Goal: Feedback & Contribution: Contribute content

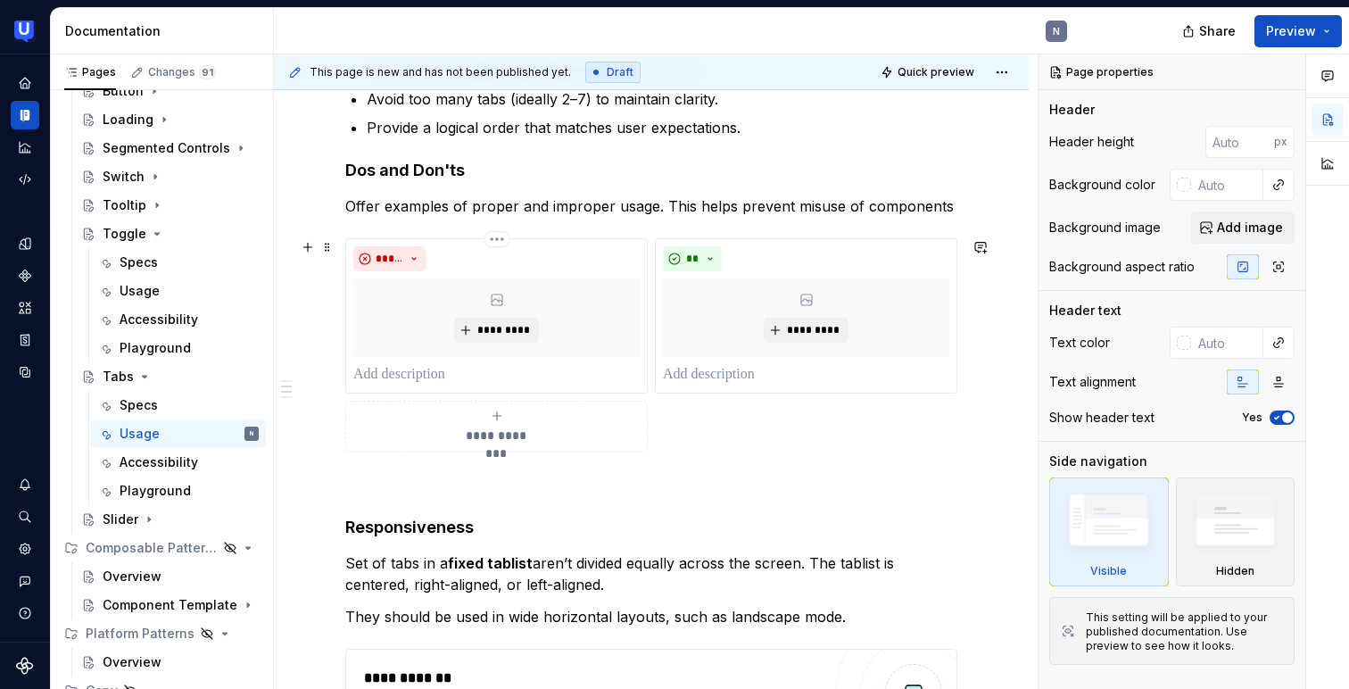
scroll to position [450, 0]
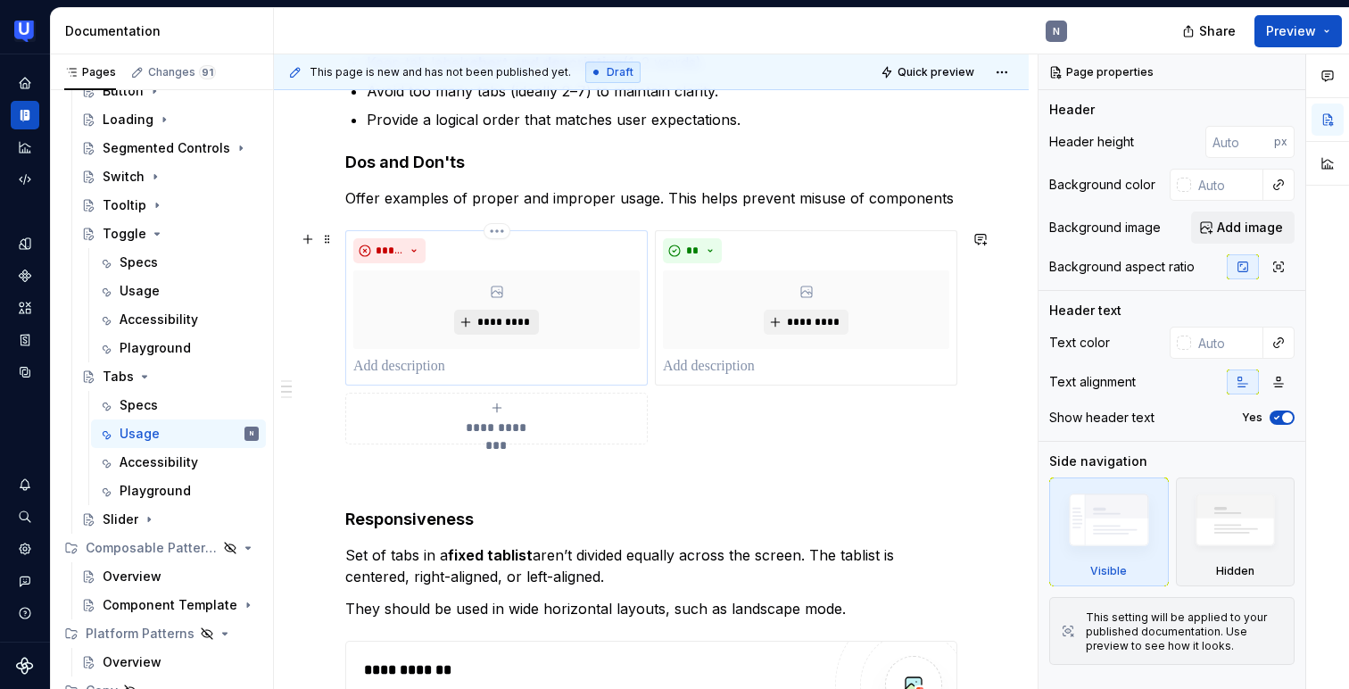
click at [516, 317] on span "*********" at bounding box center [503, 322] width 54 height 14
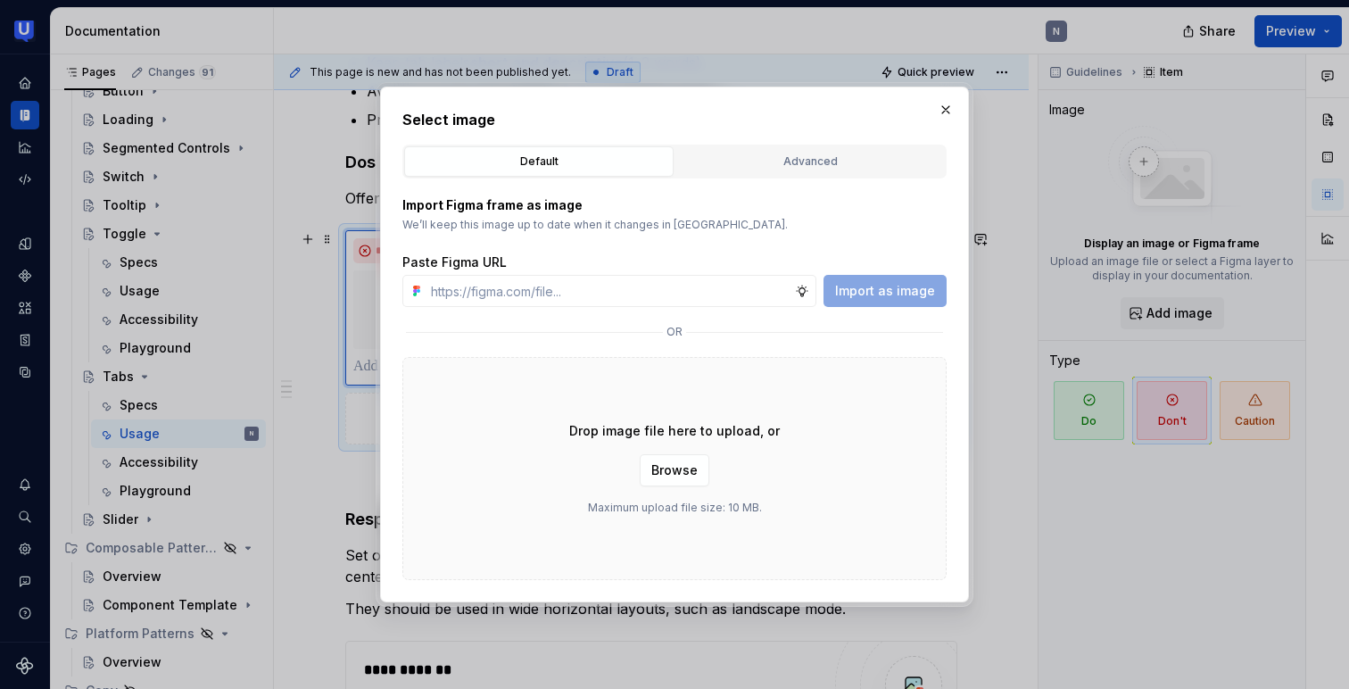
type textarea "*"
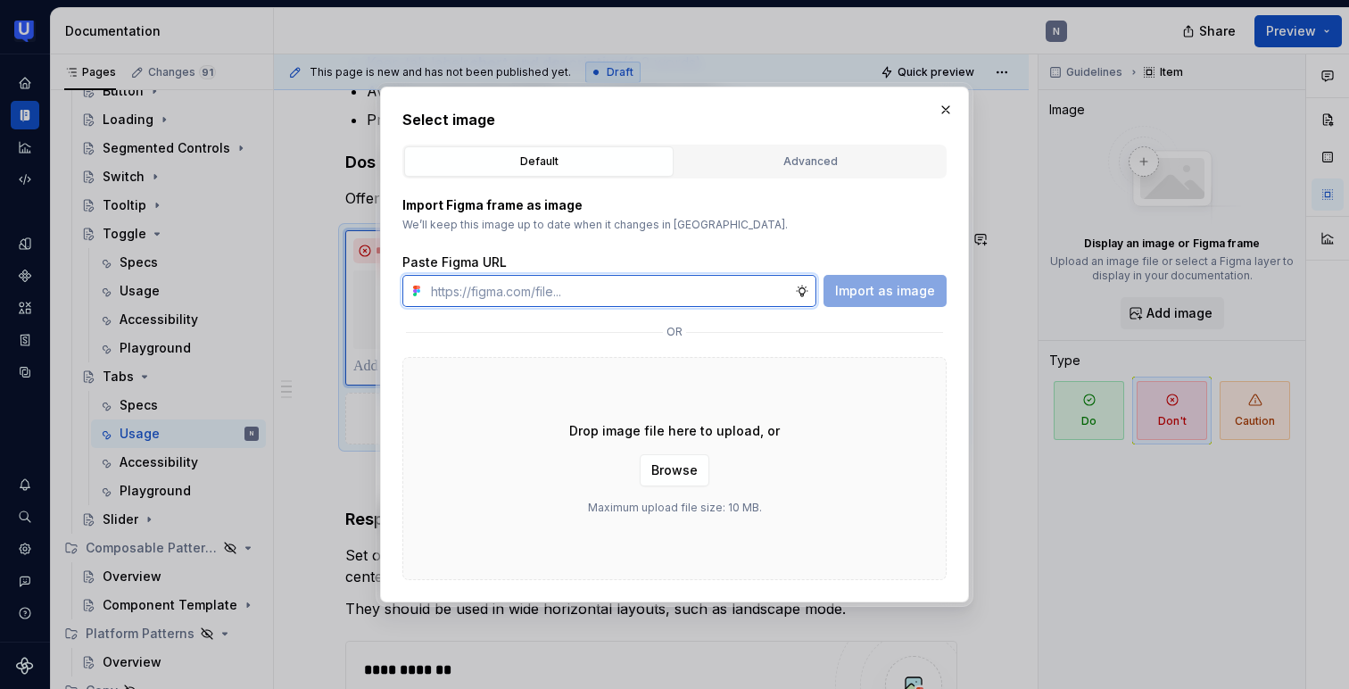
paste input "Moon Sun Stars"
paste input "https://www.figma.com/design/cirNW1cvL2sY7SgkcM3BFQ/%F0%9F%A7%A9-Tabs?m=auto&no…"
type input "https://www.figma.com/design/cirNW1cvL2sY7SgkcM3BFQ/%F0%9F%A7%A9-Tabs?m=auto&no…"
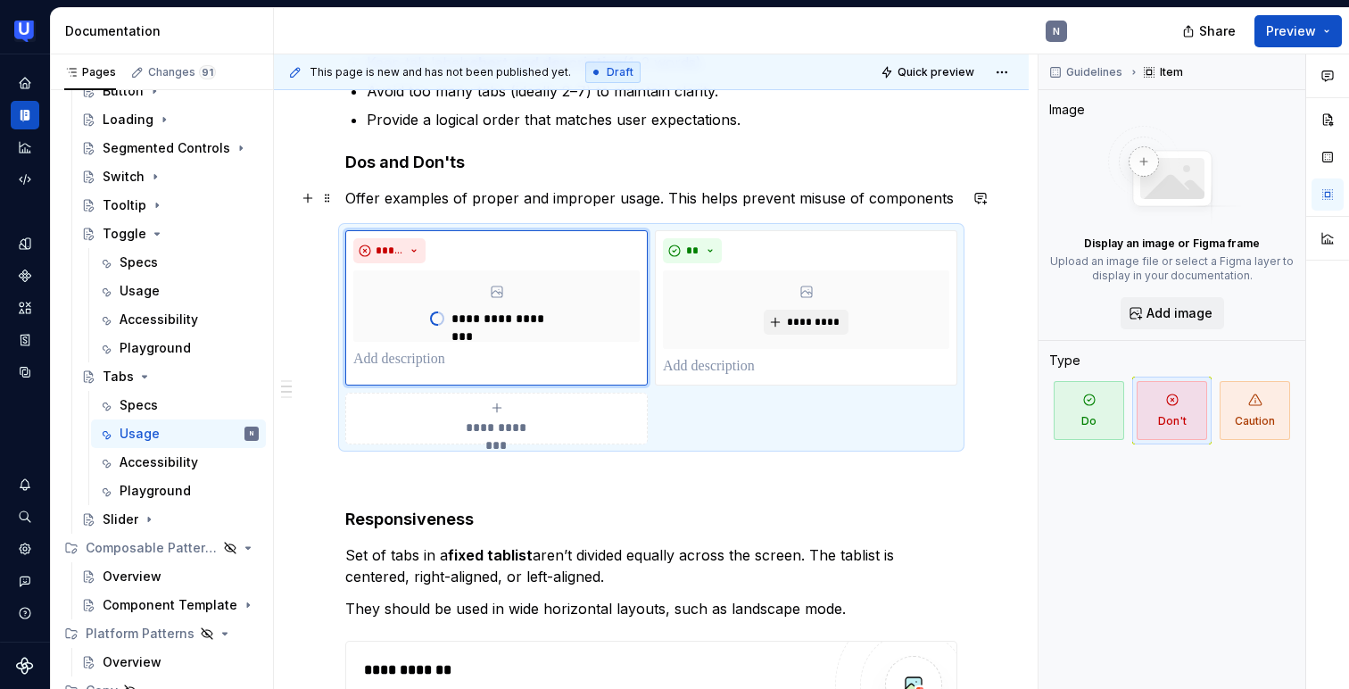
type textarea "*"
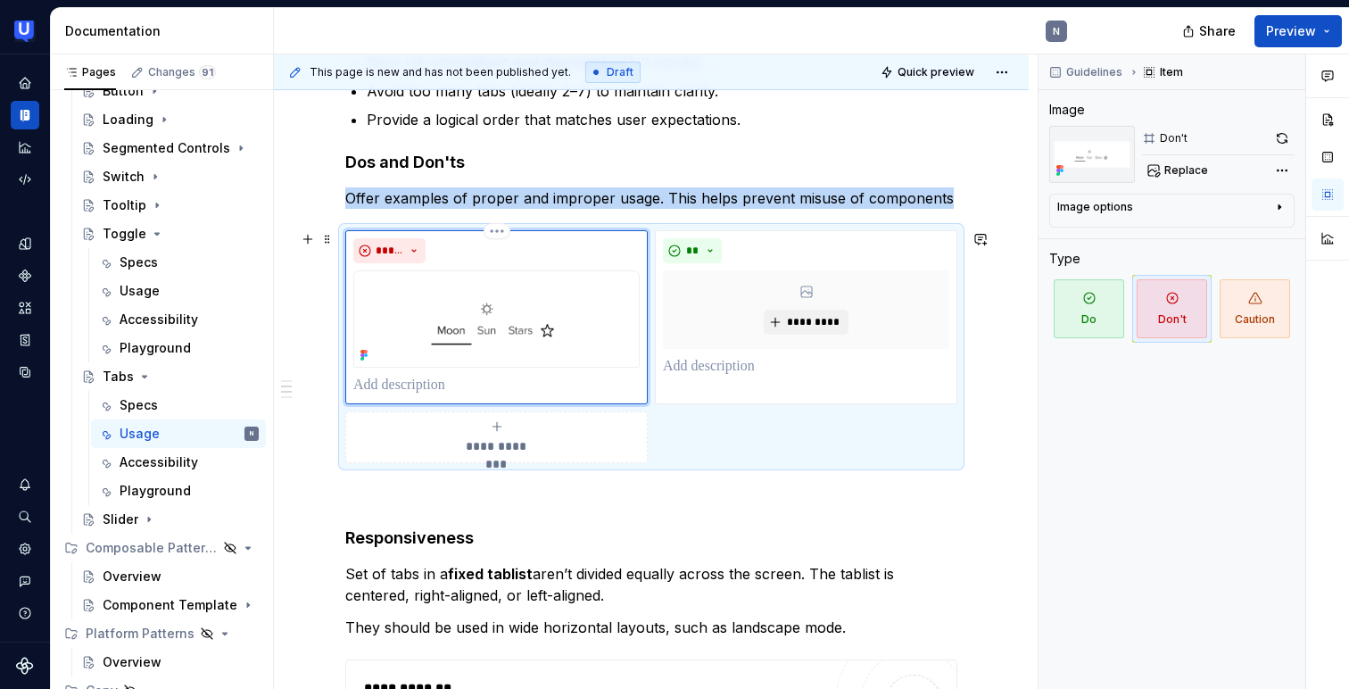
click at [425, 392] on p at bounding box center [496, 385] width 286 height 21
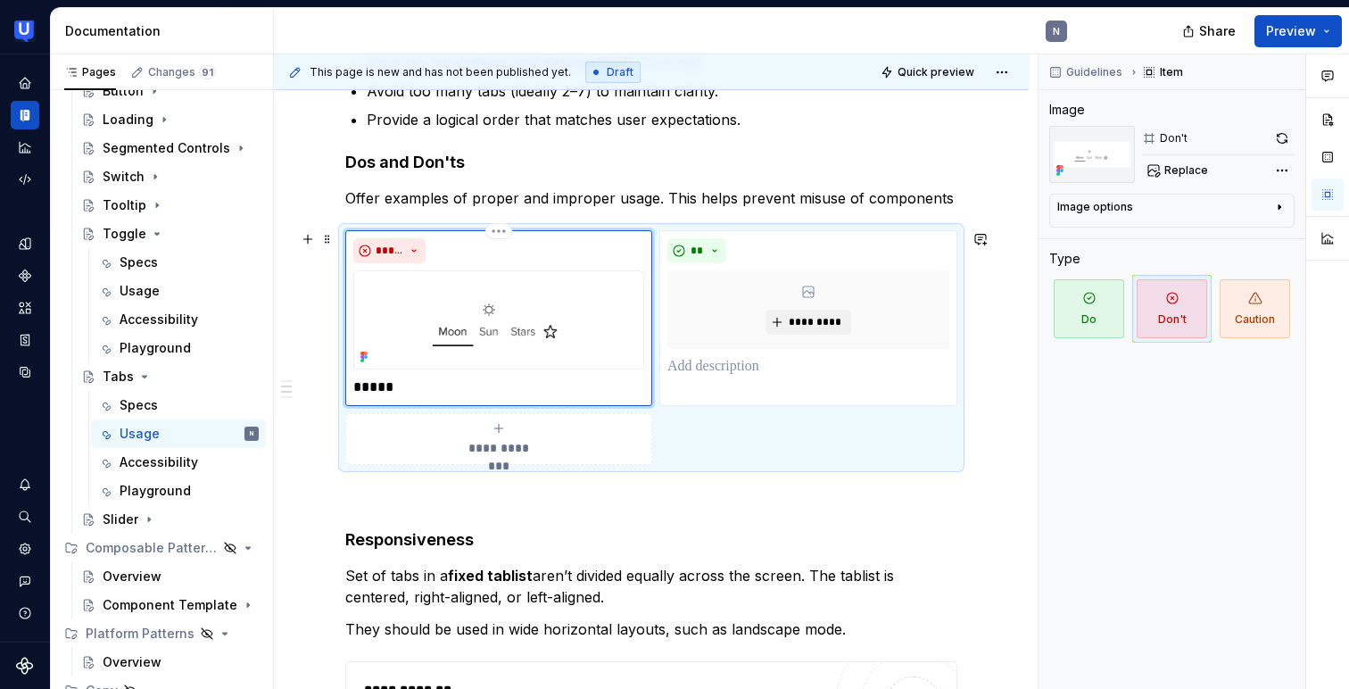
click at [367, 376] on p "*****" at bounding box center [498, 386] width 291 height 21
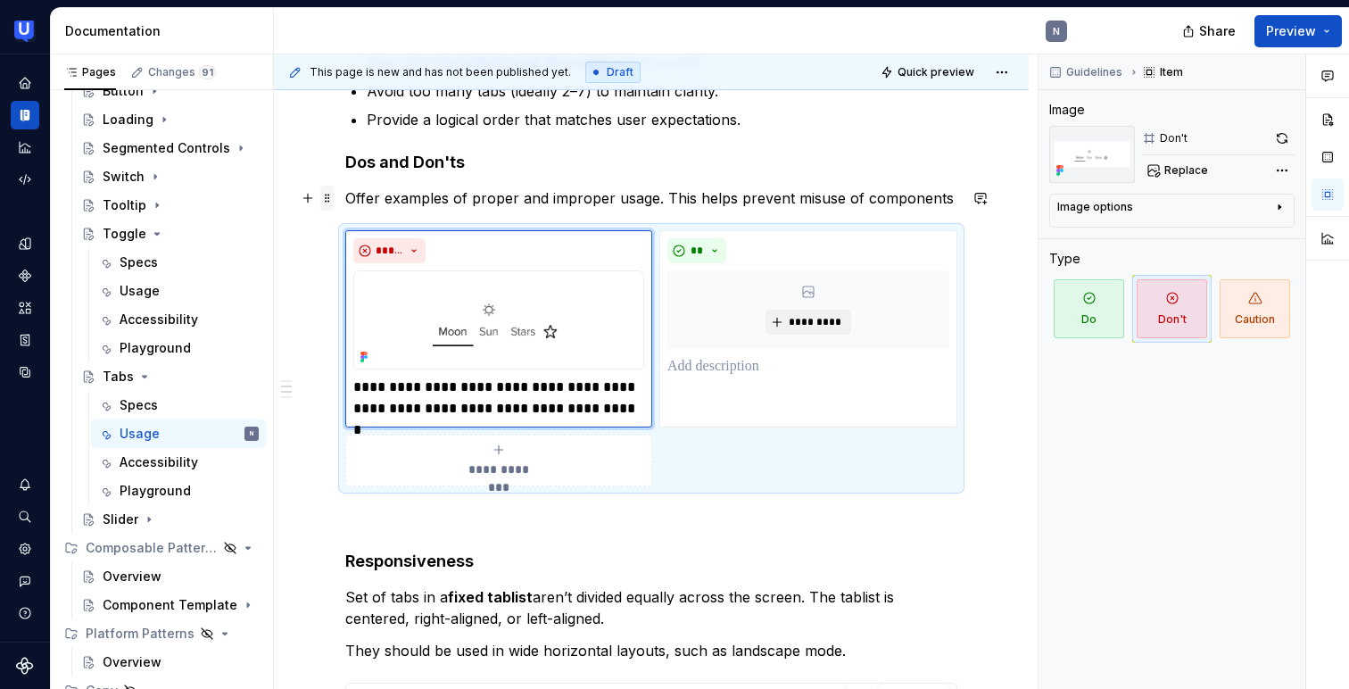
click at [327, 204] on span at bounding box center [327, 198] width 14 height 25
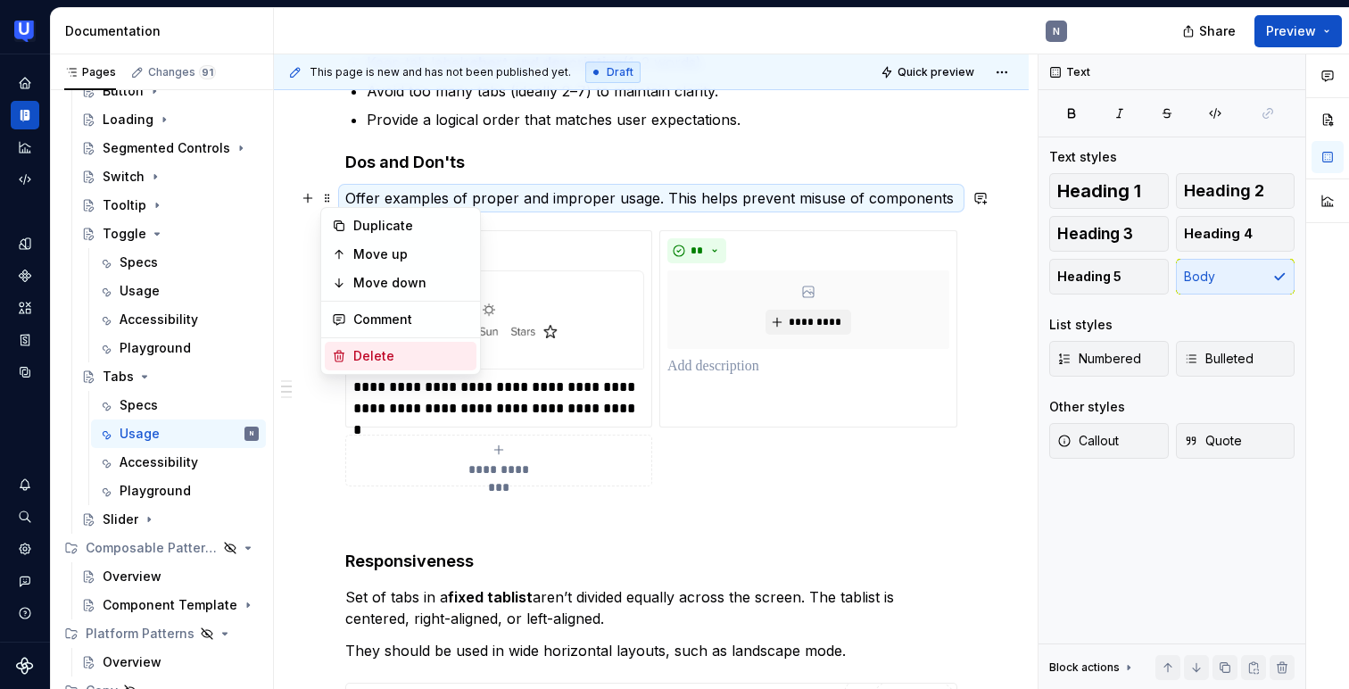
click at [353, 349] on div "Delete" at bounding box center [411, 356] width 116 height 18
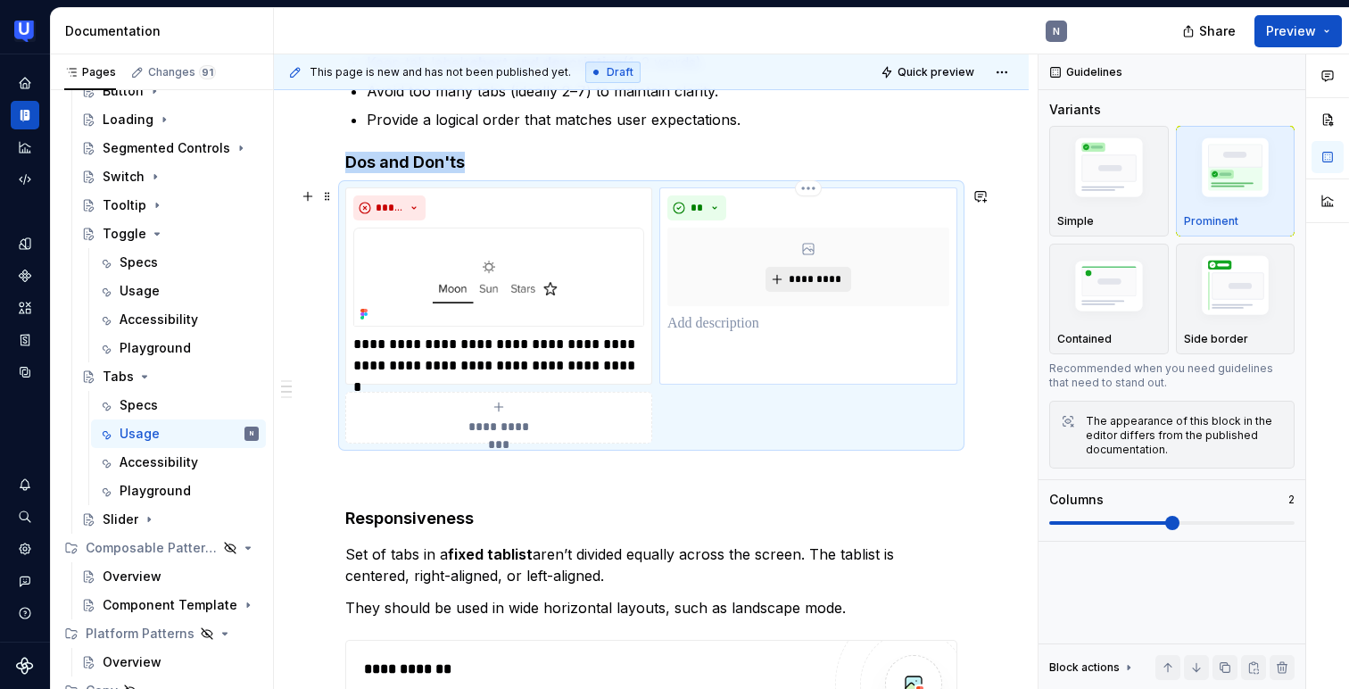
click at [796, 274] on span "*********" at bounding box center [815, 279] width 54 height 14
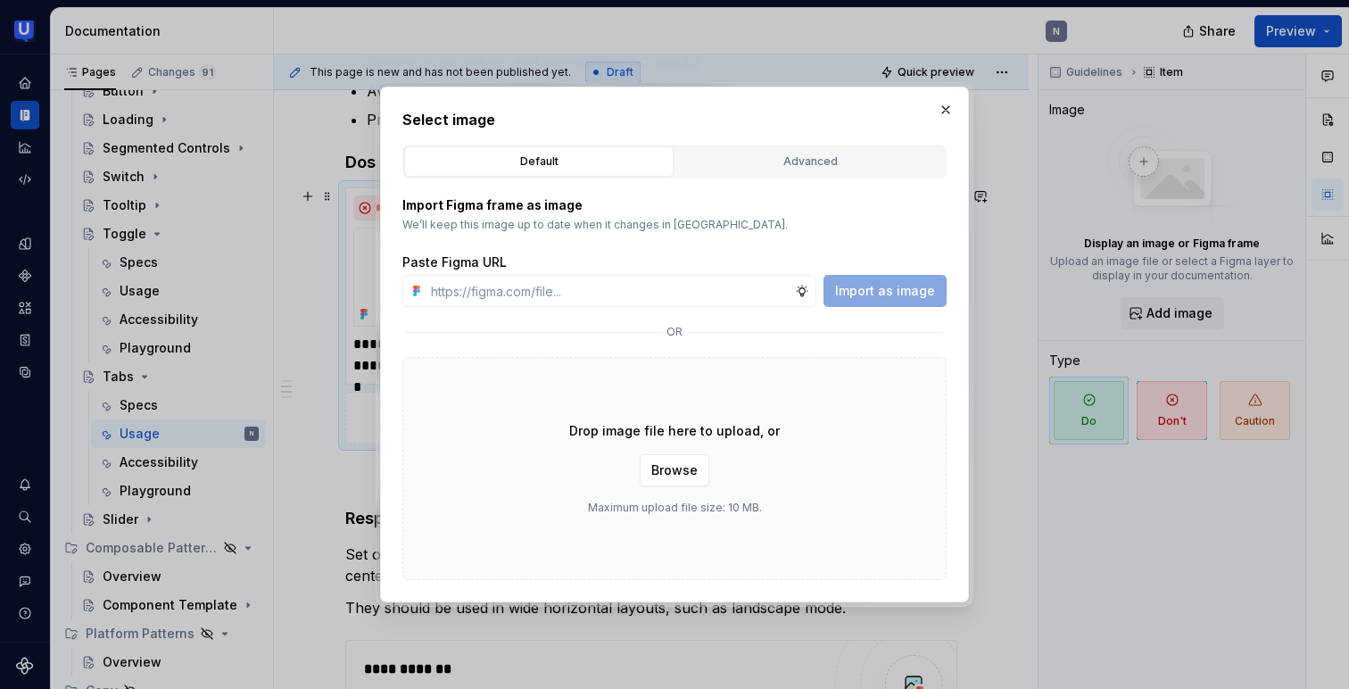
type textarea "*"
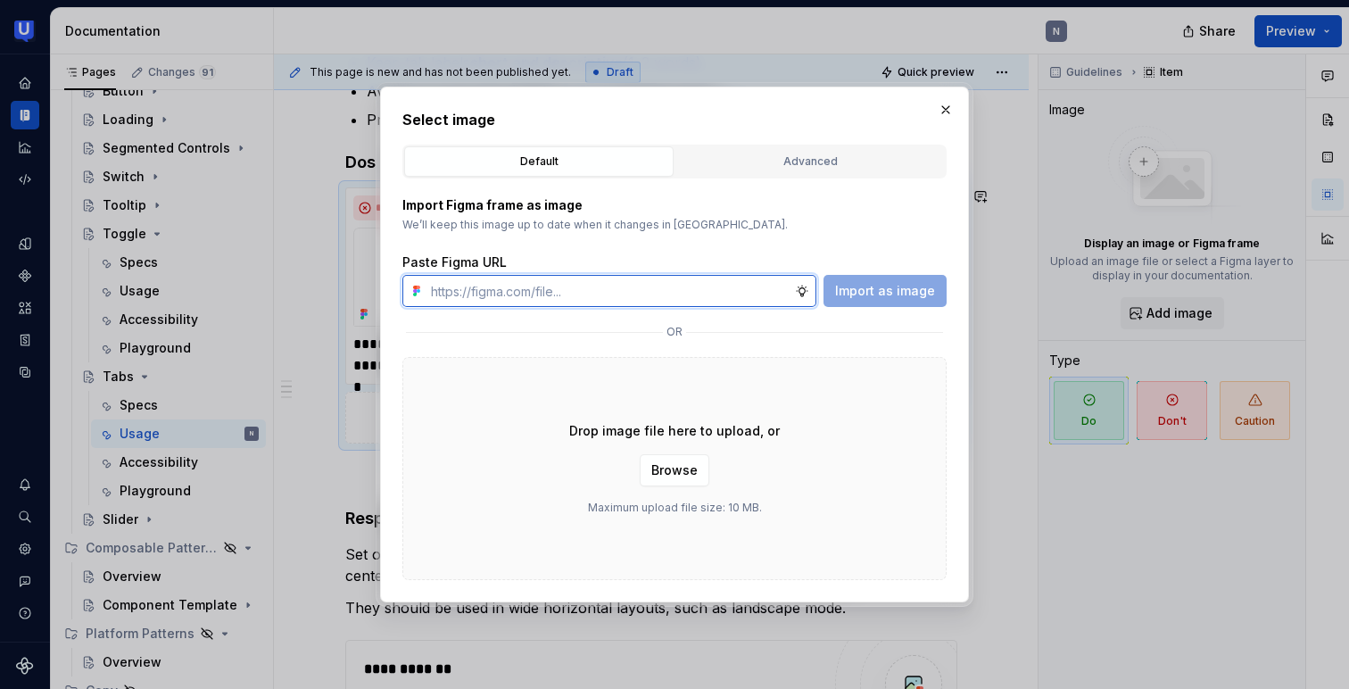
paste input "https://www.figma.com/design/cirNW1cvL2sY7SgkcM3BFQ/%F0%9F%A7%A9-Tabs?m=auto&no…"
type input "https://www.figma.com/design/cirNW1cvL2sY7SgkcM3BFQ/%F0%9F%A7%A9-Tabs?m=auto&no…"
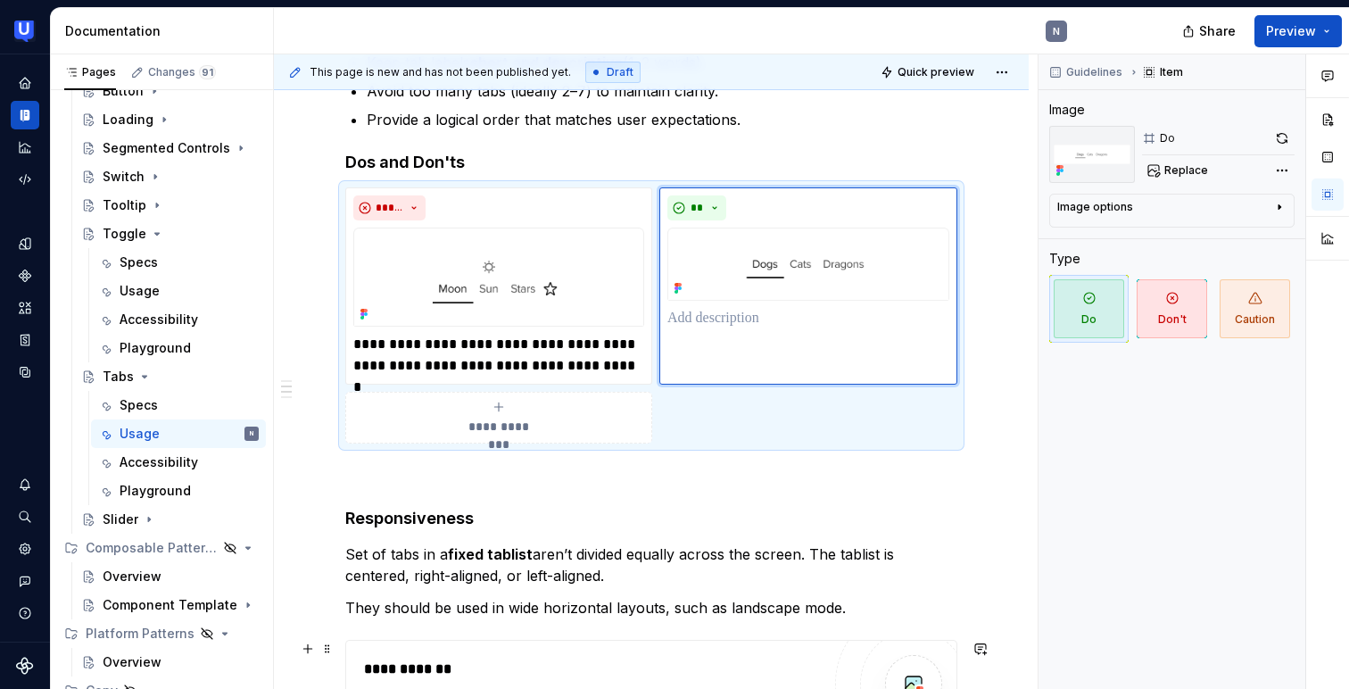
type textarea "*"
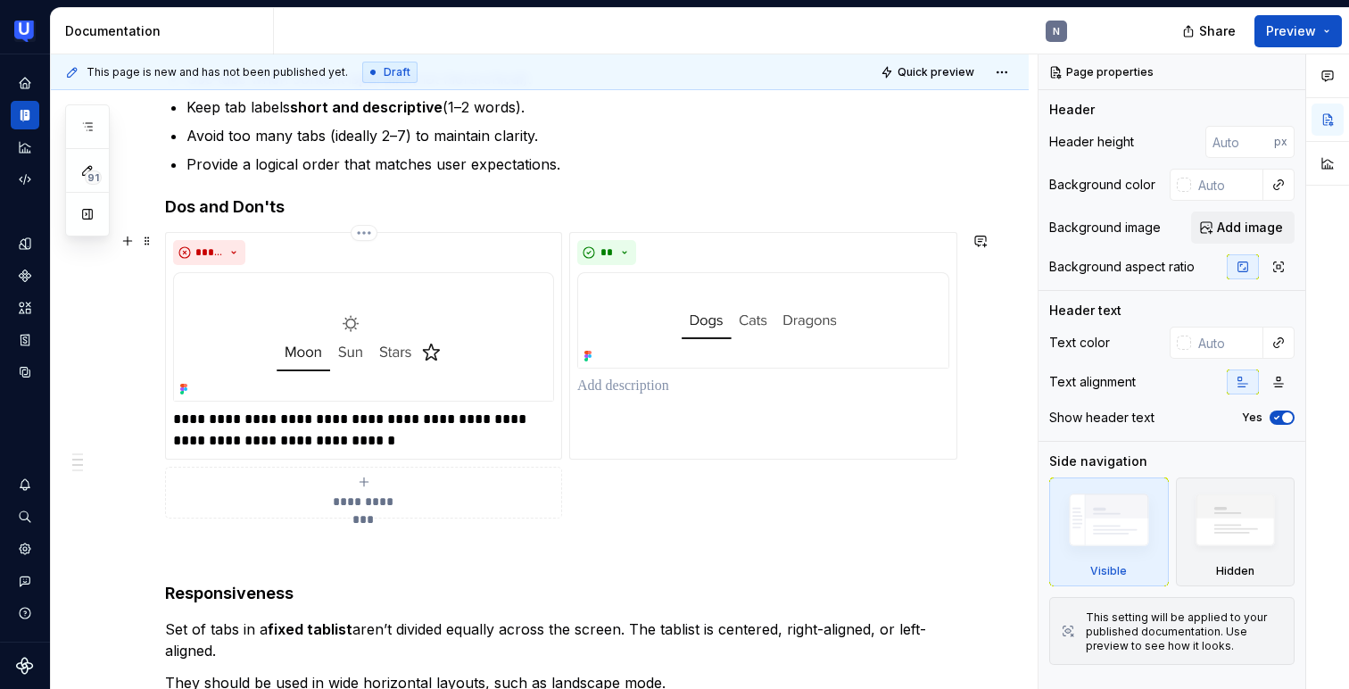
scroll to position [400, 0]
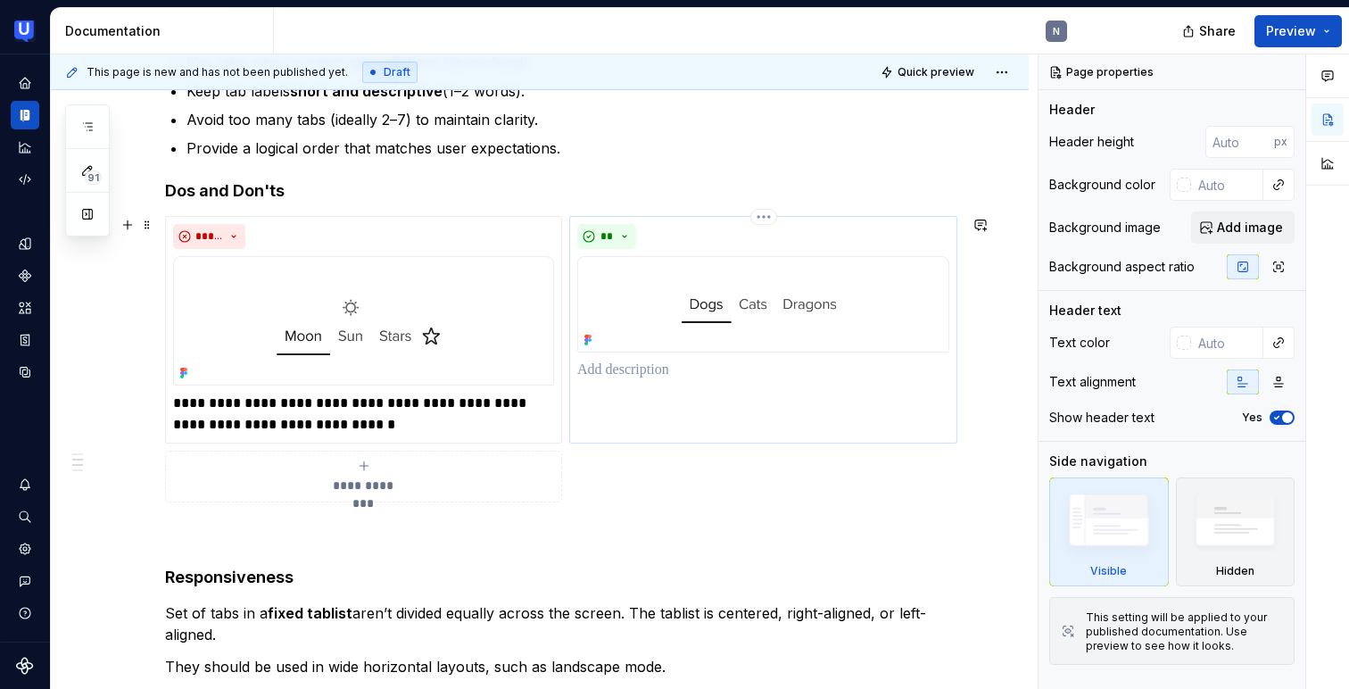
click at [738, 305] on img at bounding box center [763, 304] width 372 height 96
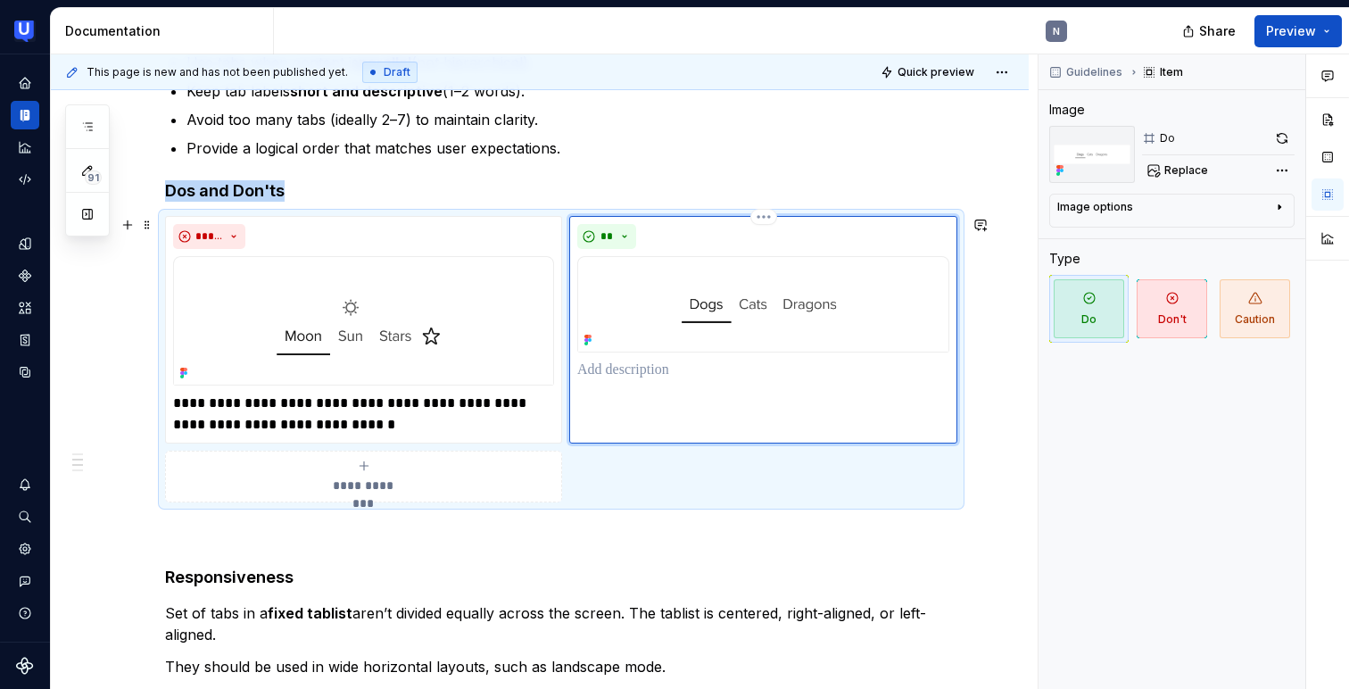
click at [738, 305] on img at bounding box center [763, 304] width 372 height 96
click at [344, 338] on img at bounding box center [363, 320] width 381 height 129
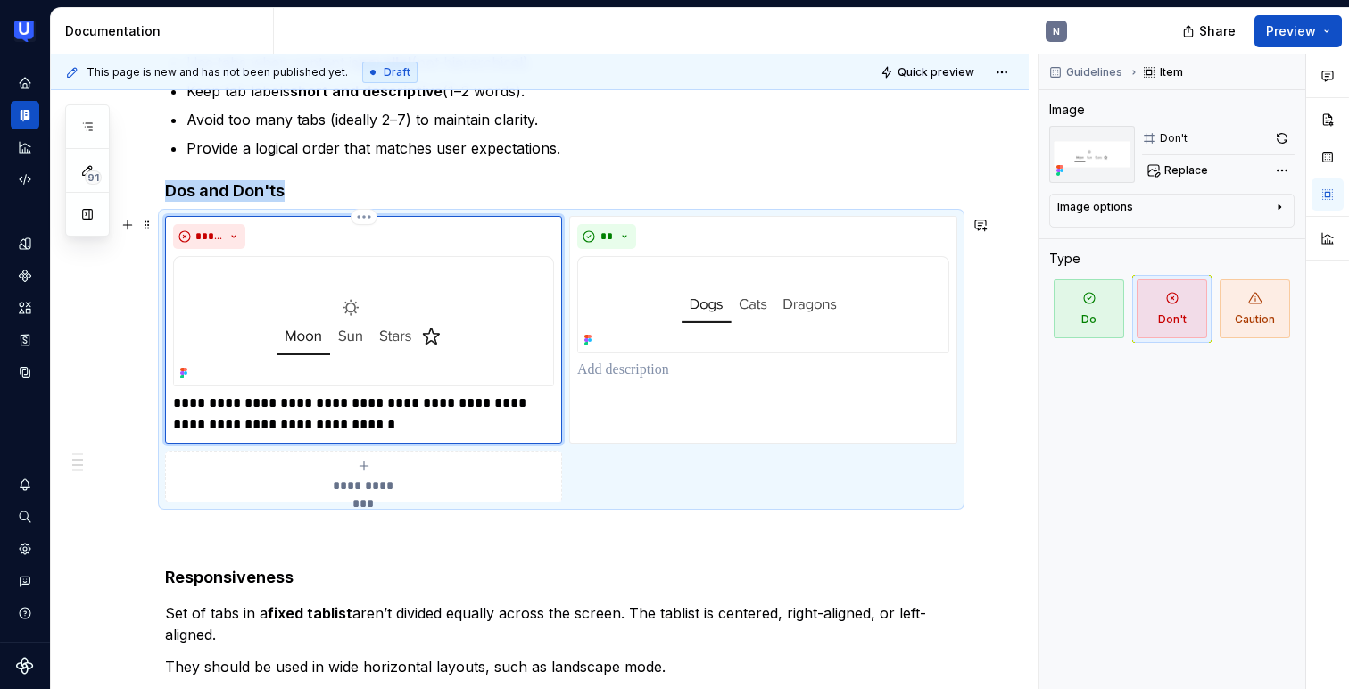
click at [344, 338] on img at bounding box center [363, 320] width 381 height 129
click at [1278, 142] on button "button" at bounding box center [1281, 138] width 25 height 25
click at [672, 345] on img at bounding box center [763, 304] width 372 height 96
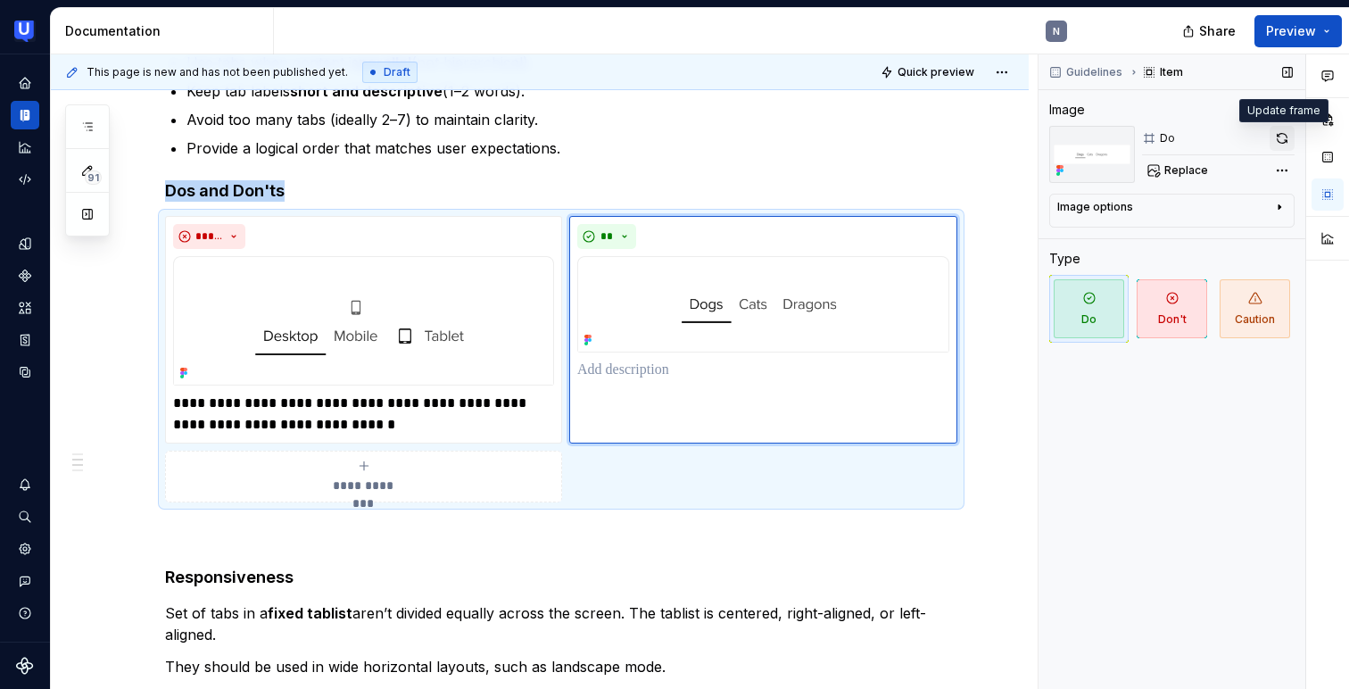
click at [1282, 127] on button "button" at bounding box center [1281, 138] width 25 height 25
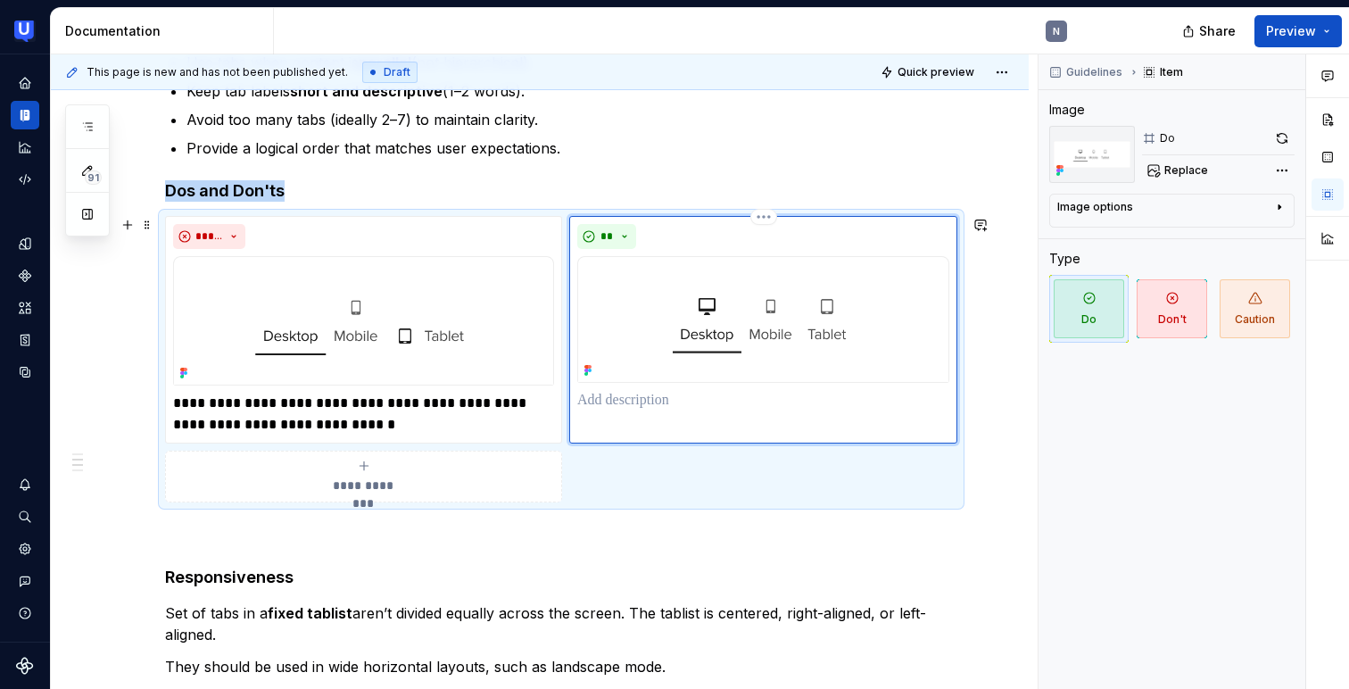
click at [616, 405] on p at bounding box center [763, 400] width 372 height 21
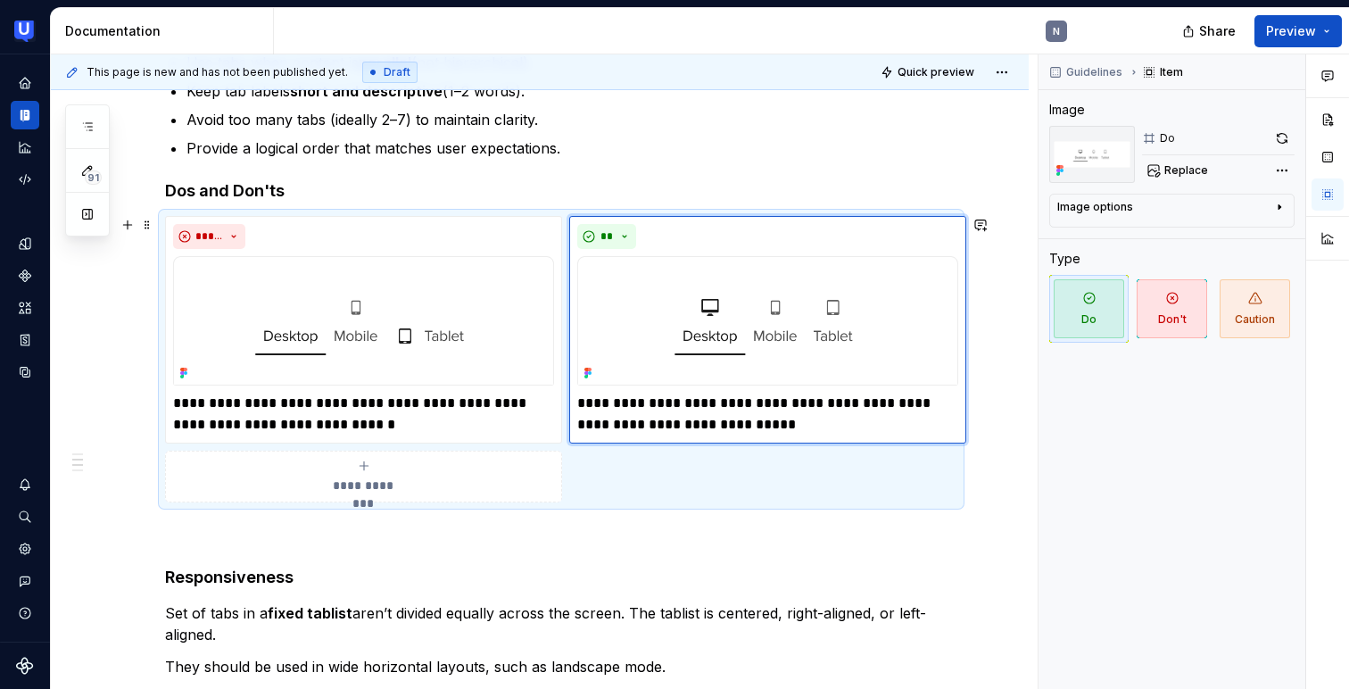
click at [392, 477] on span "**********" at bounding box center [363, 485] width 82 height 18
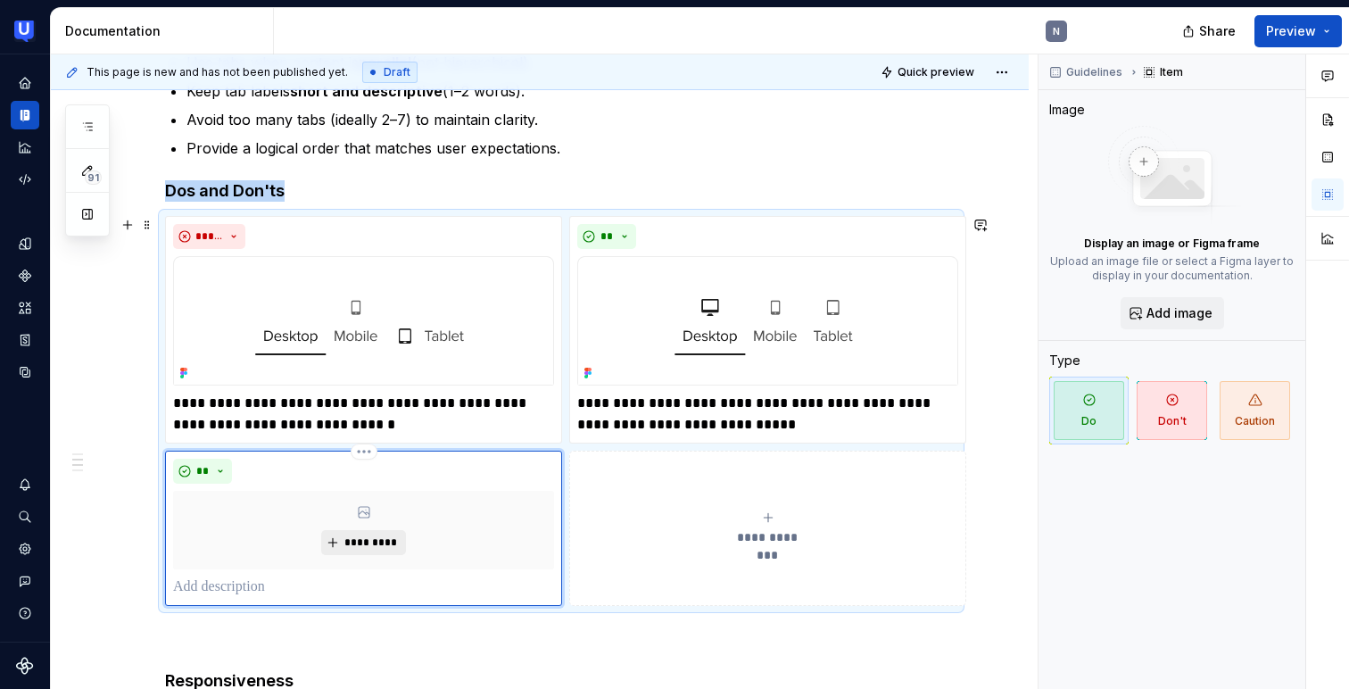
click at [352, 537] on span "*********" at bounding box center [370, 542] width 54 height 14
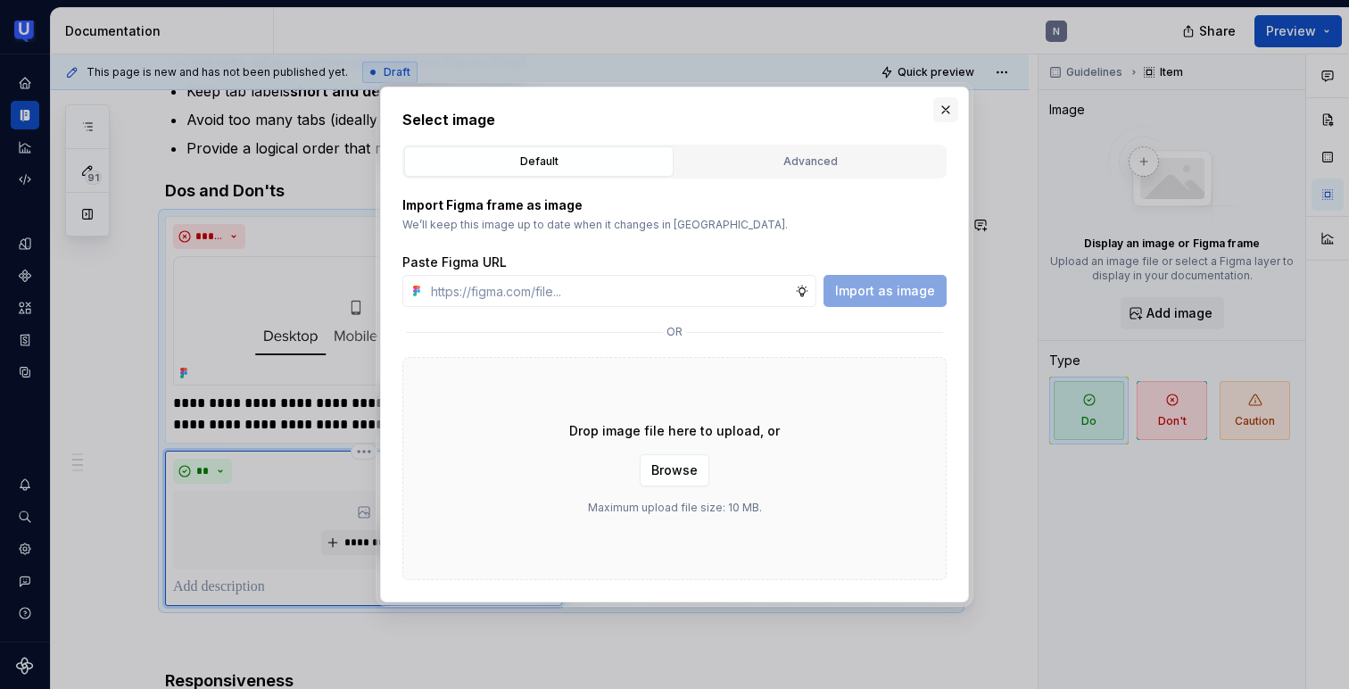
click at [945, 117] on button "button" at bounding box center [945, 109] width 25 height 25
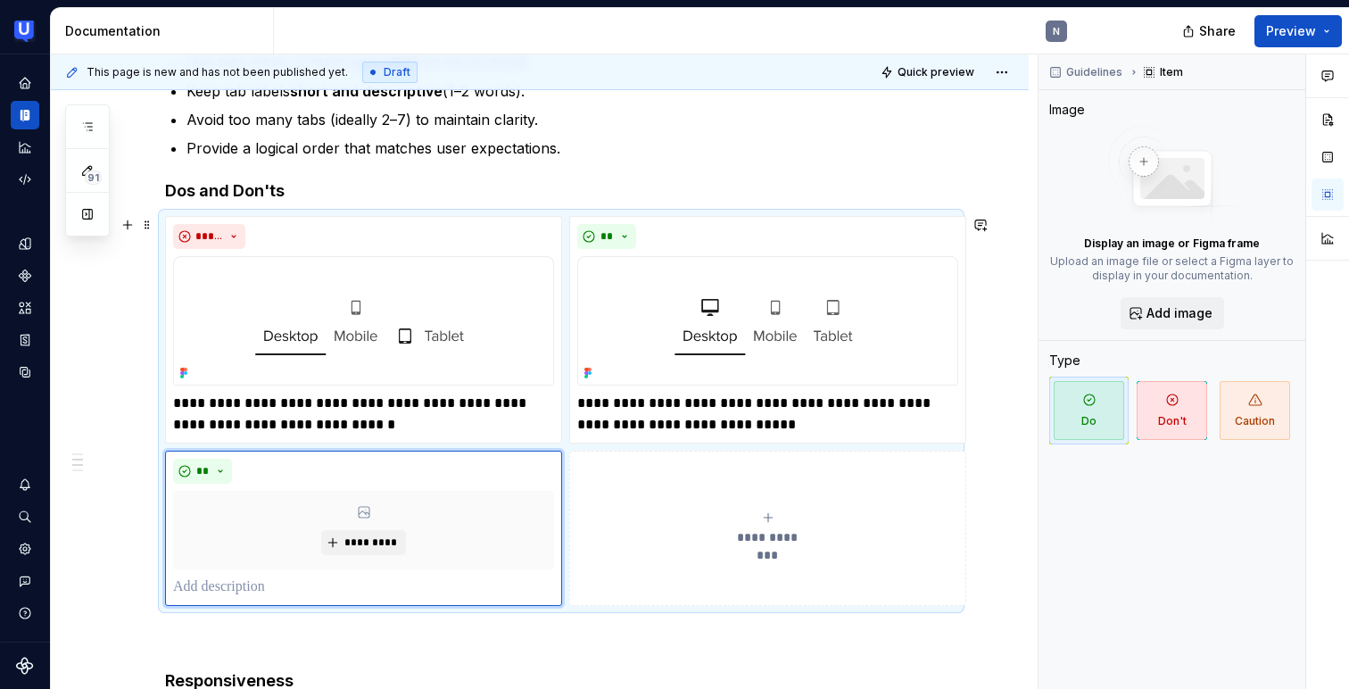
click at [723, 516] on div "**********" at bounding box center [767, 528] width 381 height 36
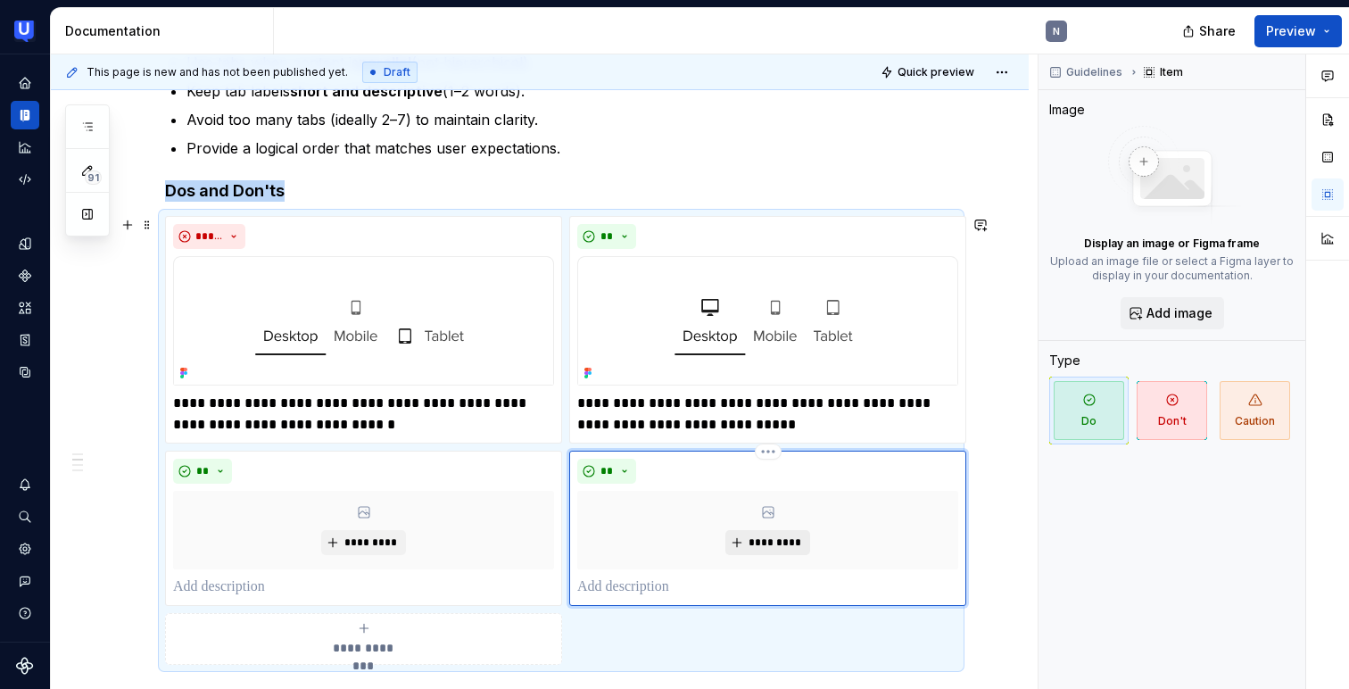
click at [760, 538] on span "*********" at bounding box center [774, 542] width 54 height 14
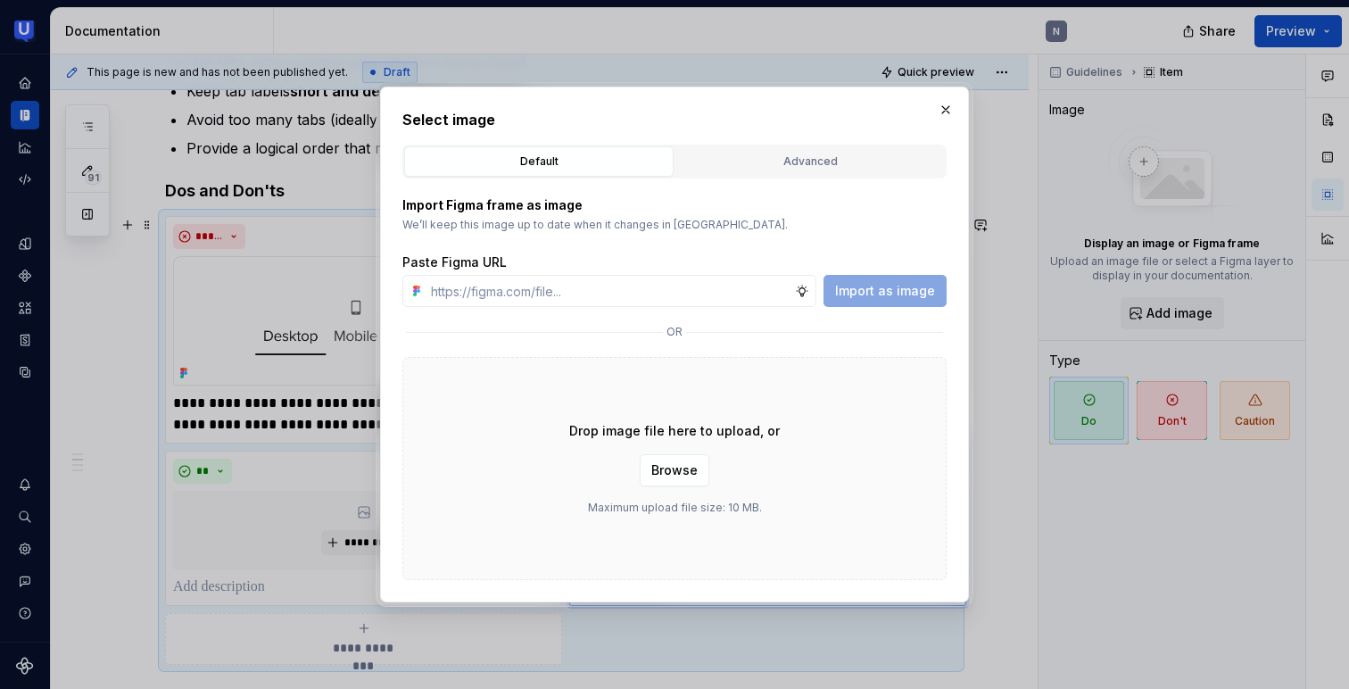
type textarea "*"
type input "[URL][DOMAIN_NAME]"
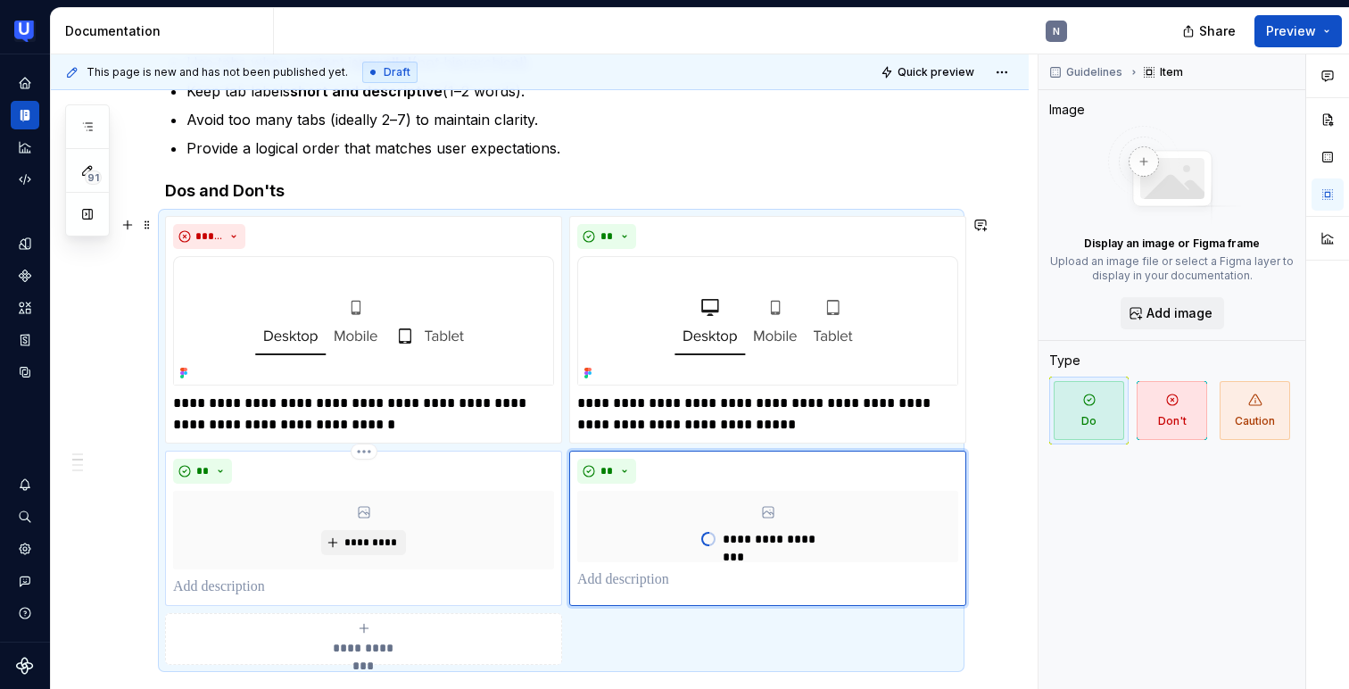
type textarea "*"
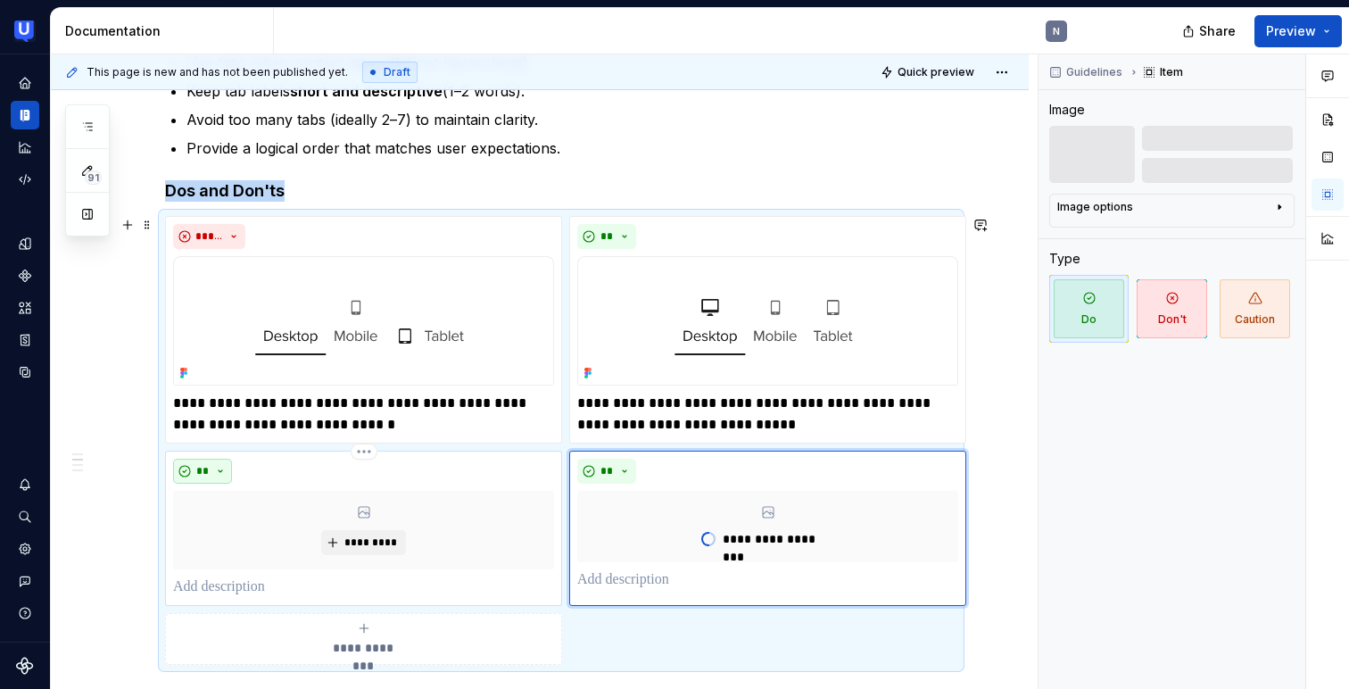
click at [201, 466] on span "**" at bounding box center [202, 471] width 14 height 14
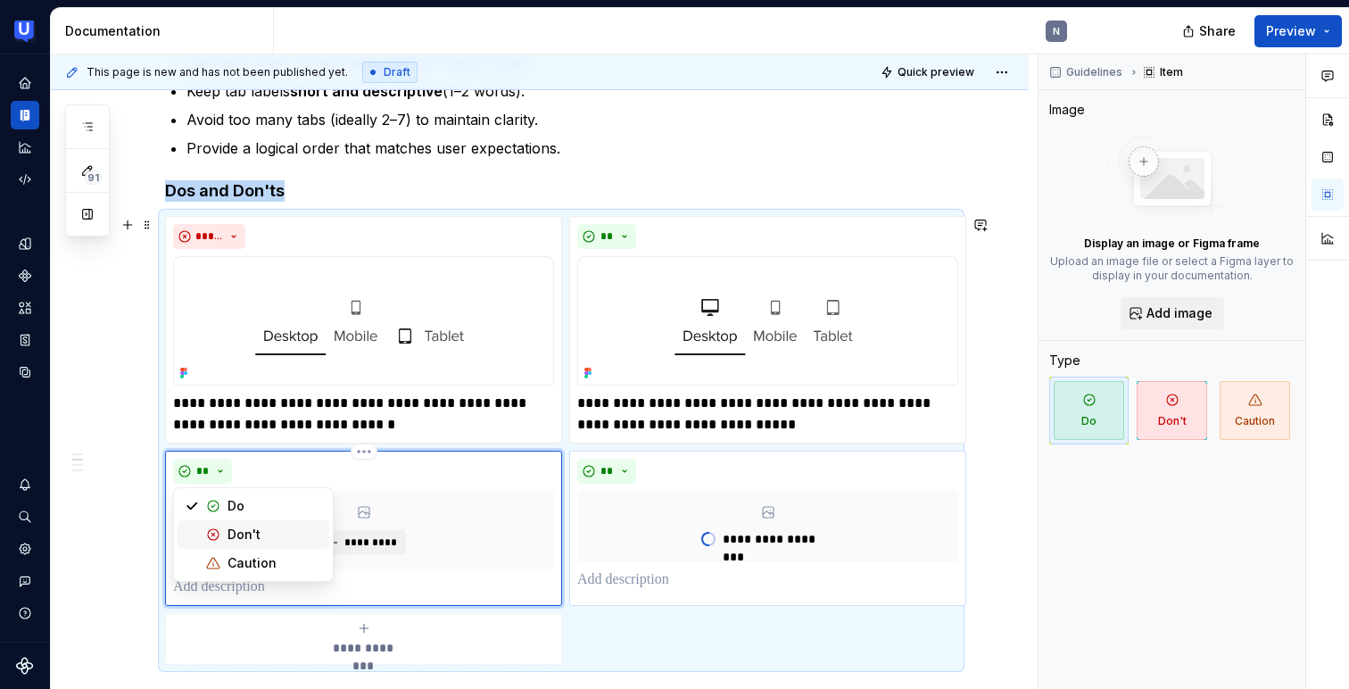
click at [237, 537] on div "Don't" at bounding box center [243, 534] width 33 height 18
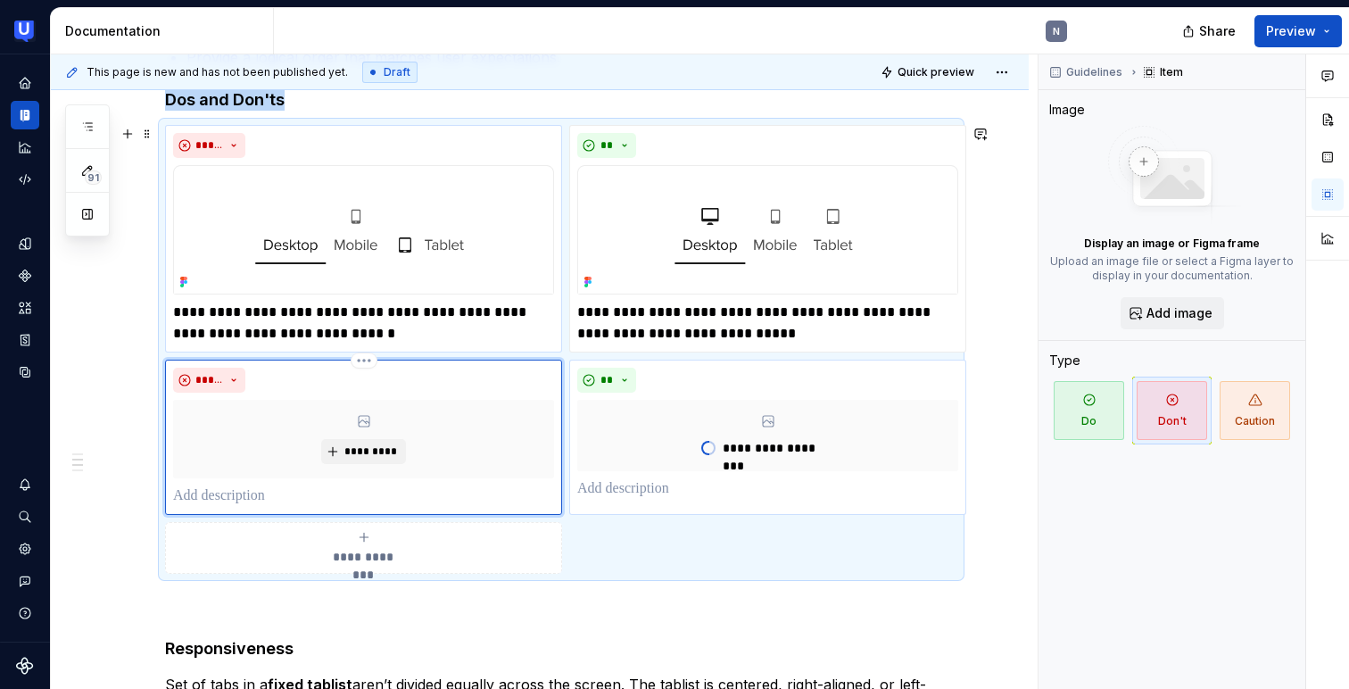
scroll to position [532, 0]
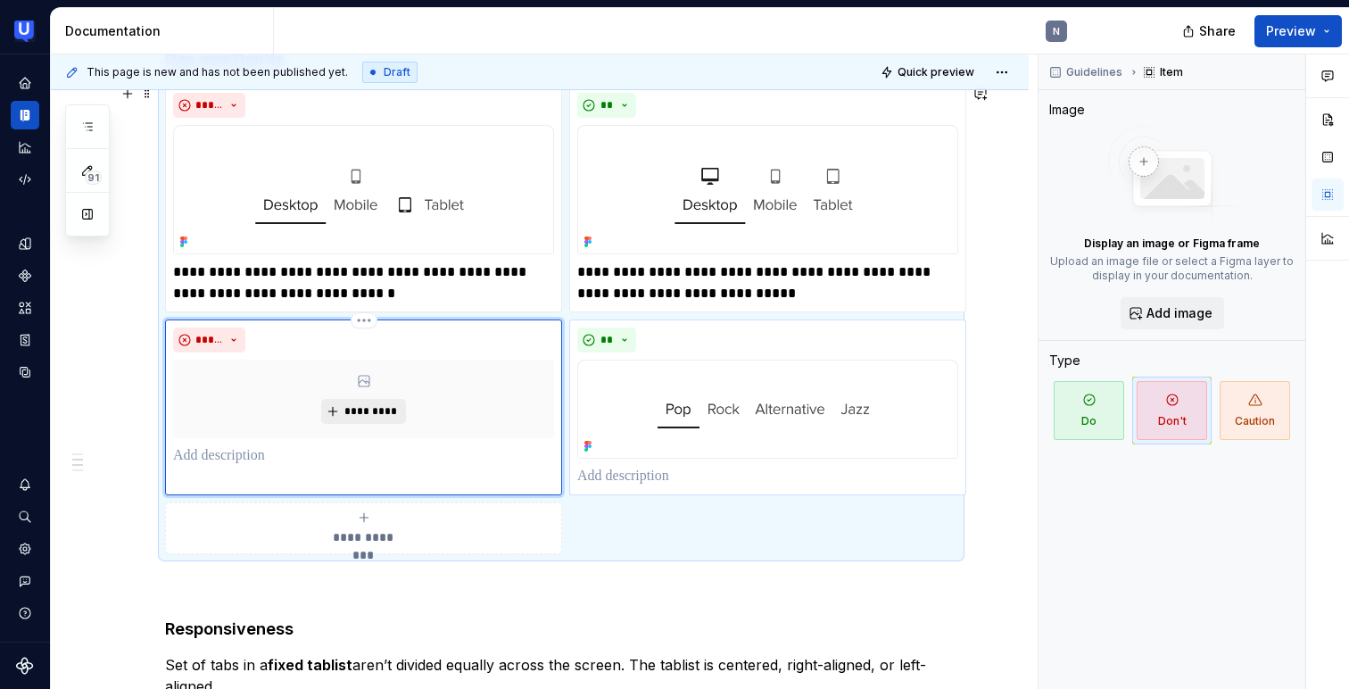
click at [366, 415] on span "*********" at bounding box center [370, 411] width 54 height 14
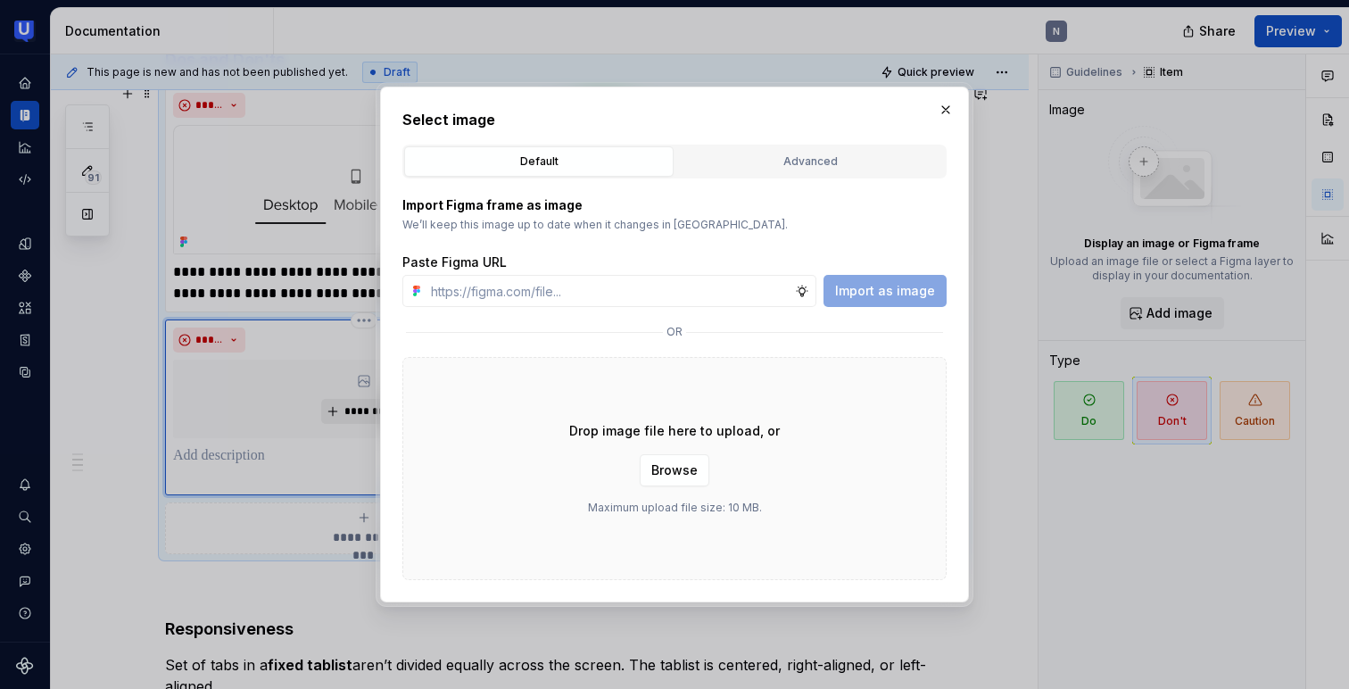
type input "[URL][DOMAIN_NAME]"
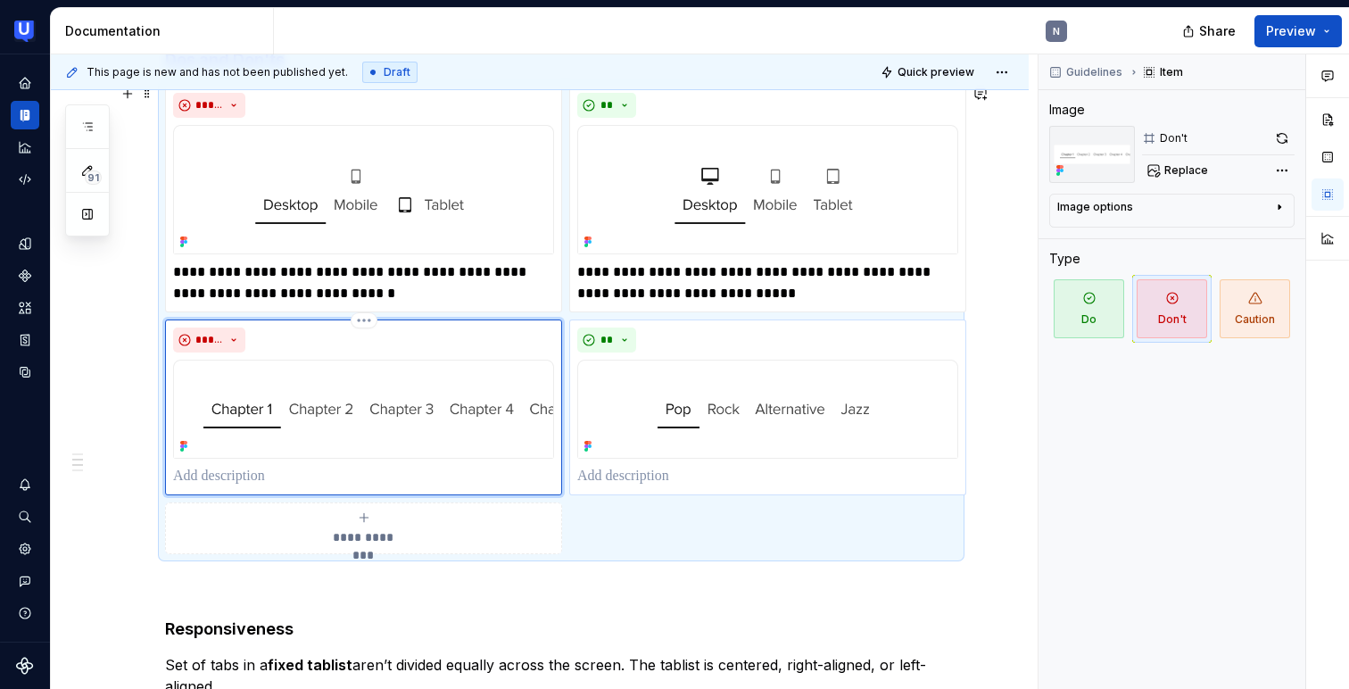
click at [365, 471] on p at bounding box center [363, 476] width 381 height 21
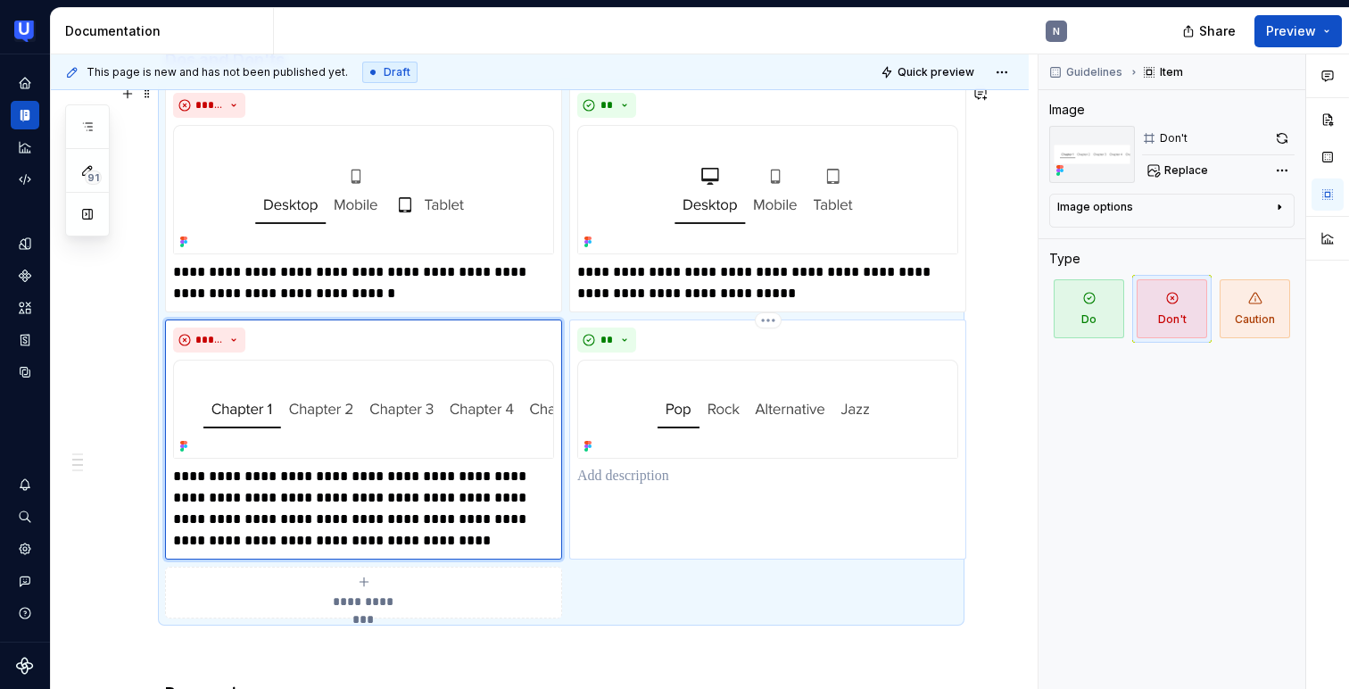
click at [657, 476] on p at bounding box center [767, 476] width 381 height 21
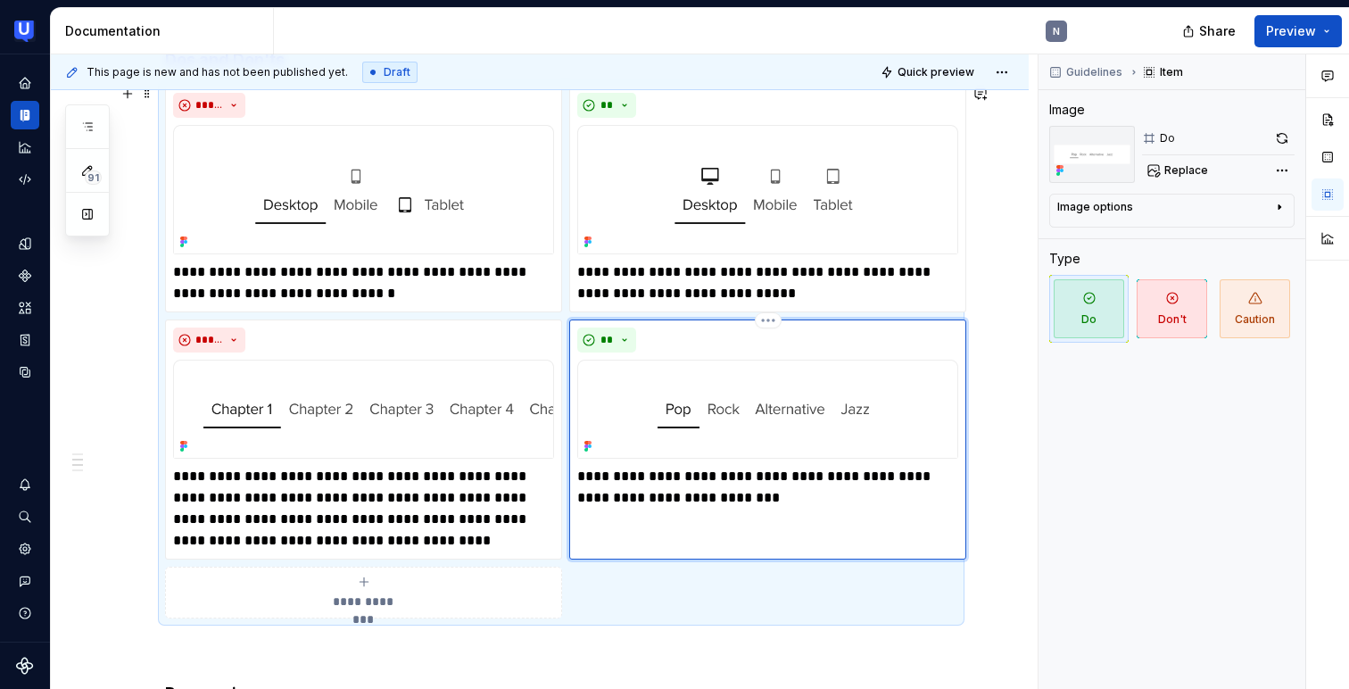
click at [735, 471] on p "**********" at bounding box center [767, 487] width 381 height 43
type textarea "*"
click at [724, 504] on p "**********" at bounding box center [767, 487] width 381 height 43
click at [612, 473] on p "**********" at bounding box center [767, 487] width 381 height 43
click at [701, 523] on div "**********" at bounding box center [767, 439] width 397 height 240
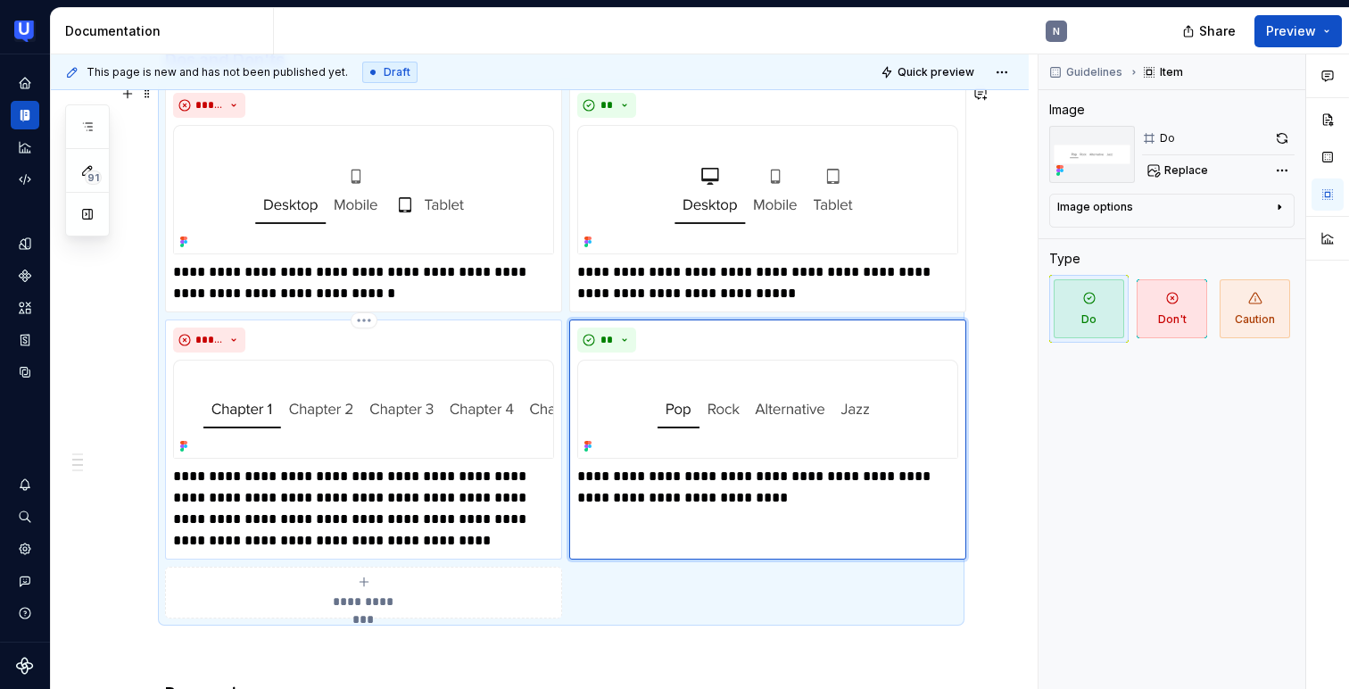
click at [415, 545] on p "**********" at bounding box center [363, 509] width 381 height 86
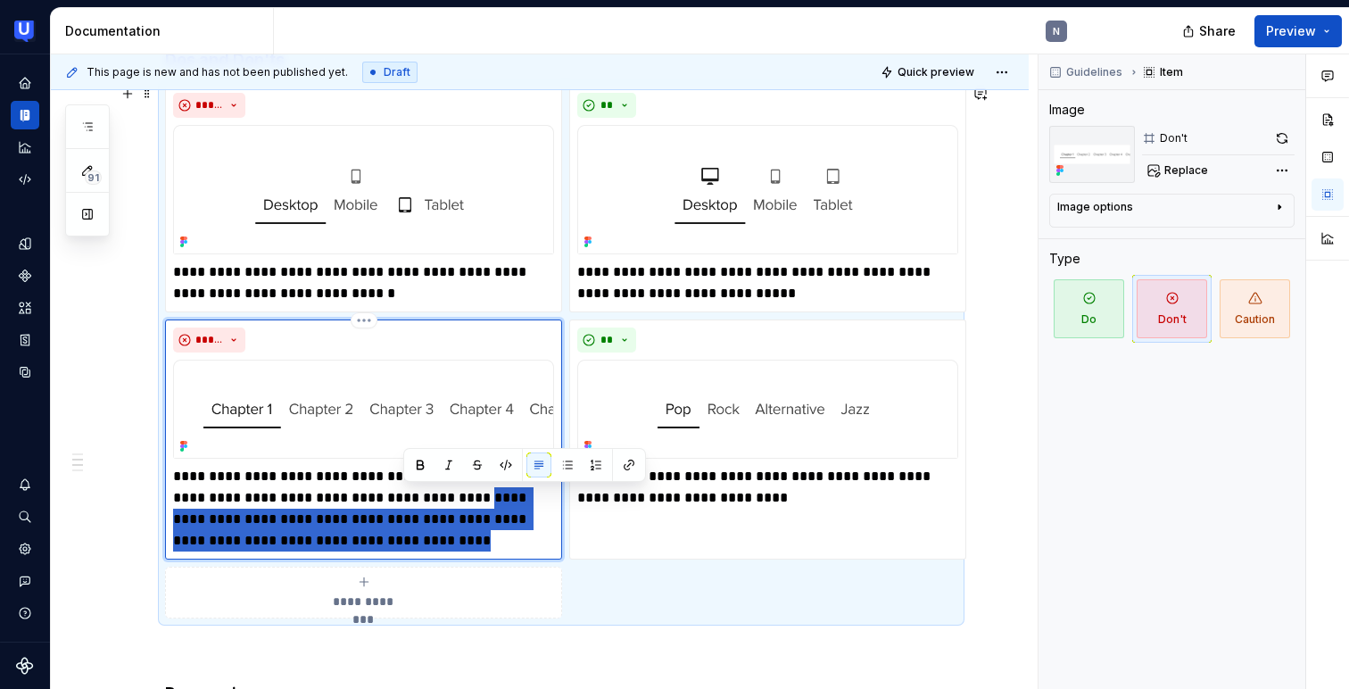
drag, startPoint x: 431, startPoint y: 498, endPoint x: 473, endPoint y: 550, distance: 67.3
click at [473, 550] on p "**********" at bounding box center [363, 509] width 381 height 86
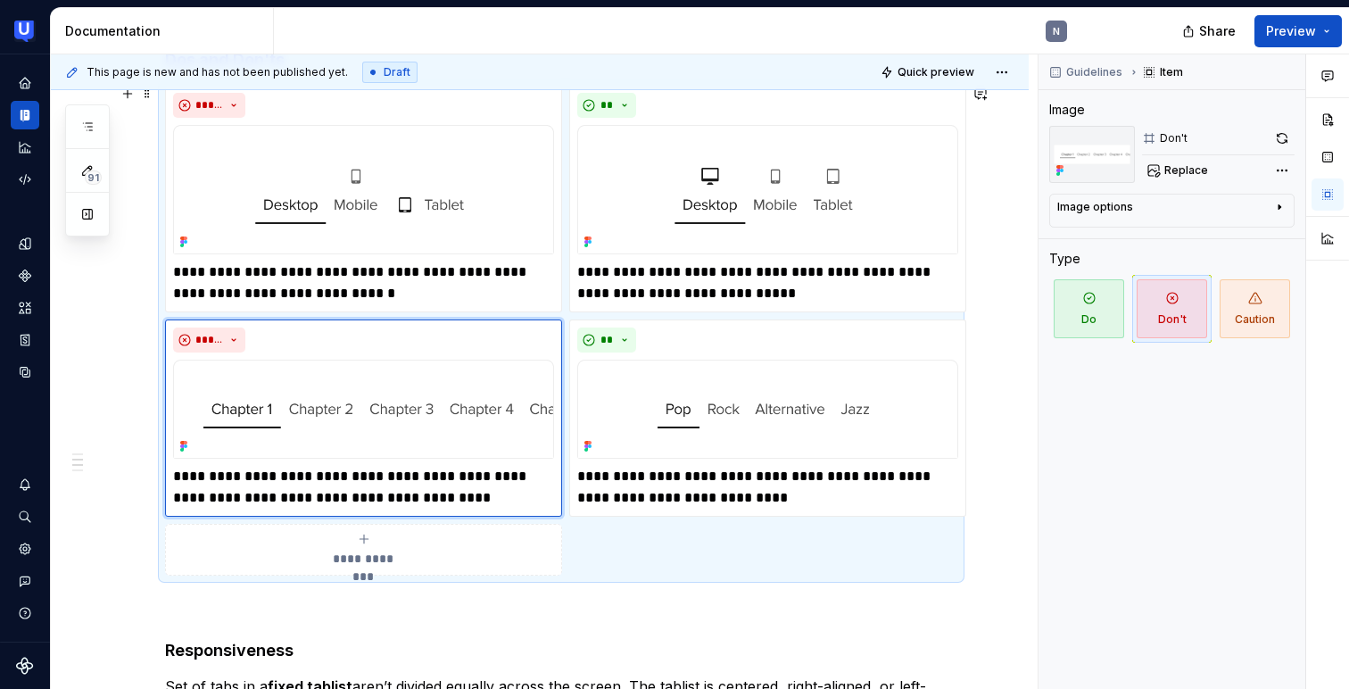
type textarea "*"
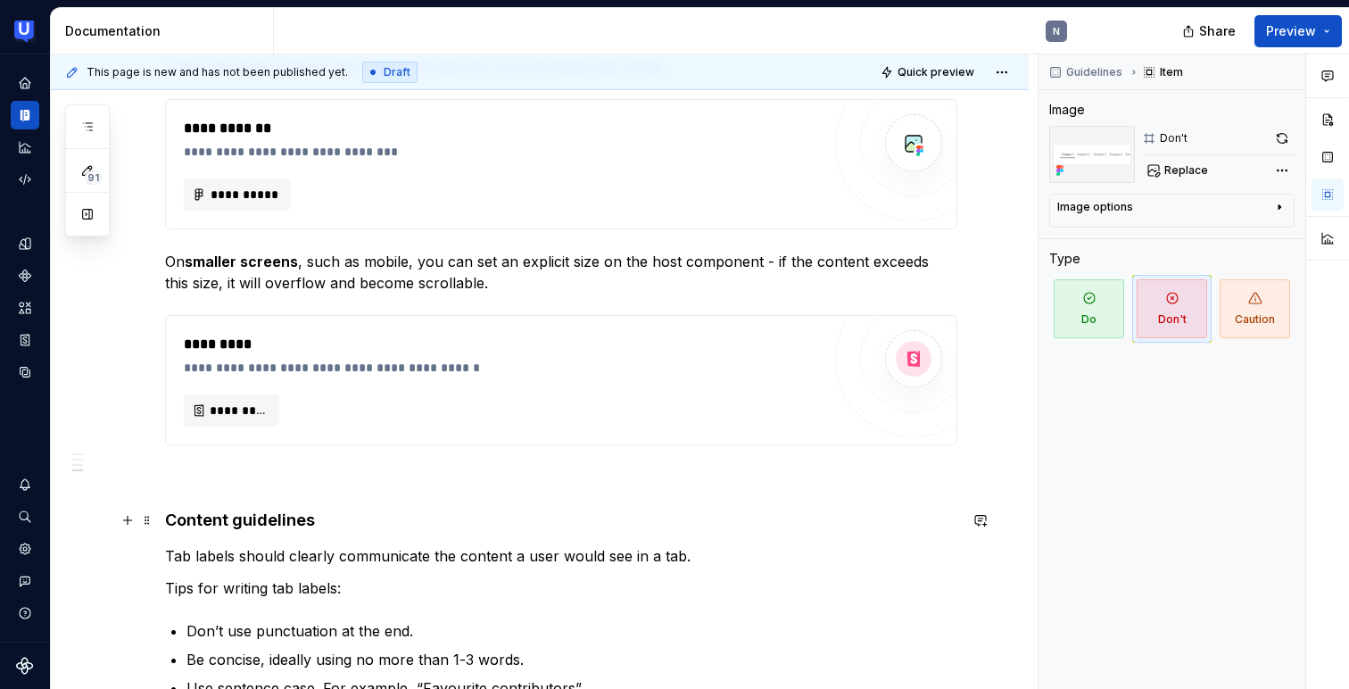
scroll to position [1202, 0]
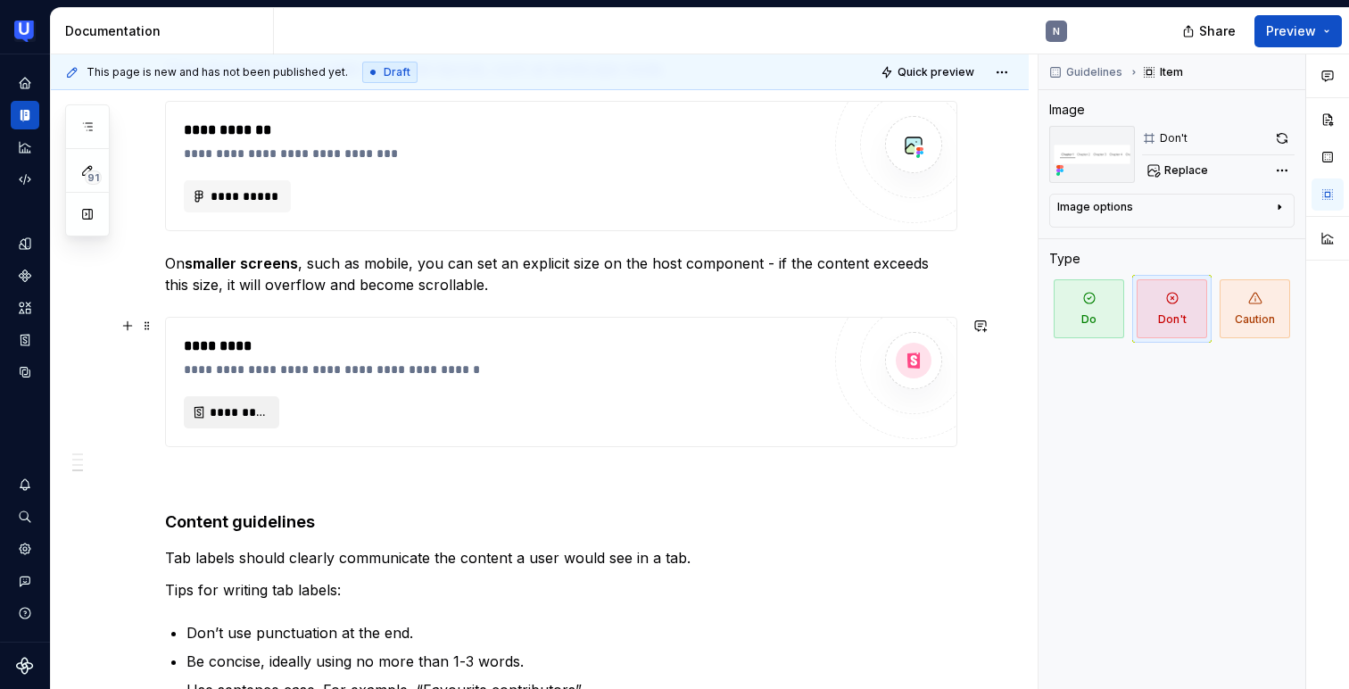
click at [242, 416] on span "*********" at bounding box center [239, 412] width 58 height 18
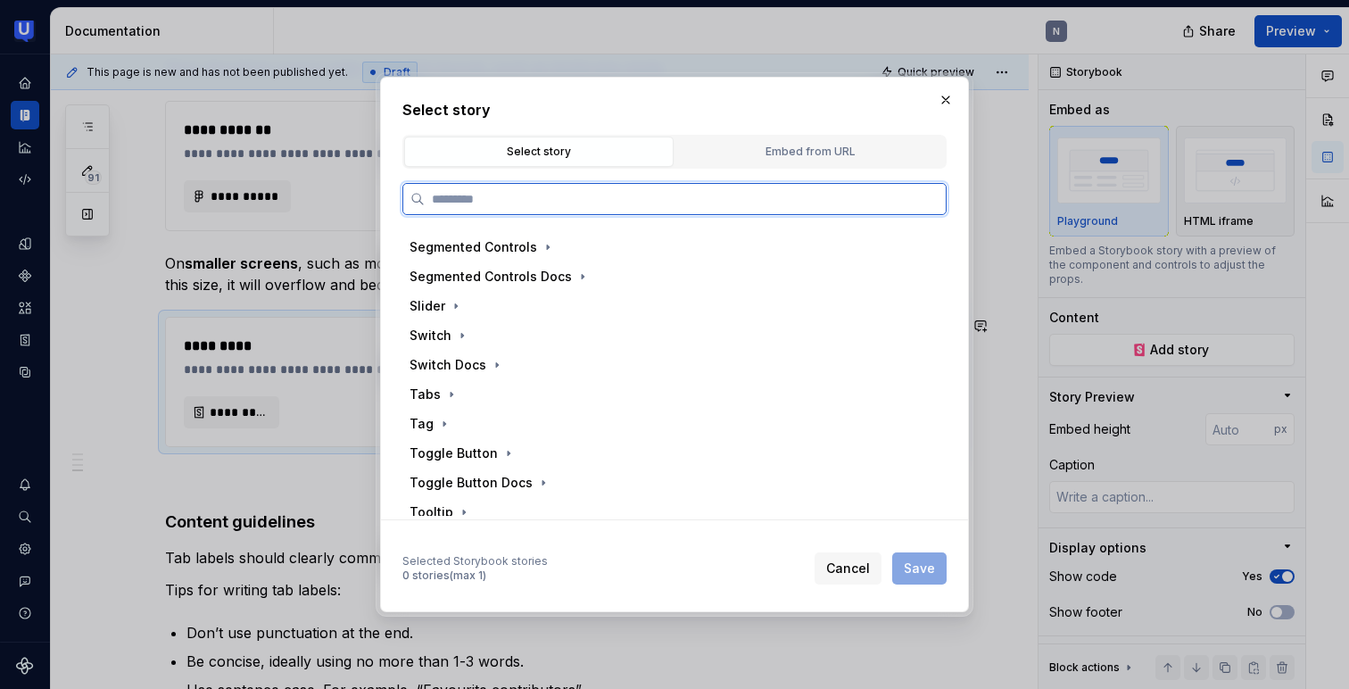
scroll to position [645, 0]
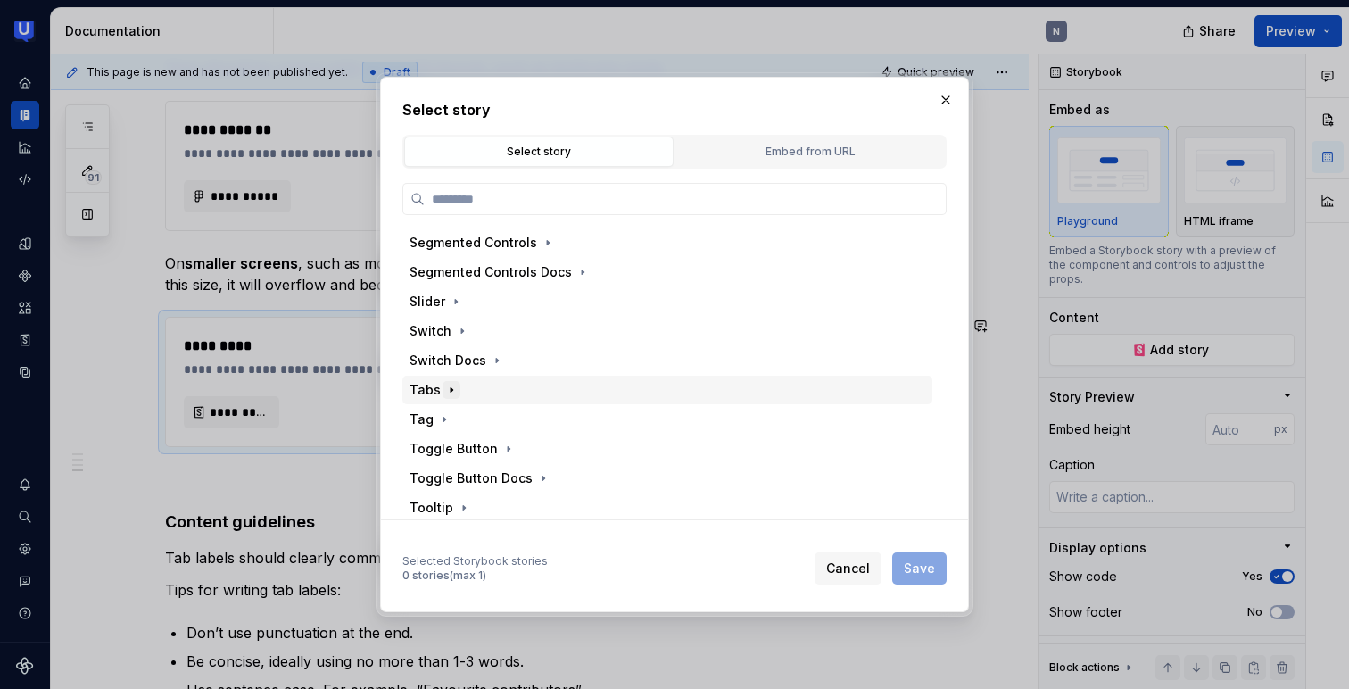
click at [448, 384] on icon "button" at bounding box center [451, 390] width 14 height 14
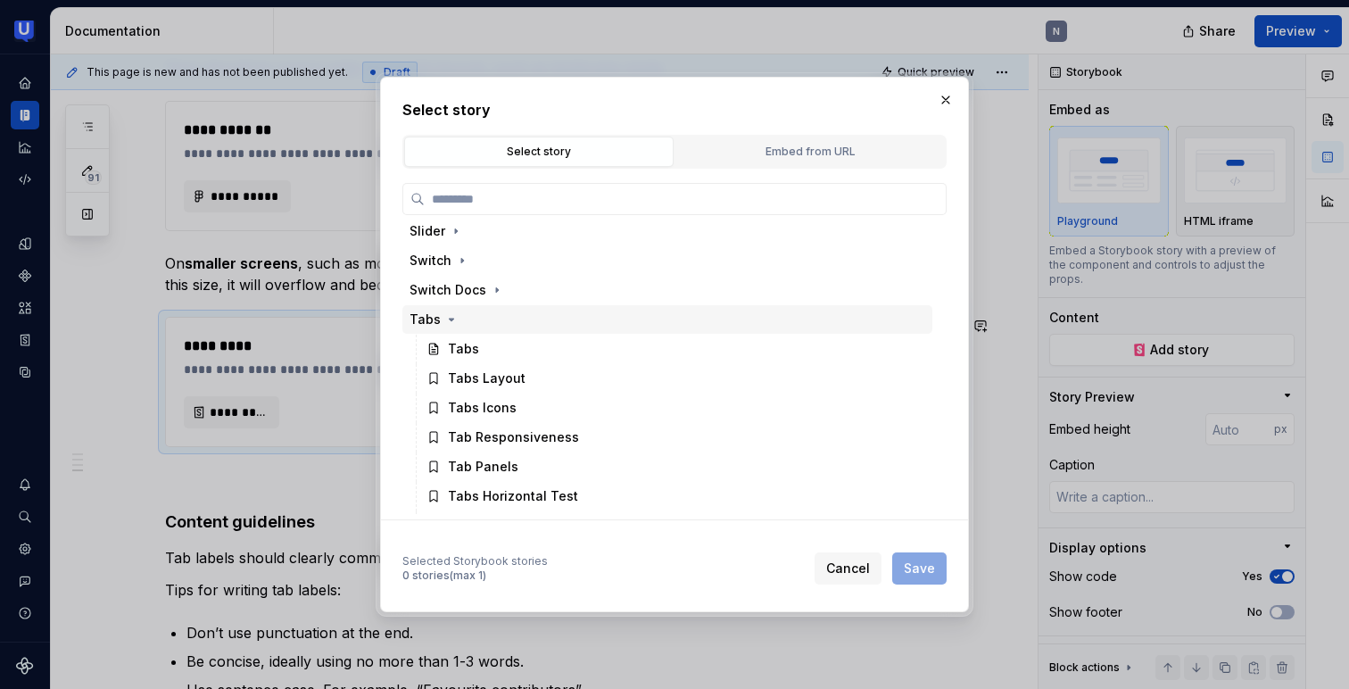
scroll to position [716, 0]
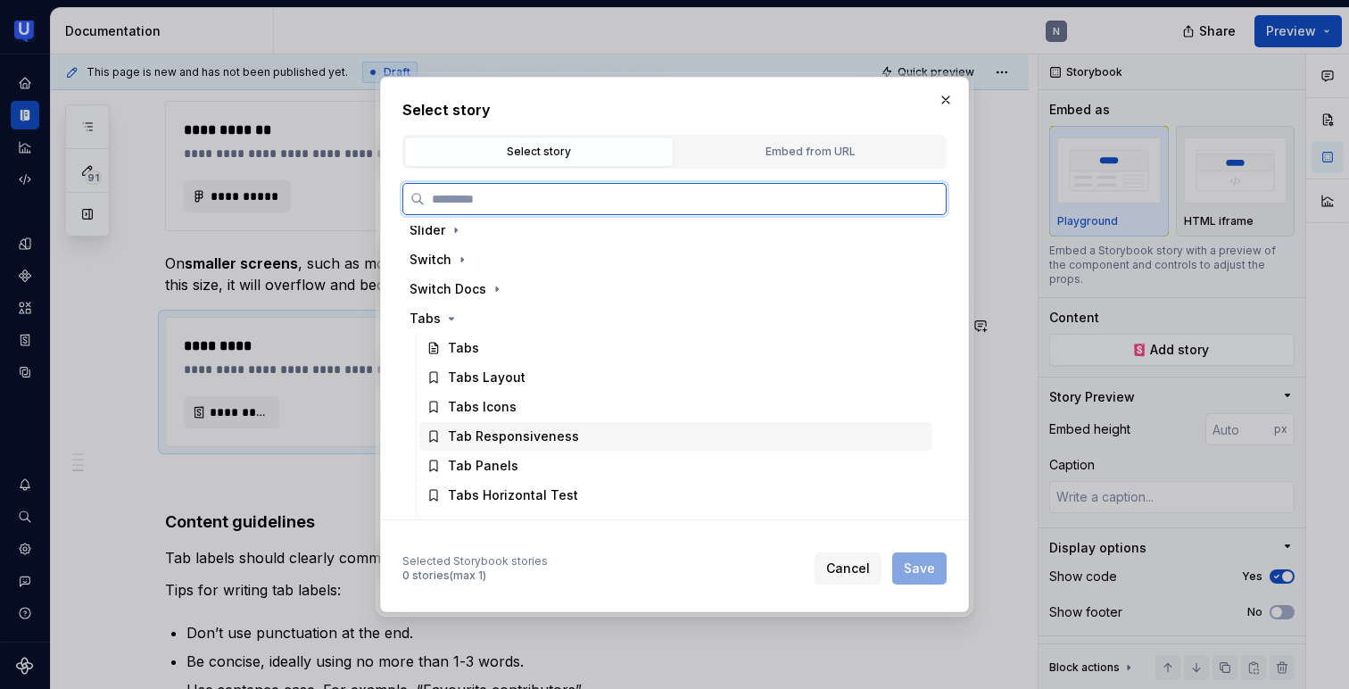
click at [504, 438] on div "Tab Responsiveness" at bounding box center [513, 436] width 131 height 18
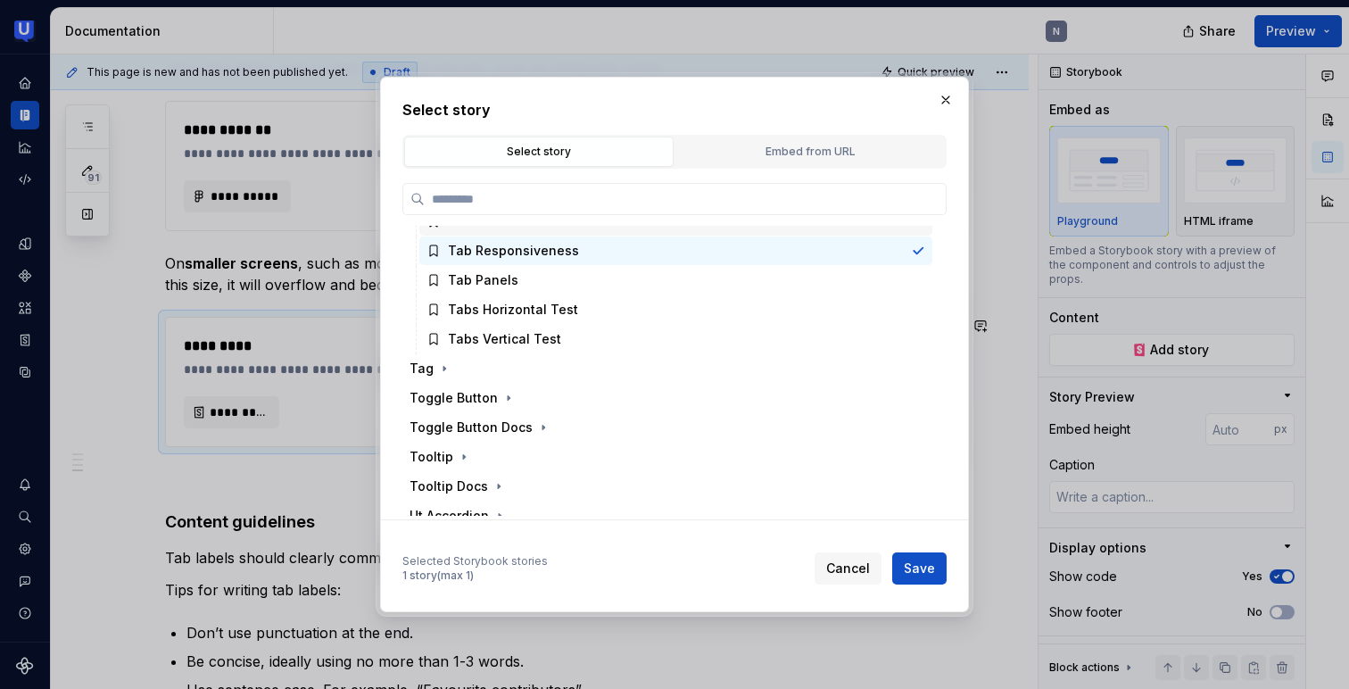
scroll to position [917, 0]
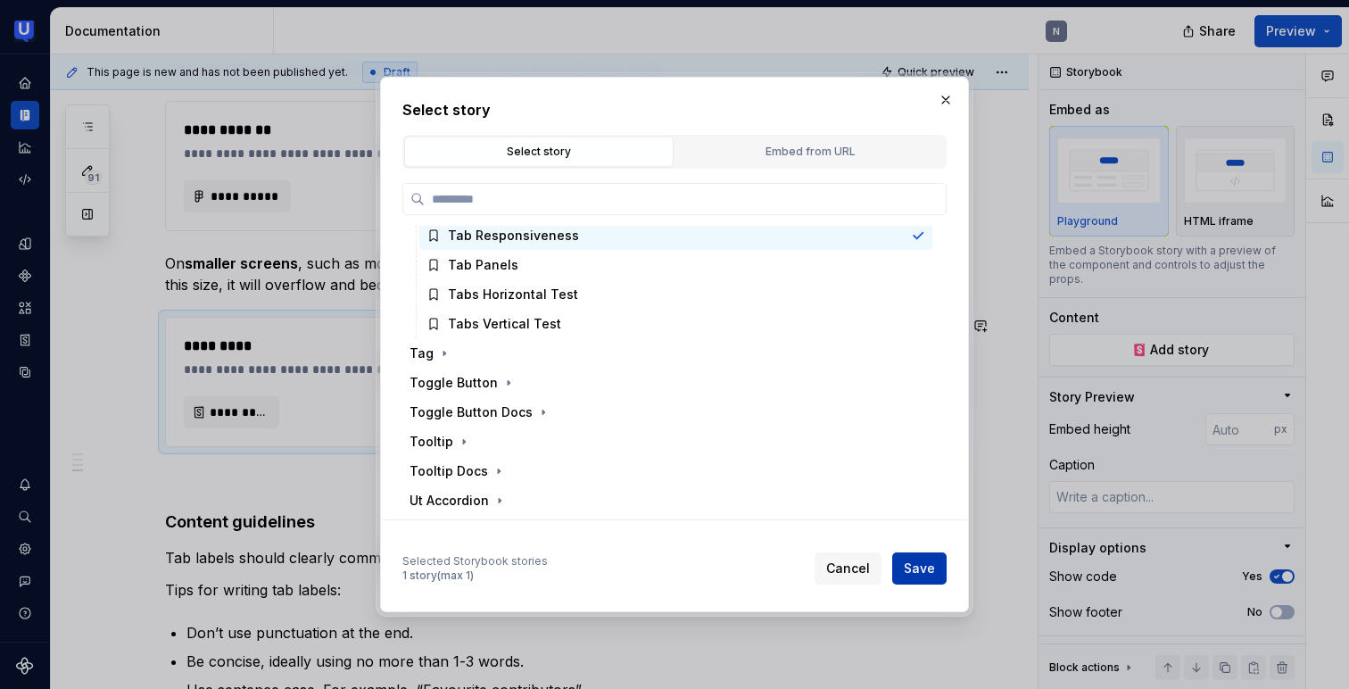
click at [922, 564] on span "Save" at bounding box center [918, 568] width 31 height 18
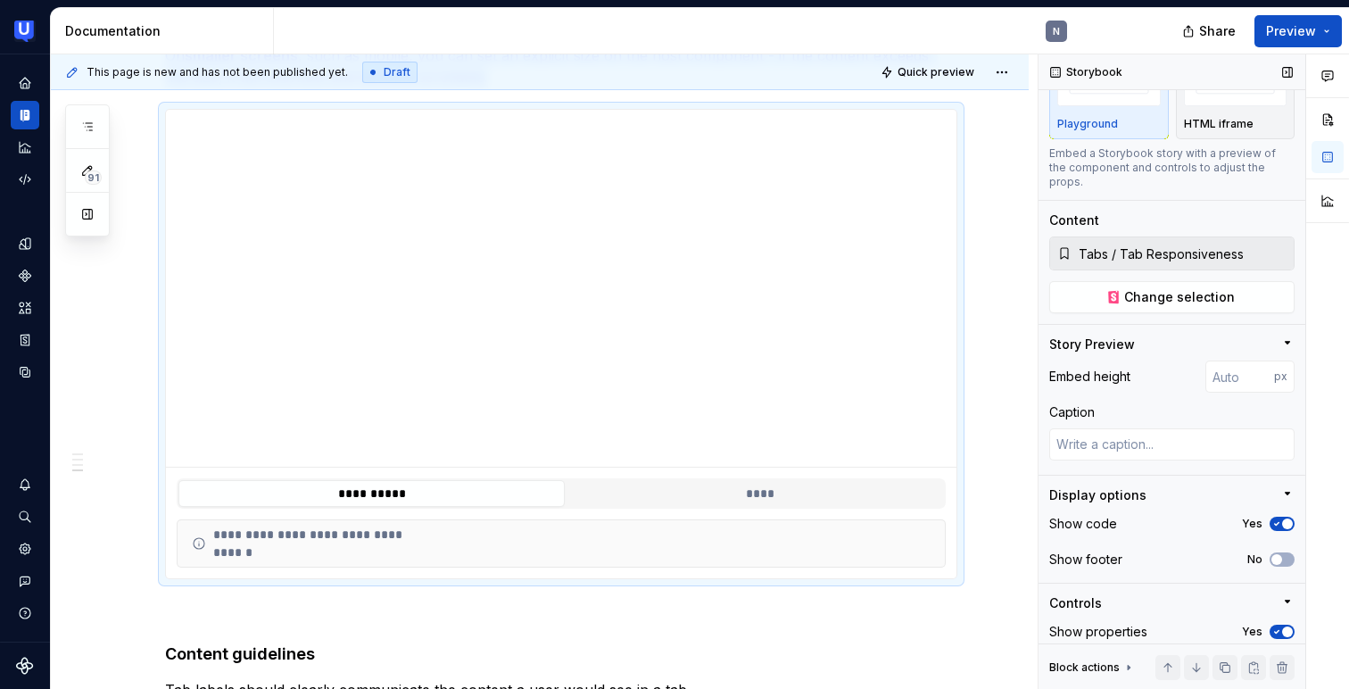
scroll to position [108, 0]
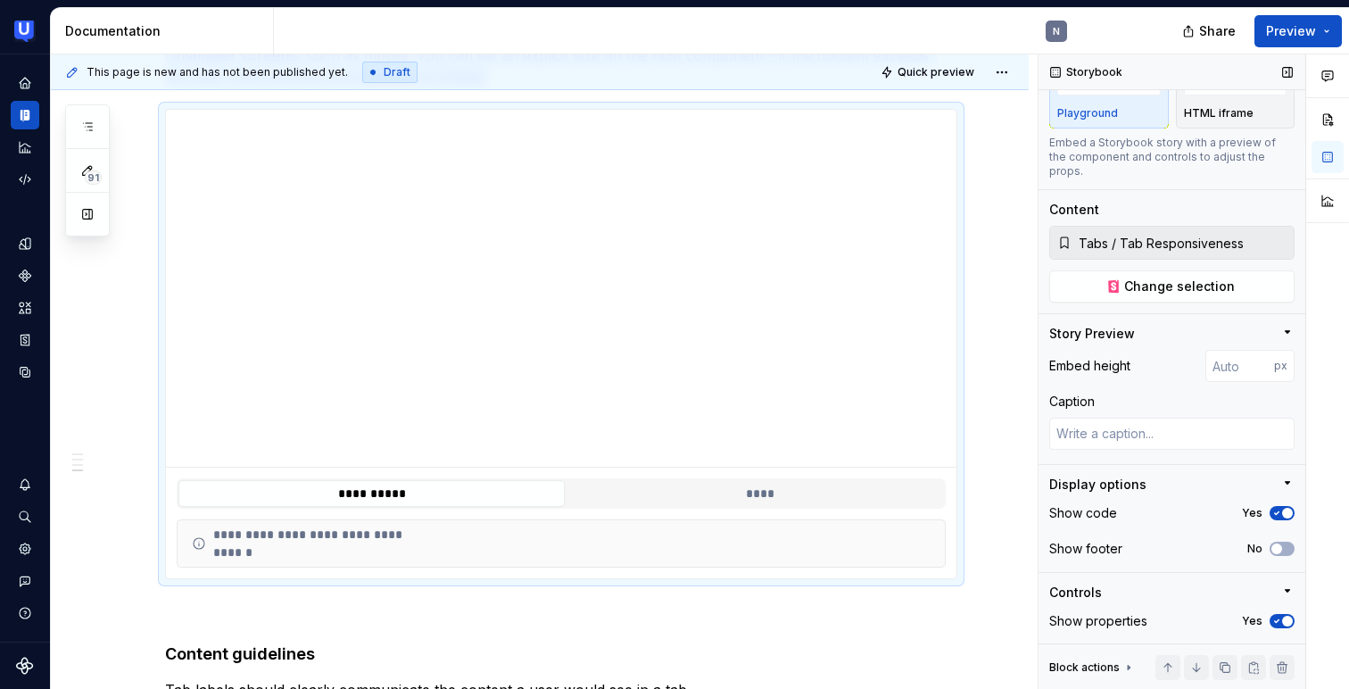
click at [1279, 500] on div "Show code Yes" at bounding box center [1171, 512] width 245 height 25
click at [1279, 507] on icon "button" at bounding box center [1276, 512] width 14 height 11
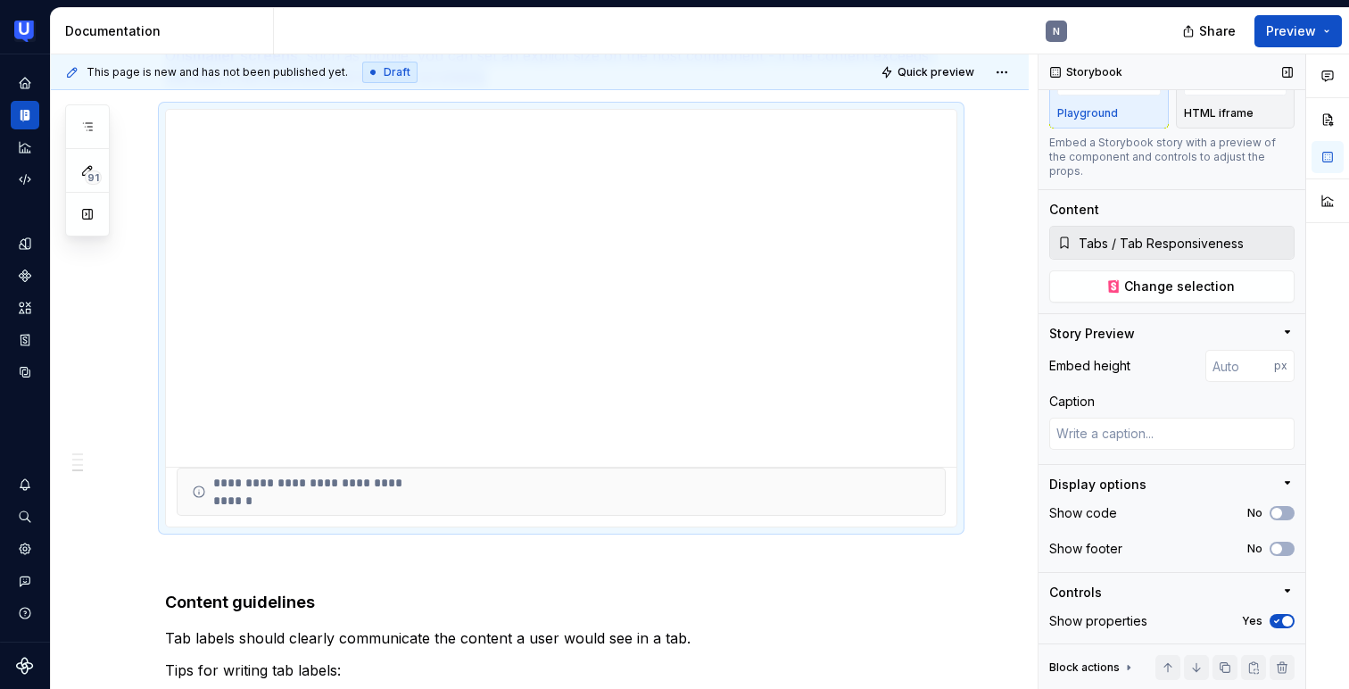
click at [1280, 615] on icon "button" at bounding box center [1276, 620] width 14 height 11
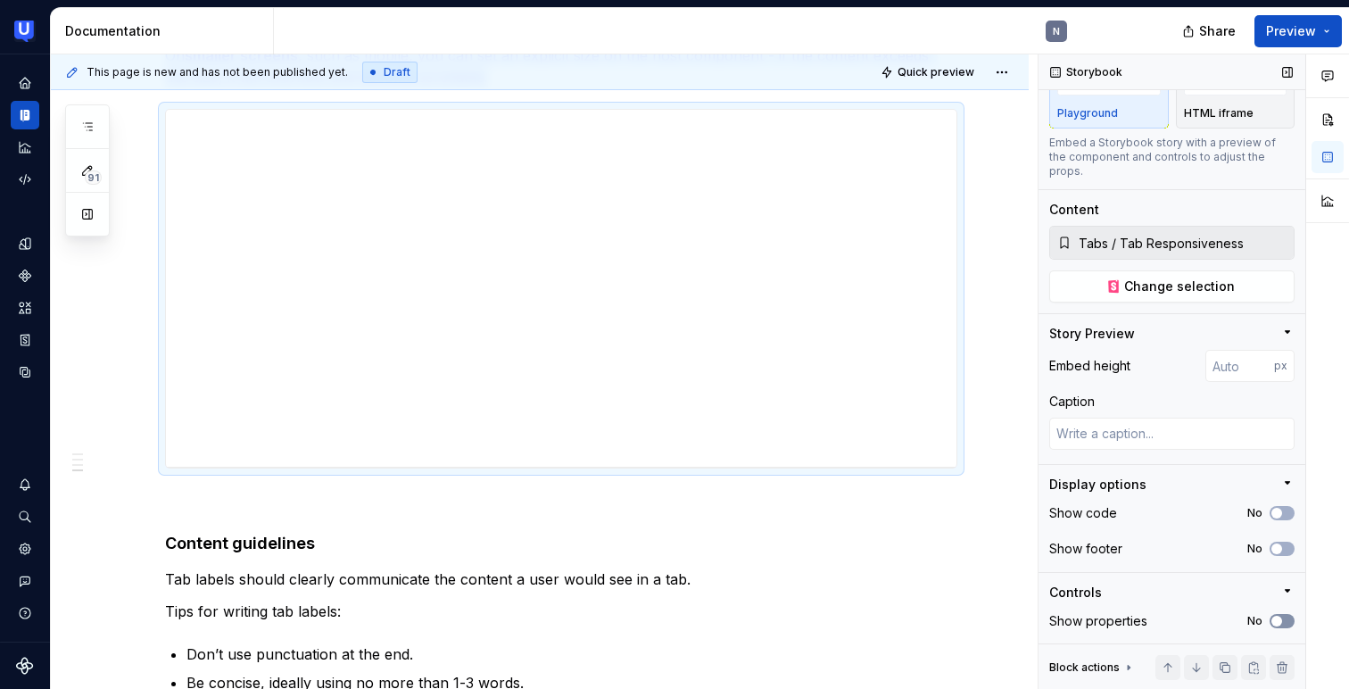
scroll to position [95, 0]
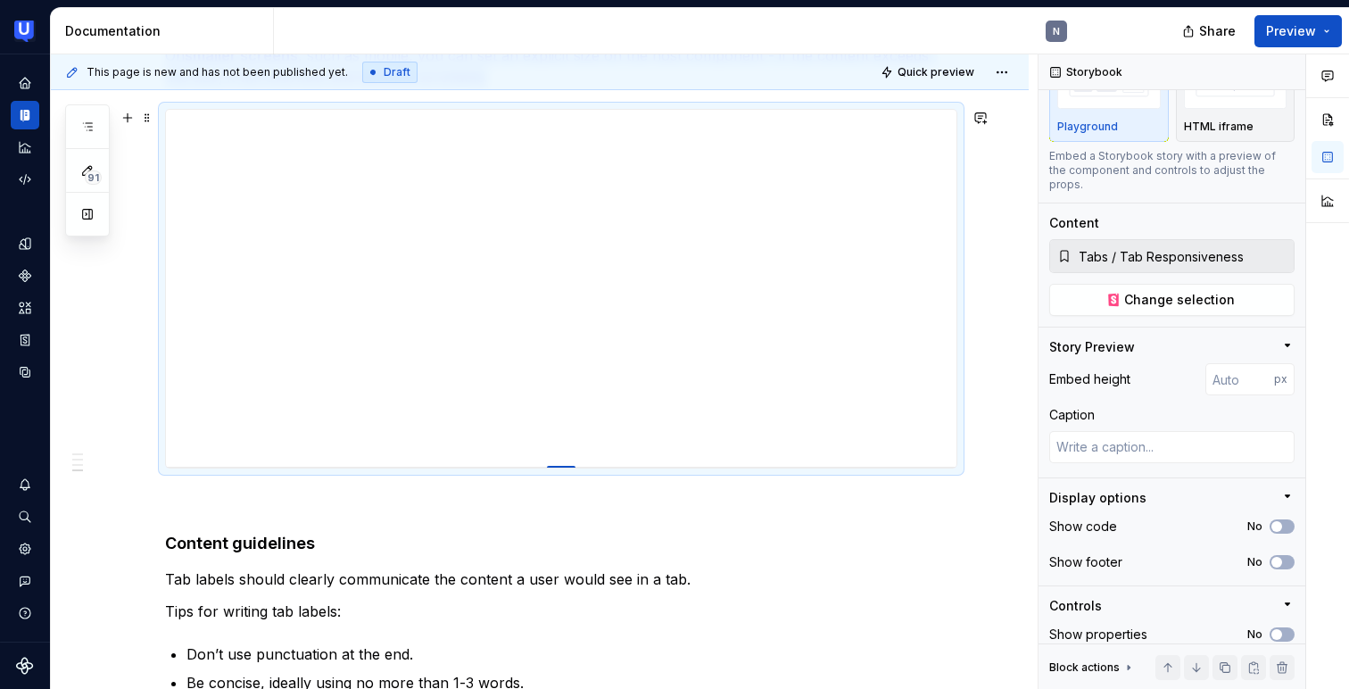
type textarea "*"
type input "398"
type textarea "*"
type input "394"
type textarea "*"
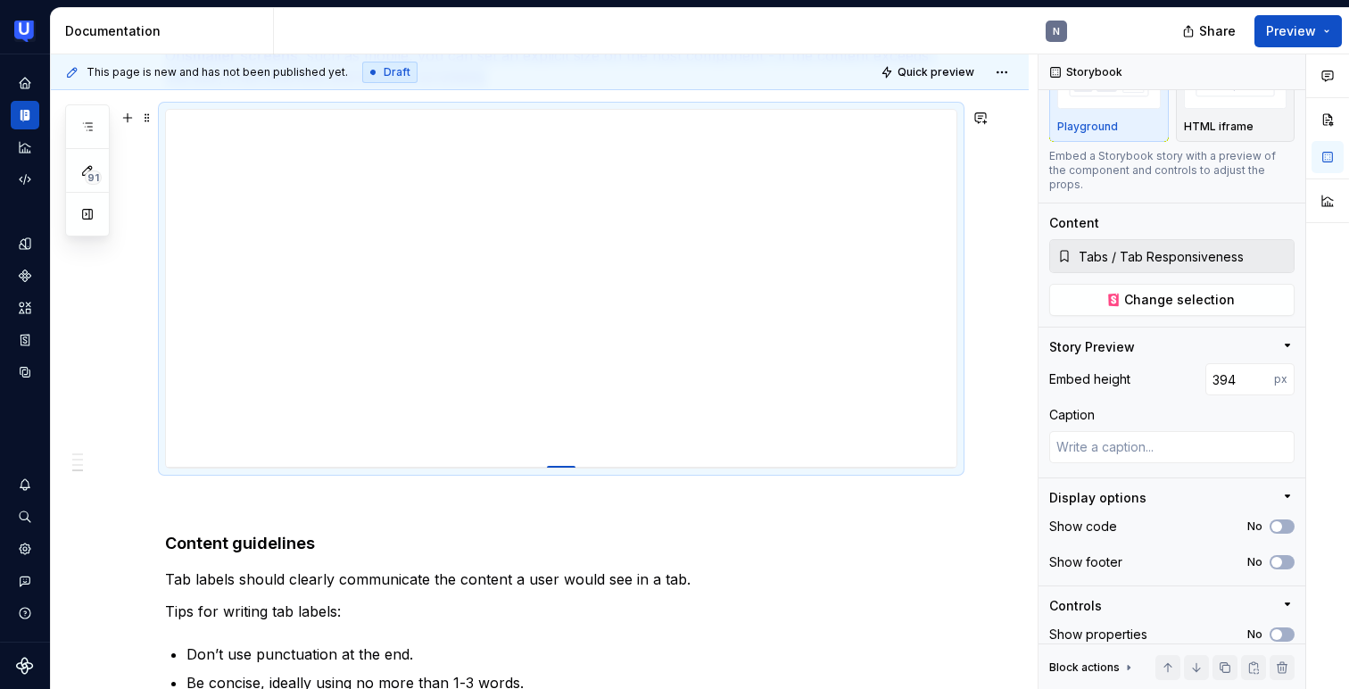
type input "381"
type textarea "*"
type input "375"
type textarea "*"
type input "367"
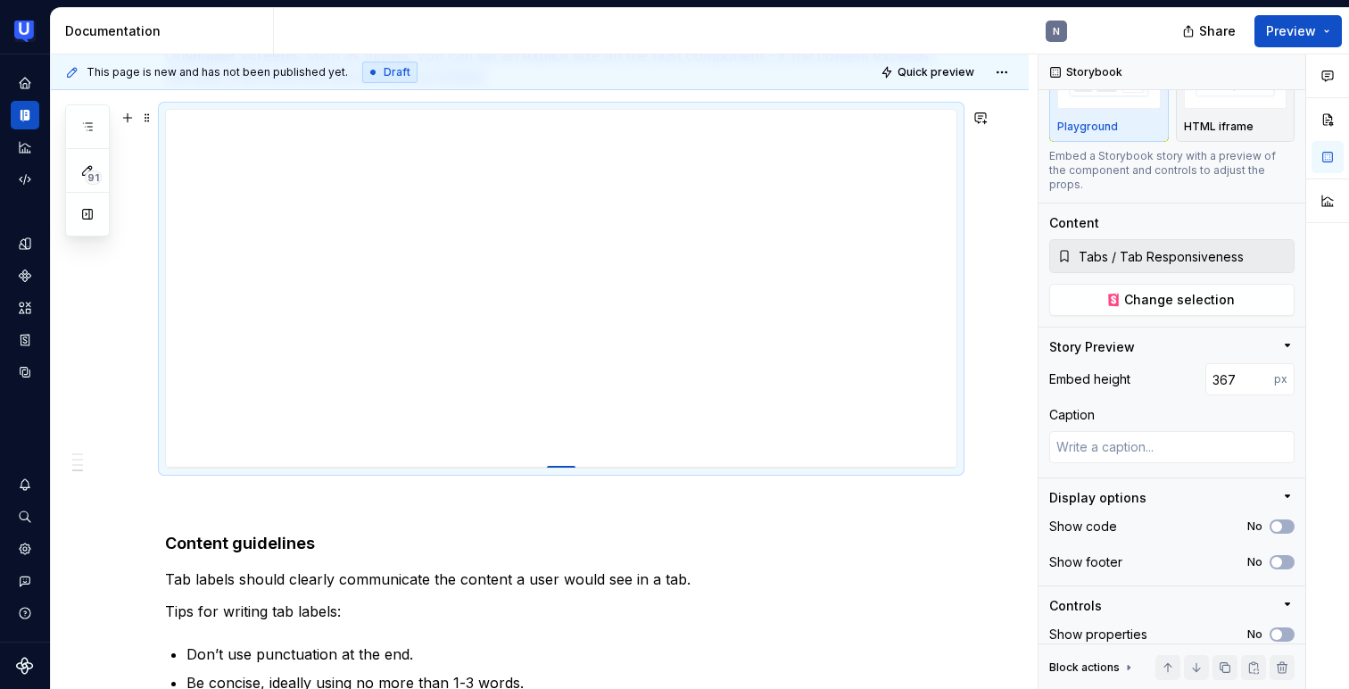
type textarea "*"
type input "363"
type textarea "*"
type input "350"
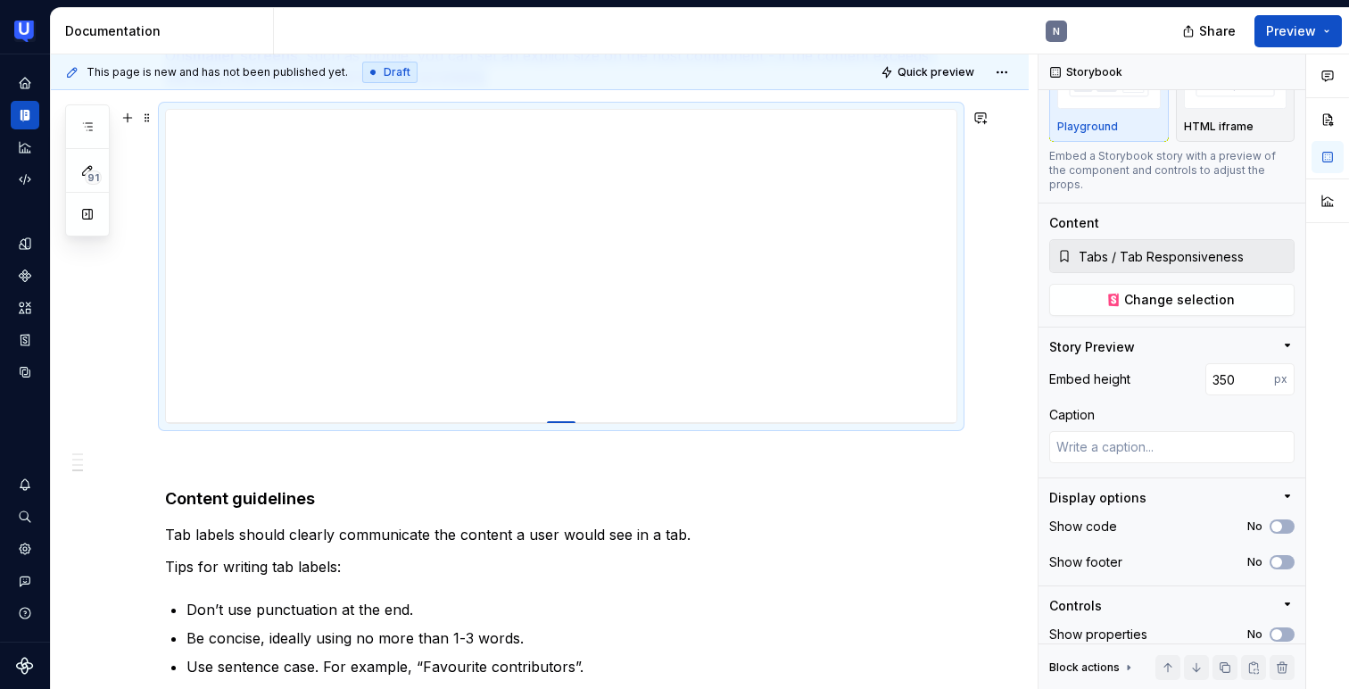
type textarea "*"
type input "346"
type textarea "*"
type input "337"
type textarea "*"
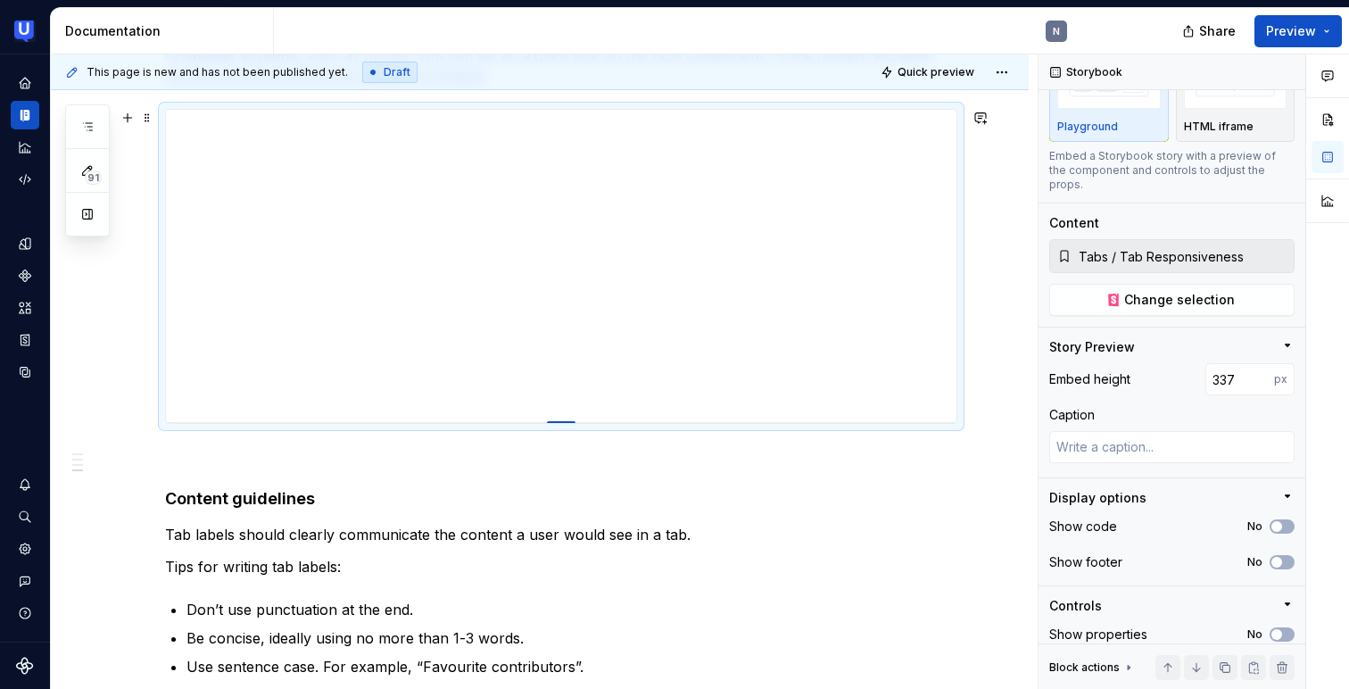
type input "331"
type textarea "*"
type input "327"
type textarea "*"
type input "318"
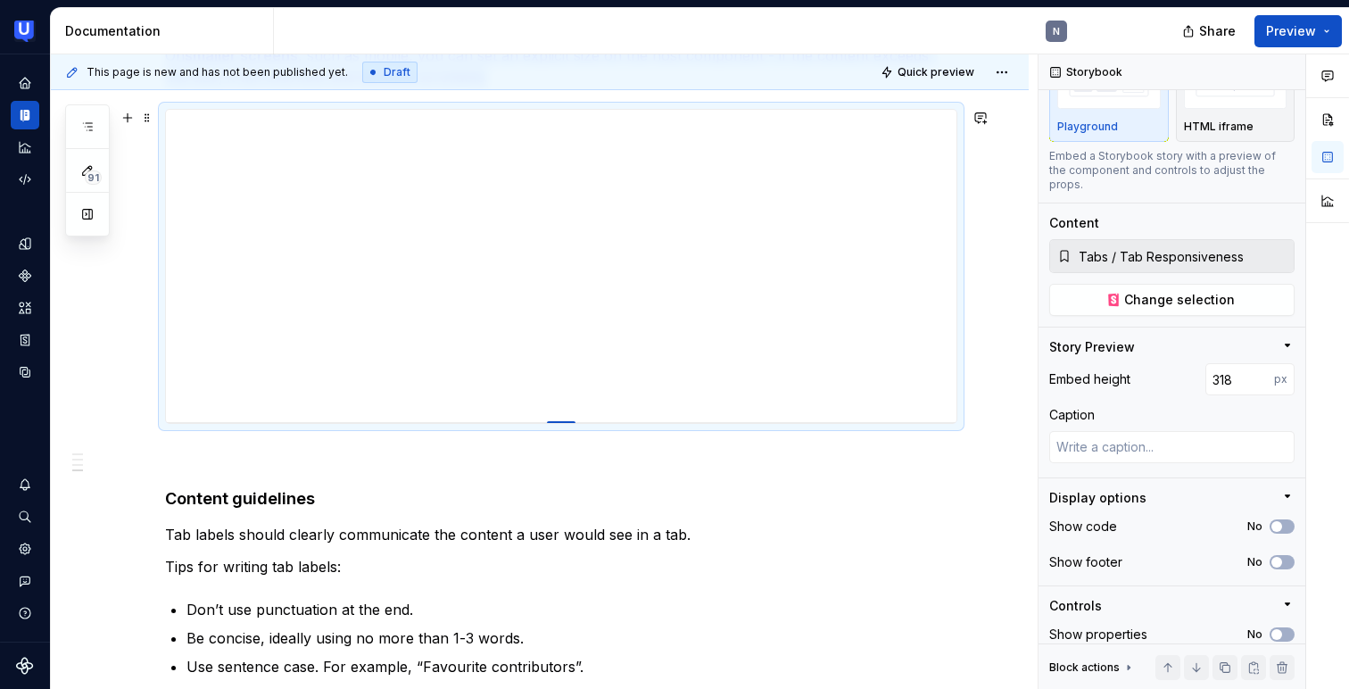
type textarea "*"
type input "315"
type textarea "*"
type input "308"
type textarea "*"
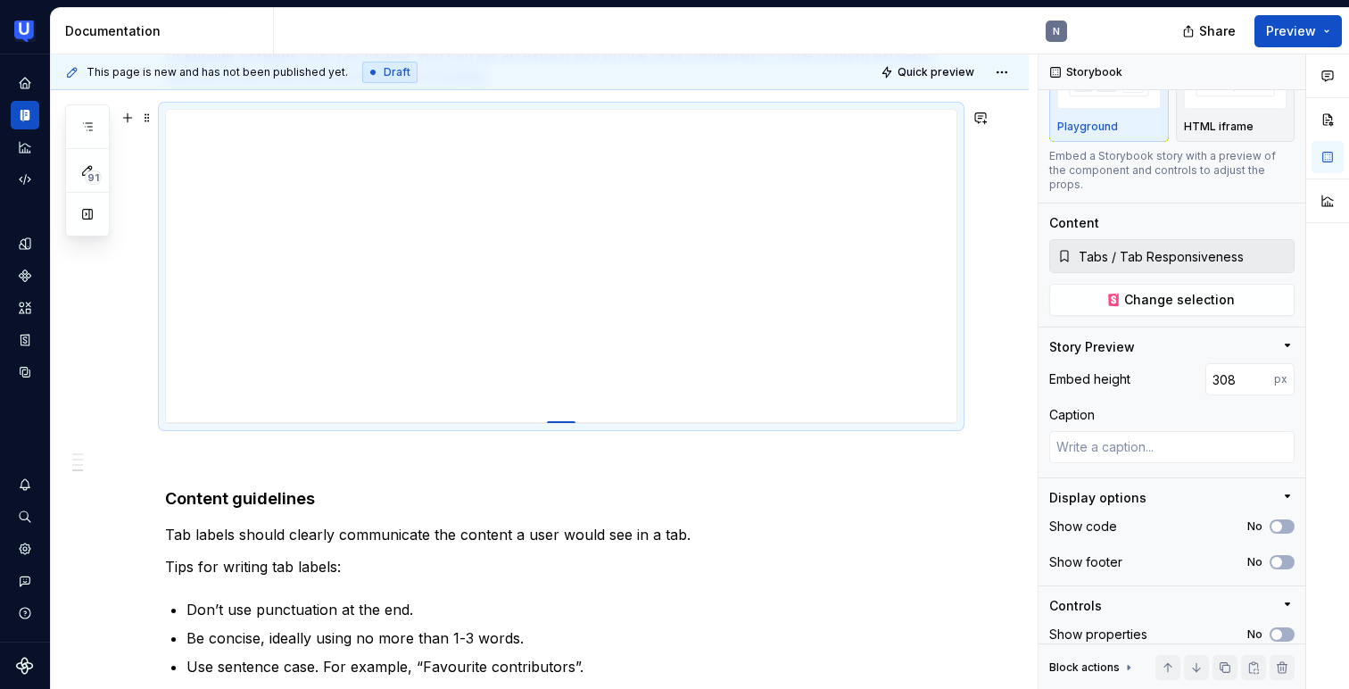
type input "304"
type textarea "*"
type input "300"
type textarea "*"
type input "298"
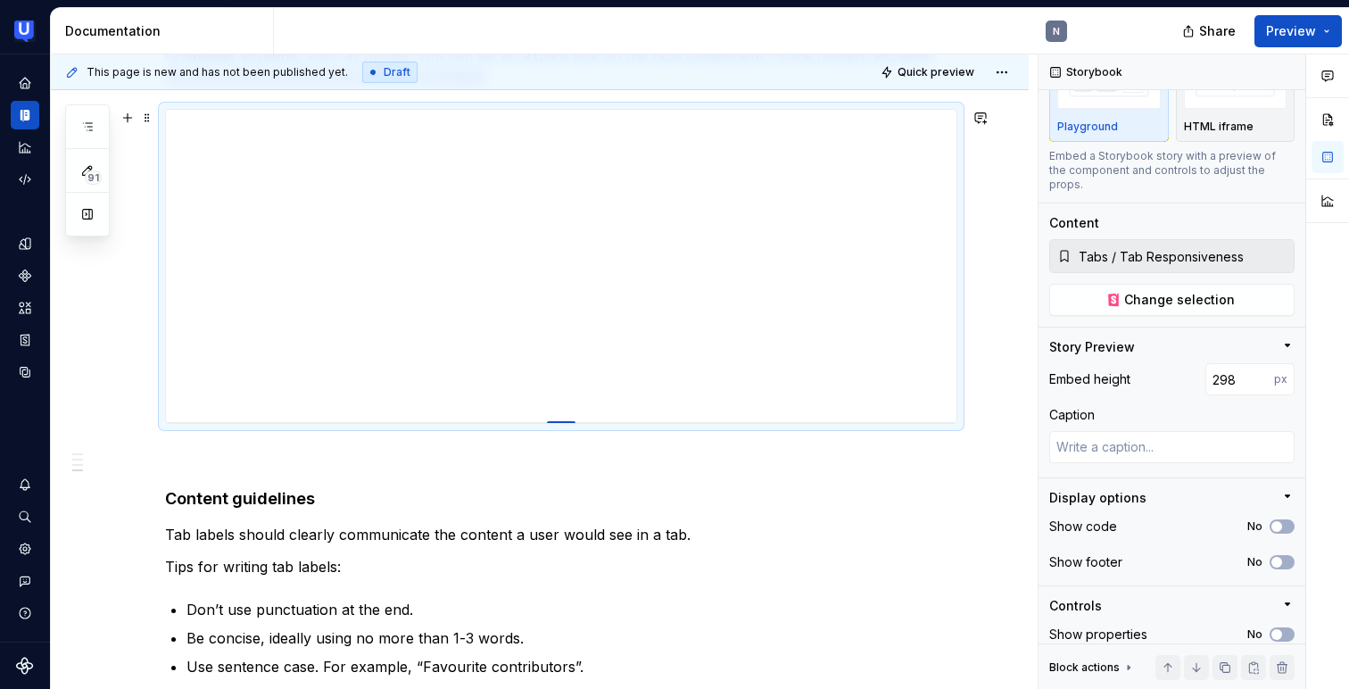
type textarea "*"
type input "295"
type textarea "*"
type input "293"
type textarea "*"
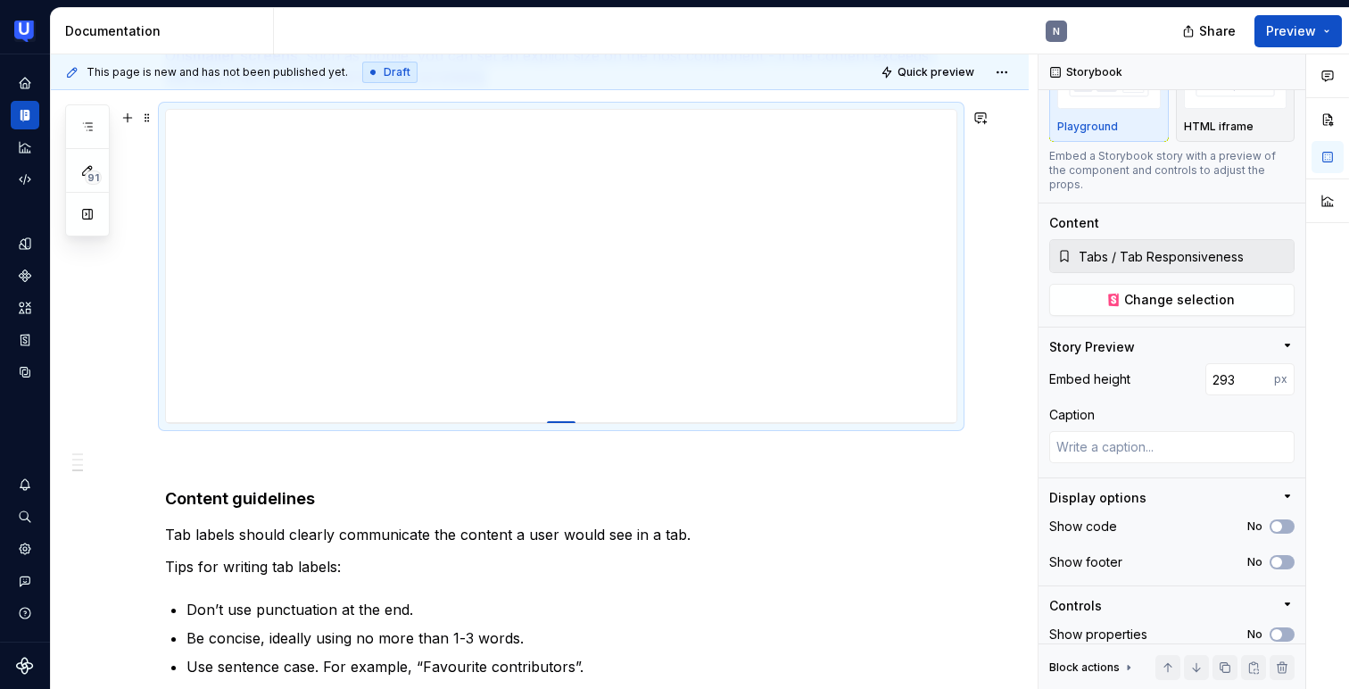
type input "291"
type textarea "*"
type input "289"
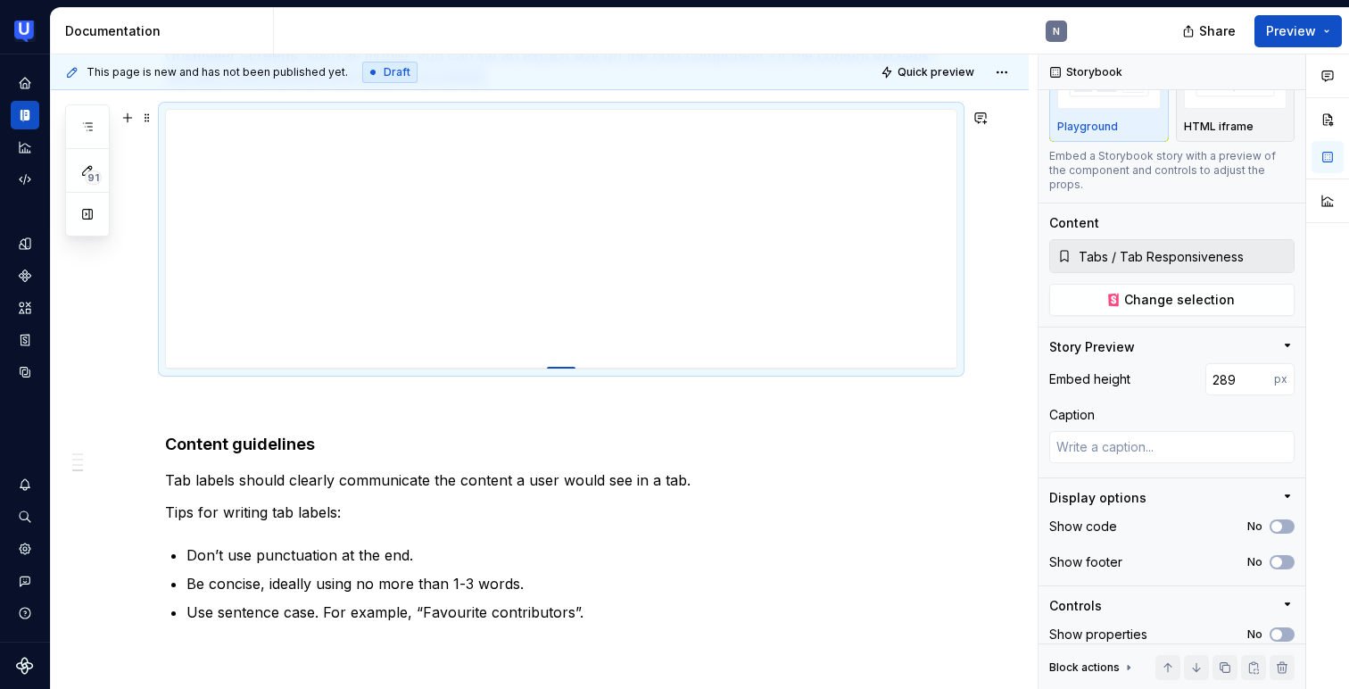
type textarea "*"
type input "287"
type textarea "*"
type input "283"
type textarea "*"
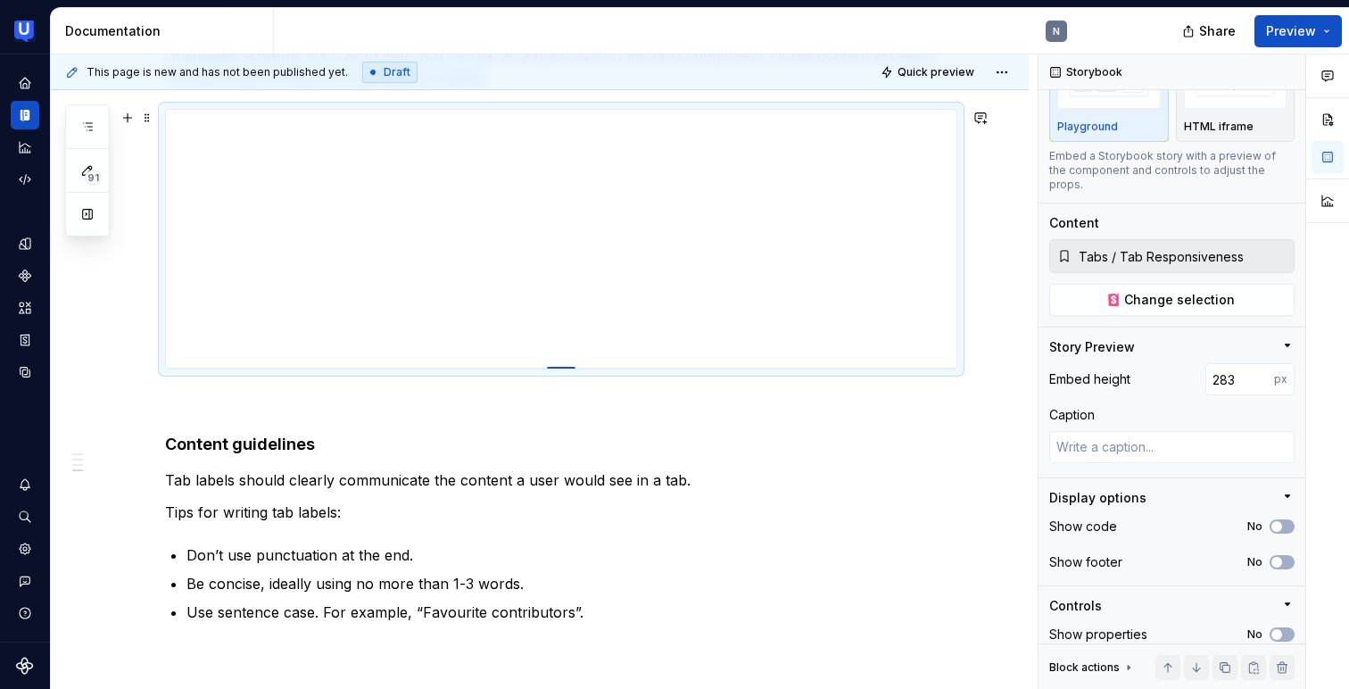
type input "267"
type textarea "*"
type input "255"
type textarea "*"
type input "248"
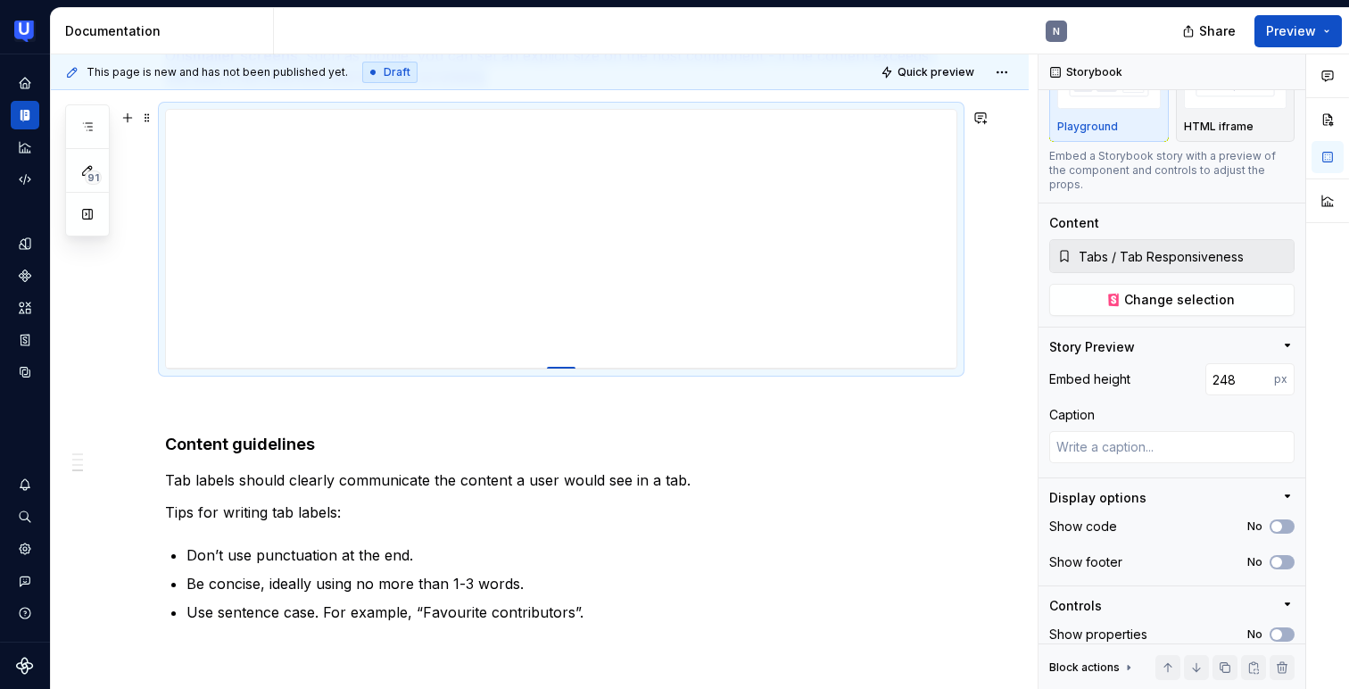
type textarea "*"
type input "242"
type textarea "*"
type input "232"
type textarea "*"
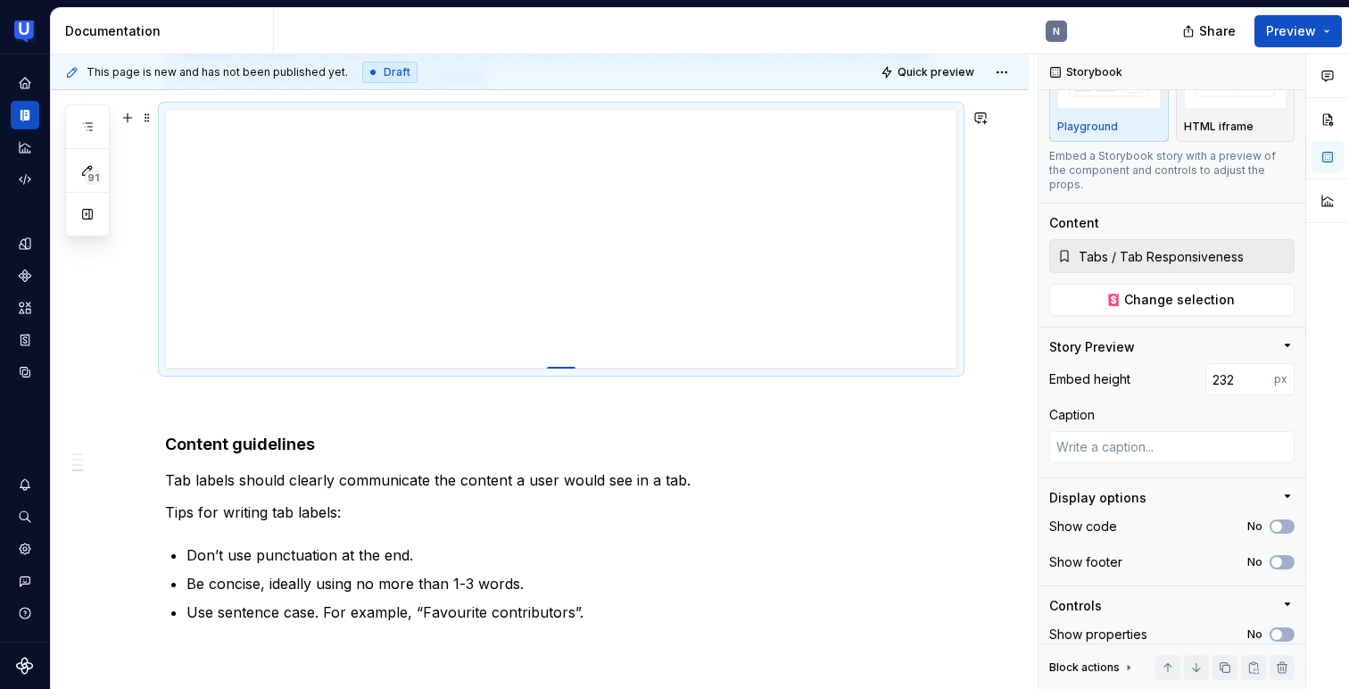
type input "223"
type textarea "*"
type input "221"
type textarea "*"
type input "217"
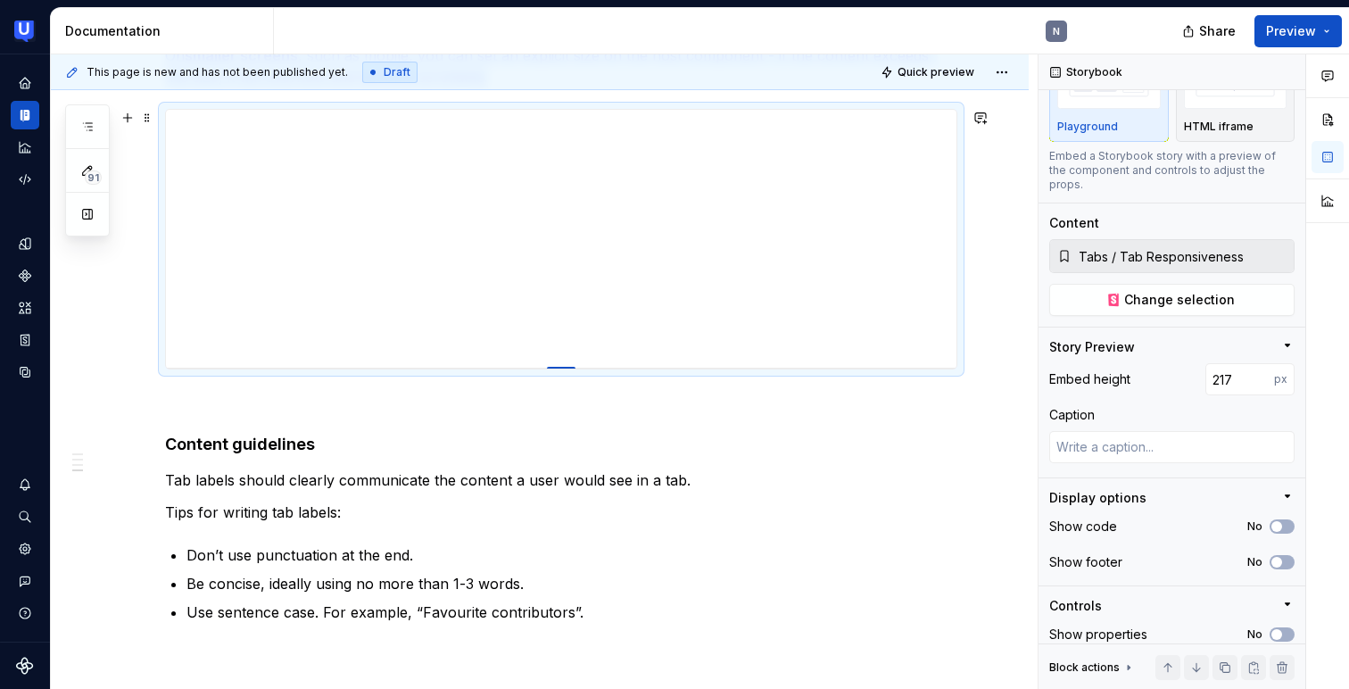
type textarea "*"
type input "216"
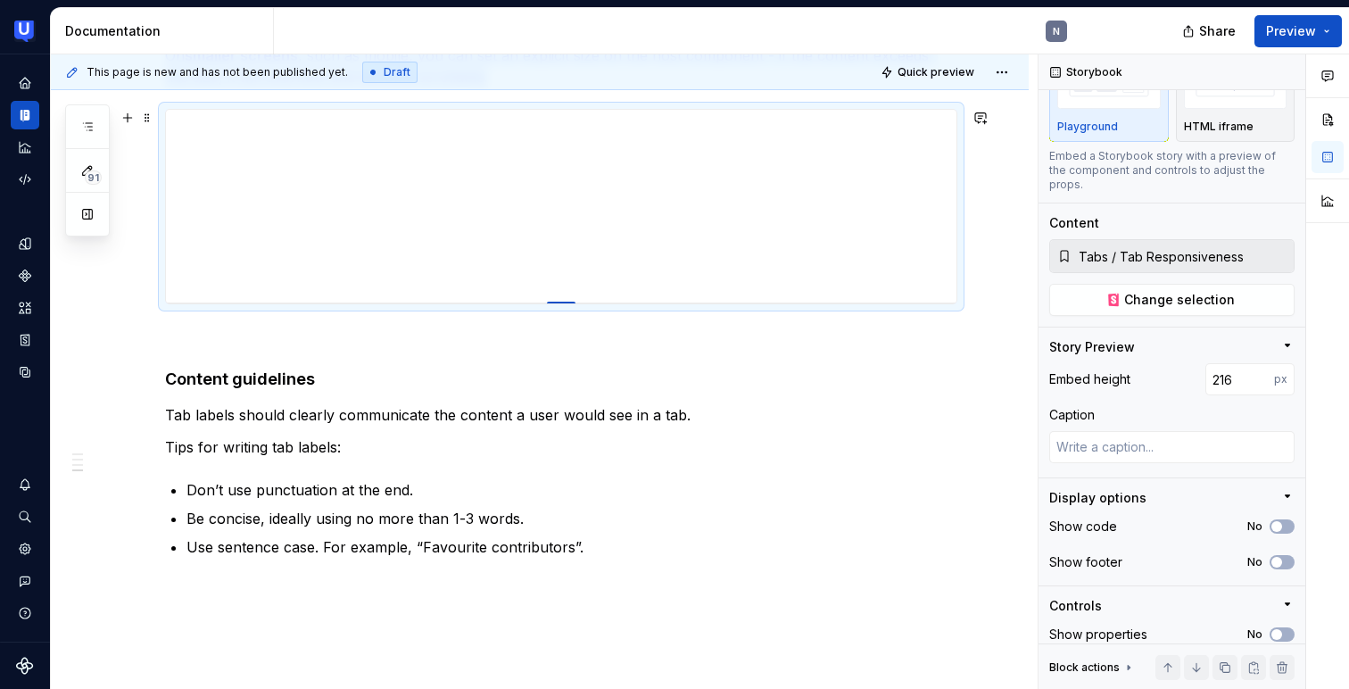
type textarea "*"
type input "213"
type textarea "*"
type input "212"
type textarea "*"
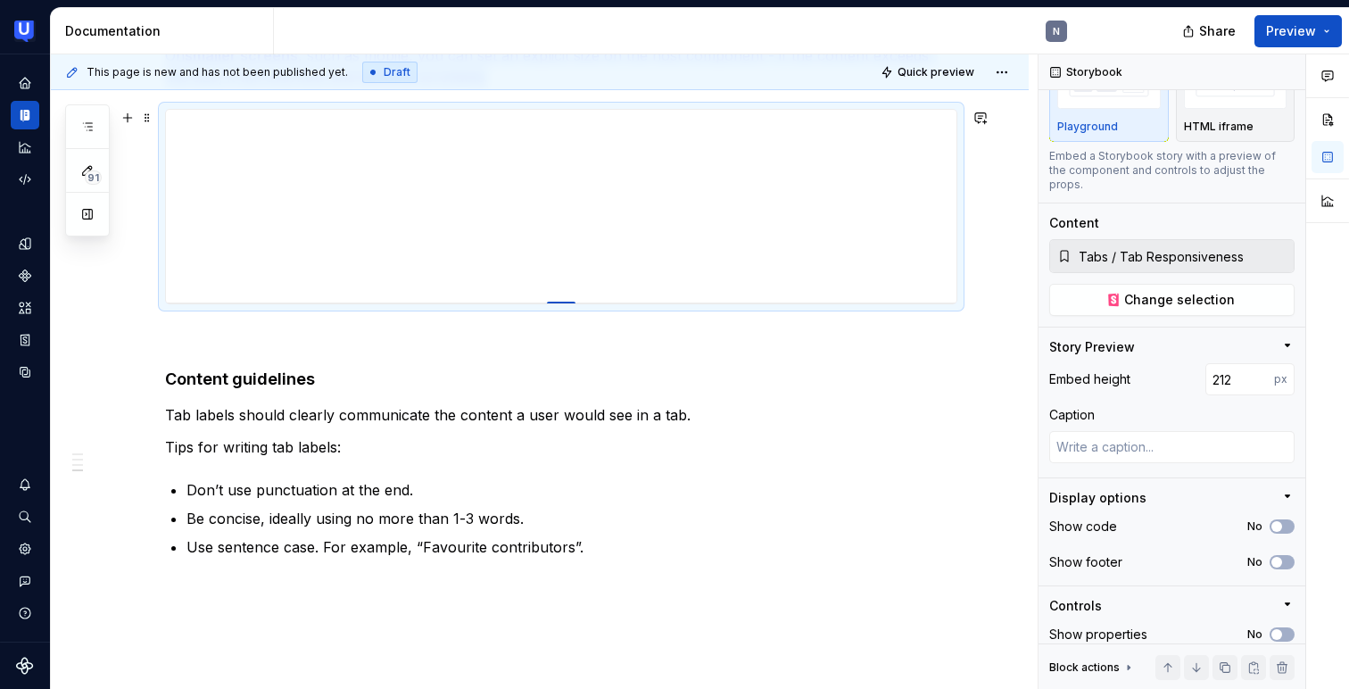
type input "210"
type textarea "*"
type input "207"
type textarea "*"
type input "206"
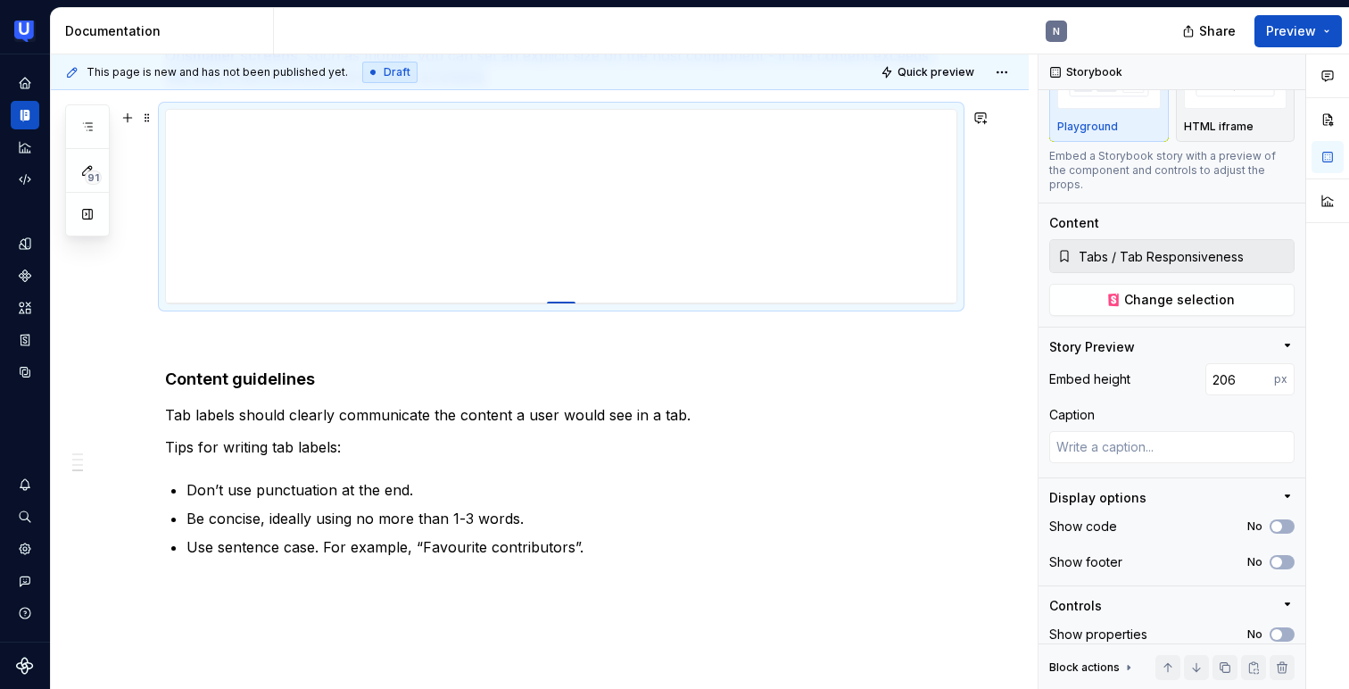
type textarea "*"
type input "204"
type textarea "*"
type input "201"
type textarea "*"
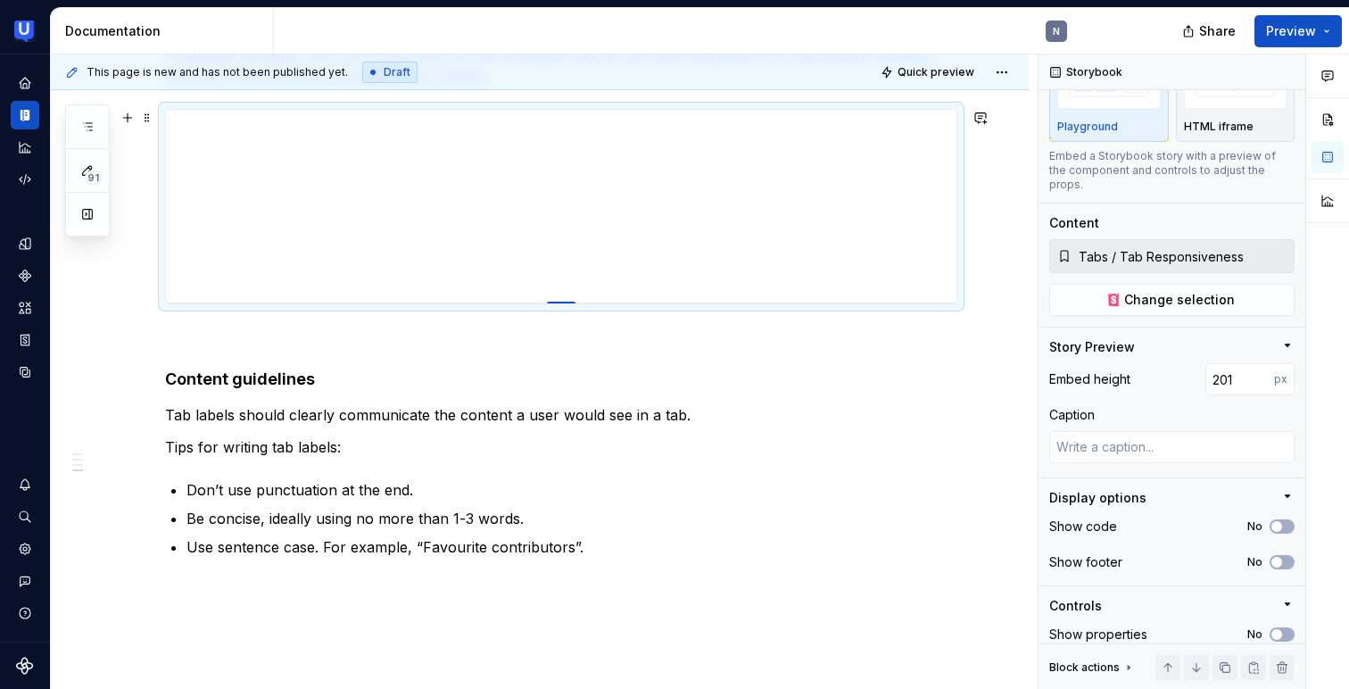
type input "200"
type textarea "*"
type input "198"
type textarea "*"
type input "197"
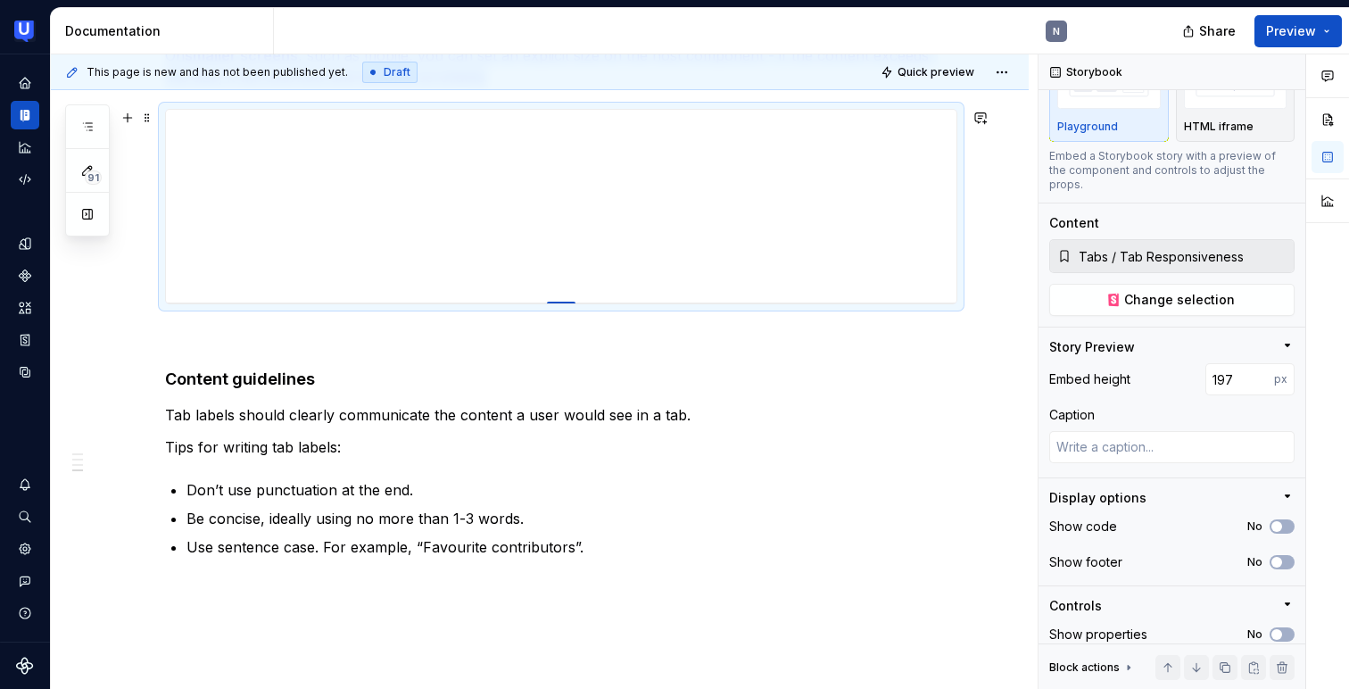
type textarea "*"
type input "196"
type textarea "*"
type input "195"
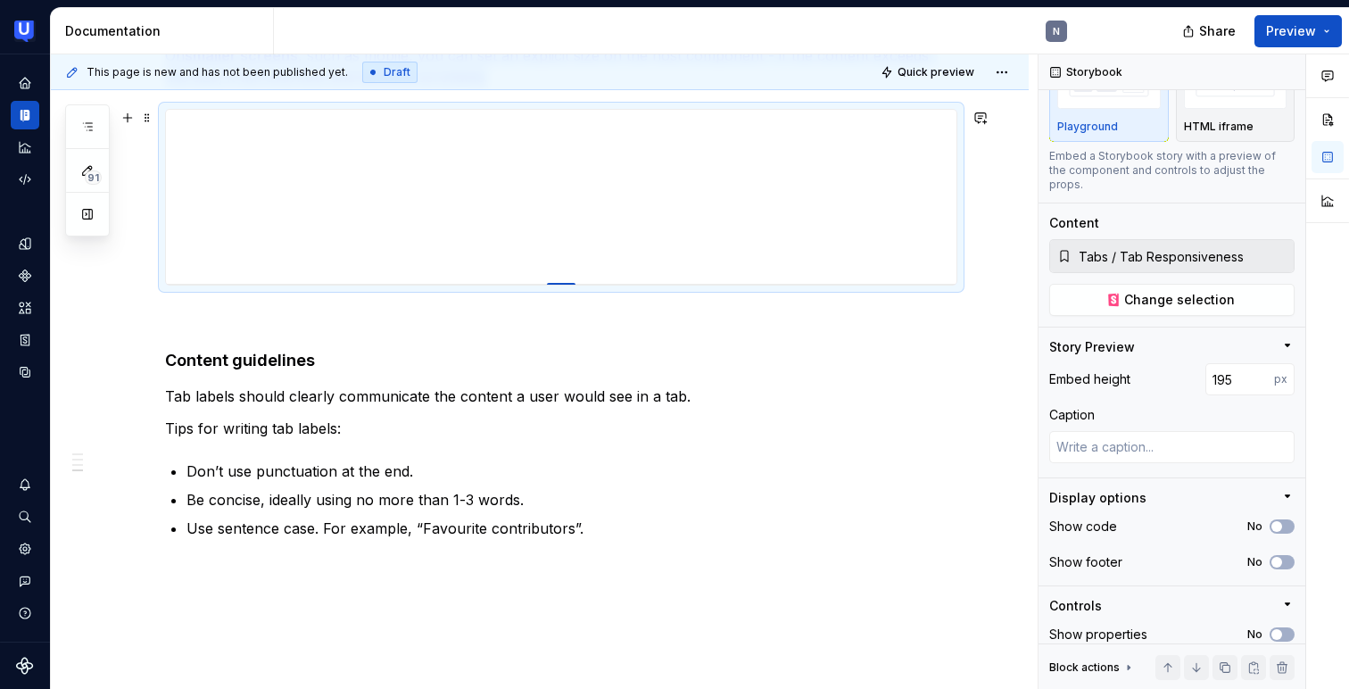
type textarea "*"
type input "193"
type textarea "*"
type input "191"
type textarea "*"
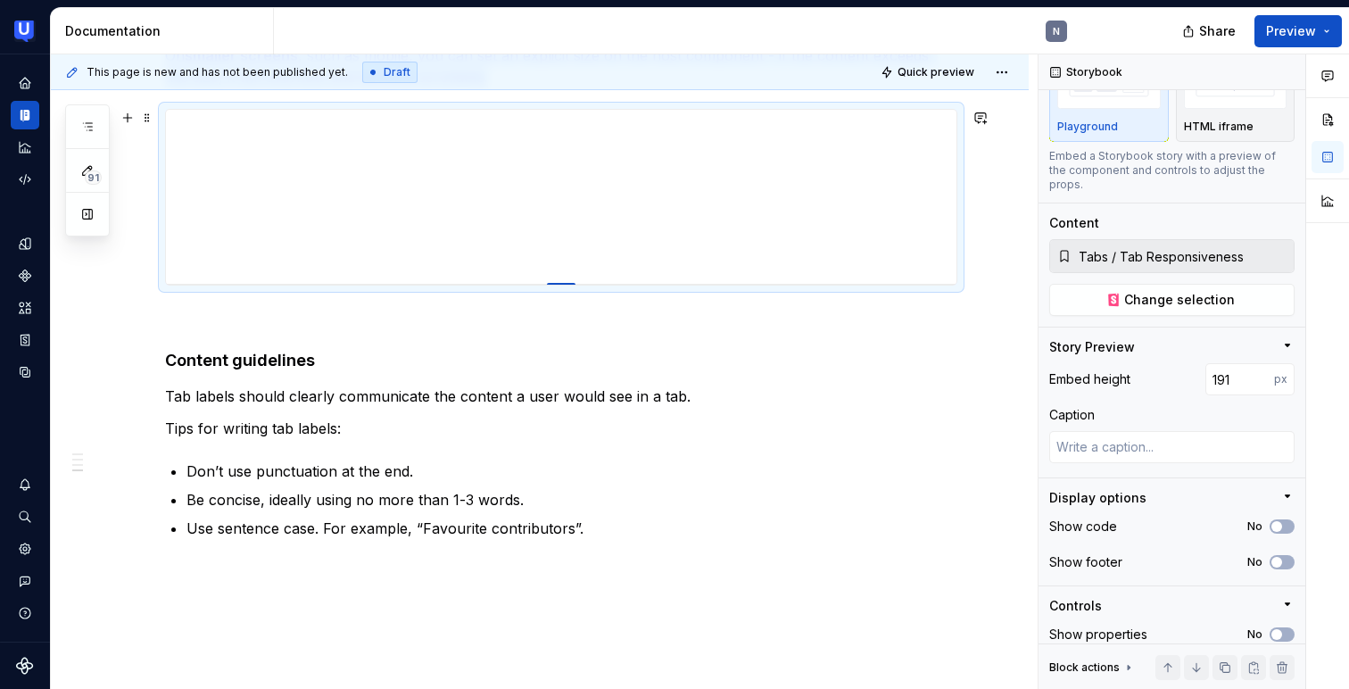
type input "190"
type textarea "*"
type input "188"
type textarea "*"
type input "187"
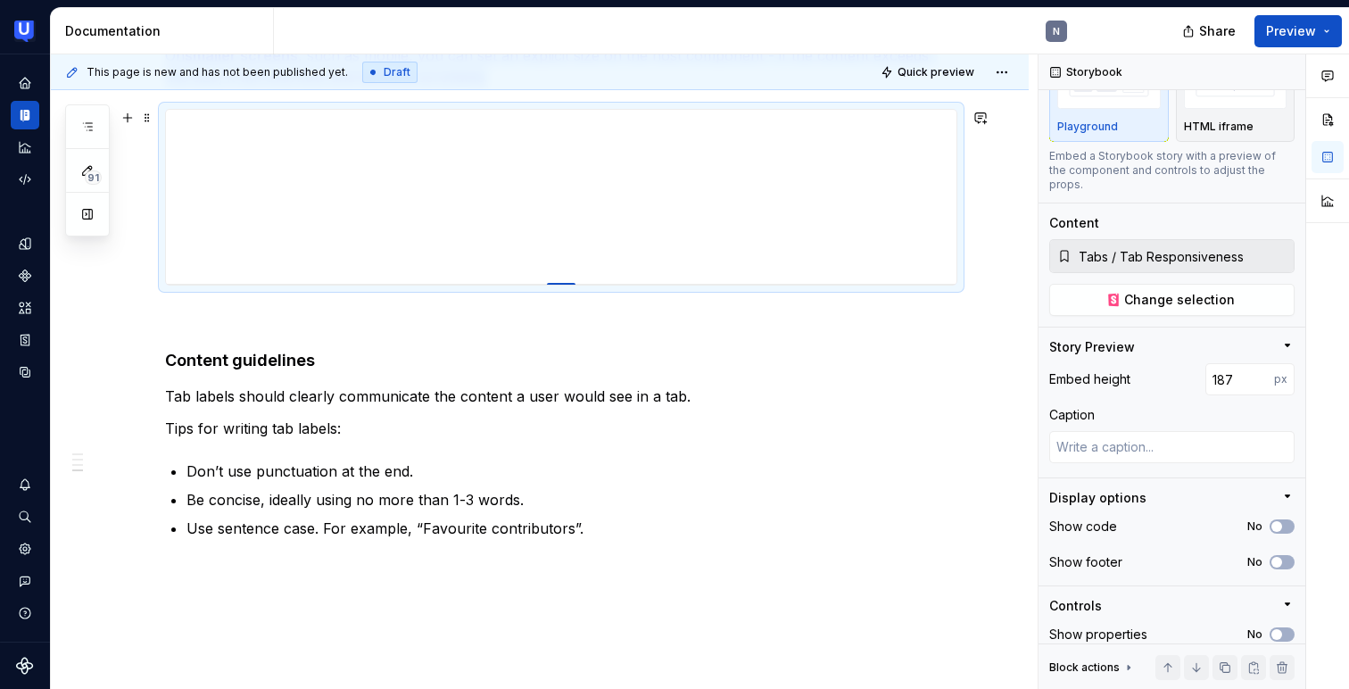
type textarea "*"
type input "186"
type textarea "*"
type input "185"
type textarea "*"
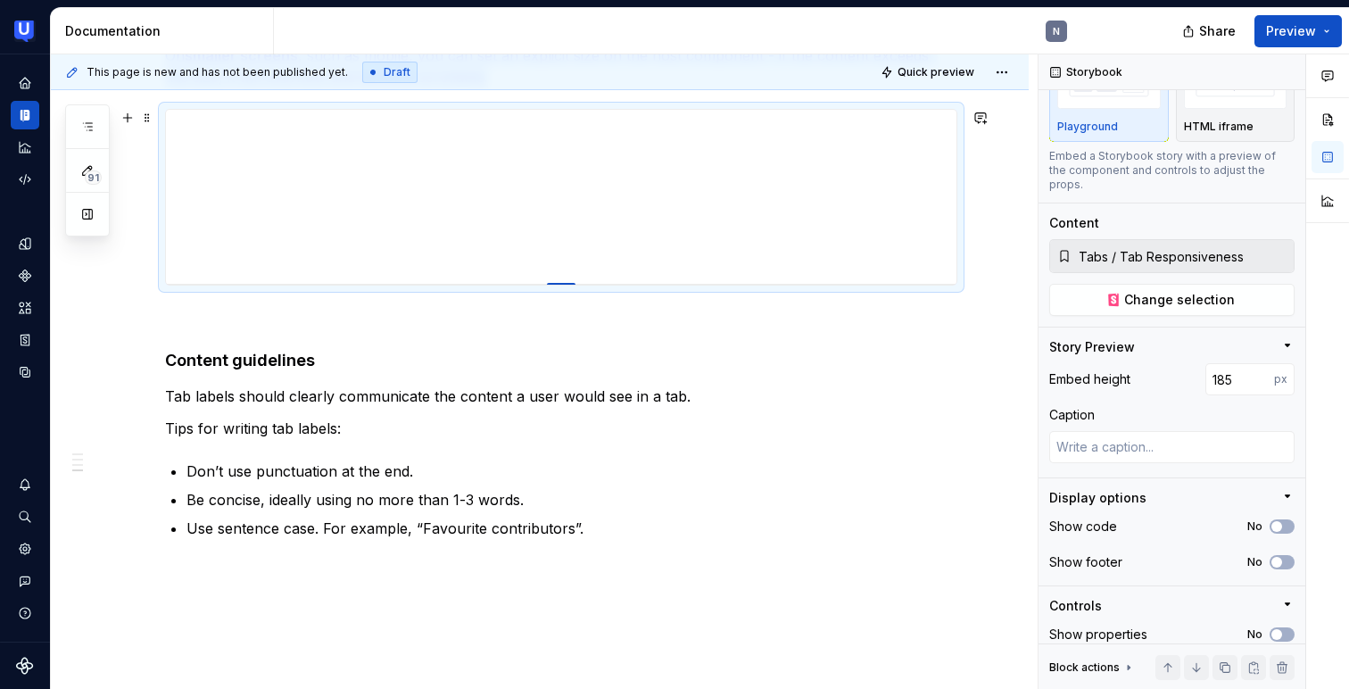
type input "184"
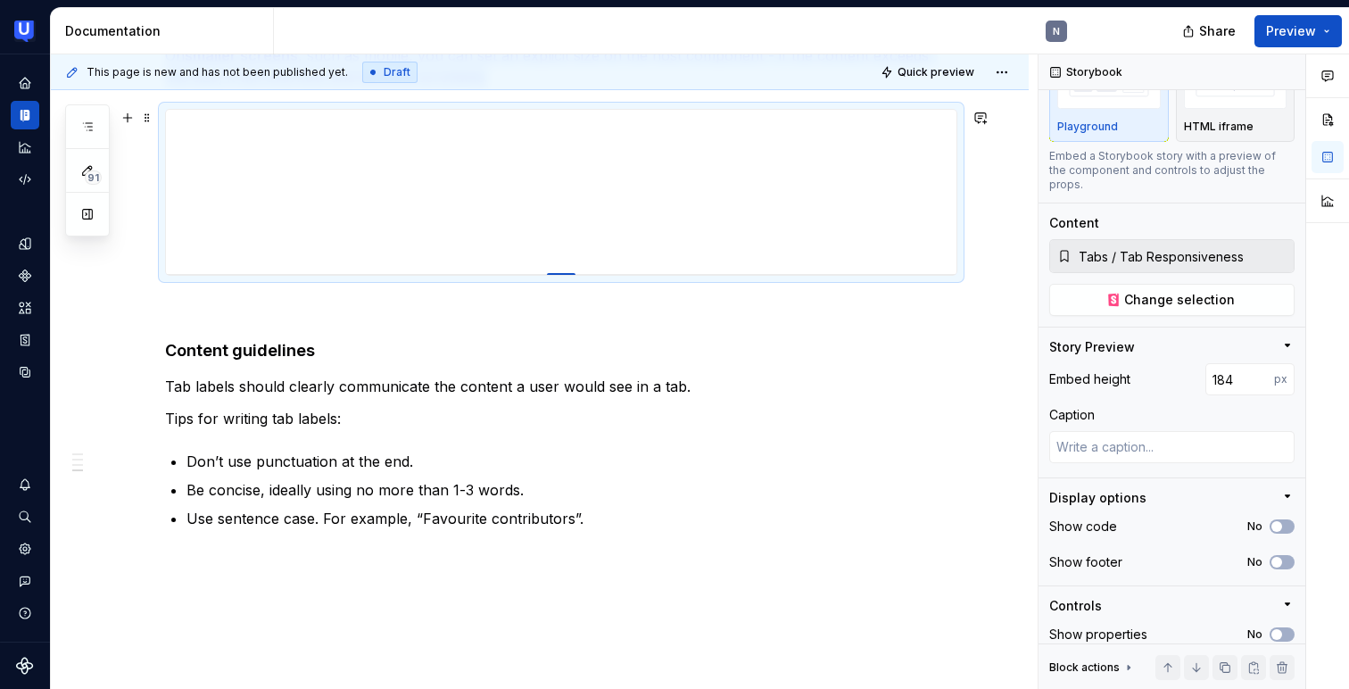
type textarea "*"
type input "183"
type textarea "*"
type input "182"
type textarea "*"
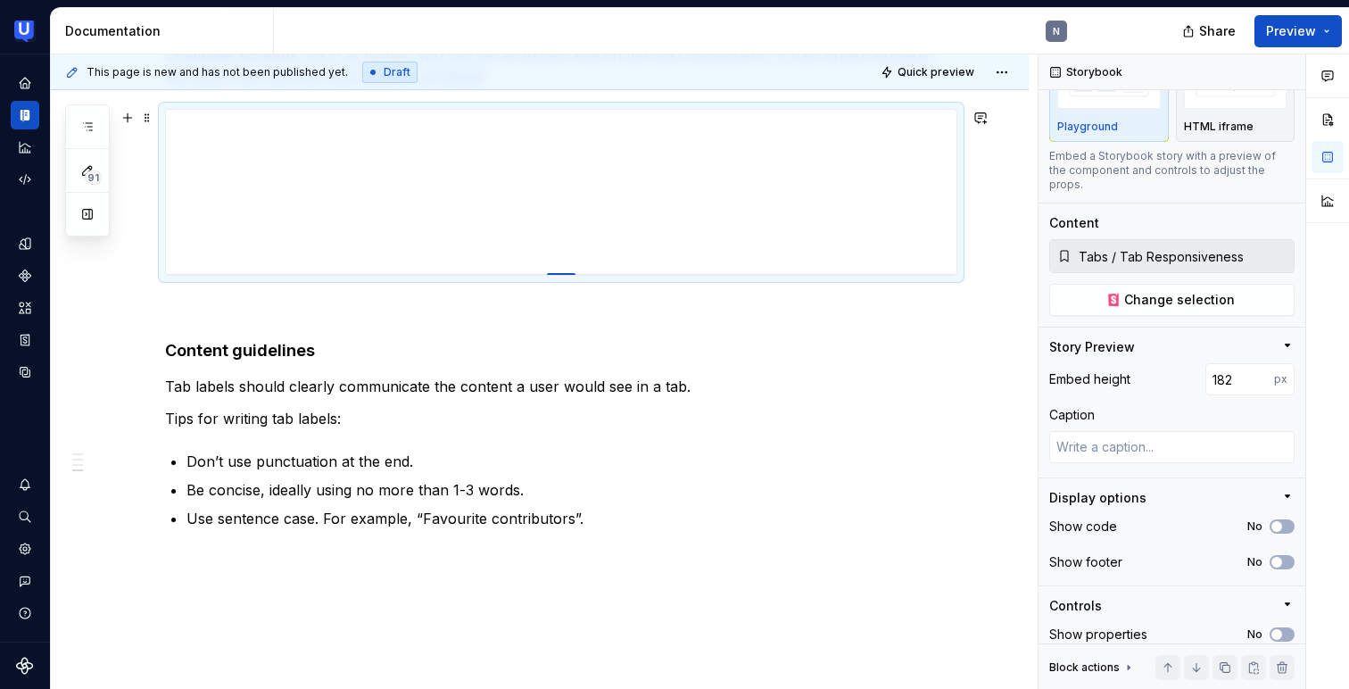
type input "181"
type textarea "*"
type input "180"
type textarea "*"
type input "179"
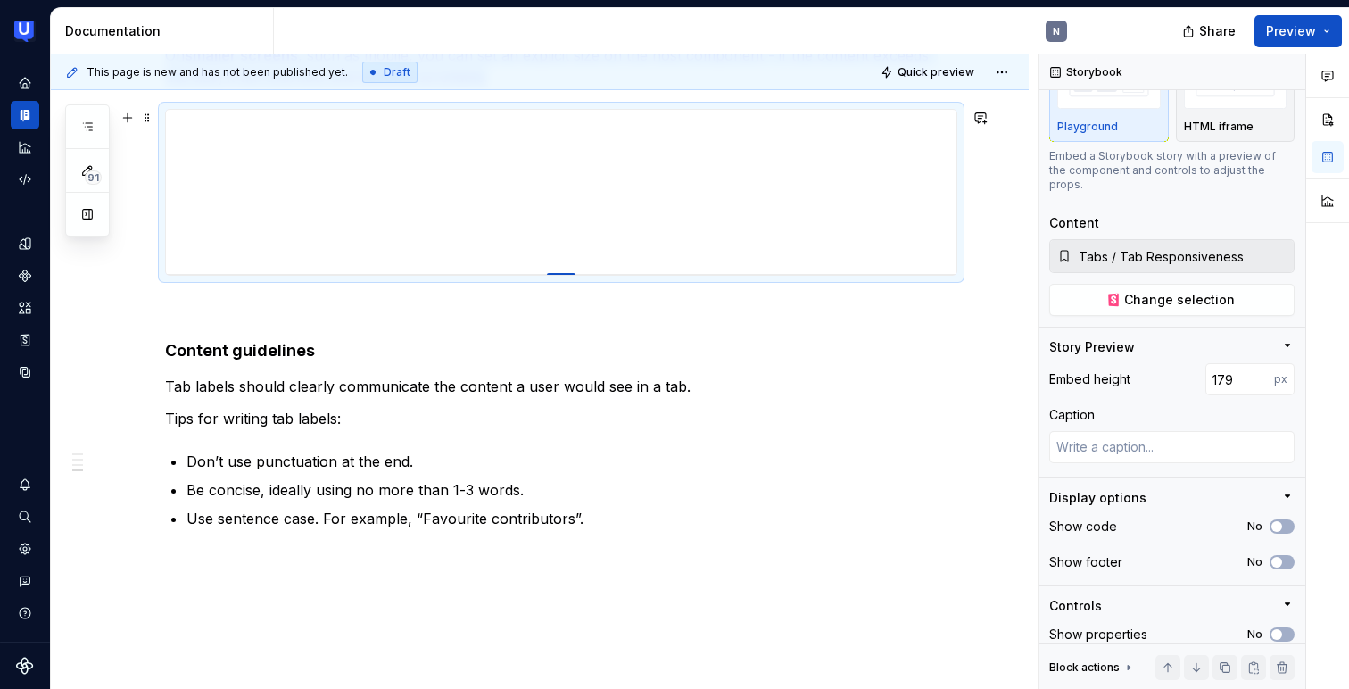
type textarea "*"
type input "178"
type textarea "*"
type input "177"
type textarea "*"
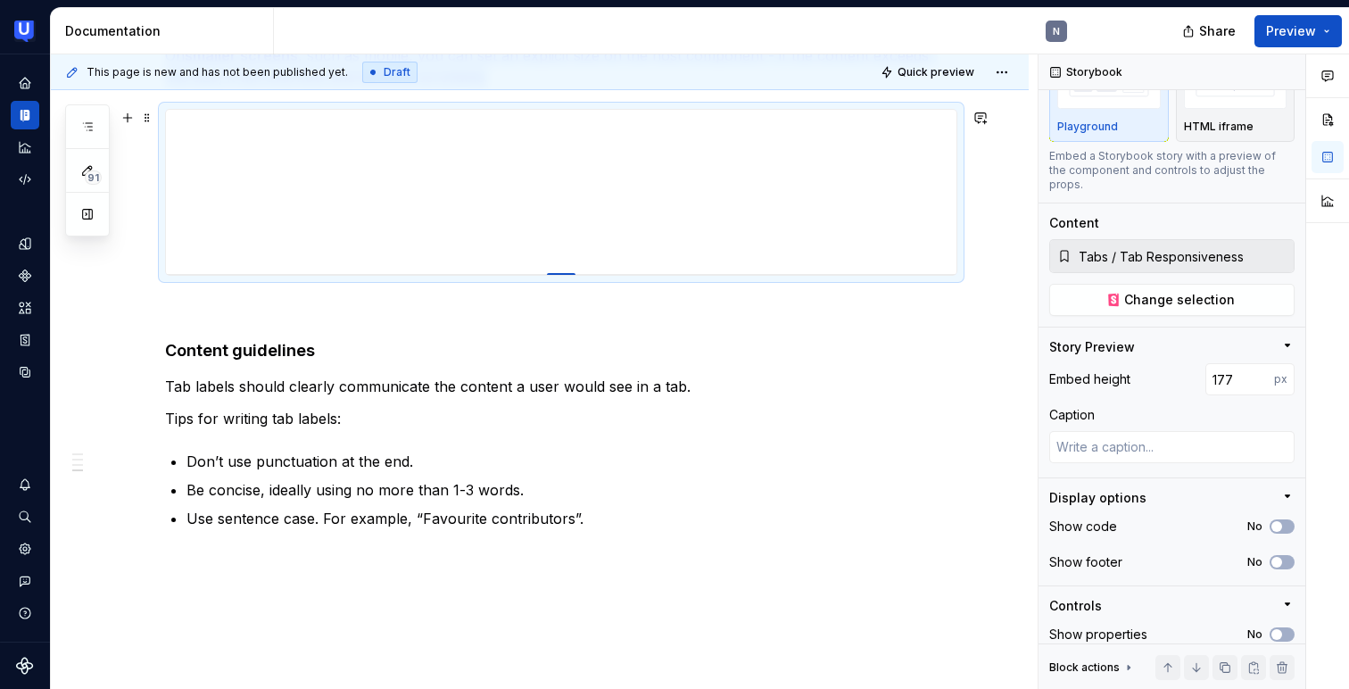
type input "176"
type textarea "*"
type input "175"
type textarea "*"
type input "174"
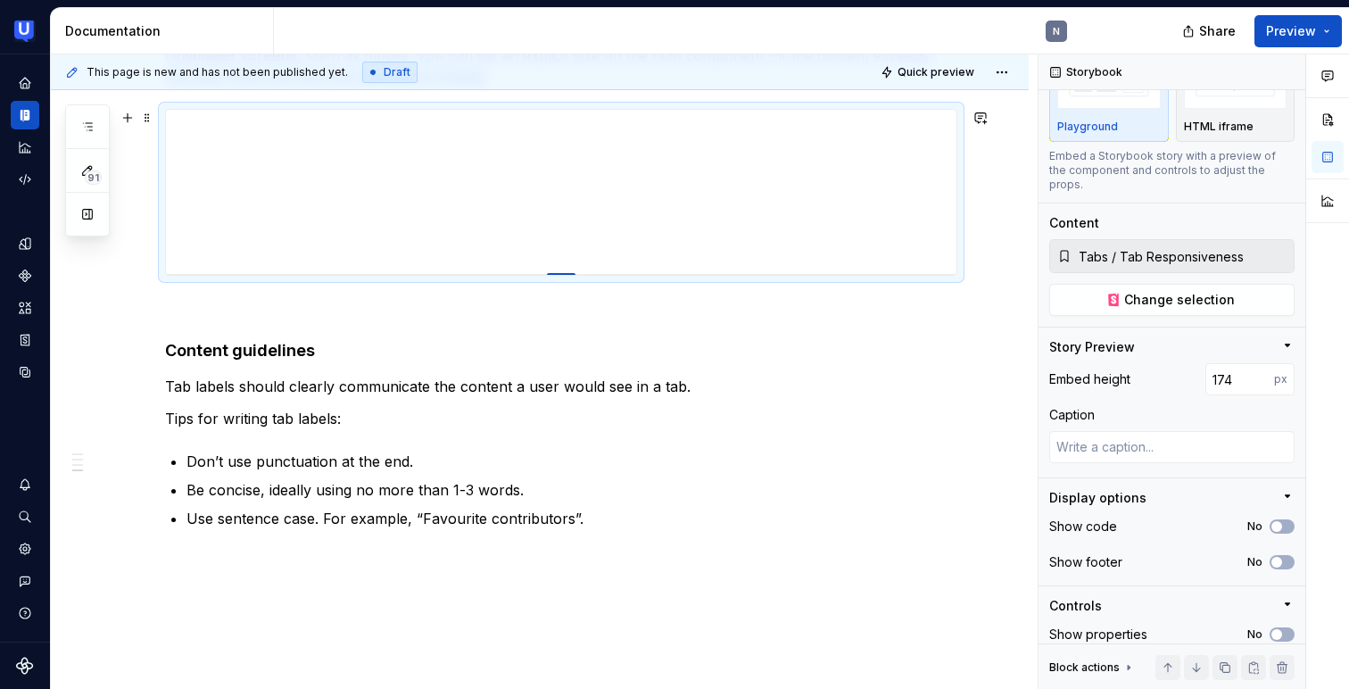
type textarea "*"
type input "173"
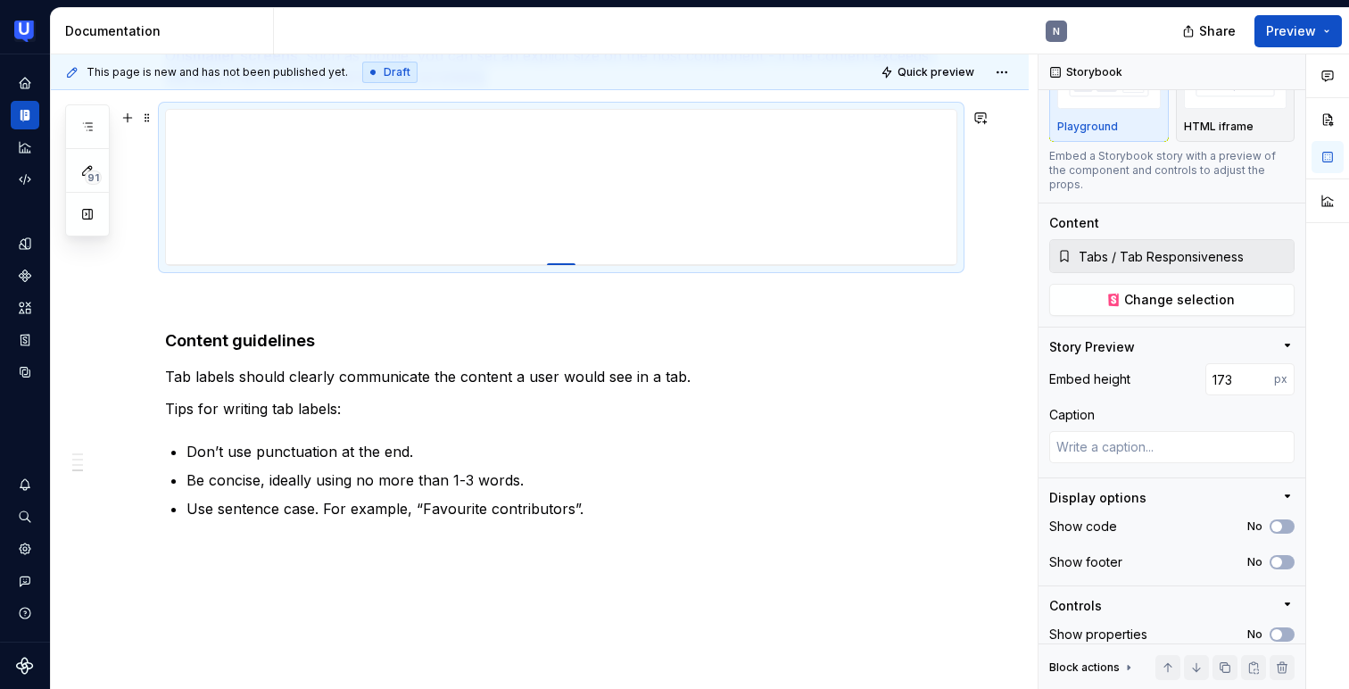
type textarea "*"
type input "174"
type textarea "*"
type input "175"
type textarea "*"
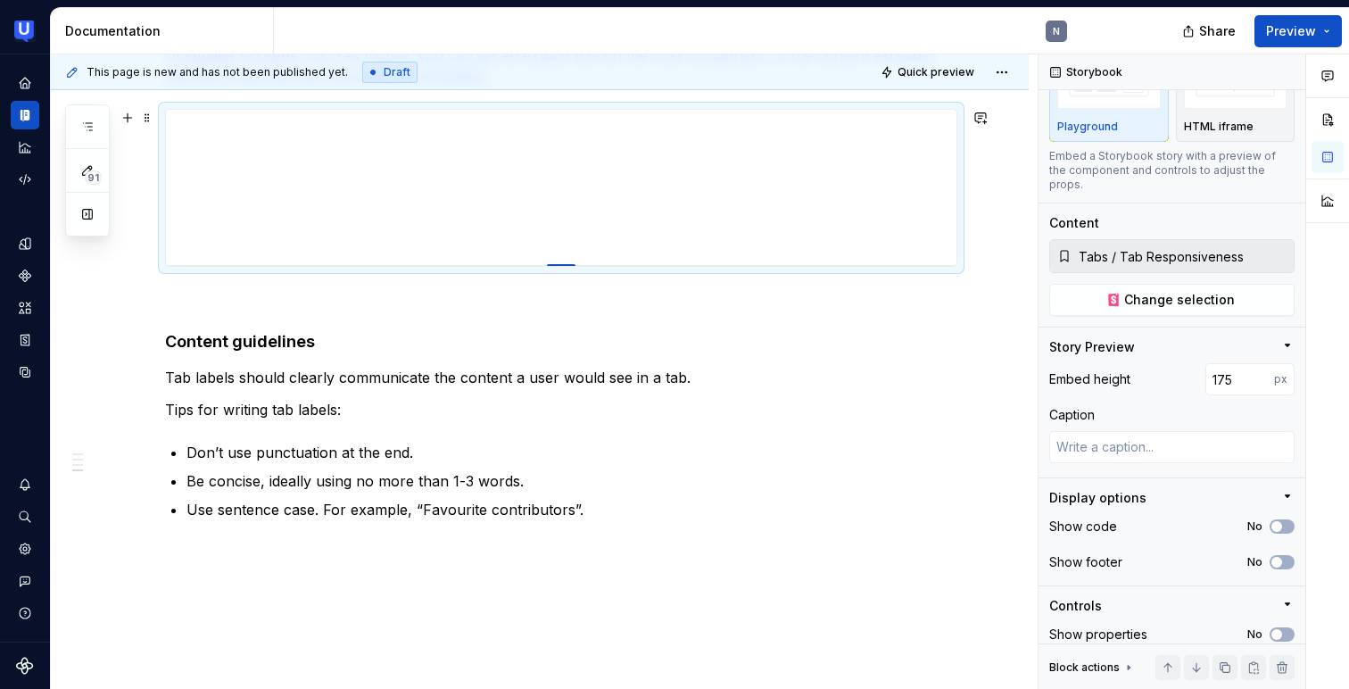
type input "176"
type textarea "*"
type input "177"
type textarea "*"
type input "178"
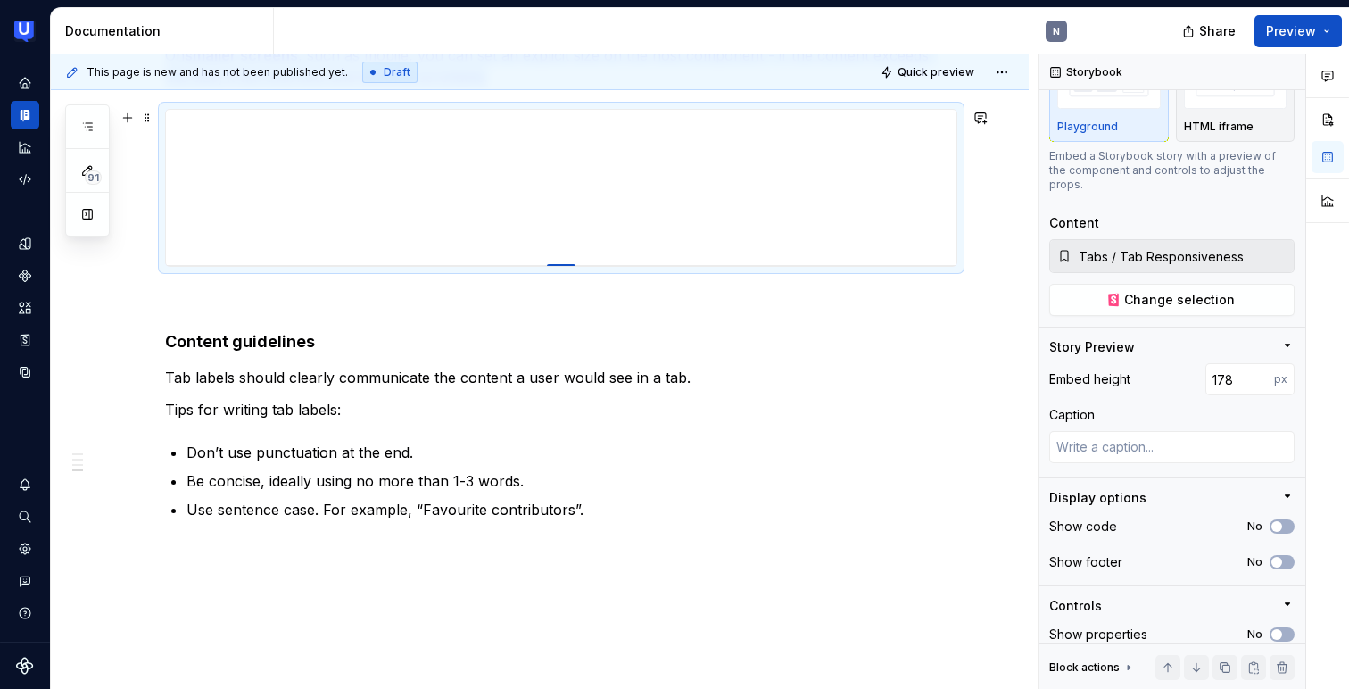
type textarea "*"
type input "179"
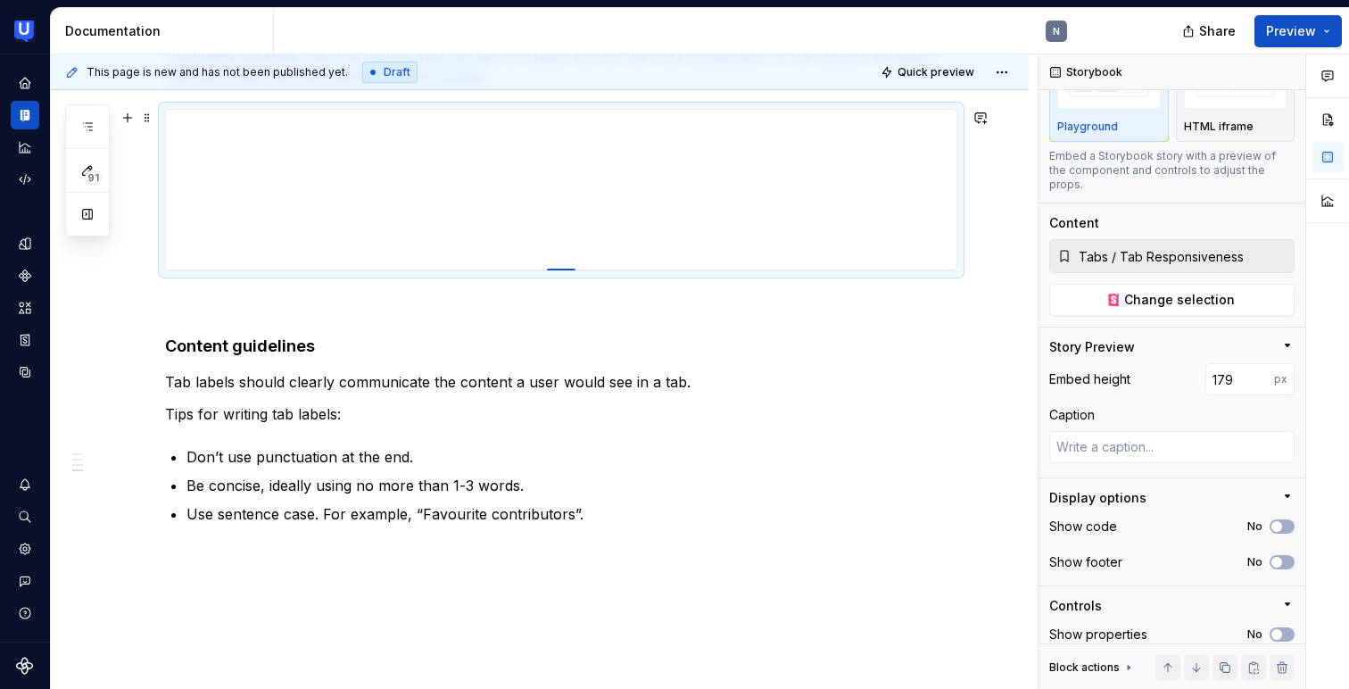
type textarea "*"
type input "180"
type textarea "*"
type input "181"
type textarea "*"
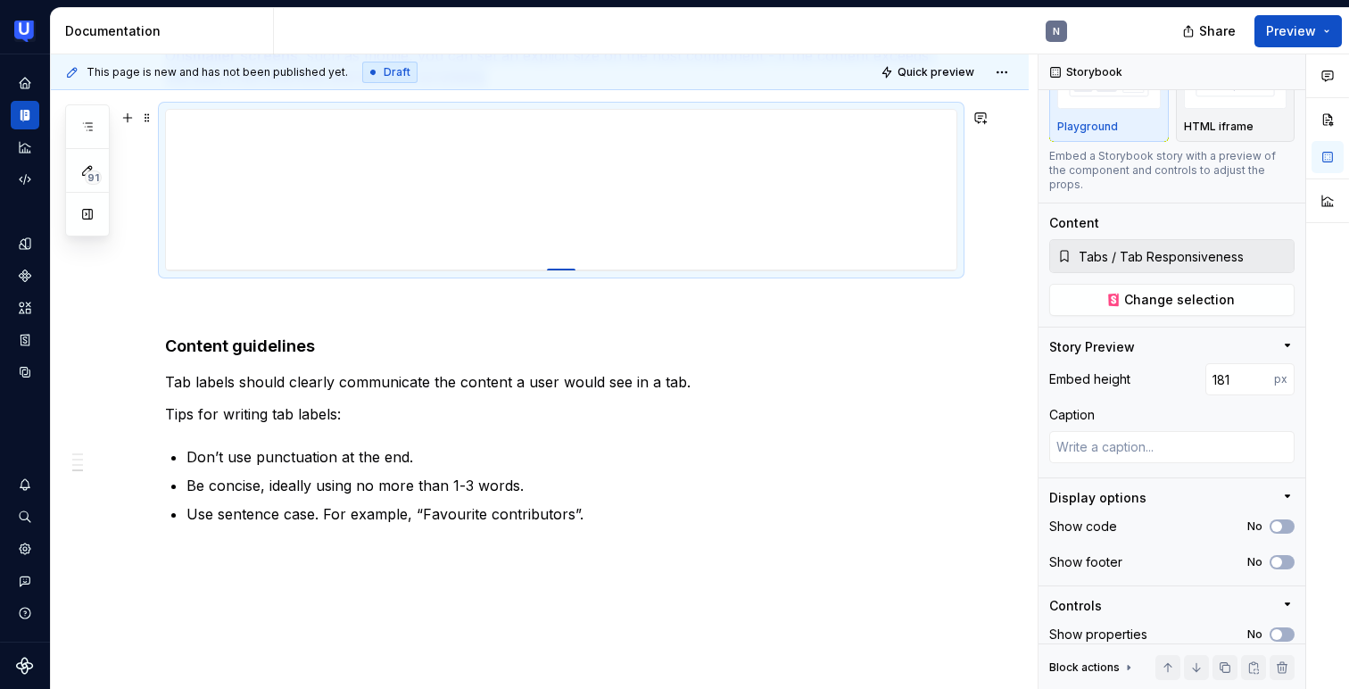
type input "182"
type textarea "*"
type input "183"
type textarea "*"
type input "184"
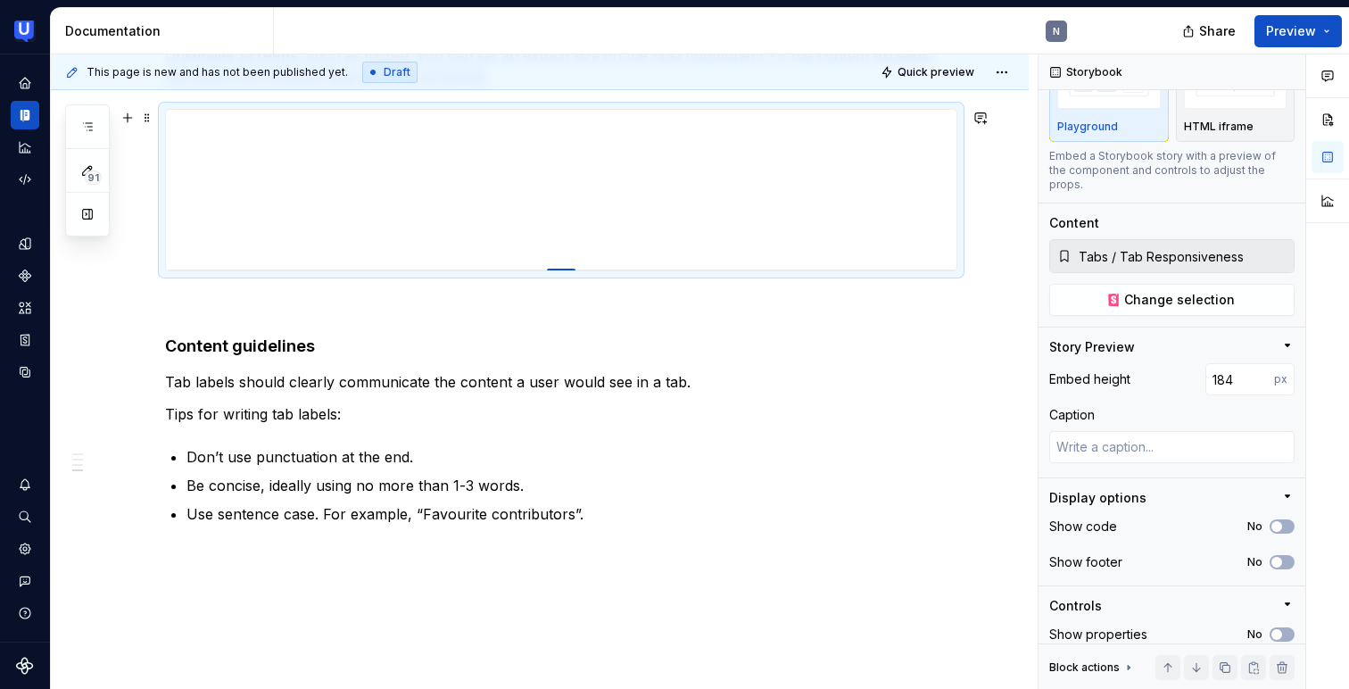
type textarea "*"
type input "185"
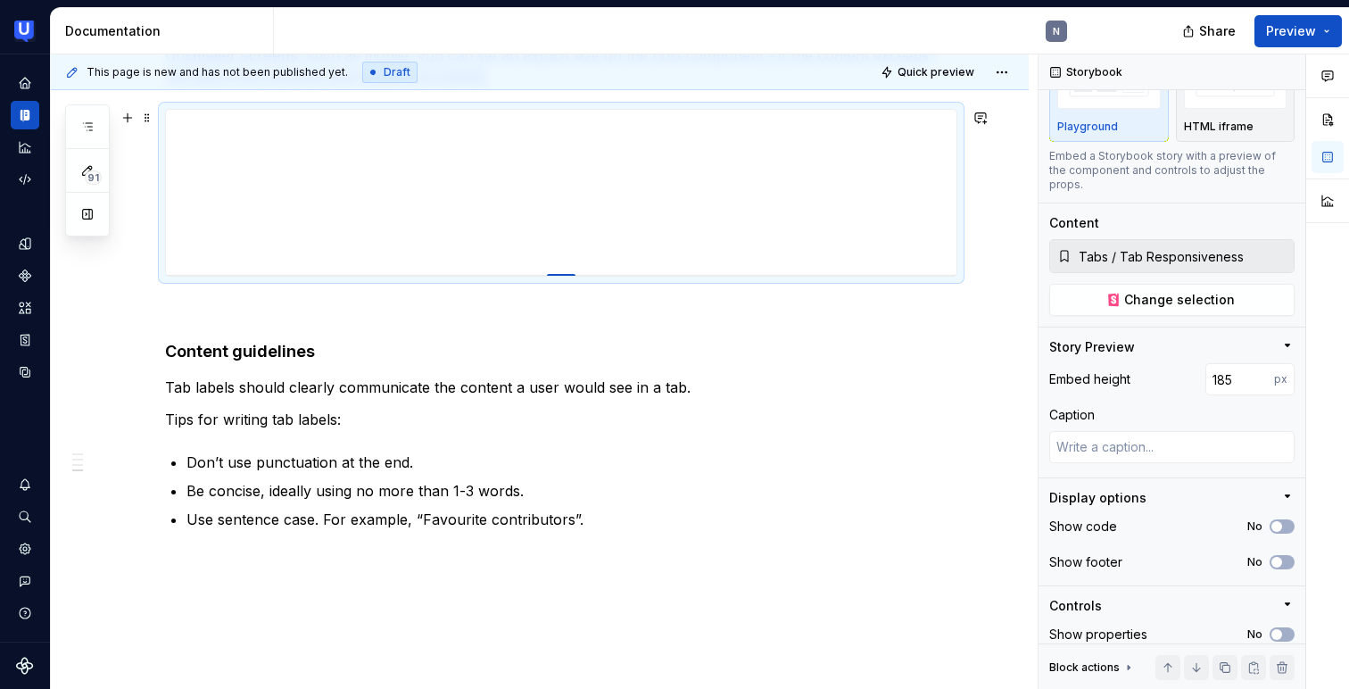
drag, startPoint x: 567, startPoint y: 466, endPoint x: 569, endPoint y: 276, distance: 190.9
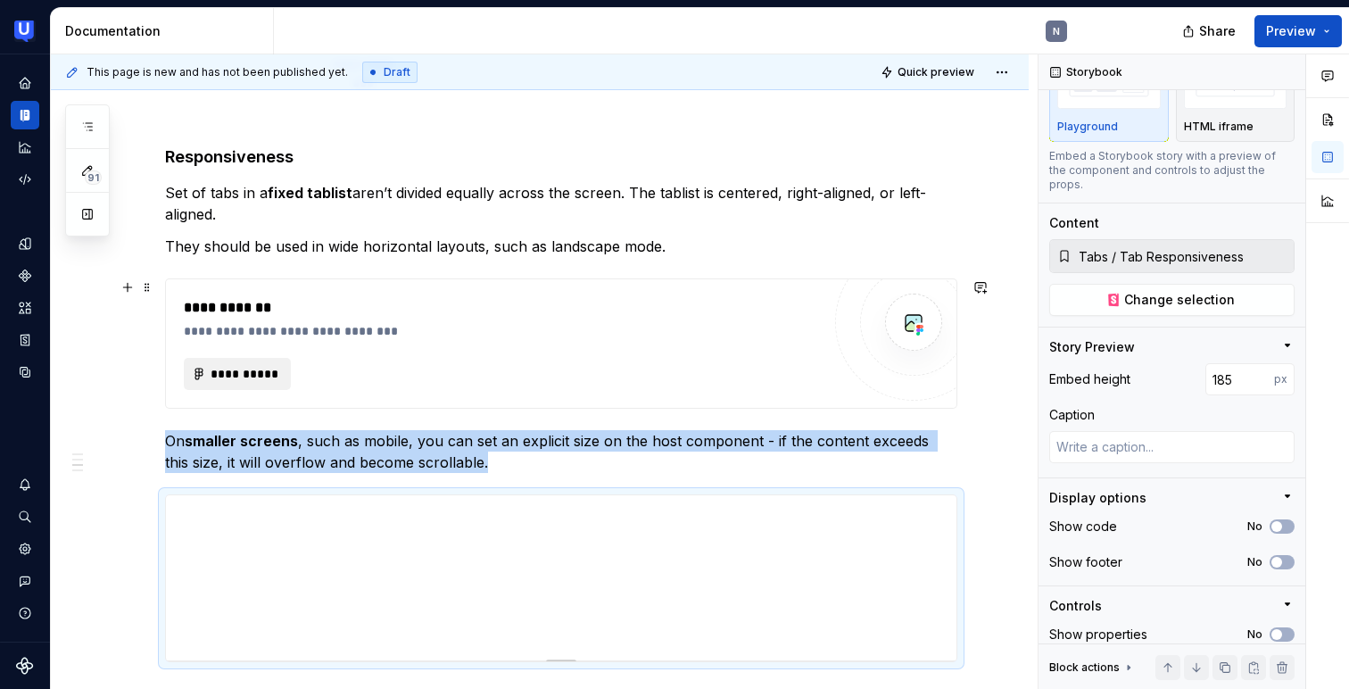
scroll to position [962, 0]
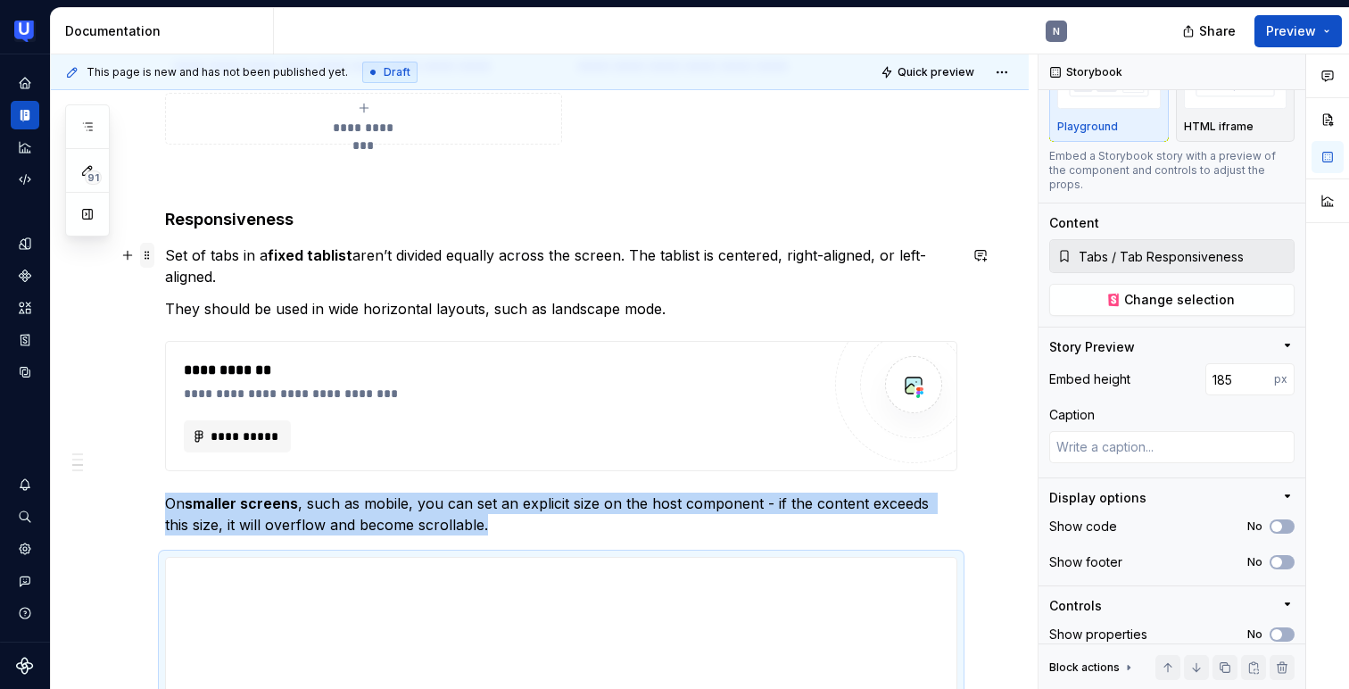
click at [149, 254] on span at bounding box center [147, 255] width 14 height 25
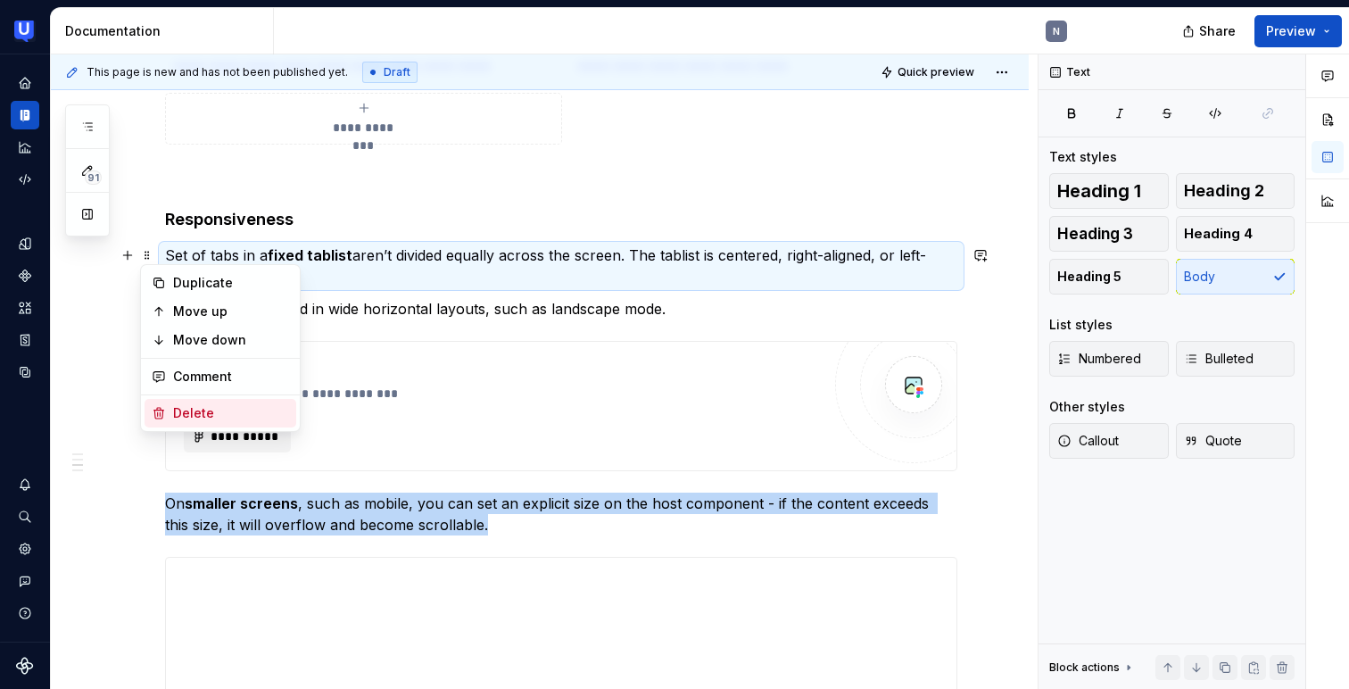
click at [186, 417] on div "Delete" at bounding box center [231, 413] width 116 height 18
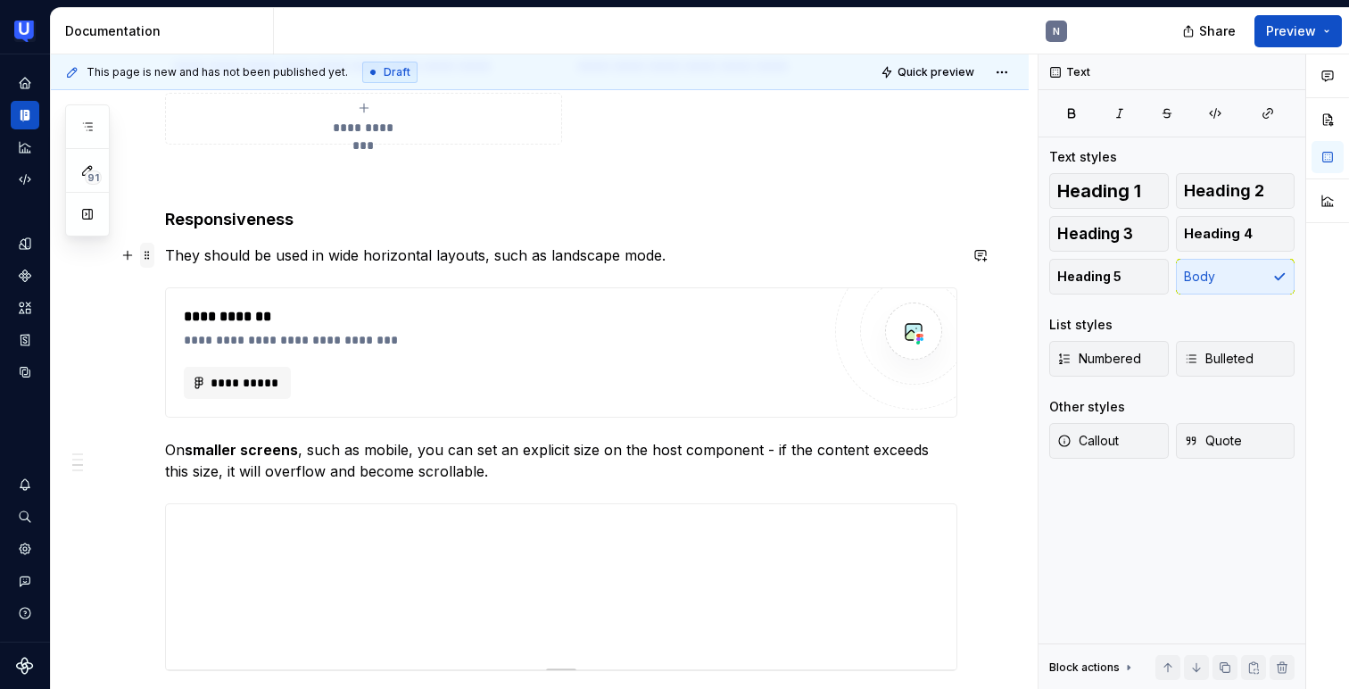
click at [147, 255] on span at bounding box center [147, 255] width 14 height 25
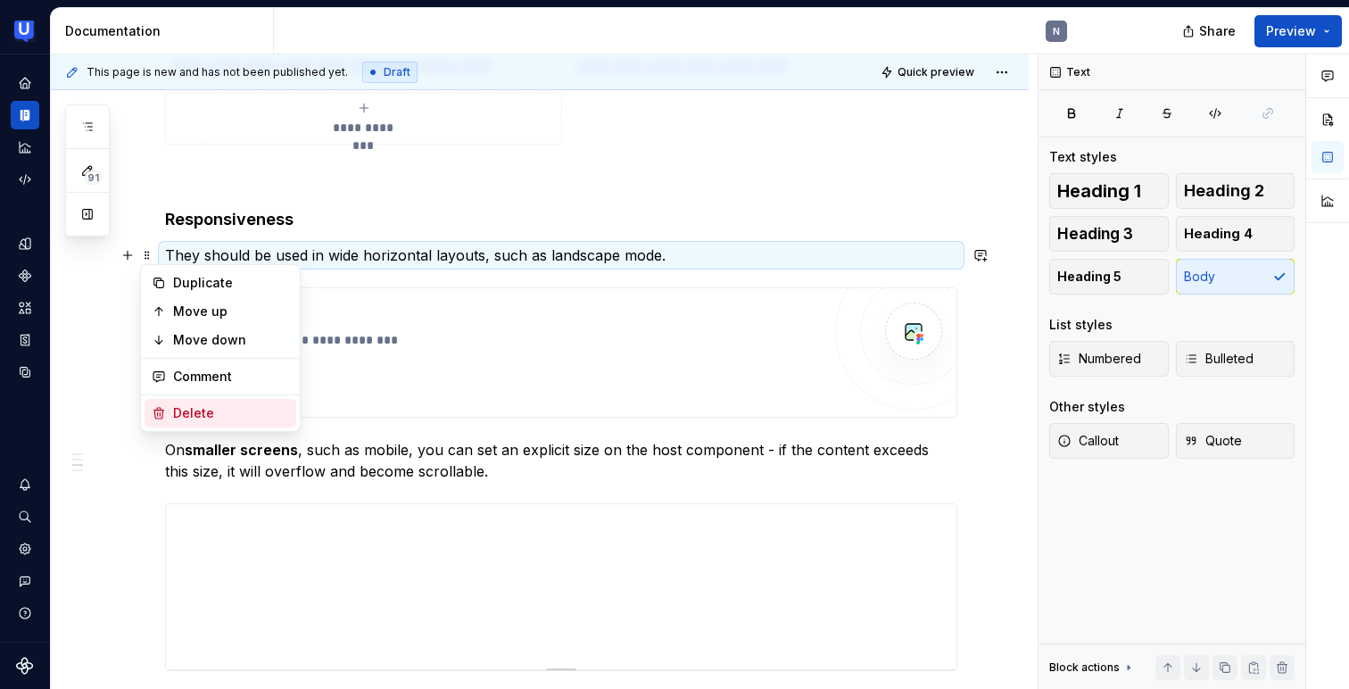
click at [153, 408] on icon at bounding box center [159, 413] width 14 height 14
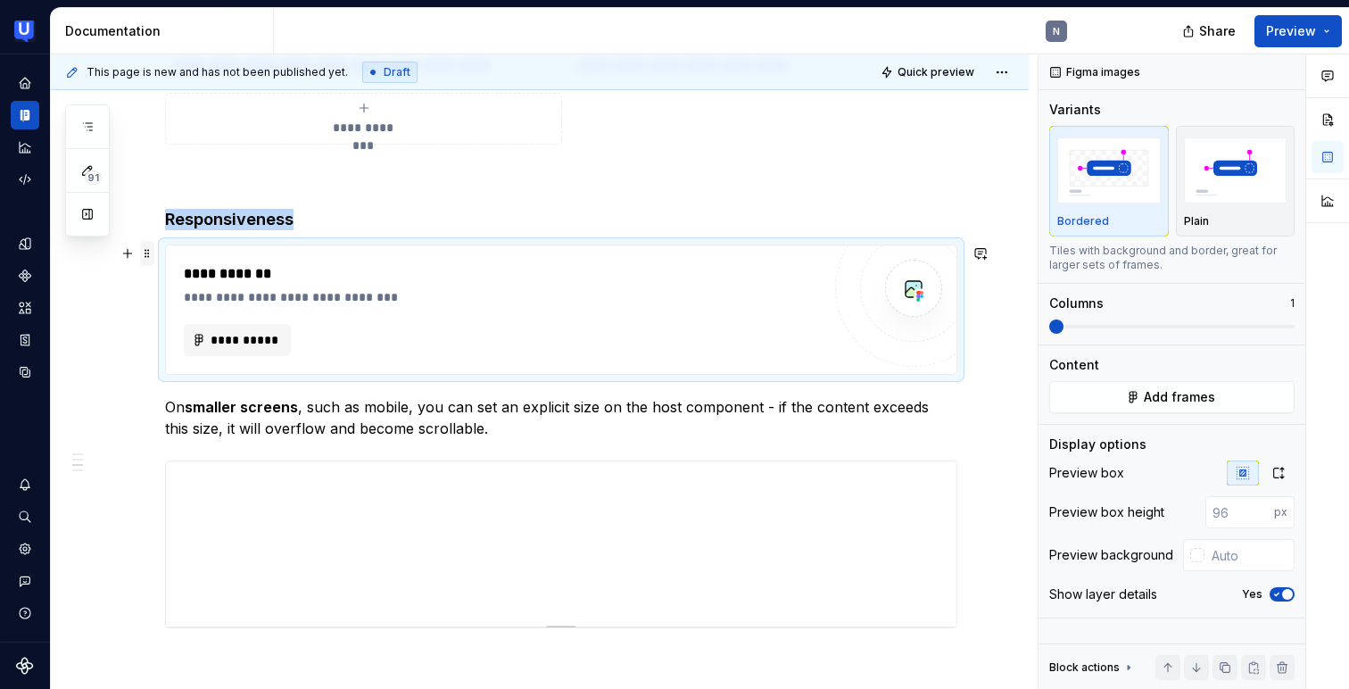
click at [140, 252] on span at bounding box center [147, 253] width 14 height 25
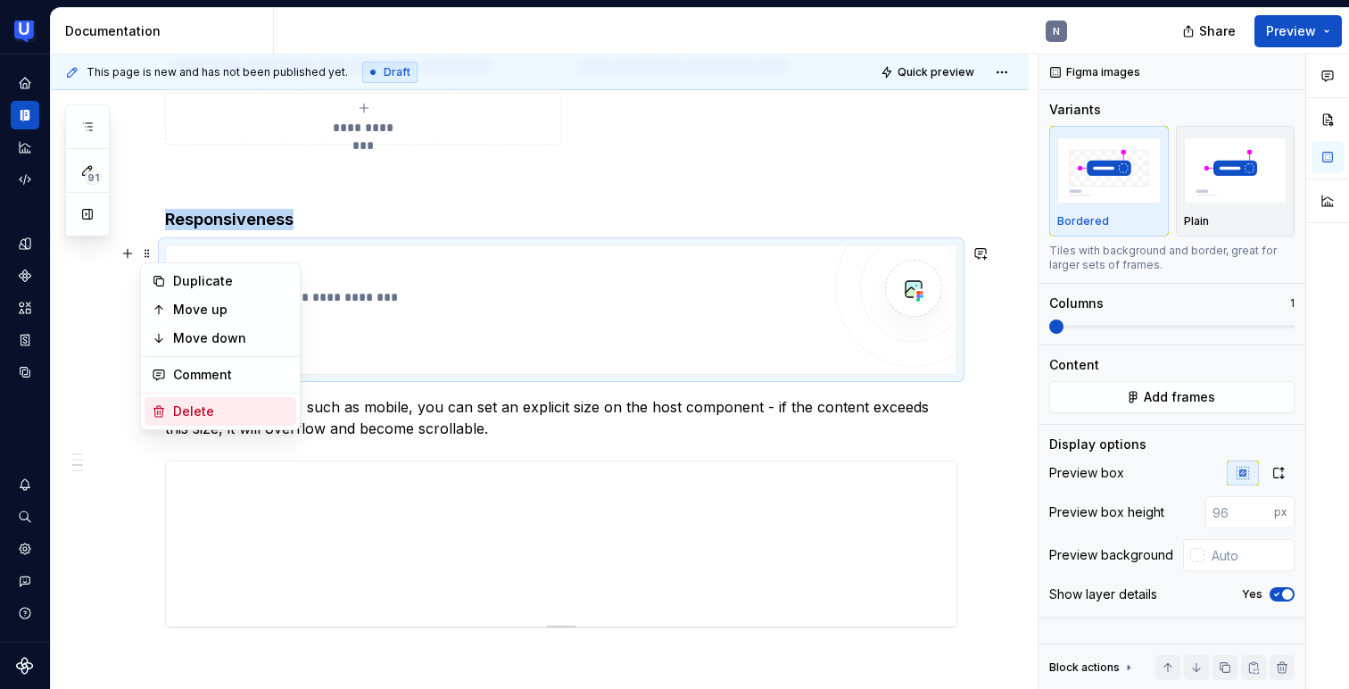
click at [169, 404] on div "Delete" at bounding box center [220, 411] width 152 height 29
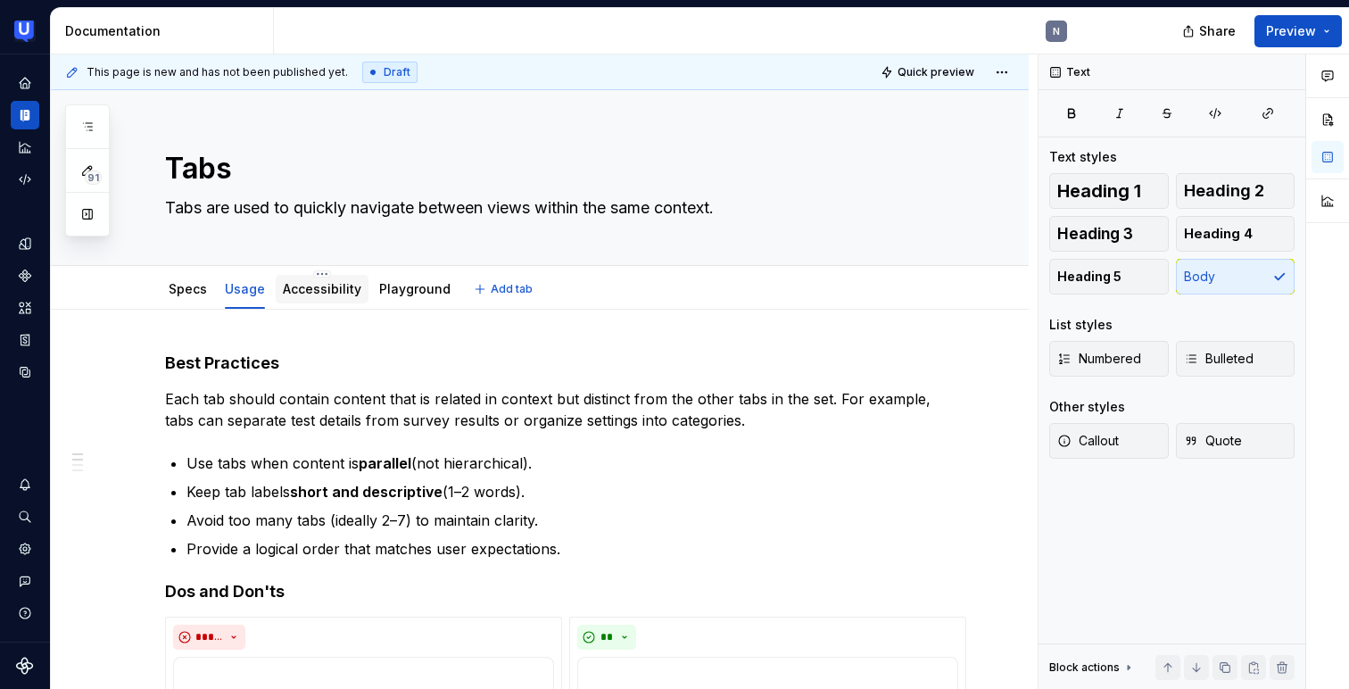
click at [314, 291] on link "Accessibility" at bounding box center [322, 288] width 78 height 15
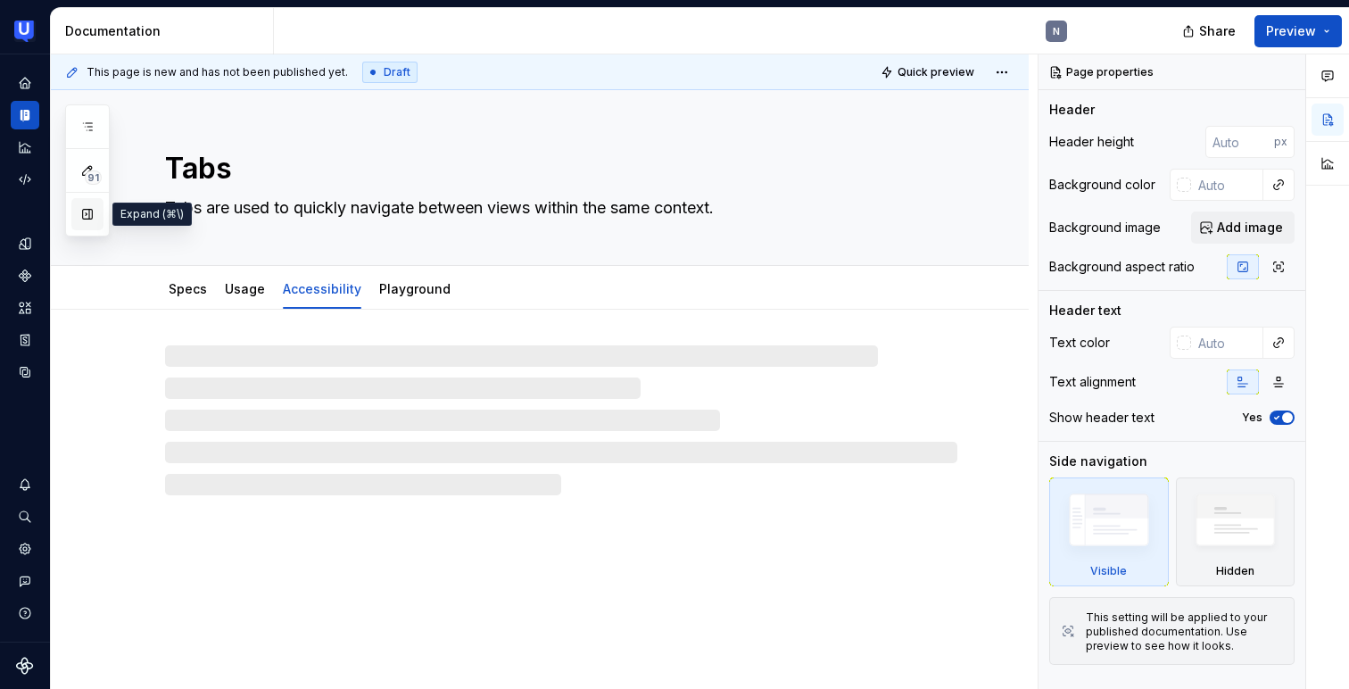
click at [93, 210] on button "button" at bounding box center [87, 214] width 32 height 32
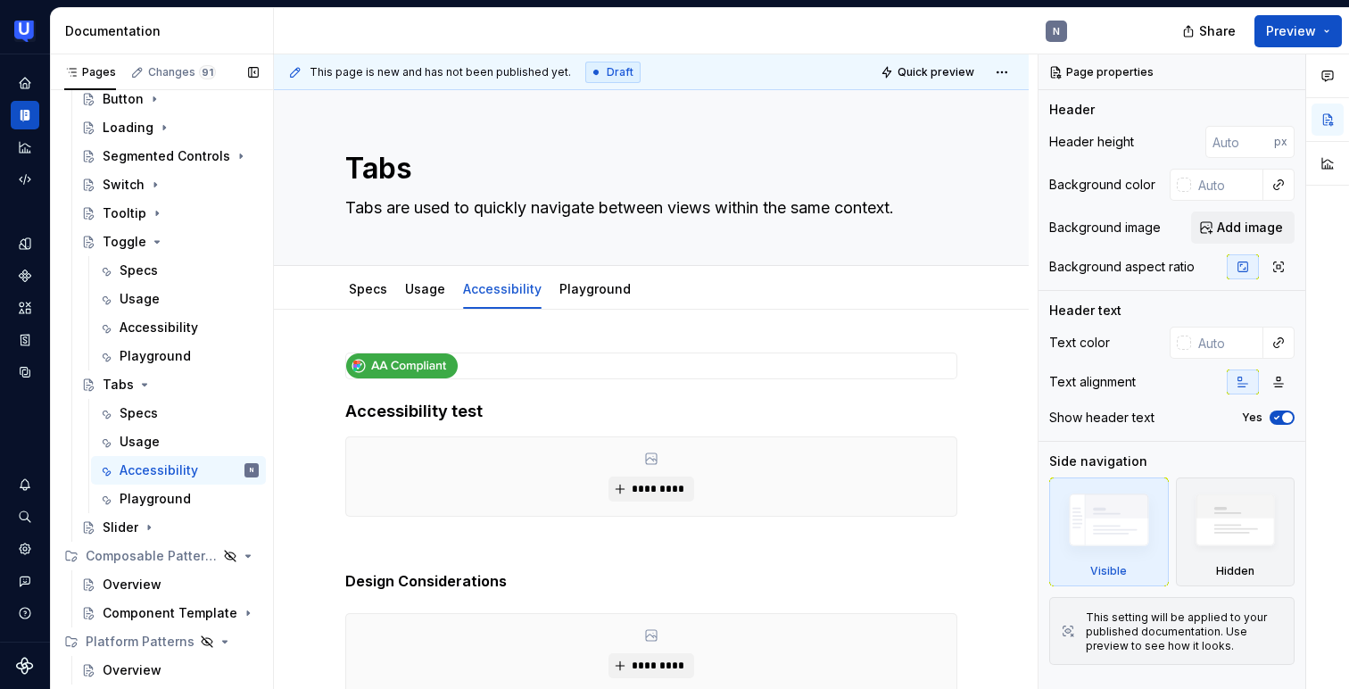
scroll to position [475, 0]
click at [151, 521] on icon "Page tree" at bounding box center [149, 524] width 14 height 14
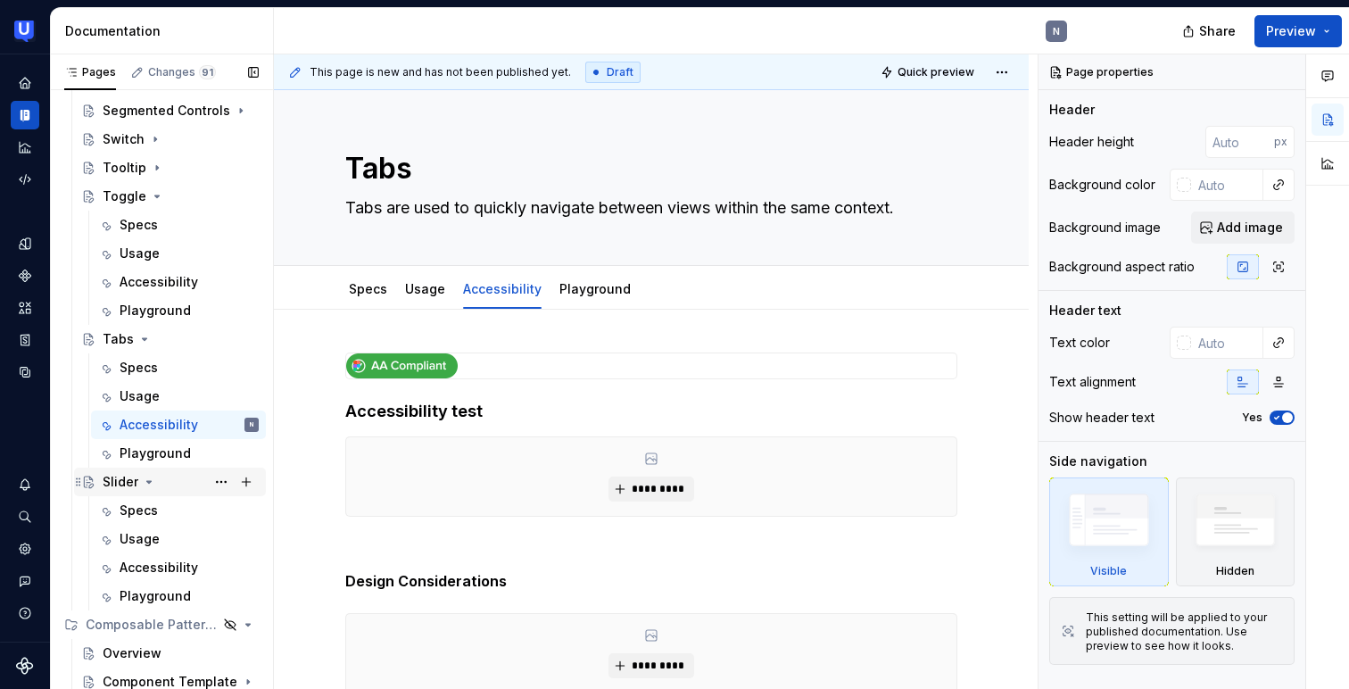
scroll to position [538, 0]
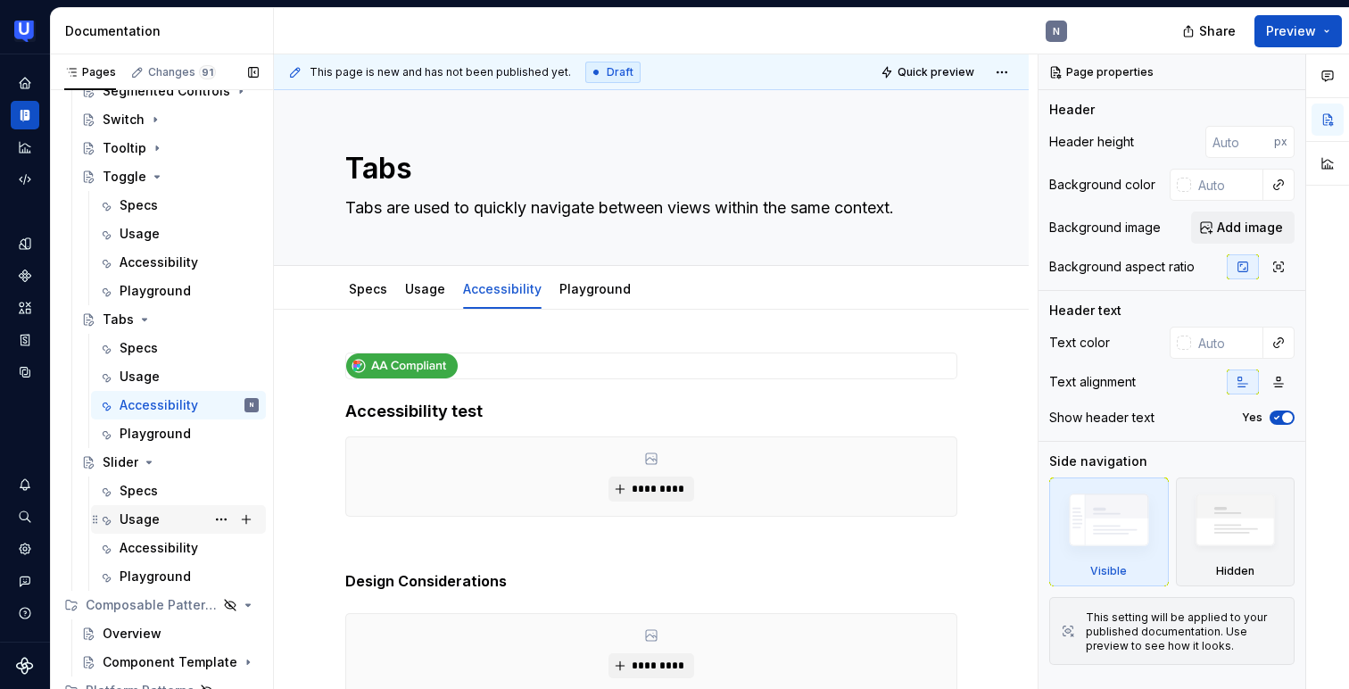
click at [147, 517] on div "Usage" at bounding box center [140, 519] width 40 height 18
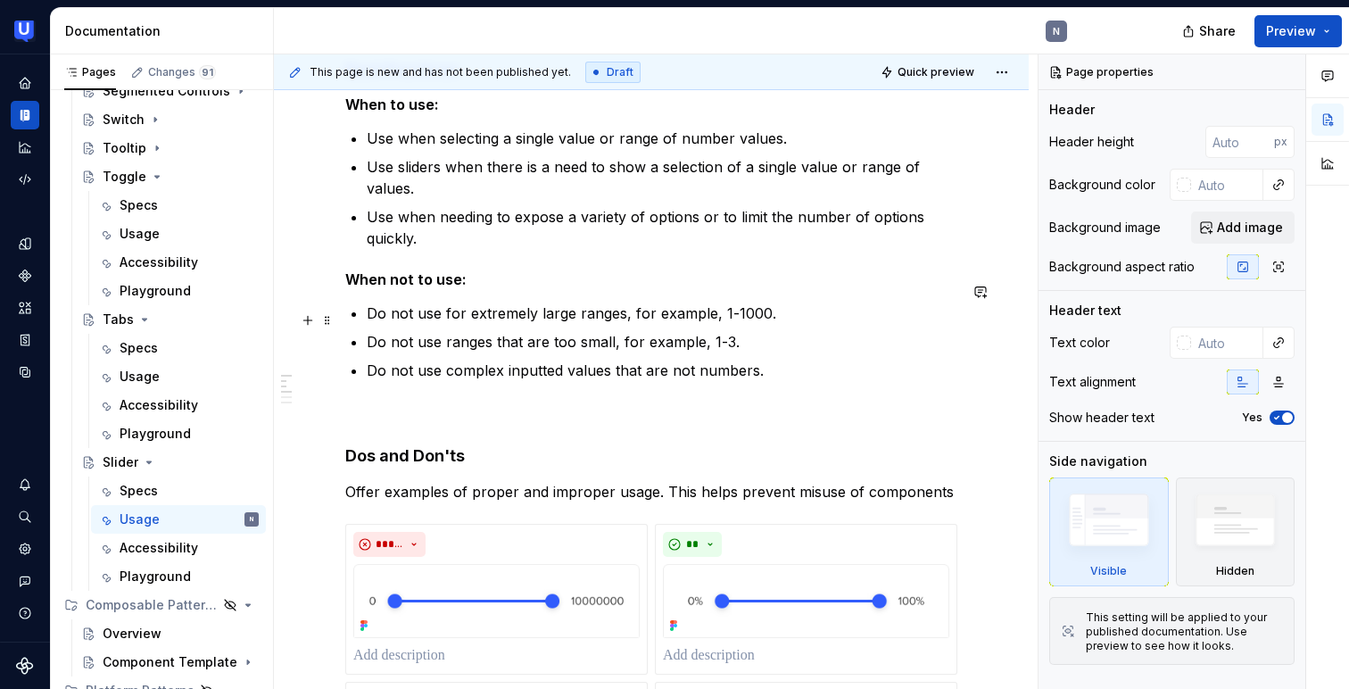
scroll to position [336, 0]
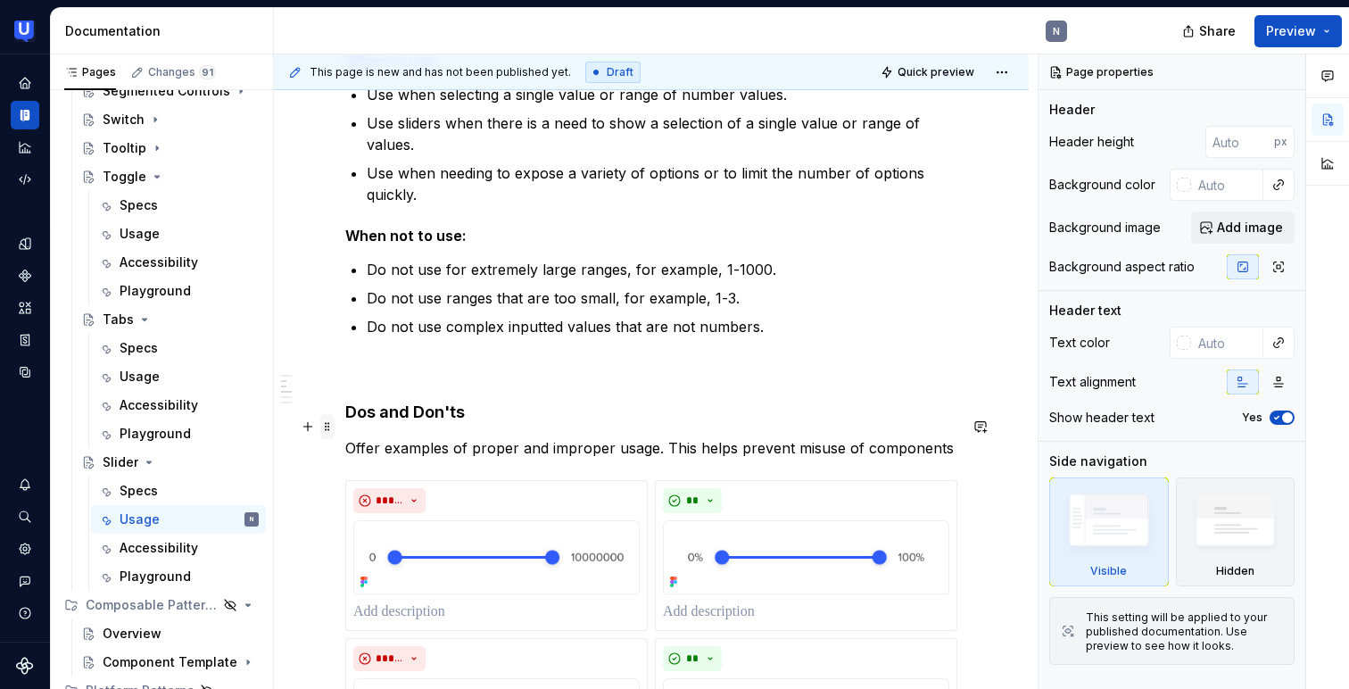
click at [326, 428] on span at bounding box center [327, 426] width 14 height 25
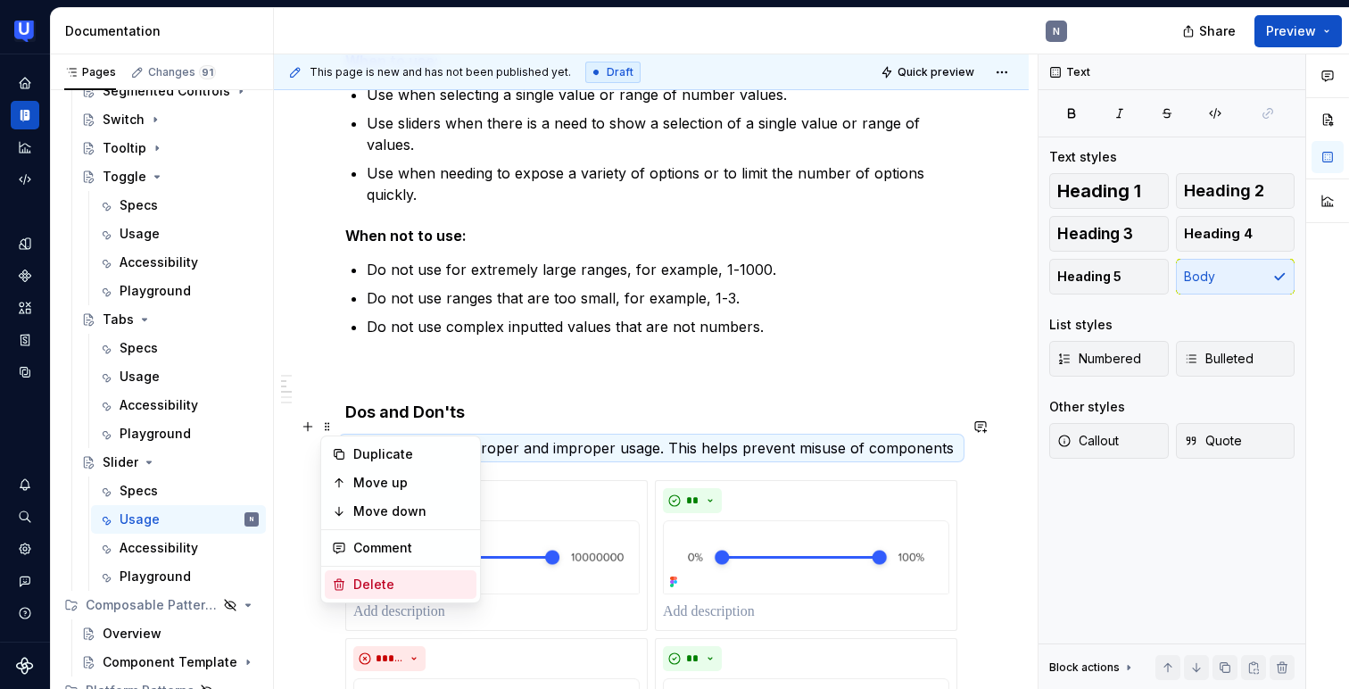
click at [403, 575] on div "Delete" at bounding box center [411, 584] width 116 height 18
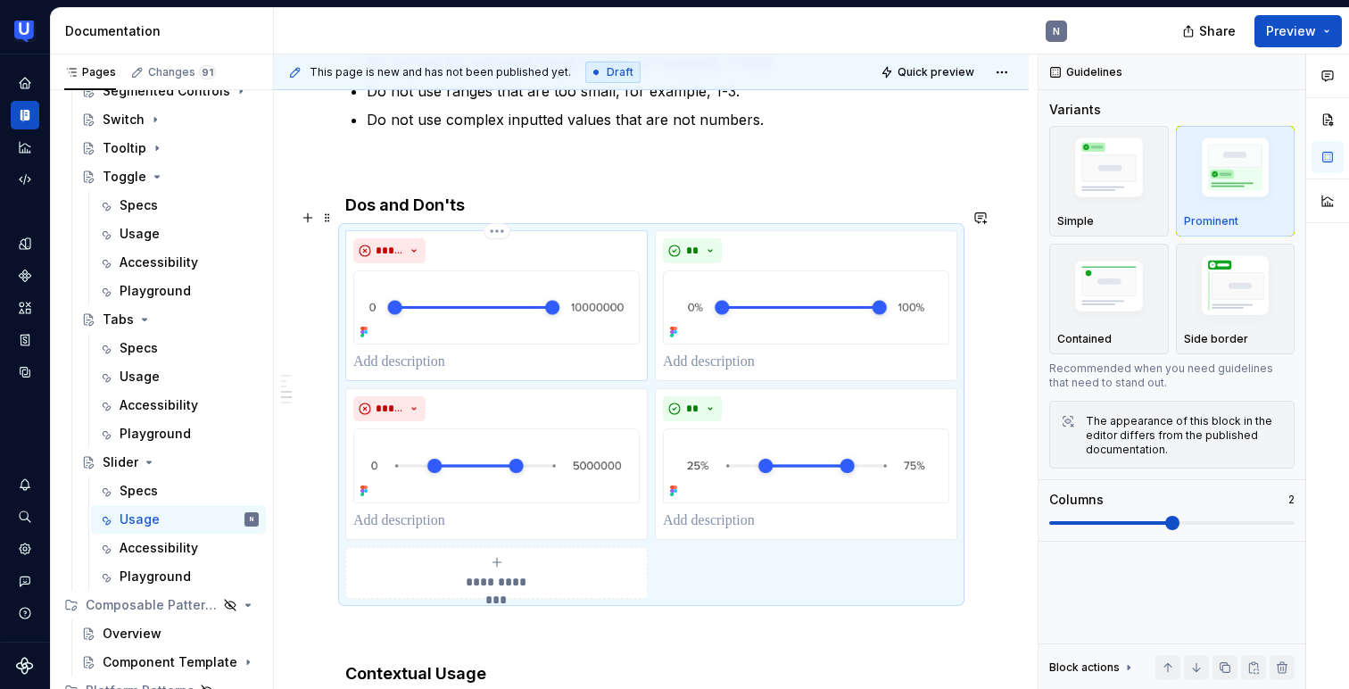
scroll to position [559, 0]
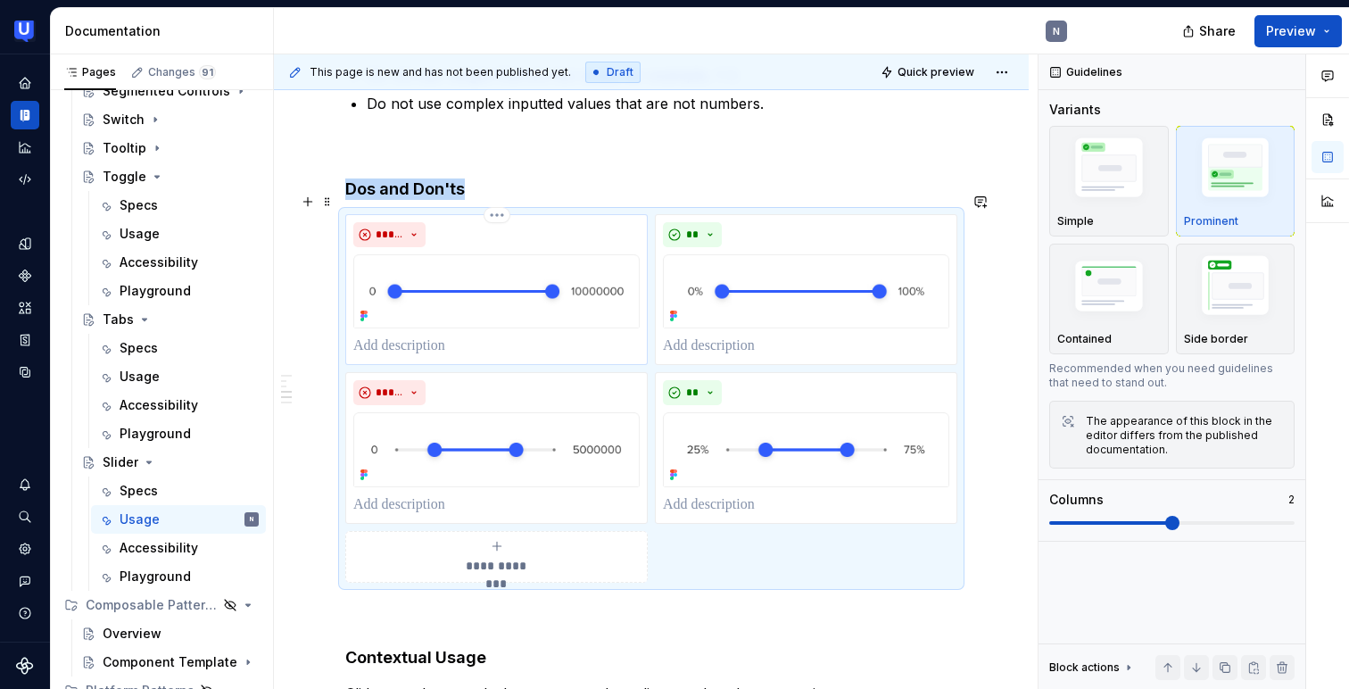
click at [433, 335] on p at bounding box center [496, 345] width 286 height 21
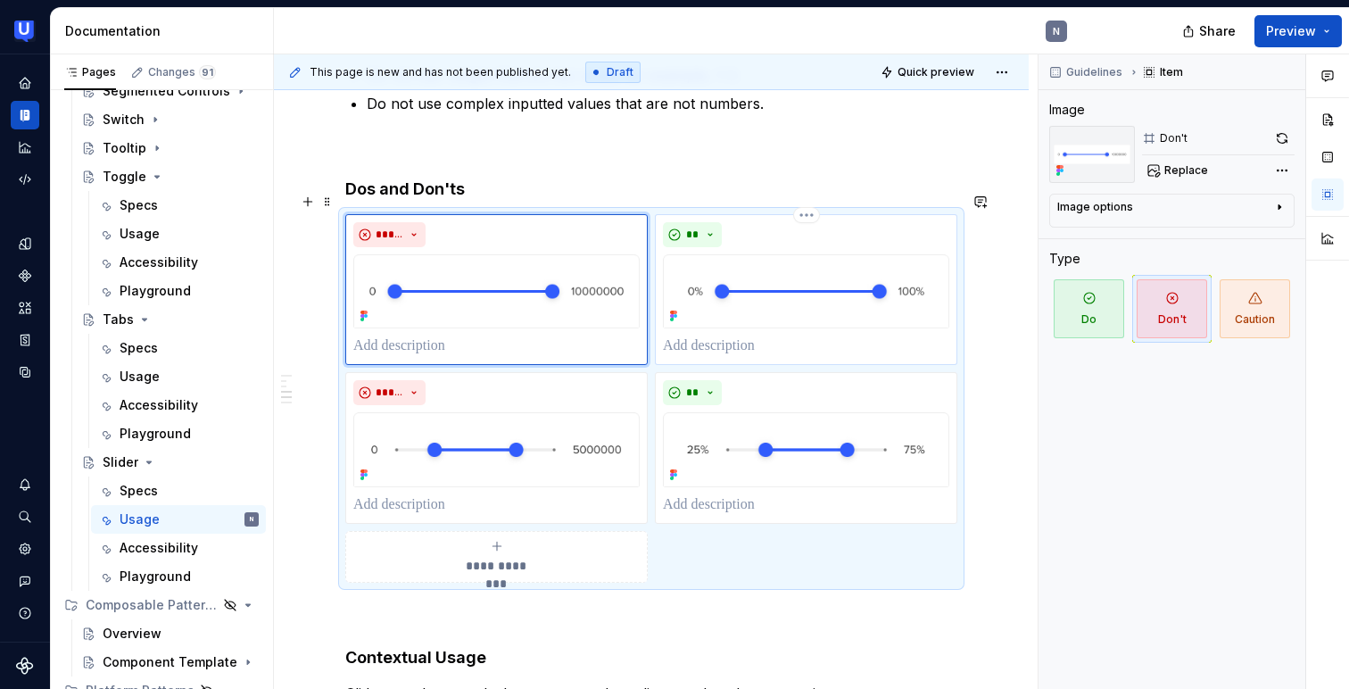
click at [697, 335] on p at bounding box center [806, 345] width 286 height 21
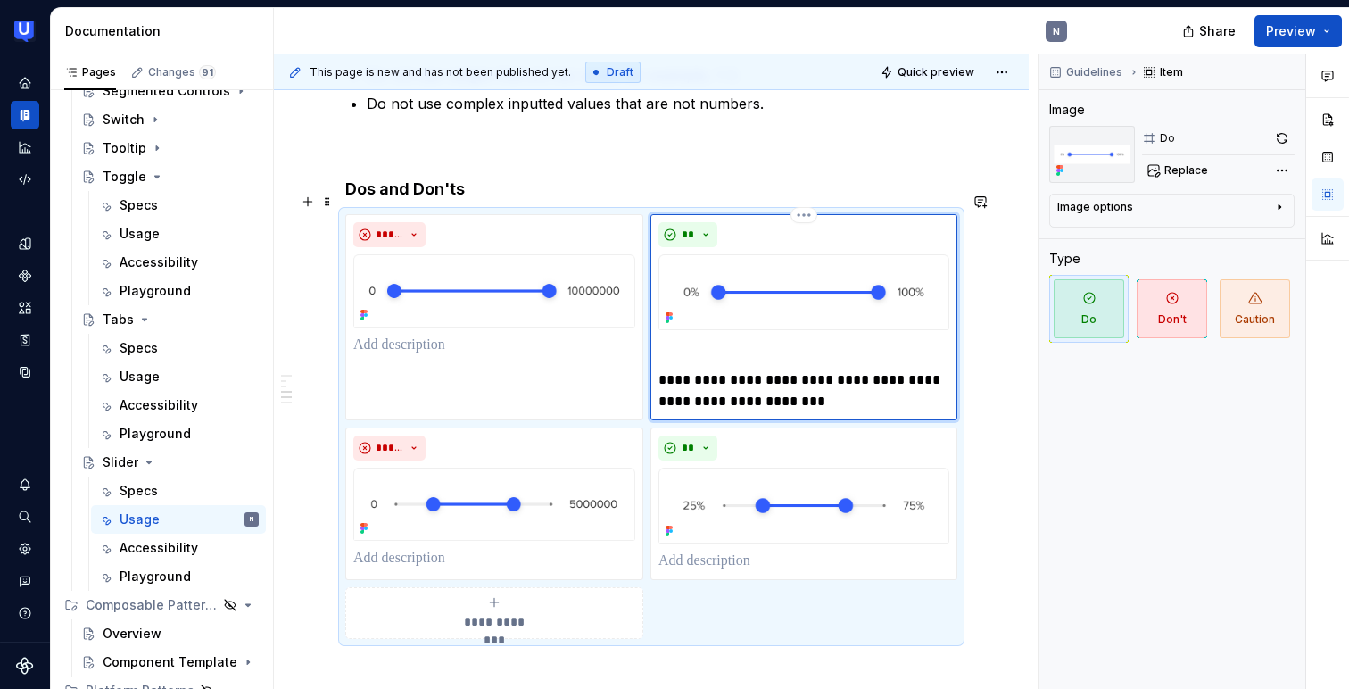
type textarea "*"
click at [664, 354] on div "**********" at bounding box center [803, 317] width 307 height 206
click at [672, 369] on p "**********" at bounding box center [803, 390] width 291 height 43
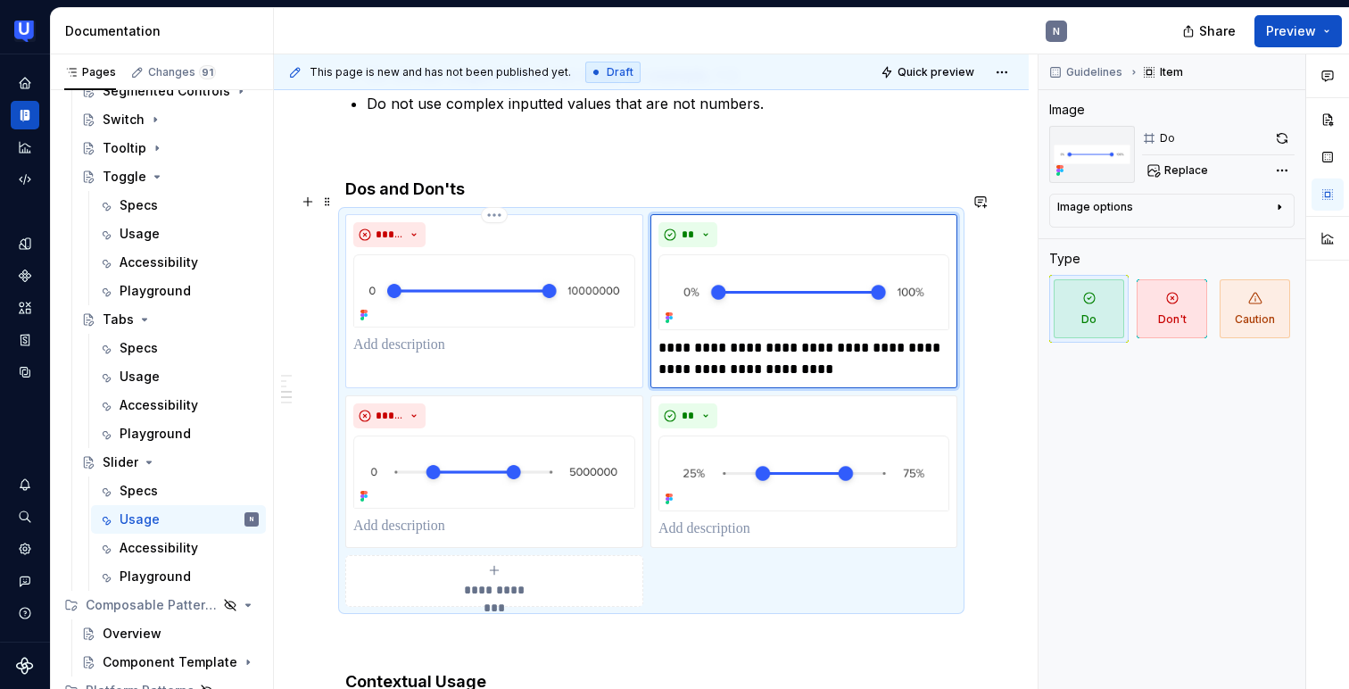
click at [433, 334] on p at bounding box center [494, 344] width 282 height 21
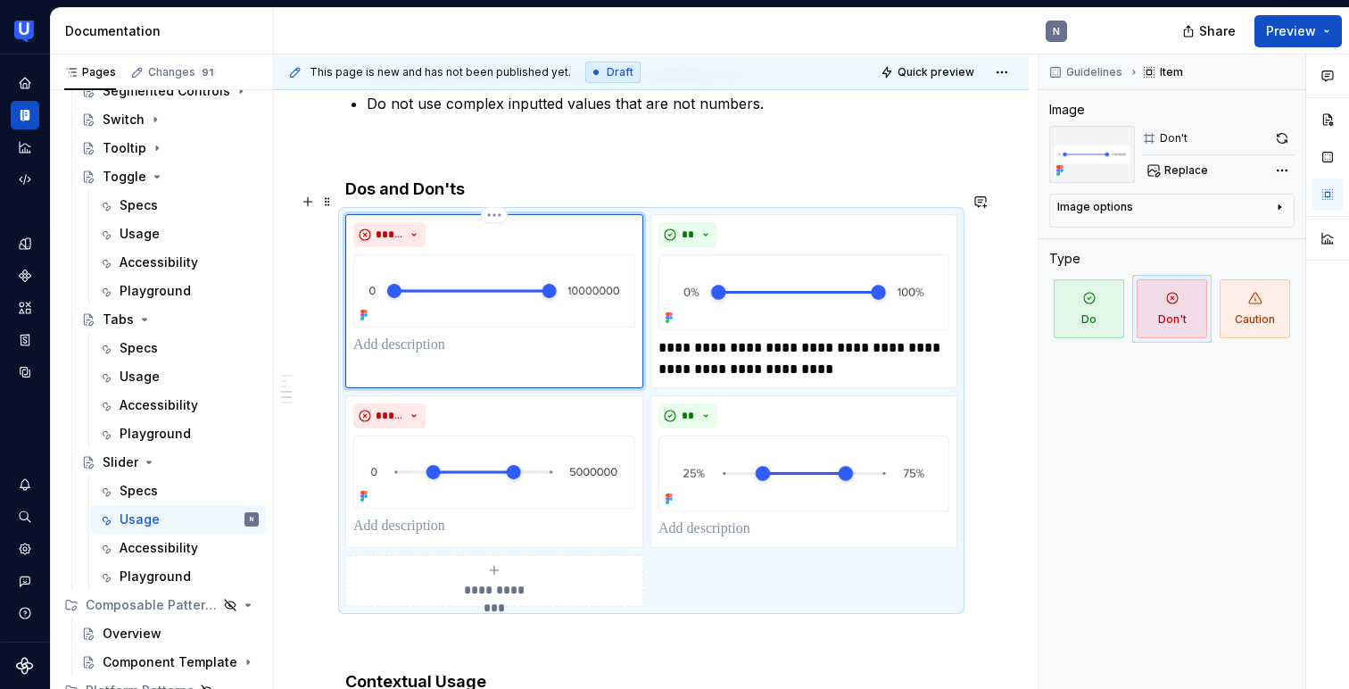
paste div
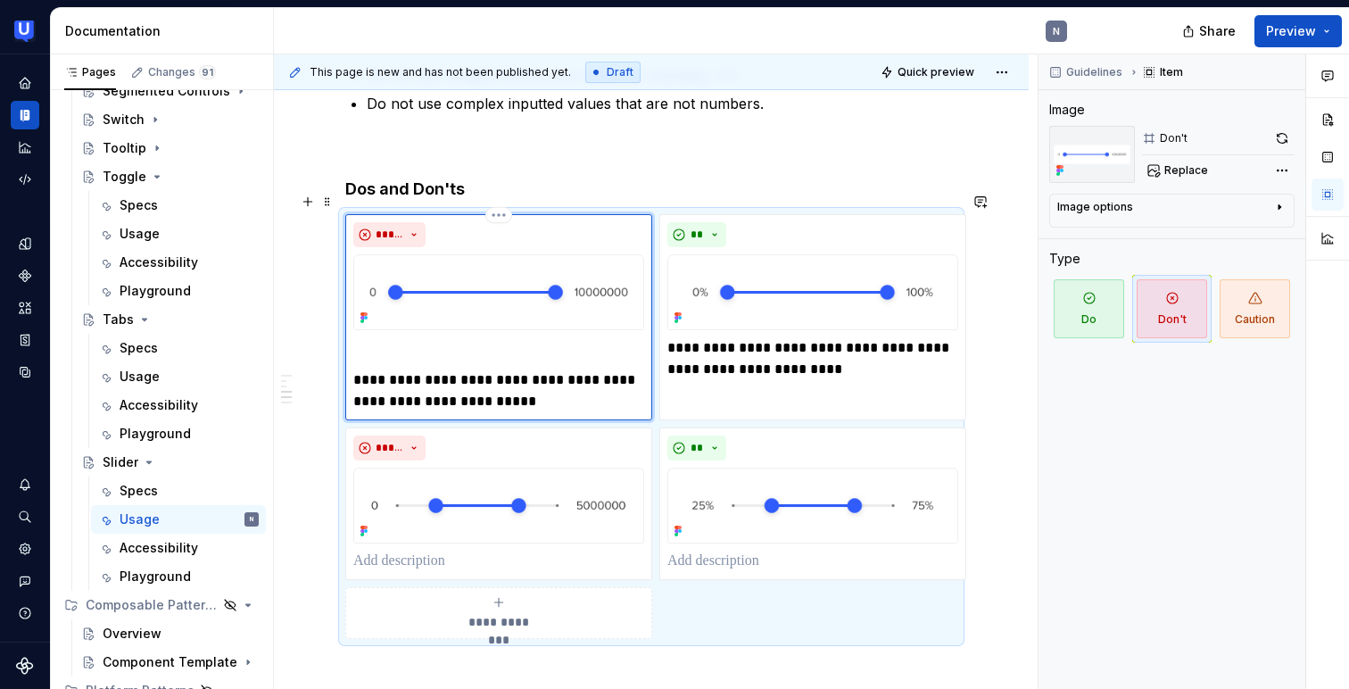
type textarea "*"
click at [358, 369] on p "**********" at bounding box center [498, 390] width 291 height 43
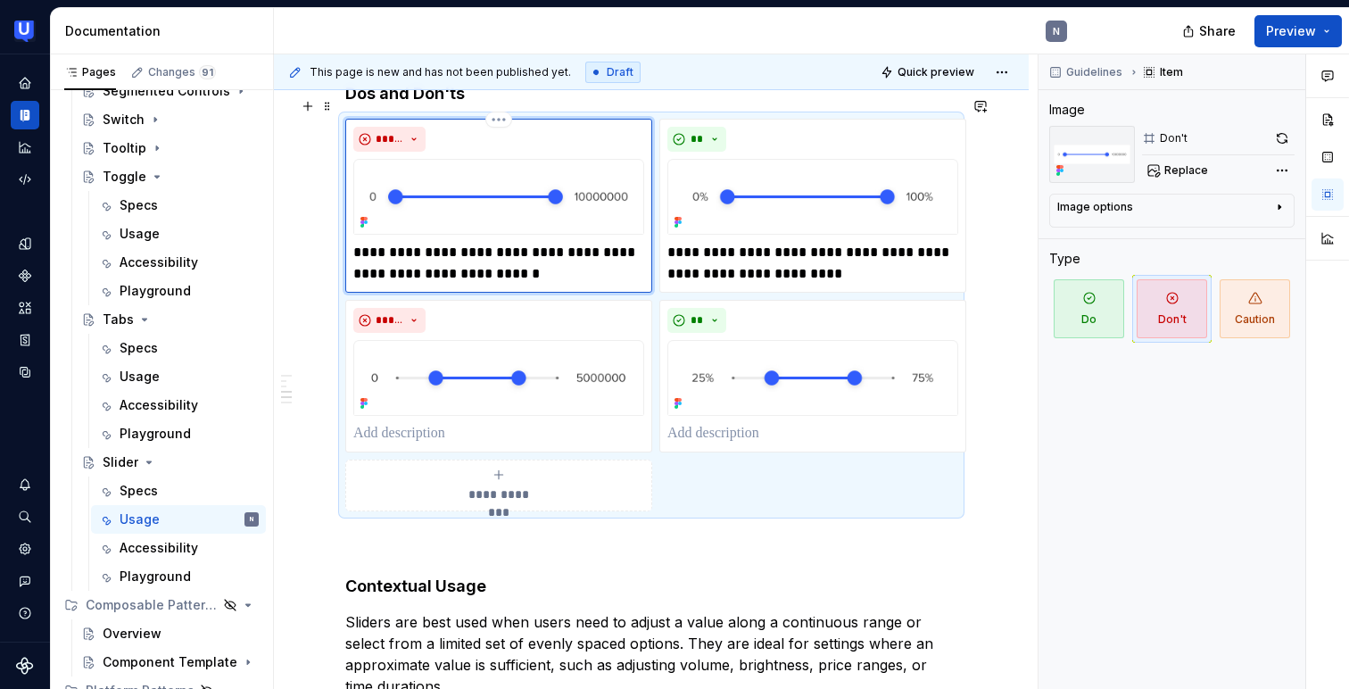
scroll to position [660, 0]
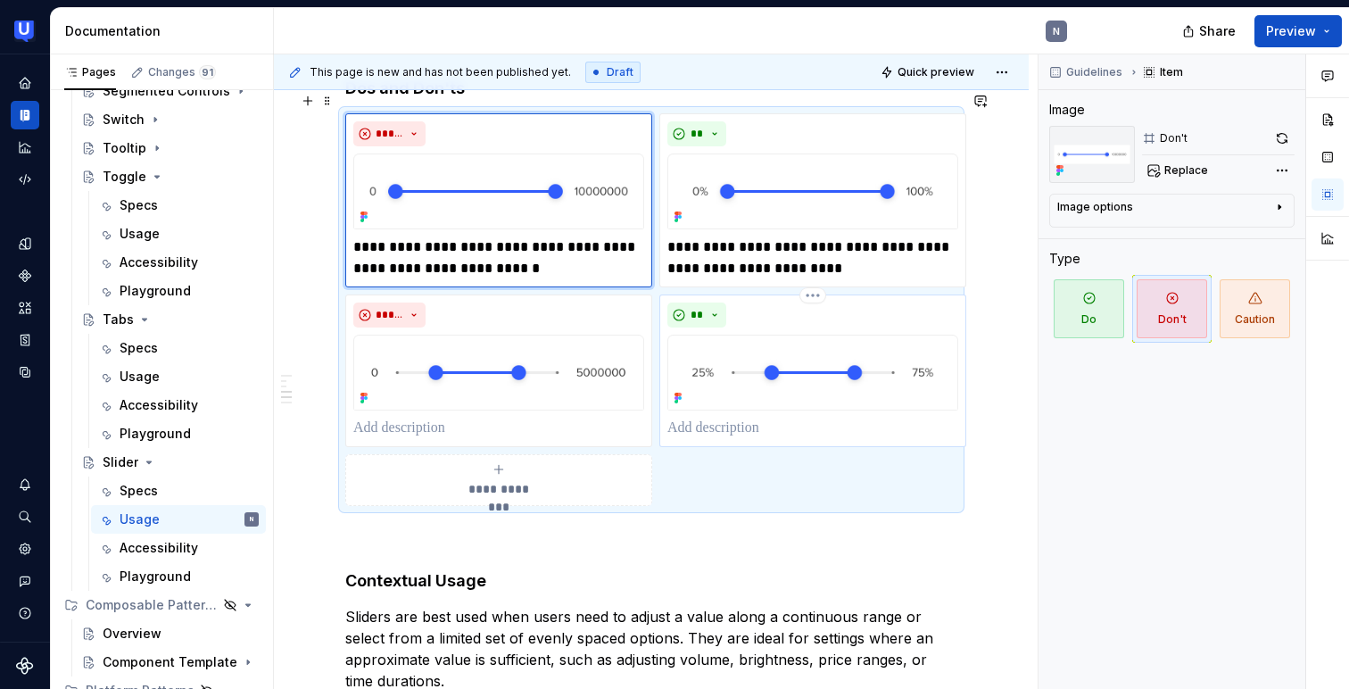
click at [763, 417] on p at bounding box center [812, 427] width 291 height 21
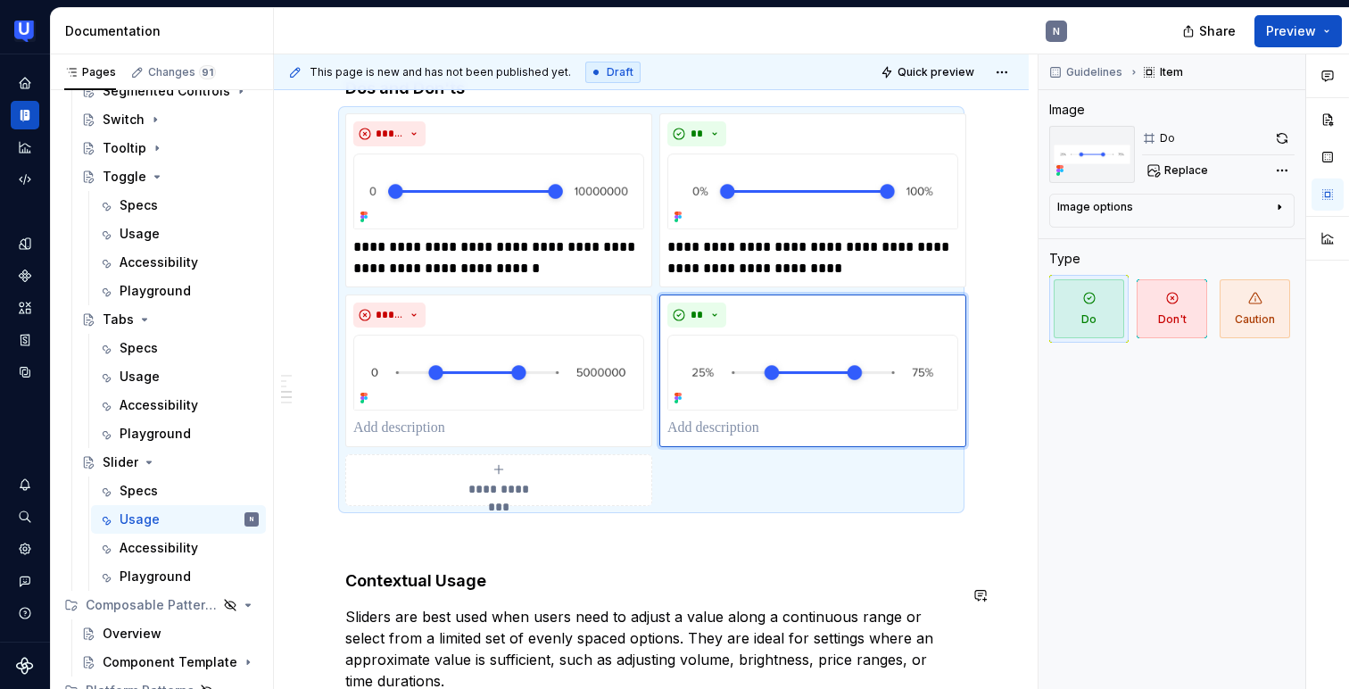
type textarea "*"
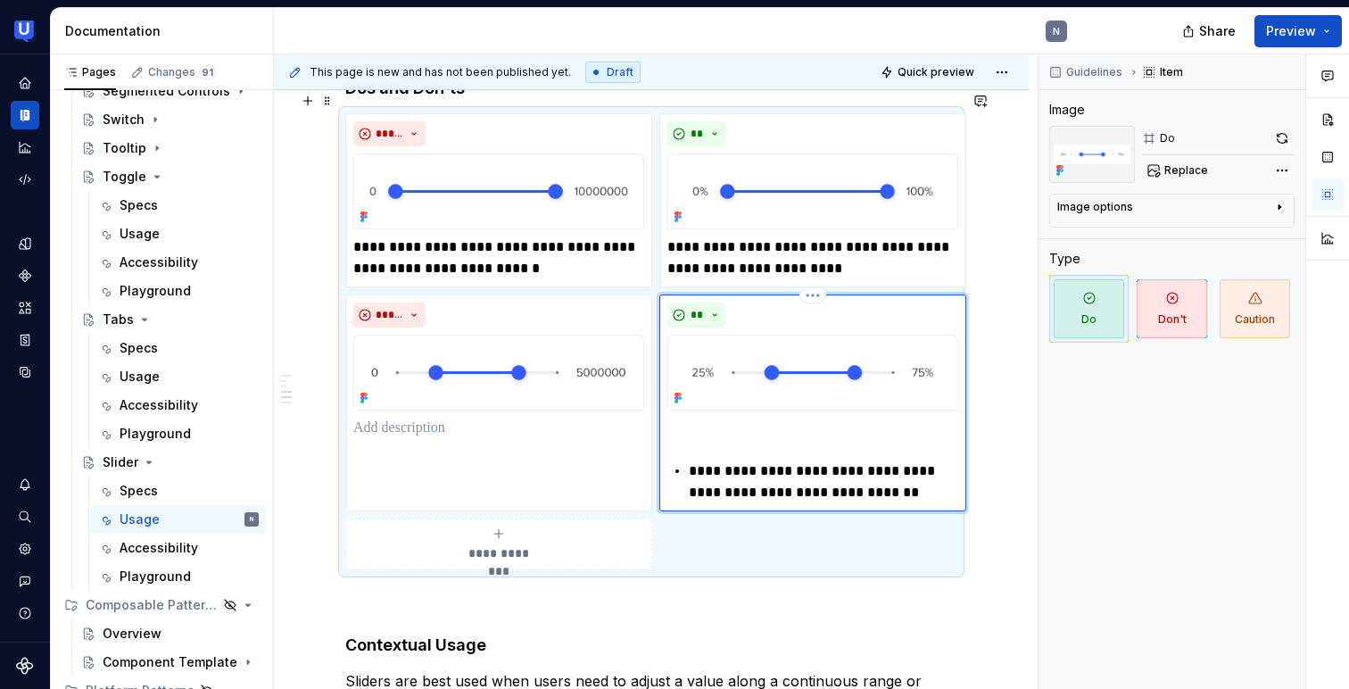
click at [694, 460] on p "**********" at bounding box center [823, 481] width 269 height 43
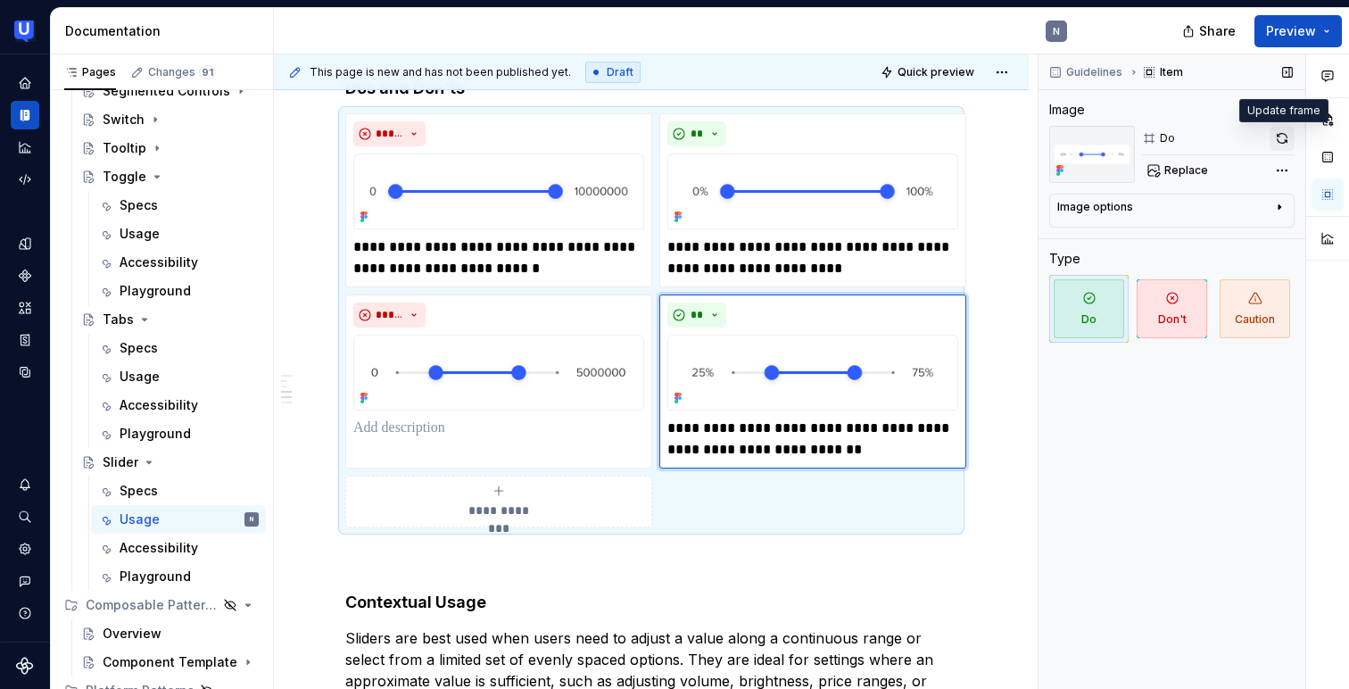
click at [1277, 136] on button "button" at bounding box center [1281, 138] width 25 height 25
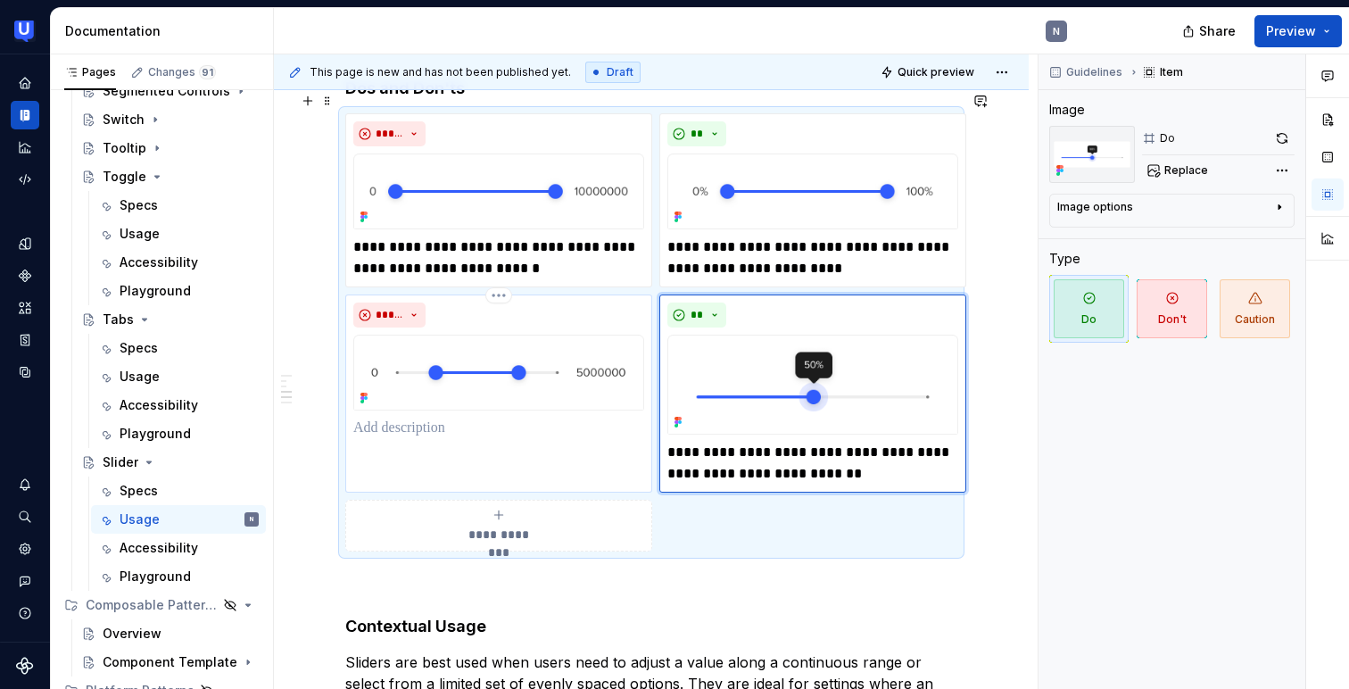
click at [515, 335] on img at bounding box center [498, 372] width 291 height 76
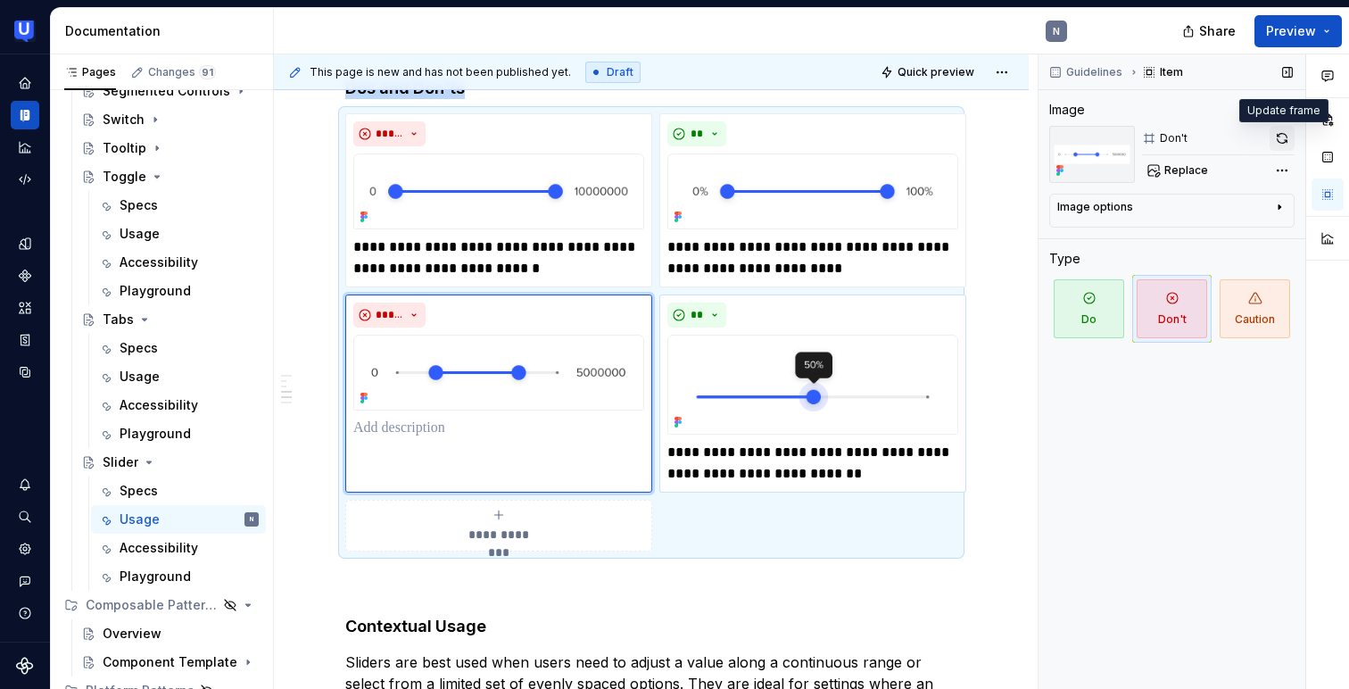
click at [1277, 136] on button "button" at bounding box center [1281, 138] width 25 height 25
click at [773, 153] on img at bounding box center [812, 191] width 291 height 76
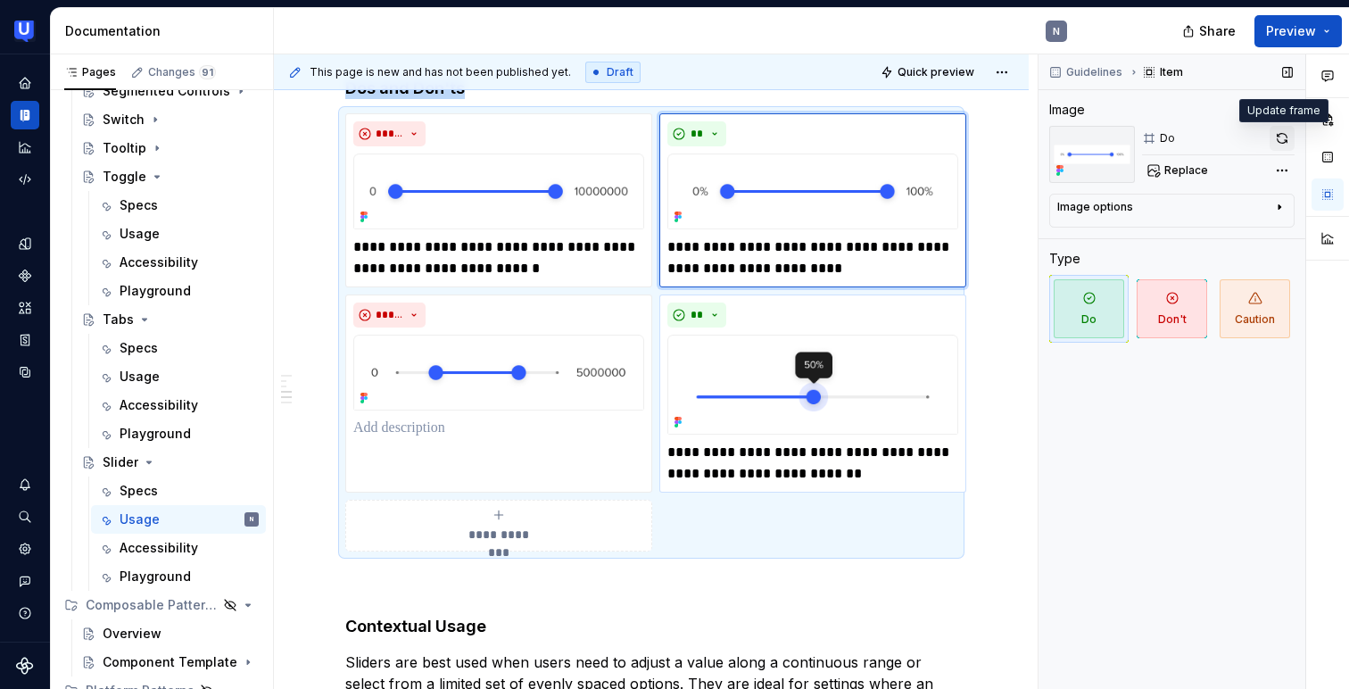
click at [1279, 141] on button "button" at bounding box center [1281, 138] width 25 height 25
click at [503, 172] on img at bounding box center [498, 191] width 291 height 76
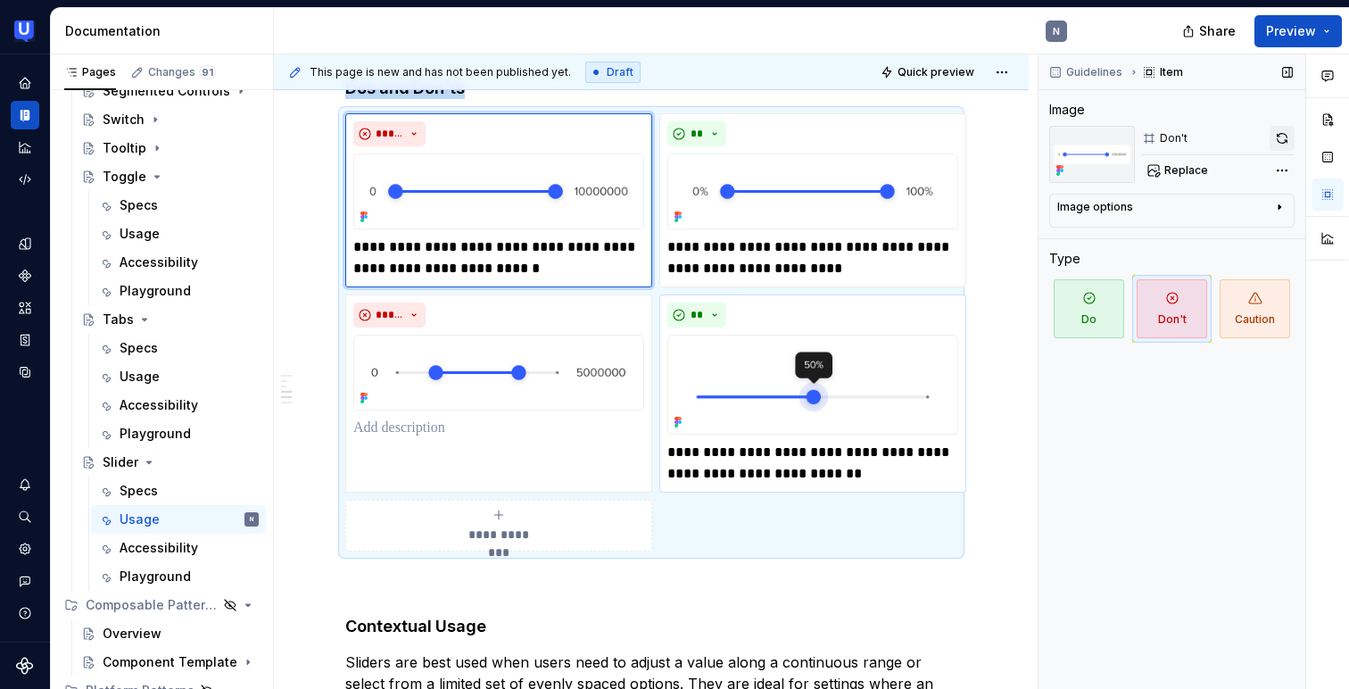
click at [1283, 138] on button "button" at bounding box center [1281, 138] width 25 height 25
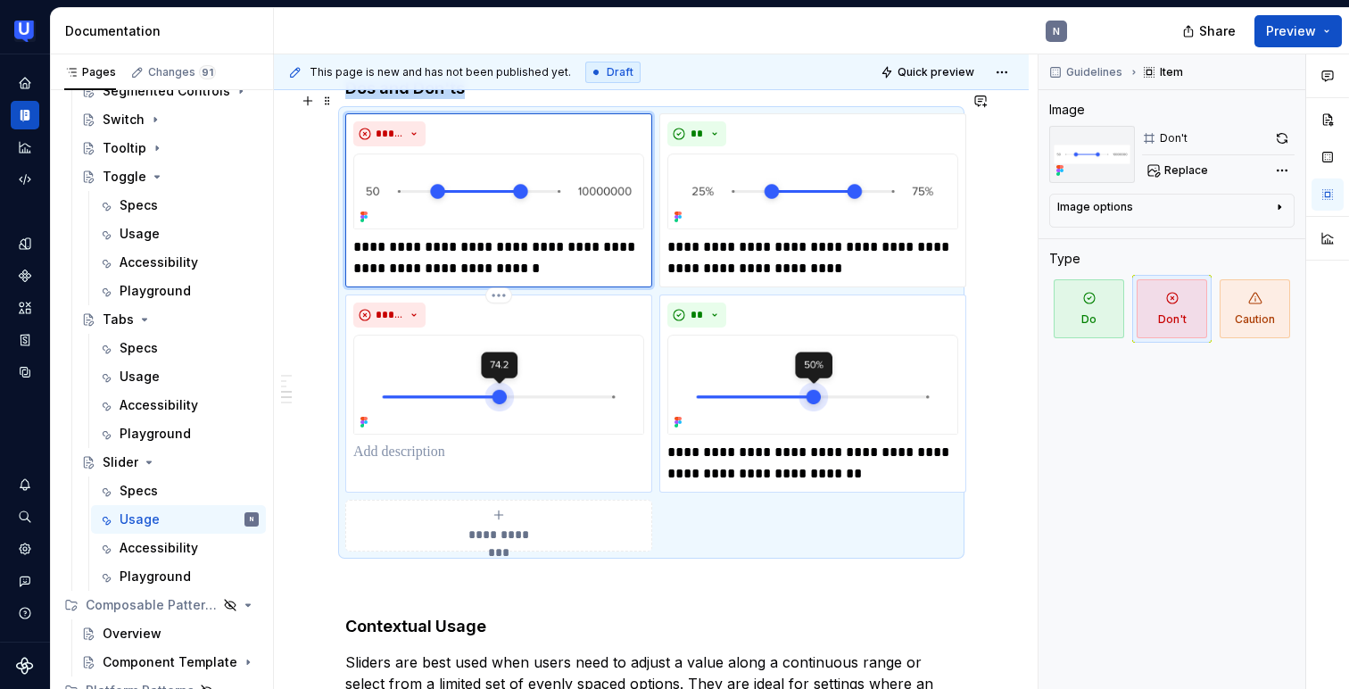
click at [444, 441] on p at bounding box center [498, 451] width 291 height 21
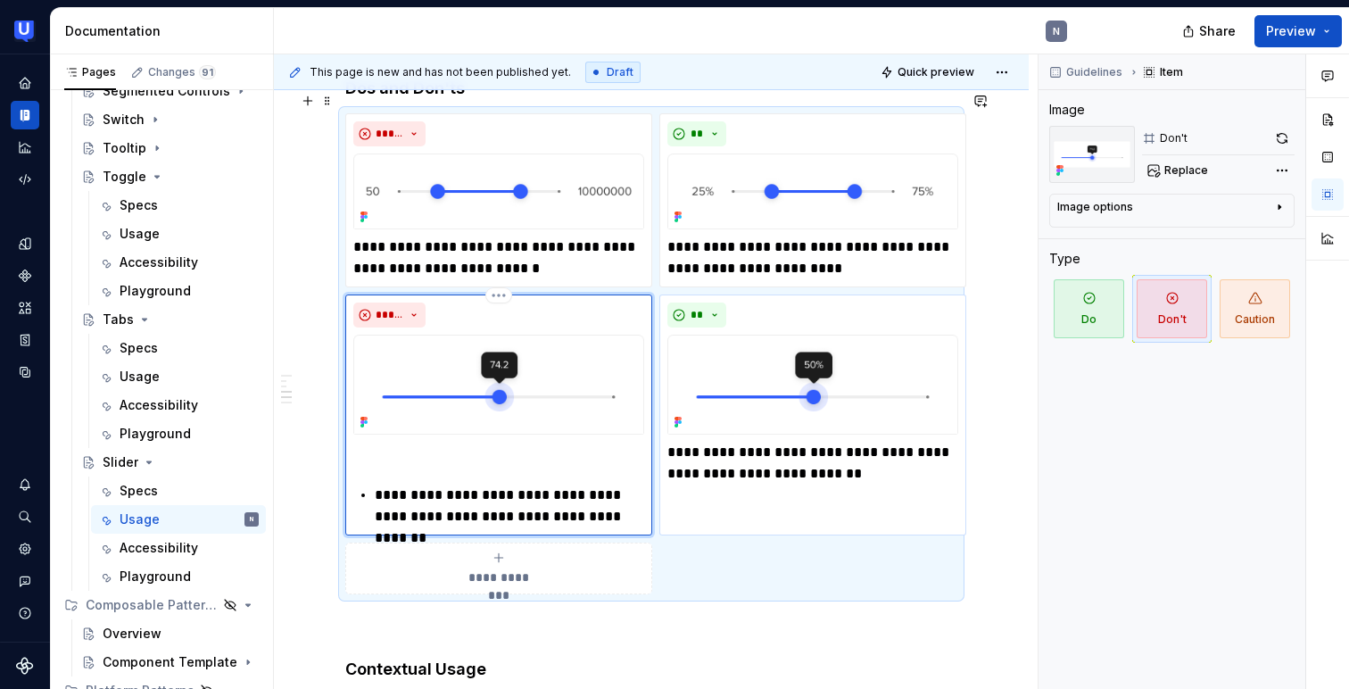
click at [375, 484] on p "**********" at bounding box center [509, 505] width 269 height 43
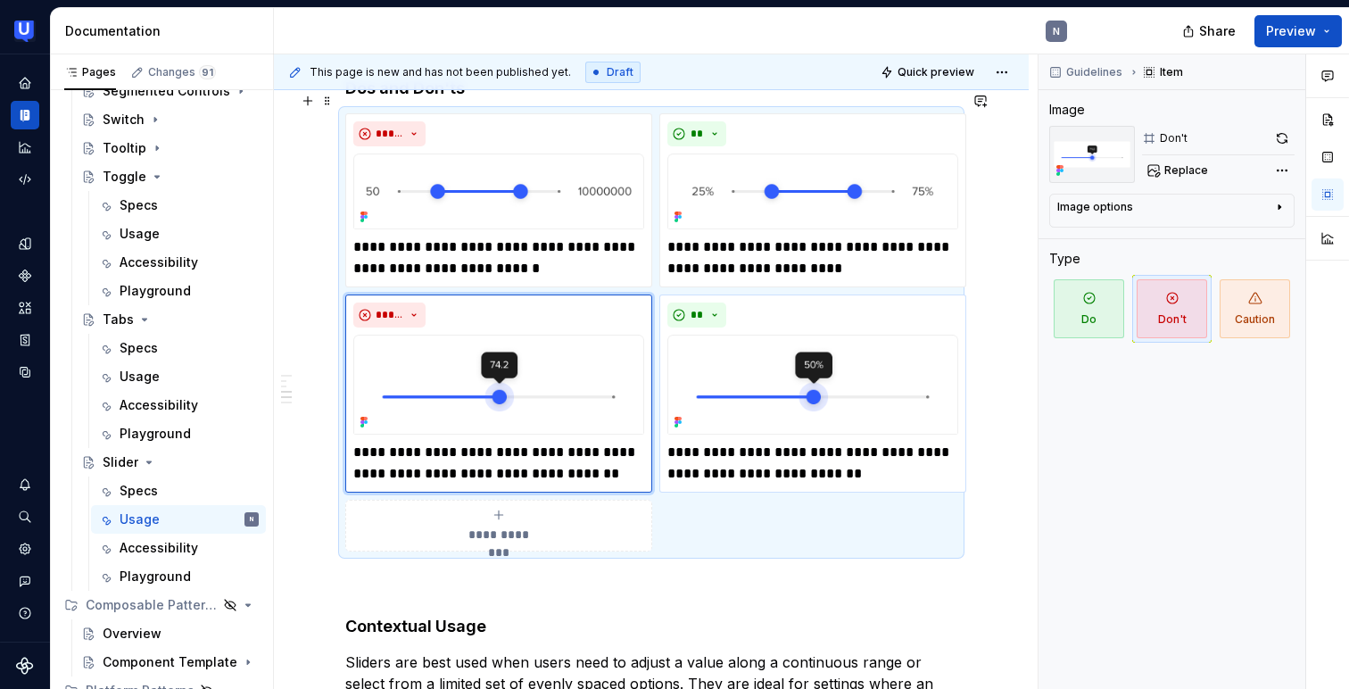
scroll to position [664, 0]
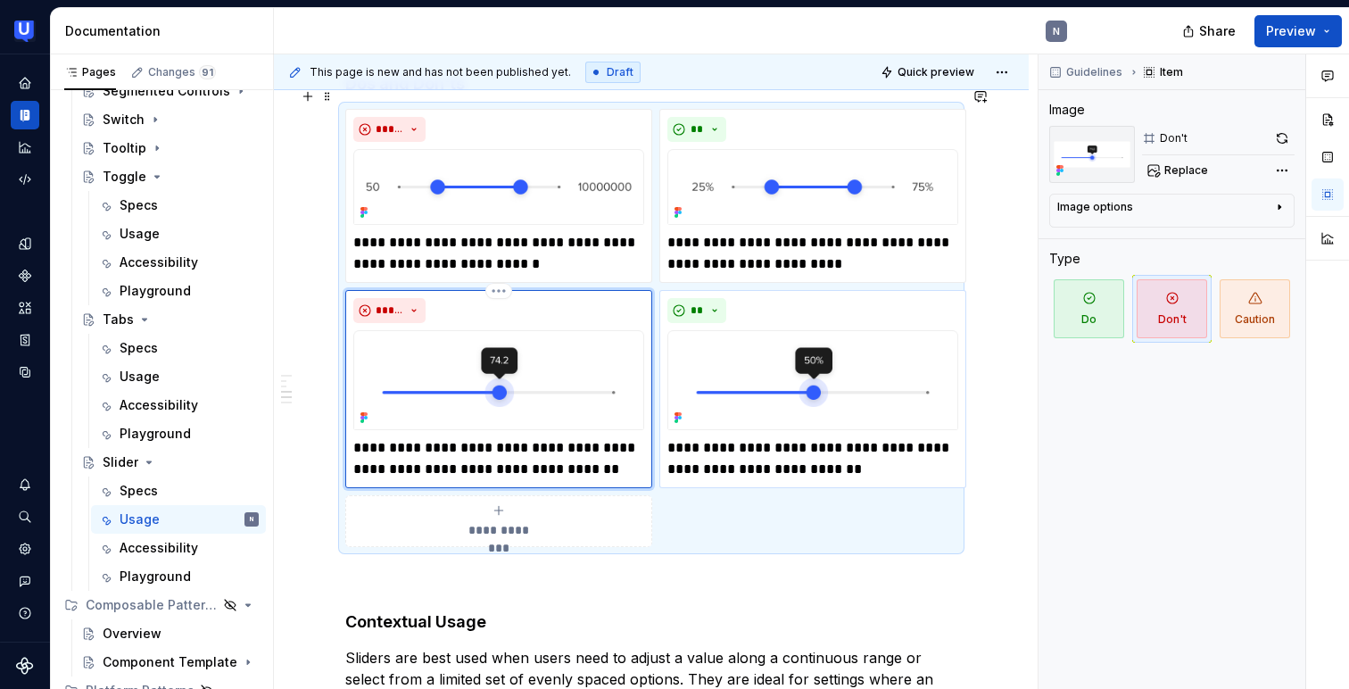
click at [367, 441] on p "**********" at bounding box center [498, 458] width 291 height 43
type textarea "*"
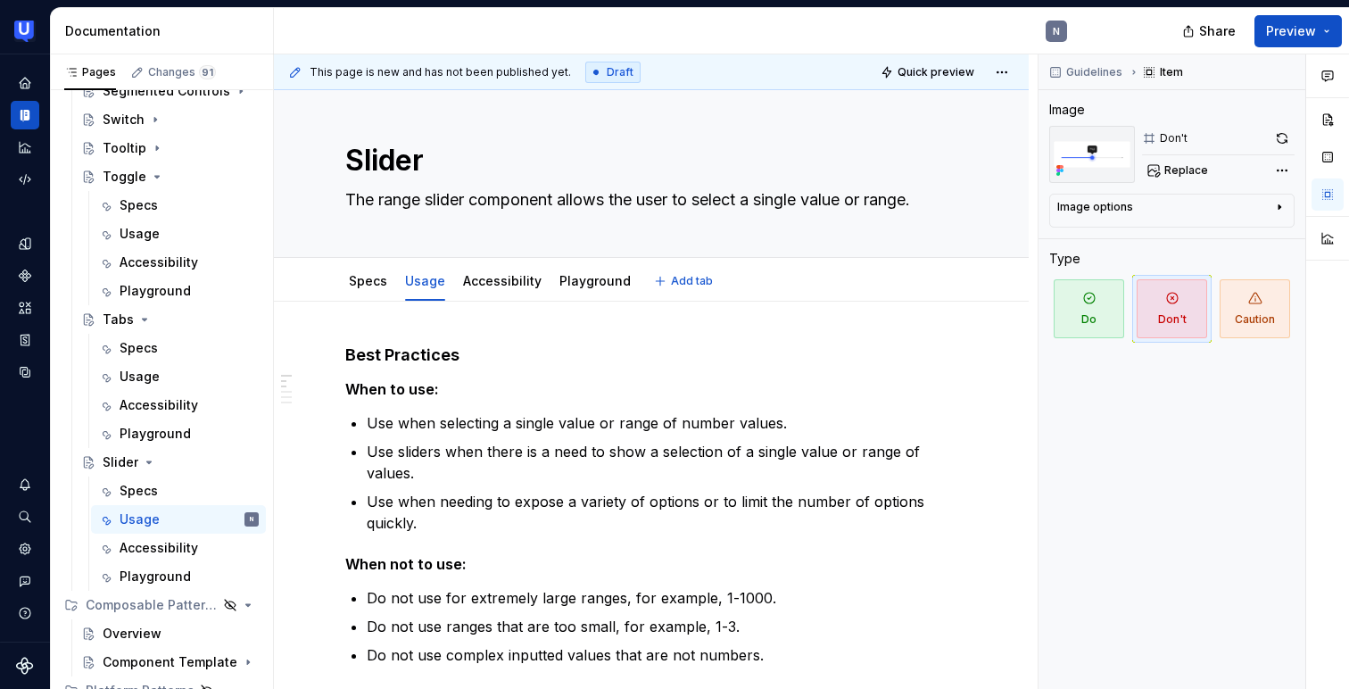
scroll to position [0, 0]
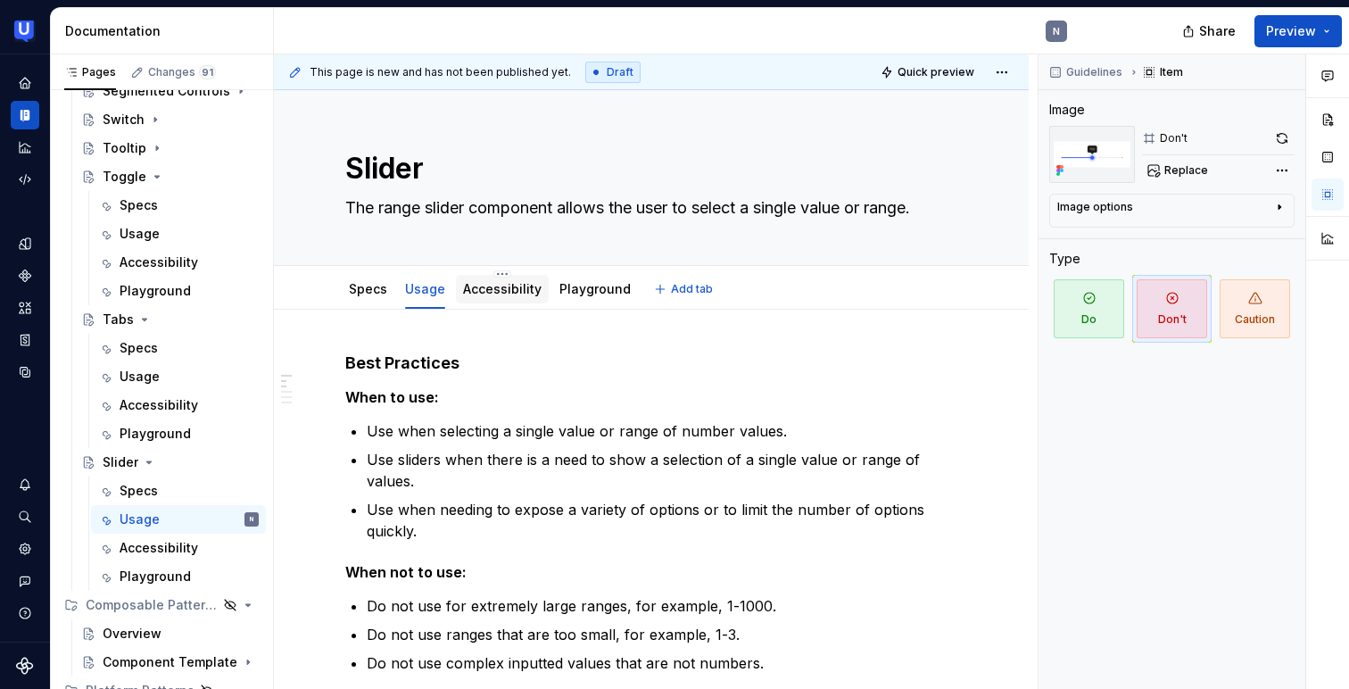
click at [490, 299] on div "Accessibility" at bounding box center [502, 288] width 78 height 21
click at [382, 286] on link "Specs" at bounding box center [368, 288] width 38 height 15
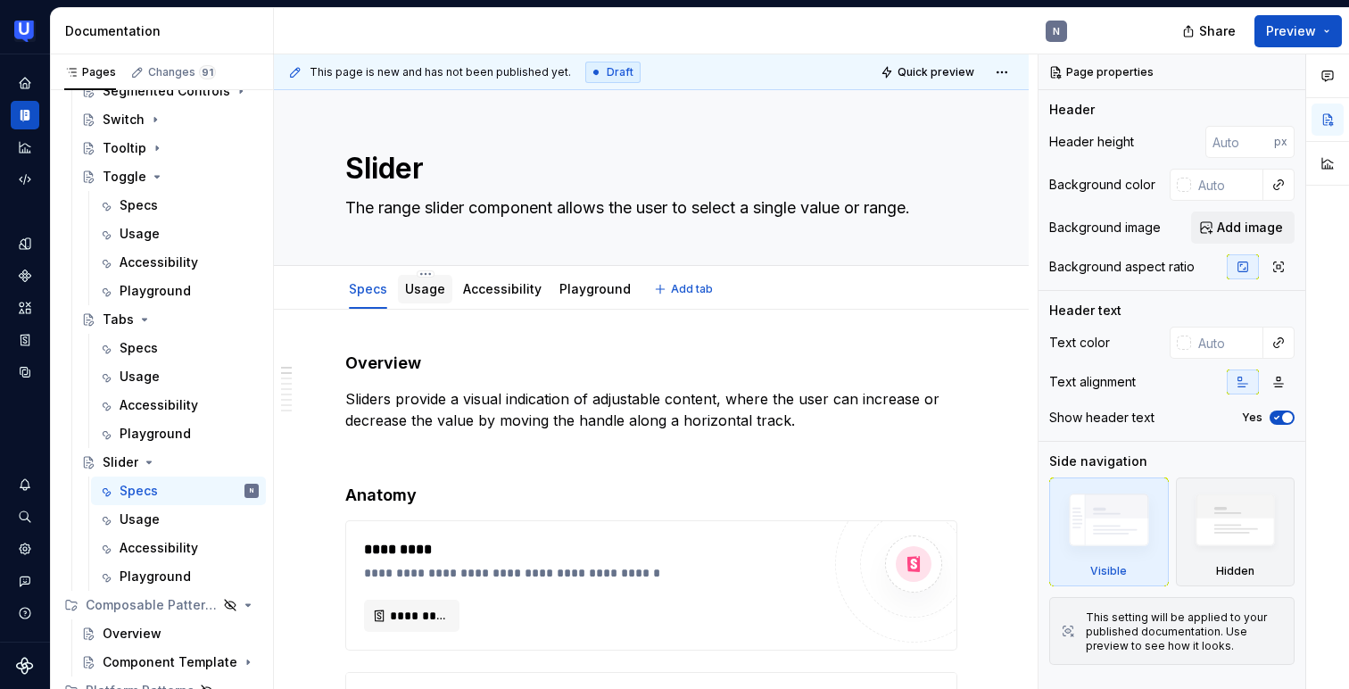
click at [427, 292] on link "Usage" at bounding box center [425, 288] width 40 height 15
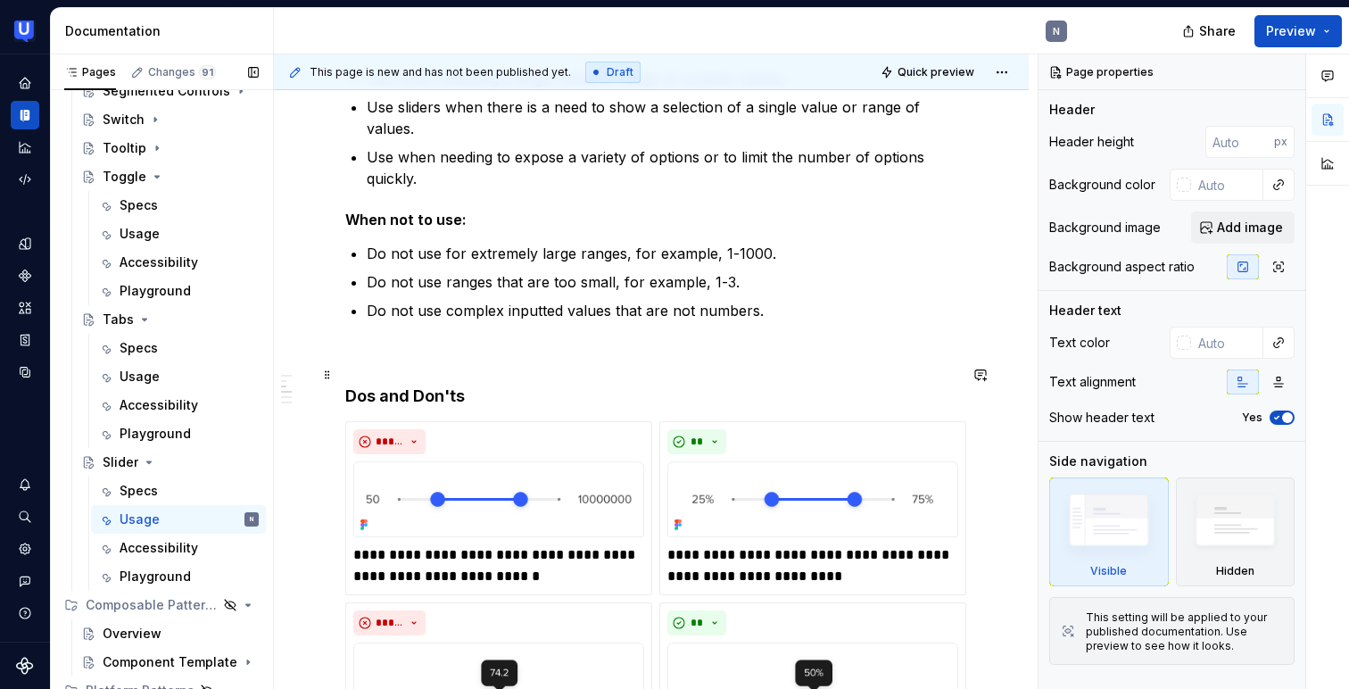
scroll to position [356, 0]
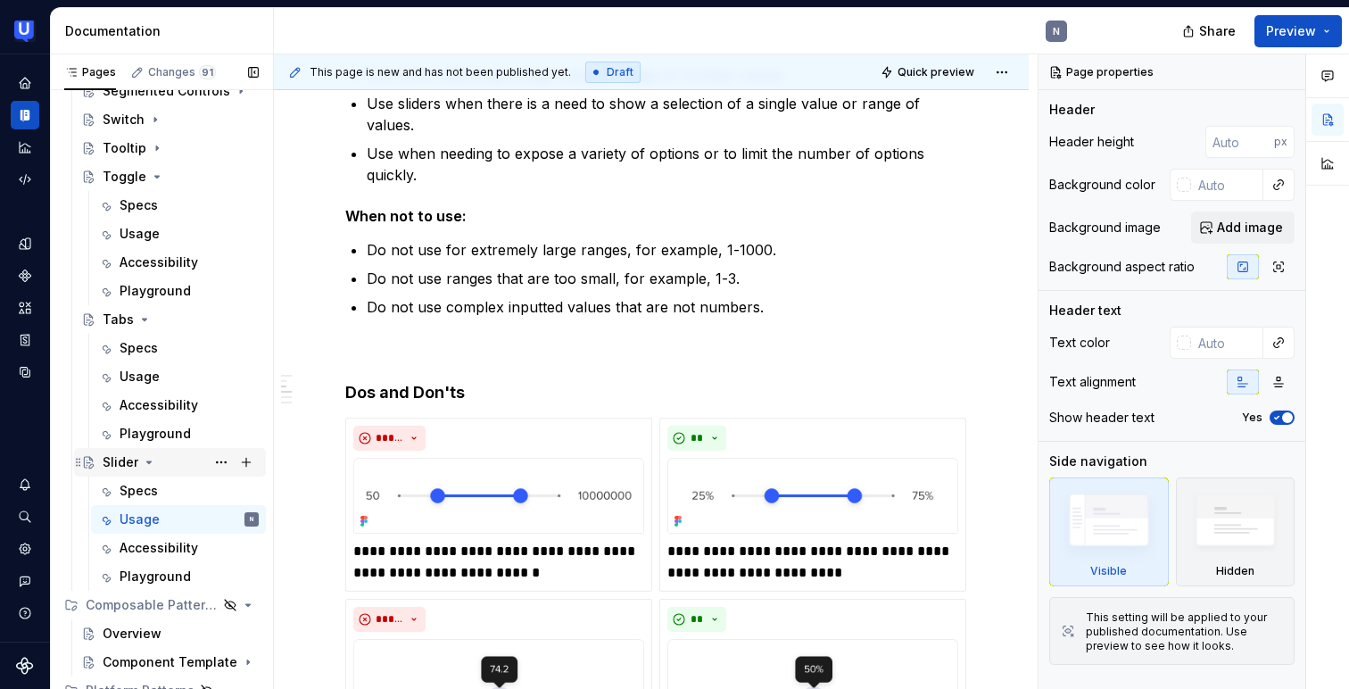
click at [149, 460] on icon "Page tree" at bounding box center [149, 462] width 14 height 14
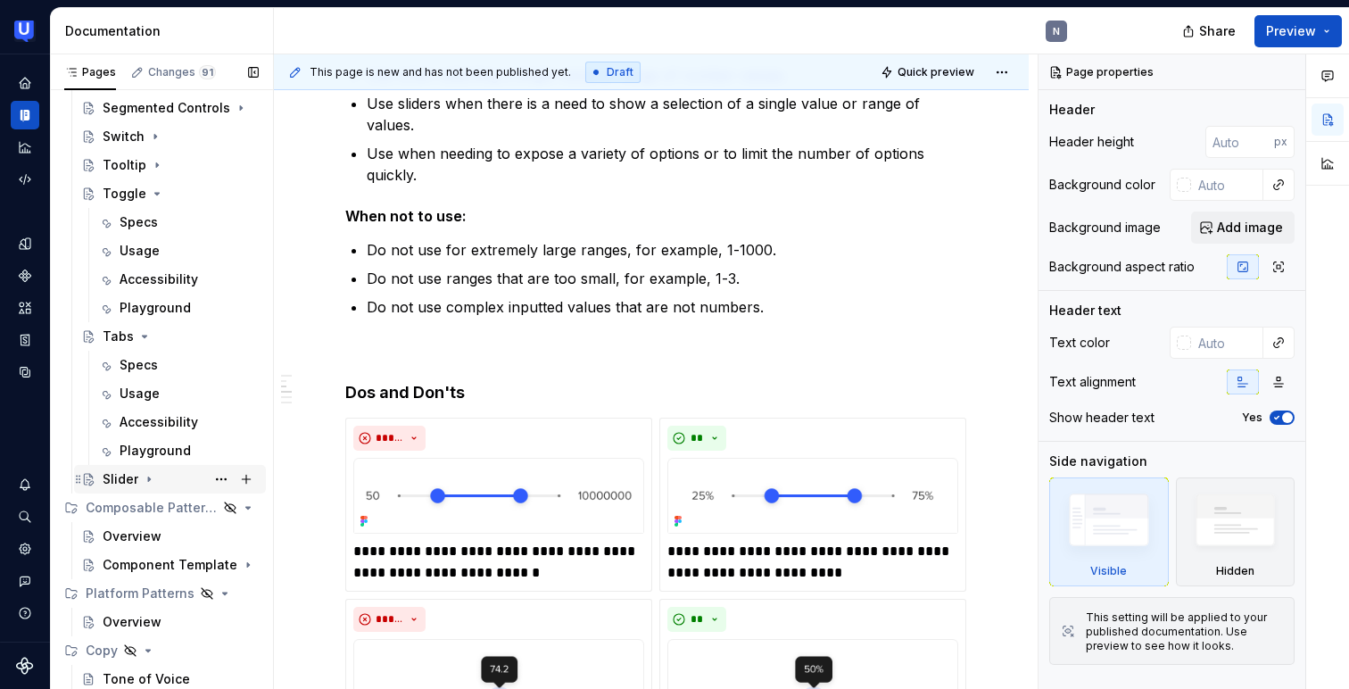
scroll to position [521, 0]
click at [144, 365] on div "Specs" at bounding box center [139, 365] width 38 height 18
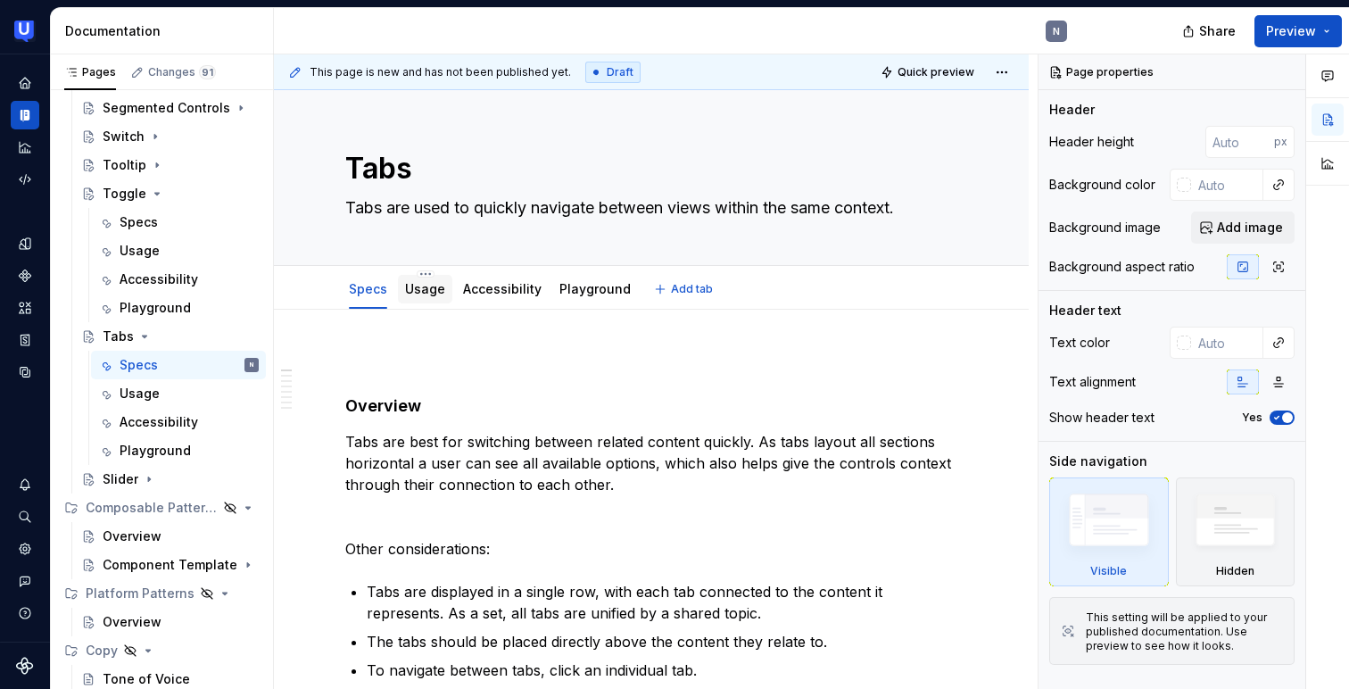
click at [431, 295] on link "Usage" at bounding box center [425, 288] width 40 height 15
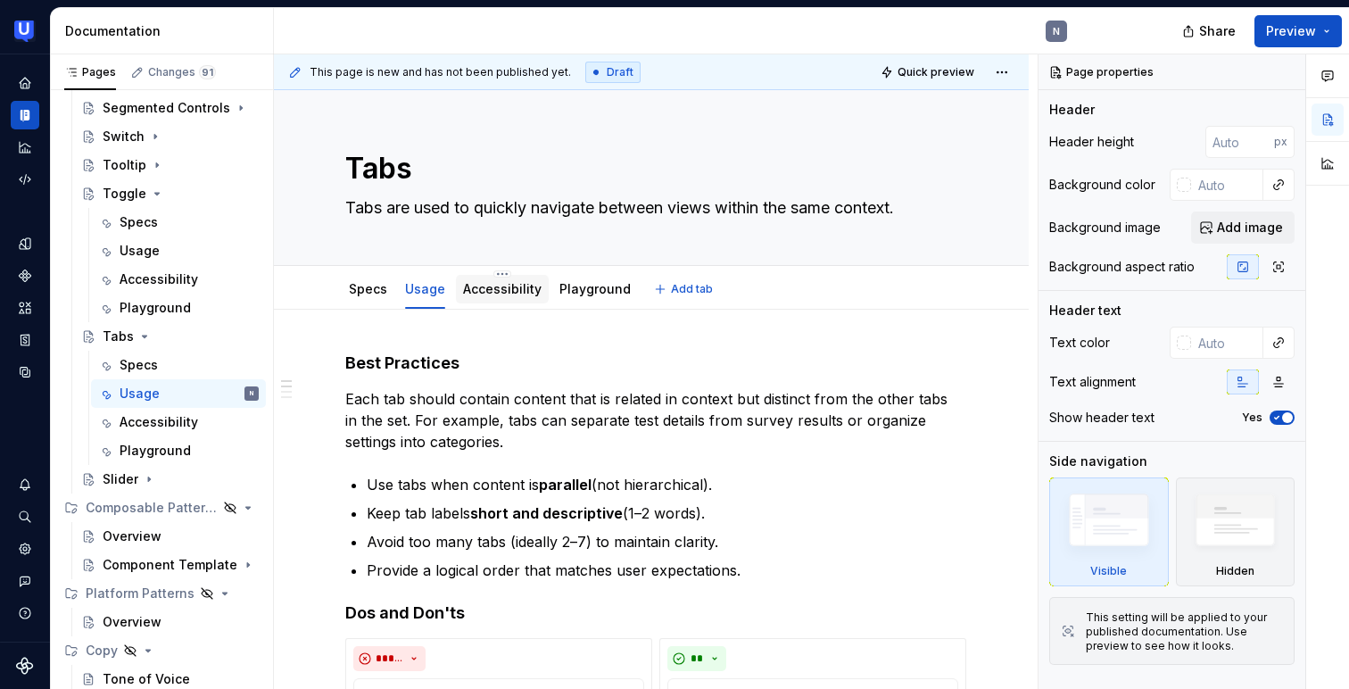
click at [502, 287] on link "Accessibility" at bounding box center [502, 288] width 78 height 15
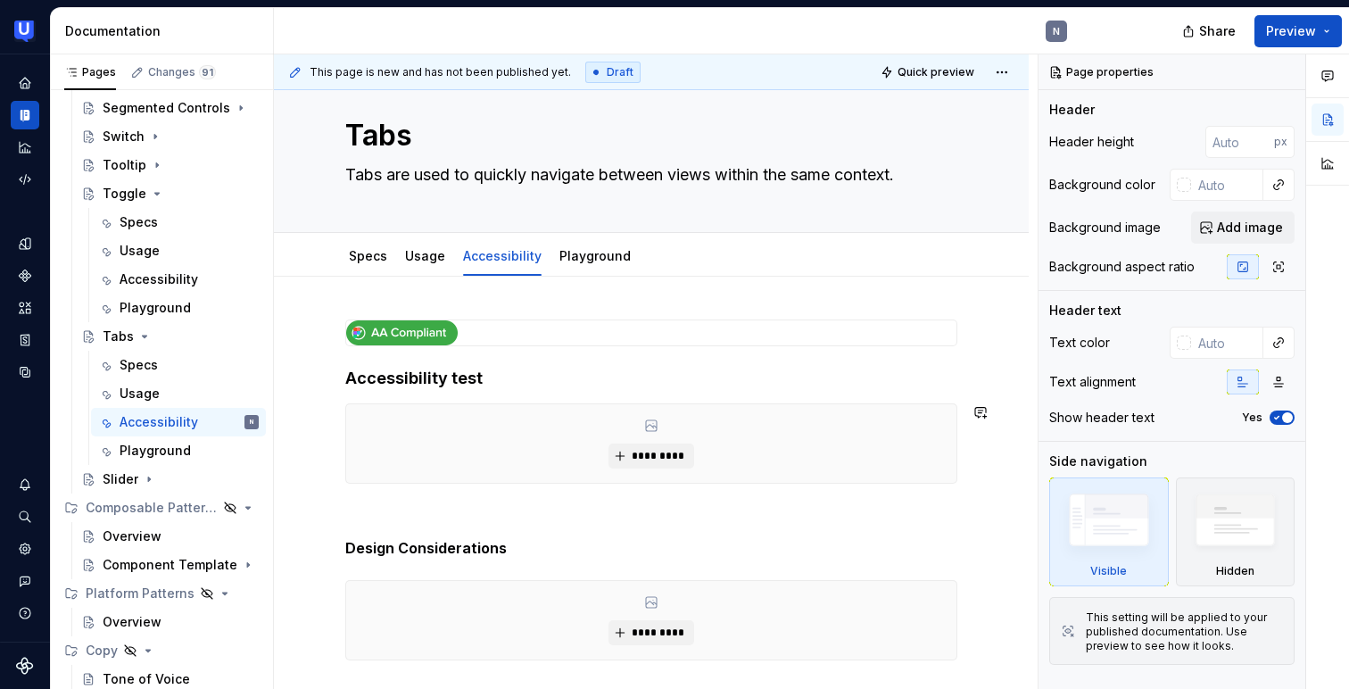
scroll to position [25, 0]
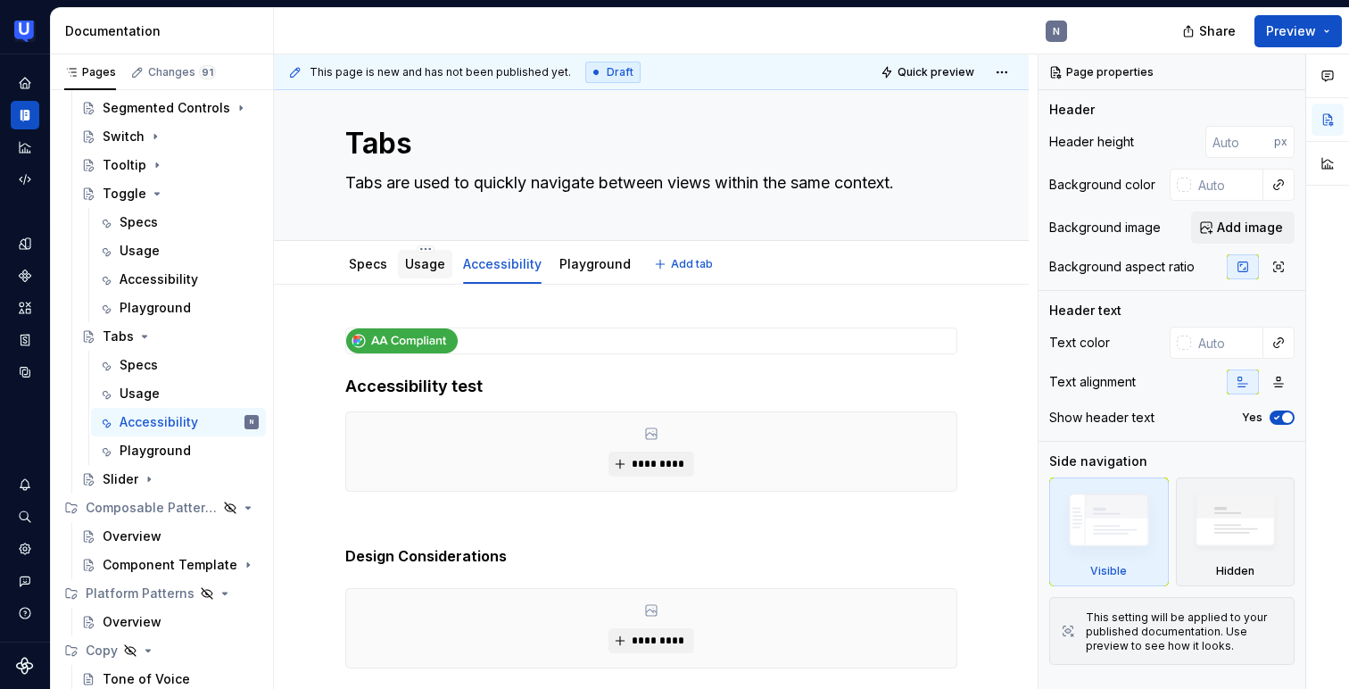
click at [432, 264] on link "Usage" at bounding box center [425, 263] width 40 height 15
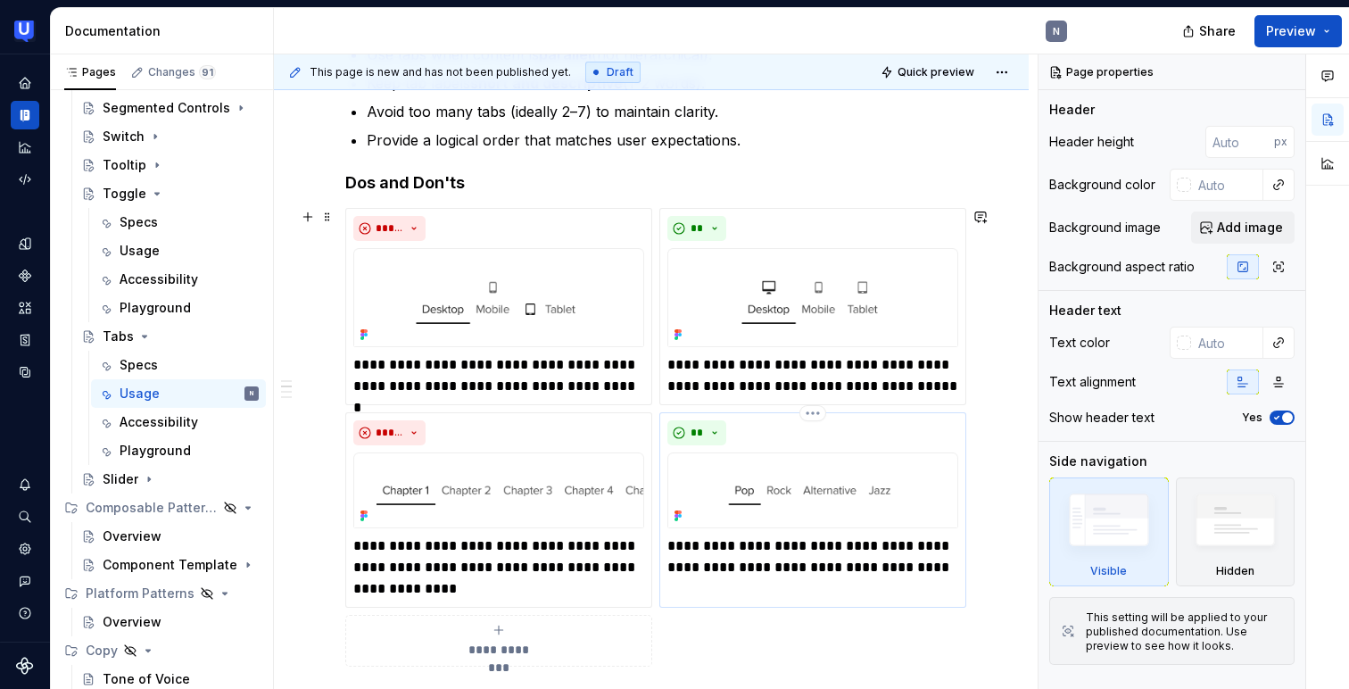
scroll to position [454, 0]
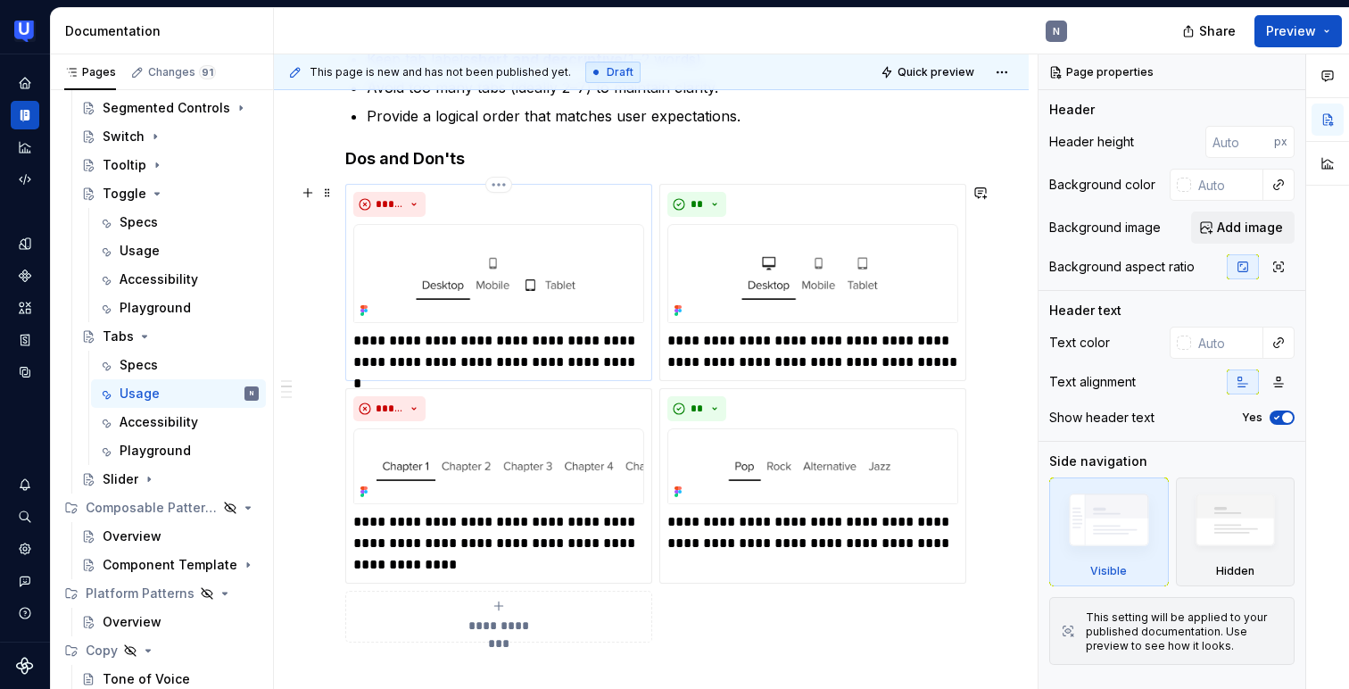
click at [533, 303] on img at bounding box center [498, 273] width 291 height 99
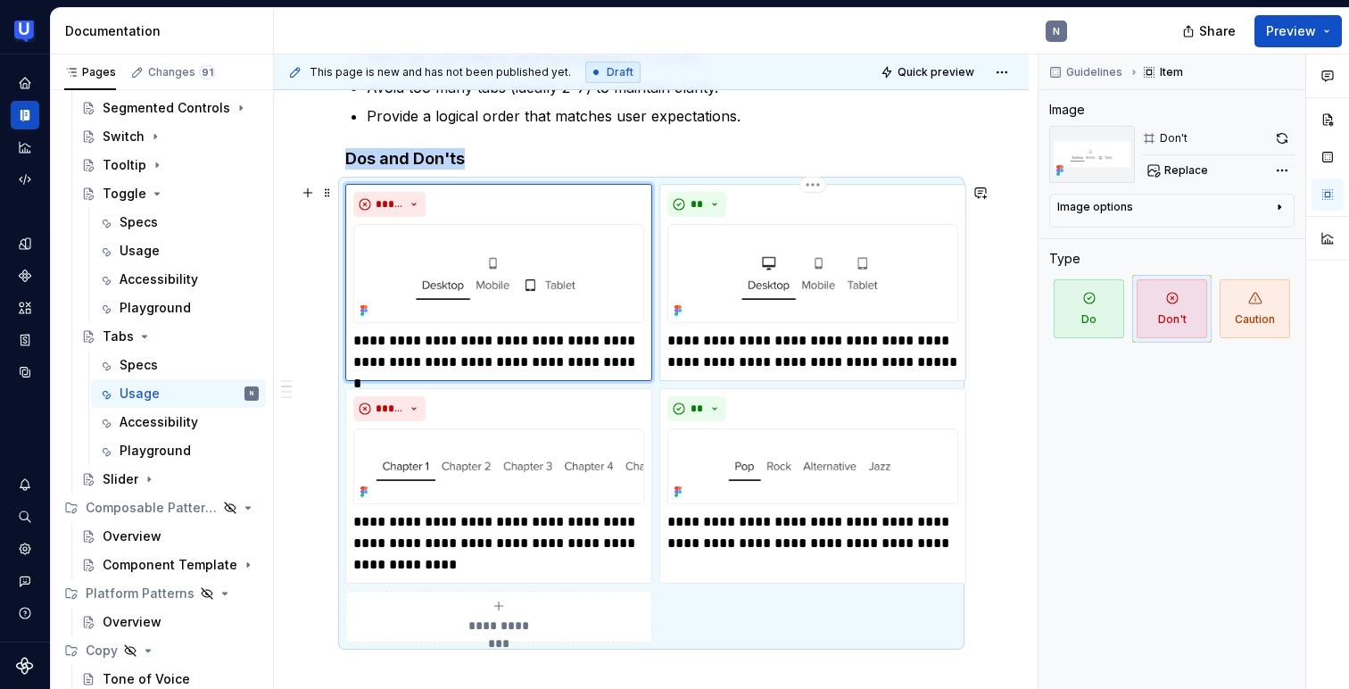
click at [770, 281] on img at bounding box center [812, 273] width 291 height 99
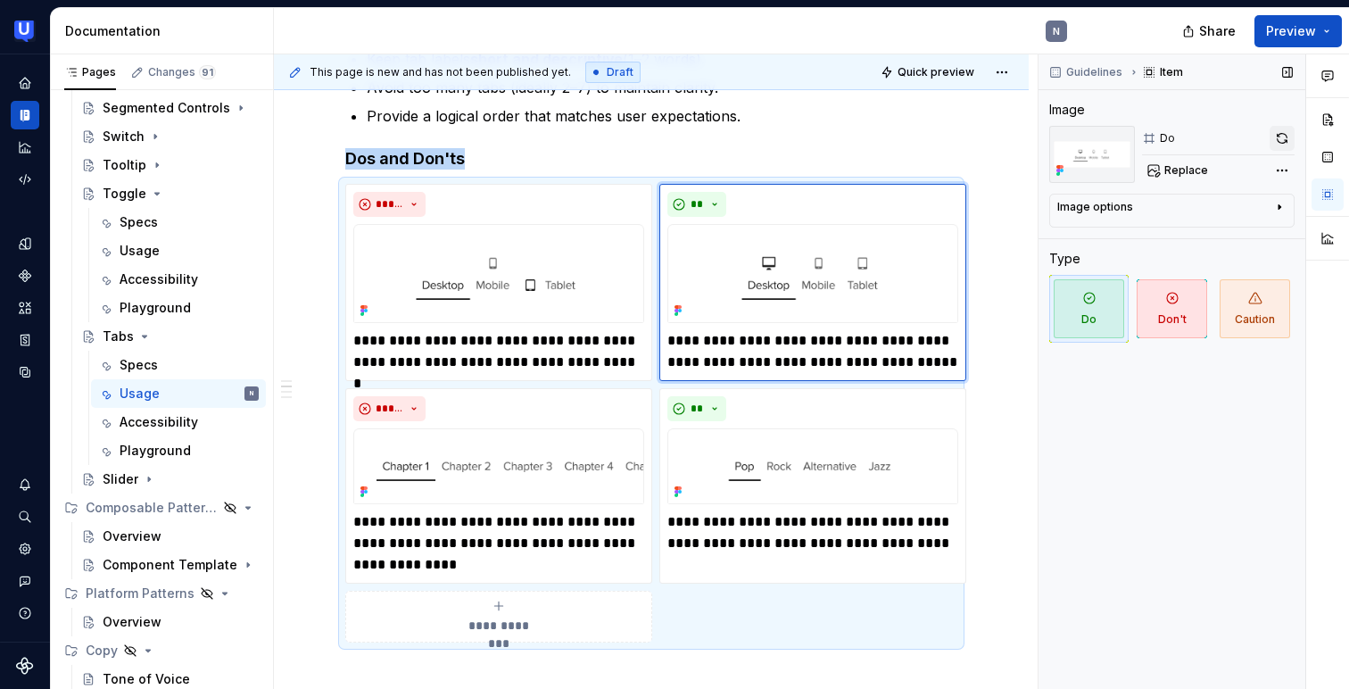
click at [1281, 135] on button "button" at bounding box center [1281, 138] width 25 height 25
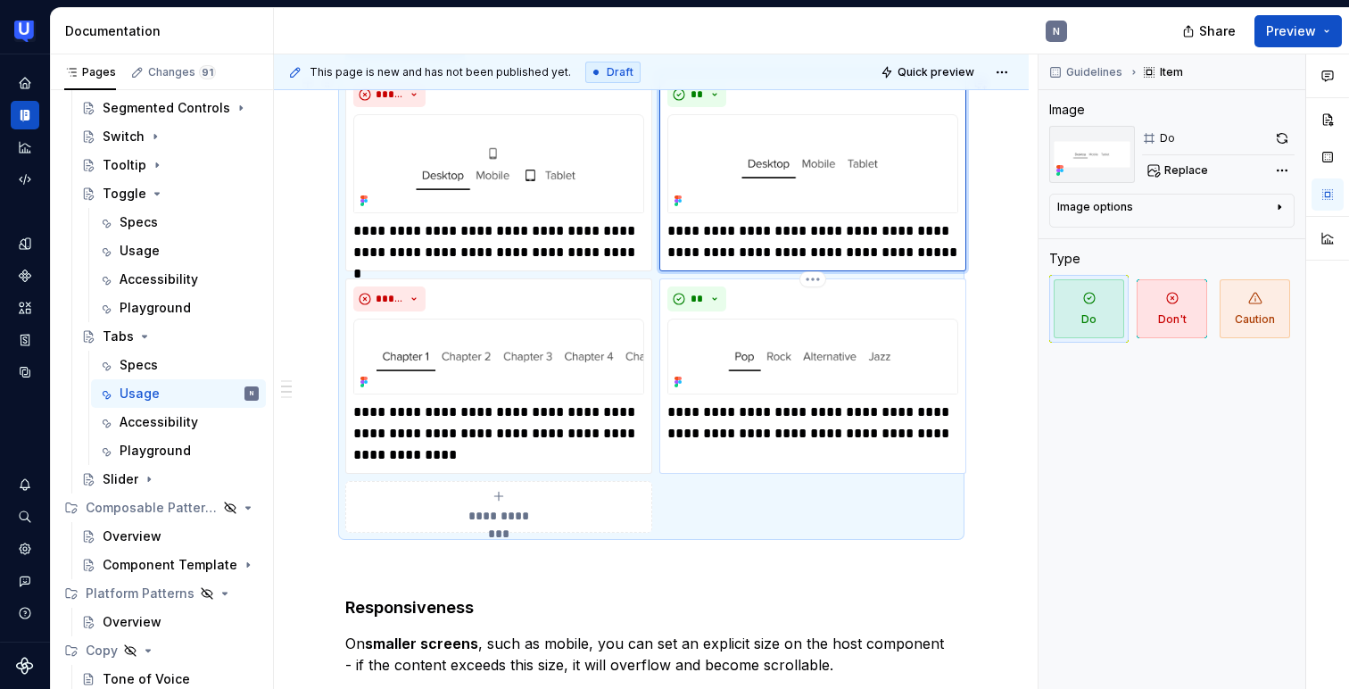
scroll to position [565, 0]
click at [1275, 137] on button "button" at bounding box center [1281, 138] width 25 height 25
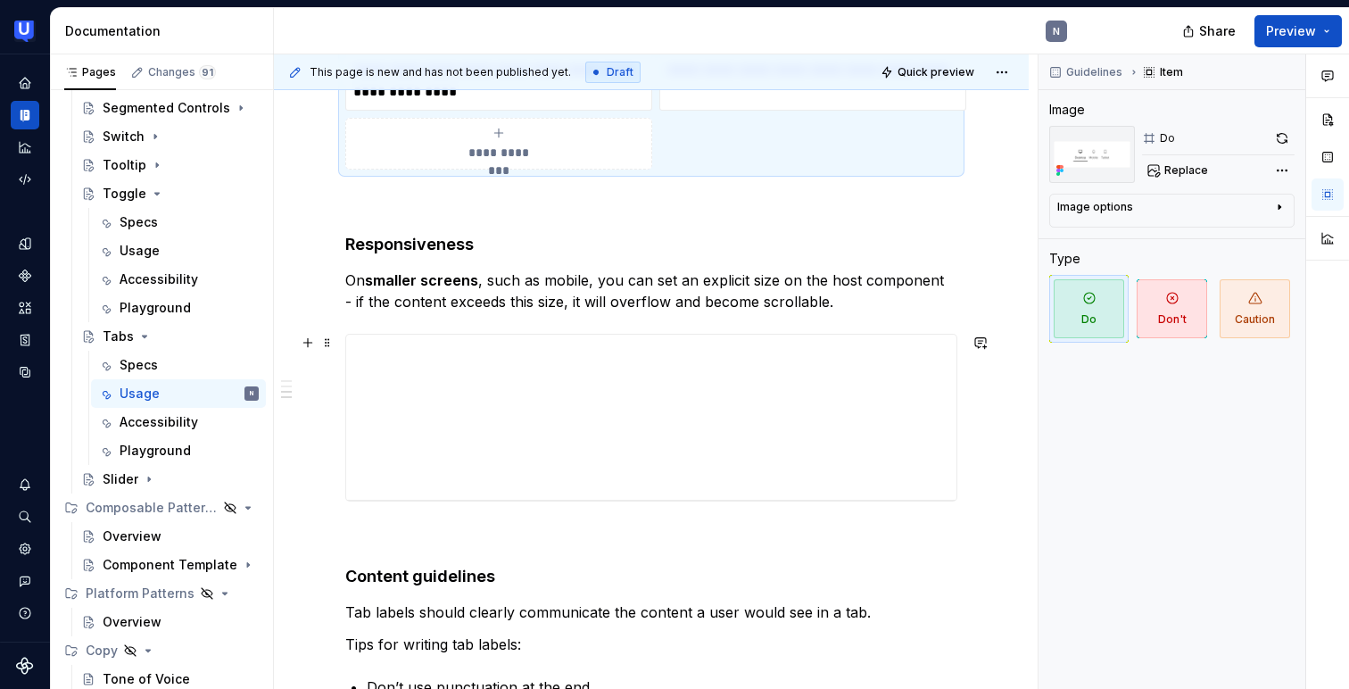
scroll to position [921, 0]
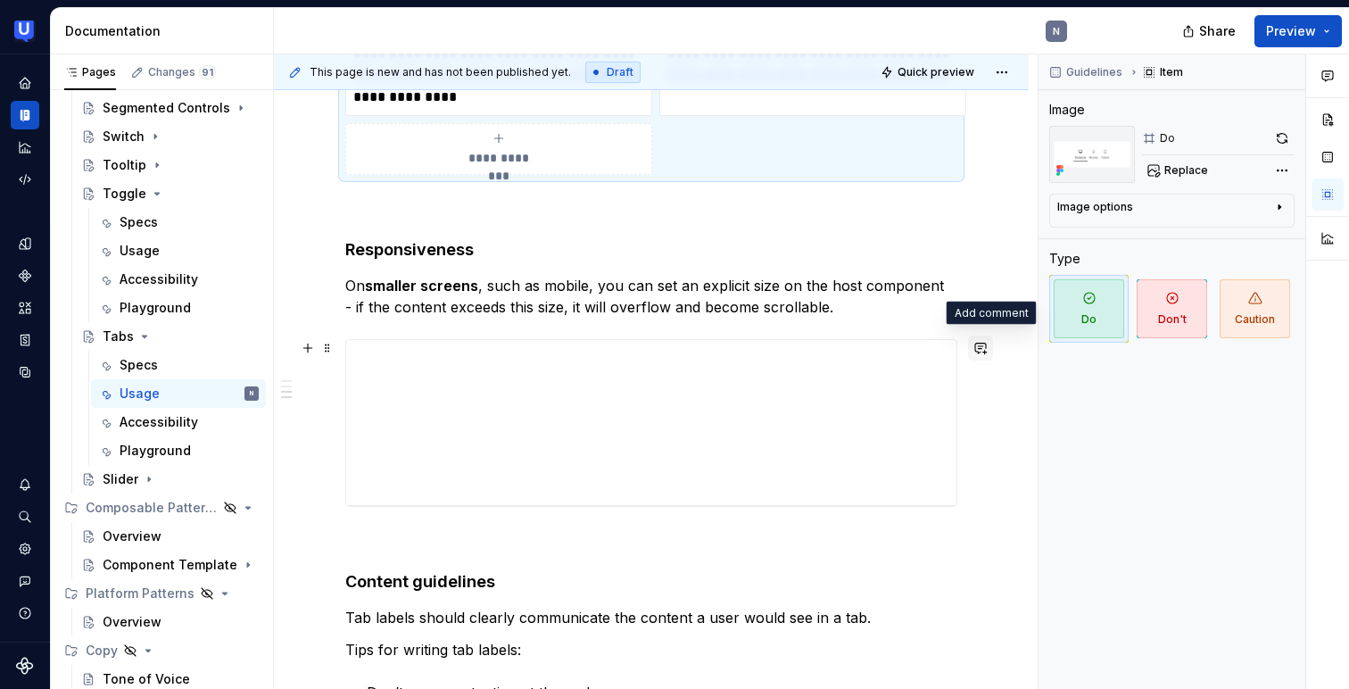
click at [992, 351] on button "button" at bounding box center [980, 347] width 25 height 25
type textarea "*"
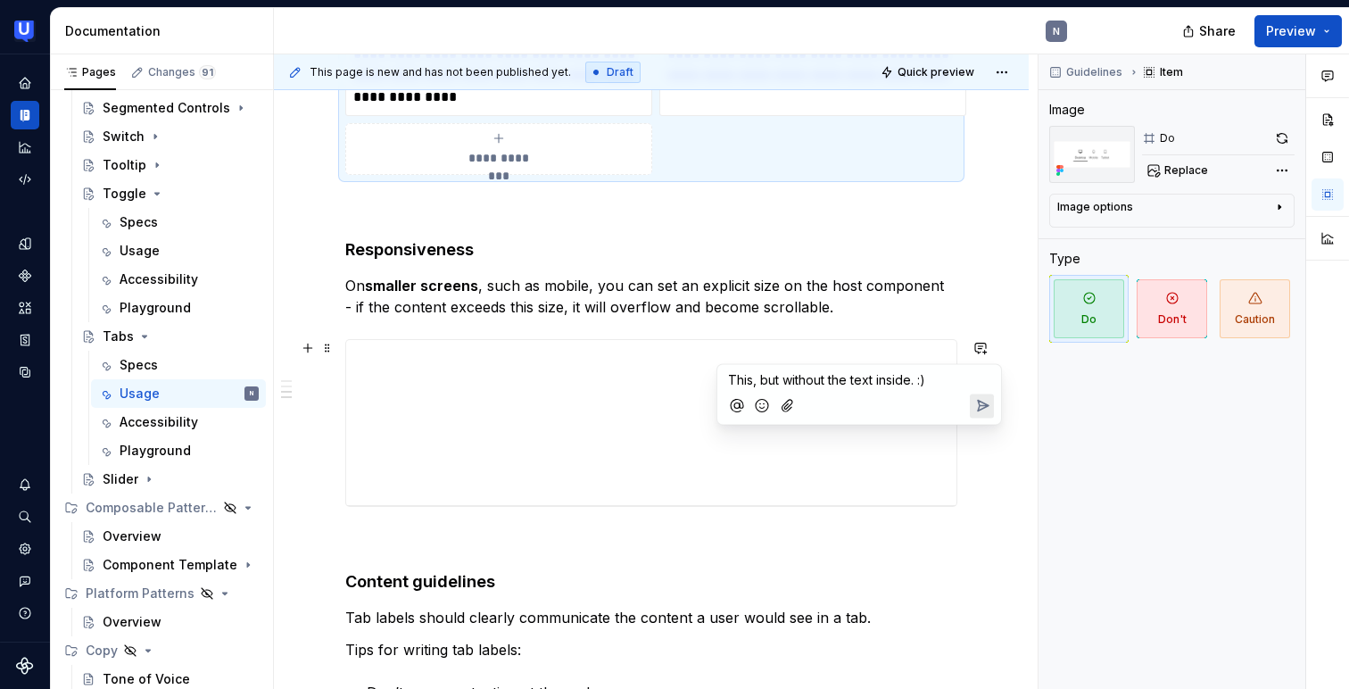
click at [989, 400] on icon "Send" at bounding box center [982, 406] width 18 height 18
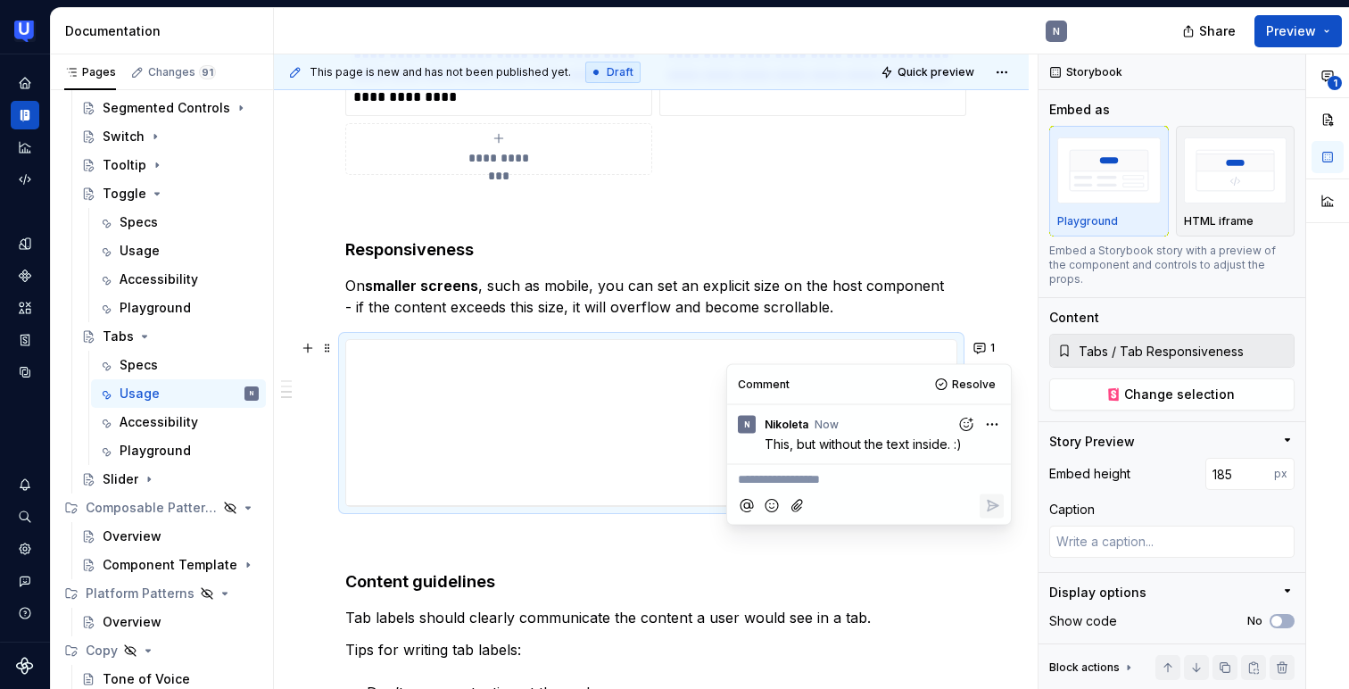
click at [1018, 380] on div "**********" at bounding box center [651, 209] width 755 height 1642
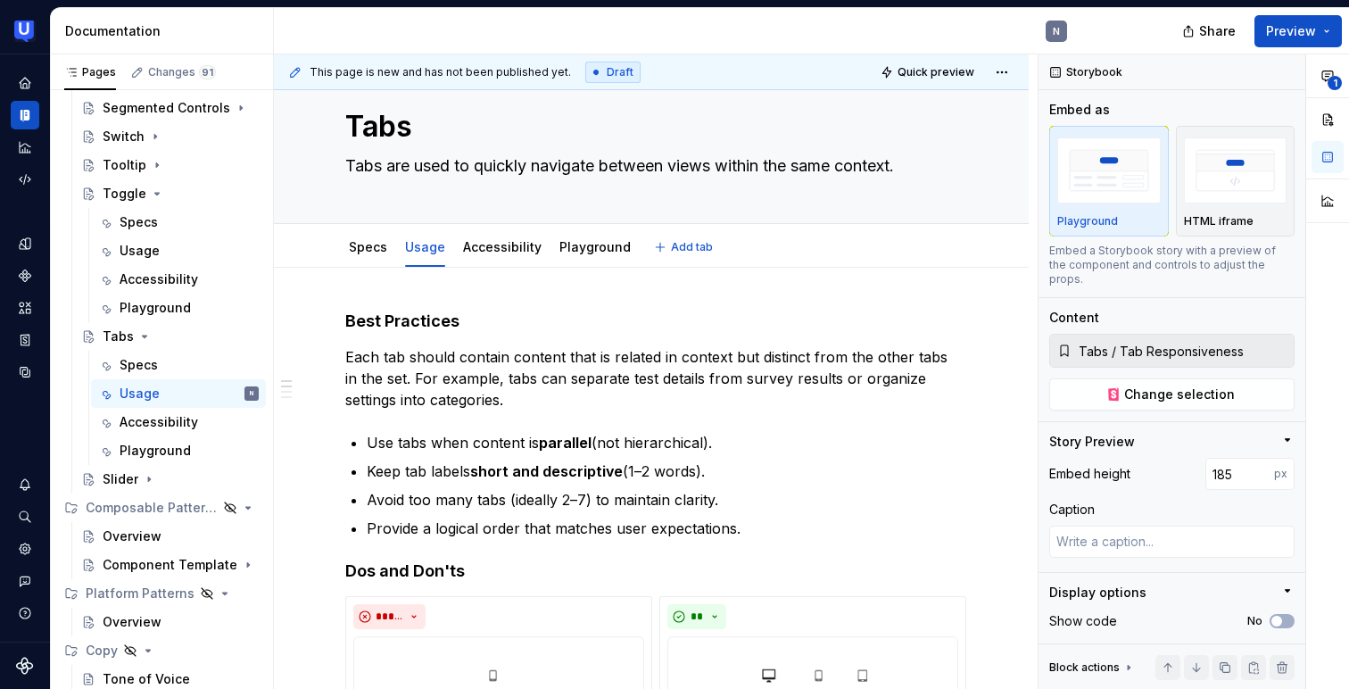
scroll to position [0, 0]
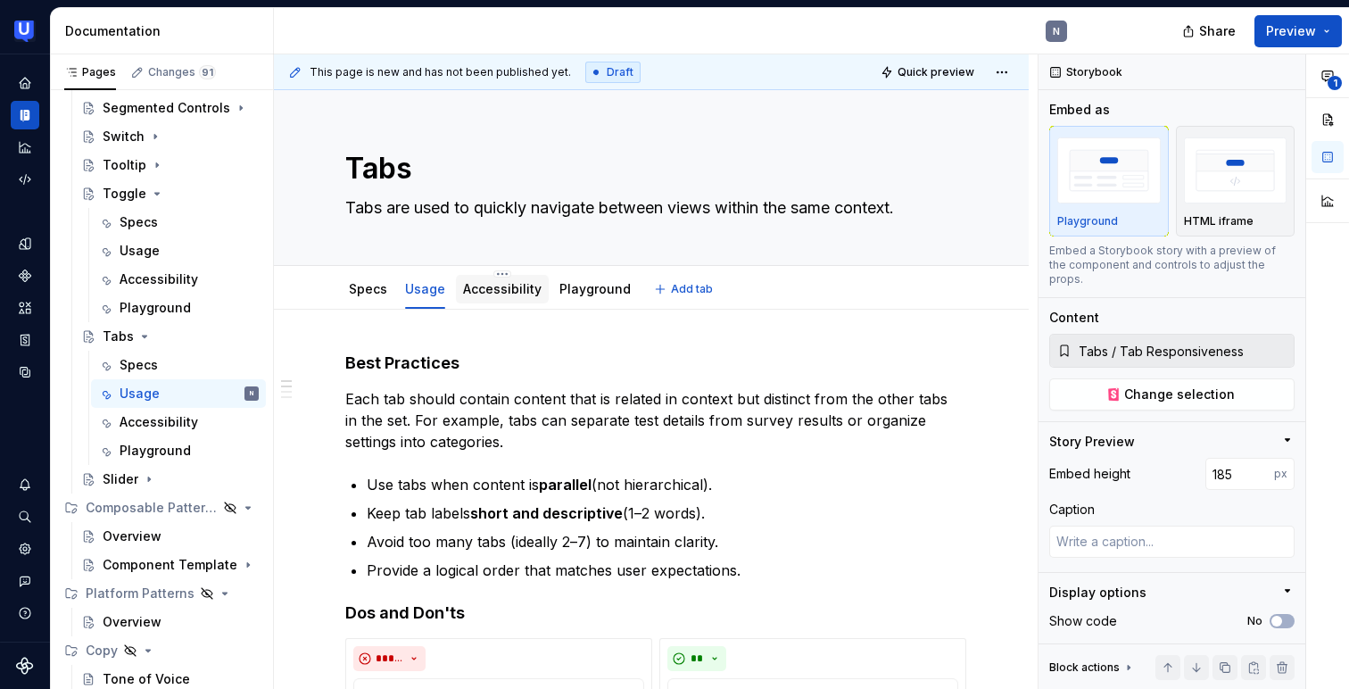
click at [483, 293] on link "Accessibility" at bounding box center [502, 288] width 78 height 15
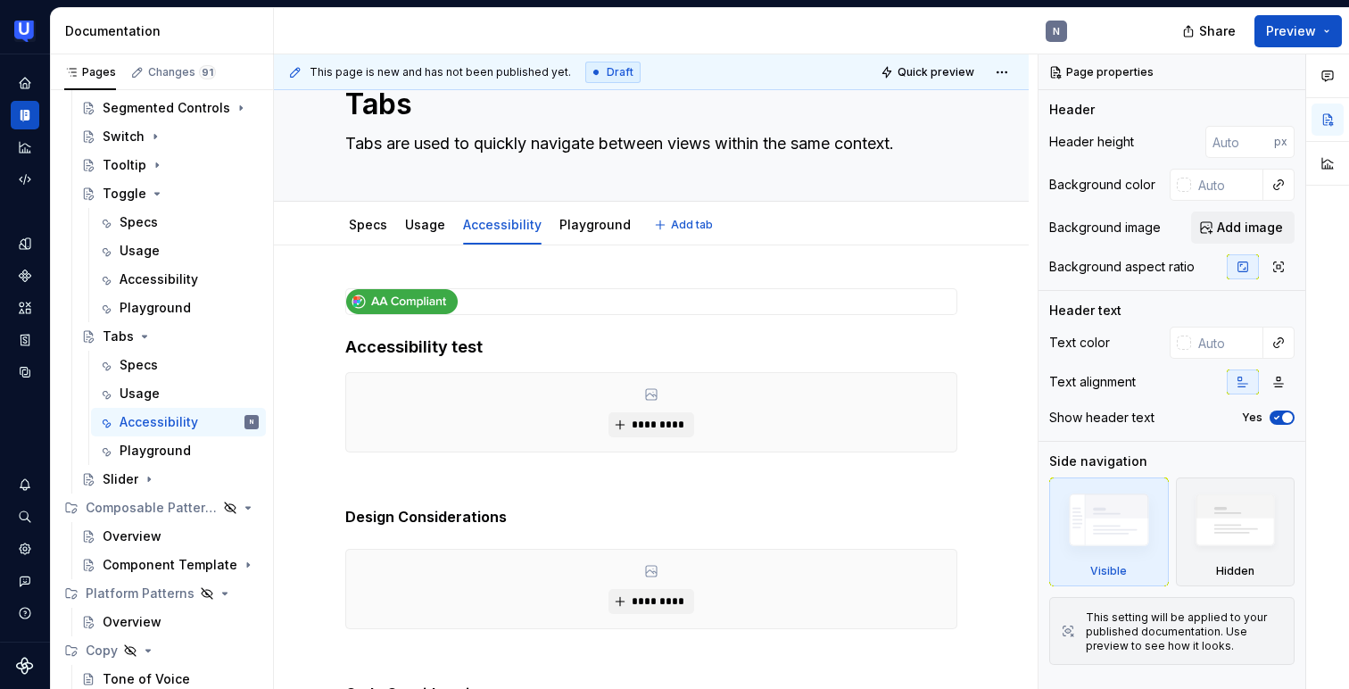
type textarea "*"
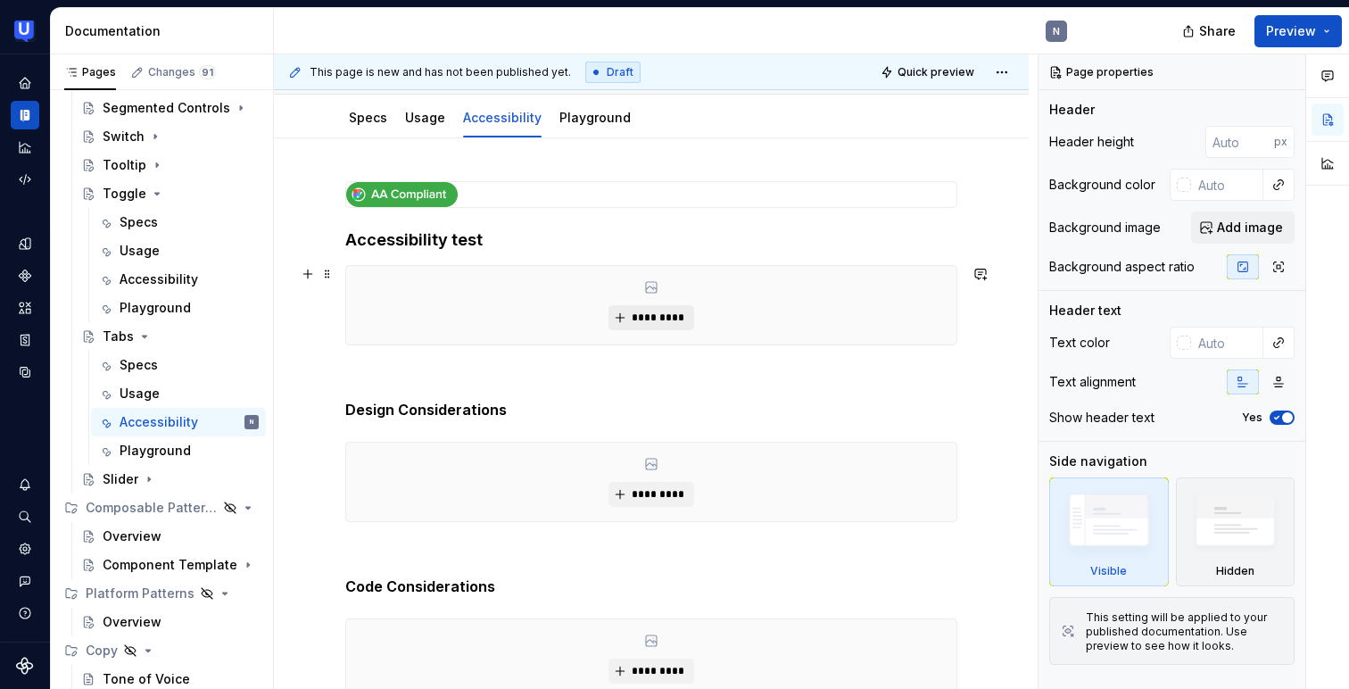
scroll to position [235, 0]
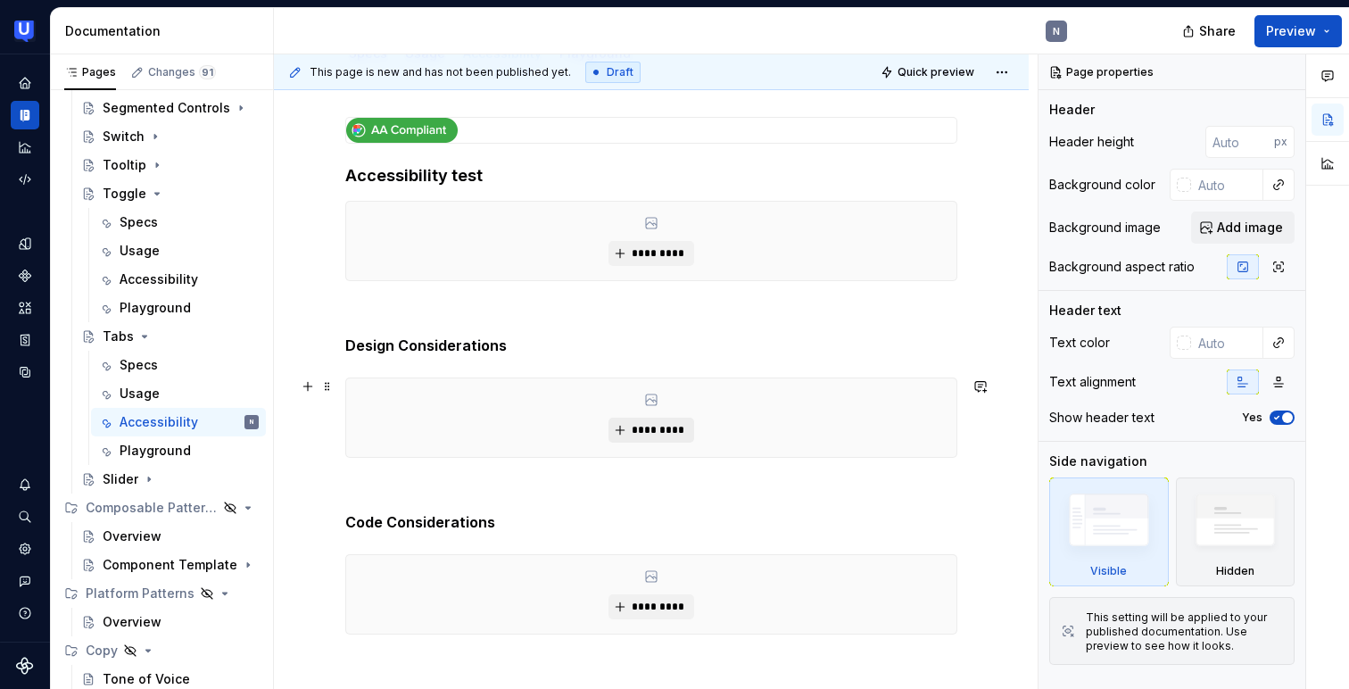
click at [656, 429] on span "*********" at bounding box center [658, 430] width 54 height 14
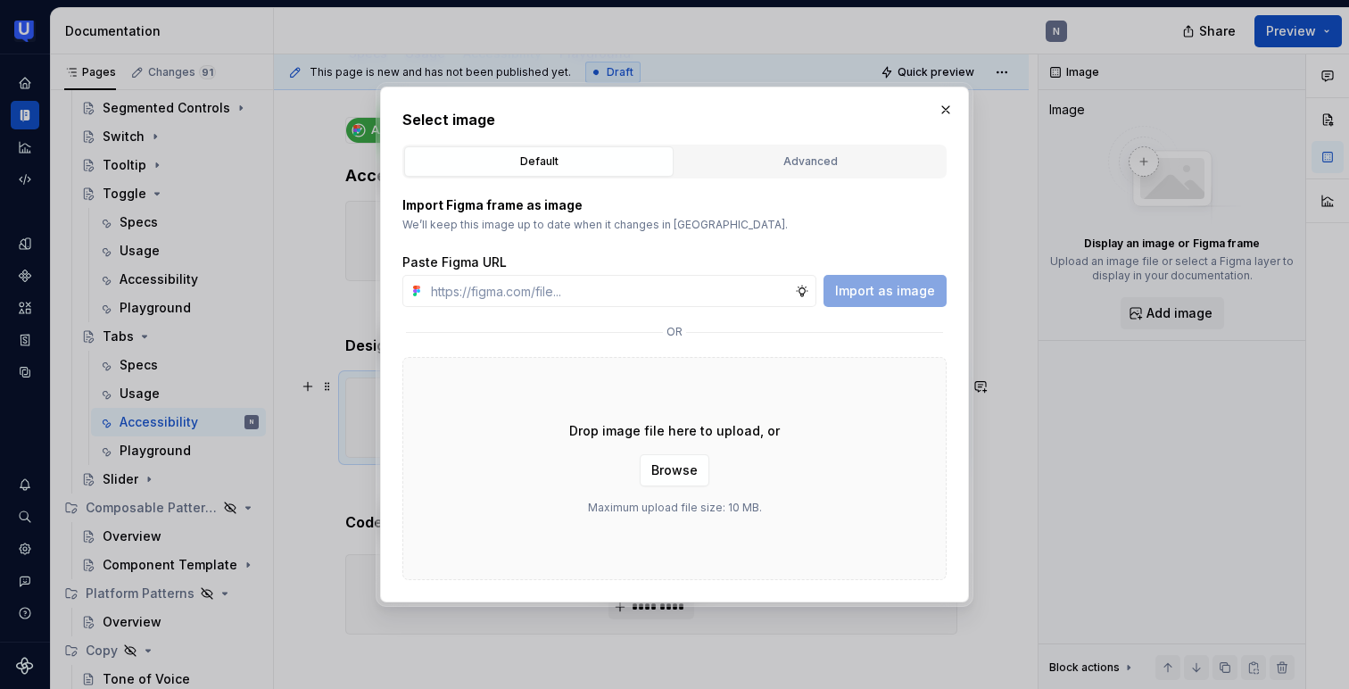
type input "[URL][DOMAIN_NAME]"
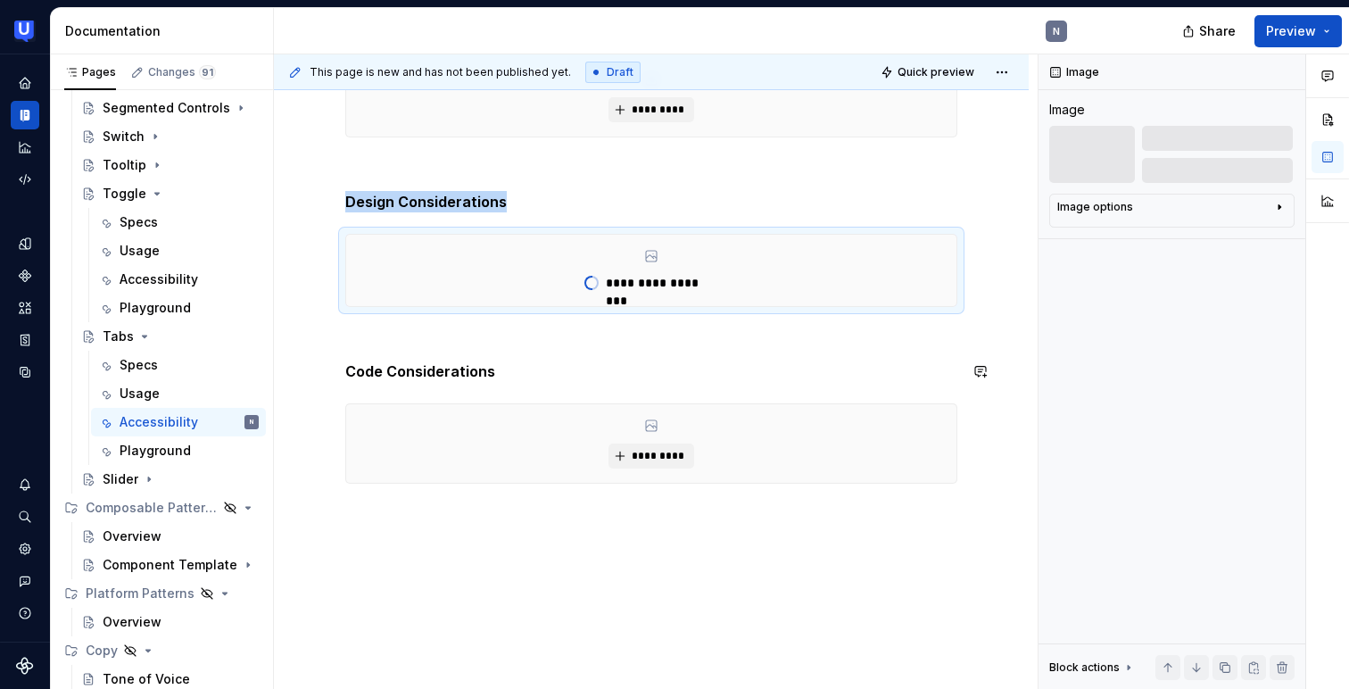
scroll to position [388, 0]
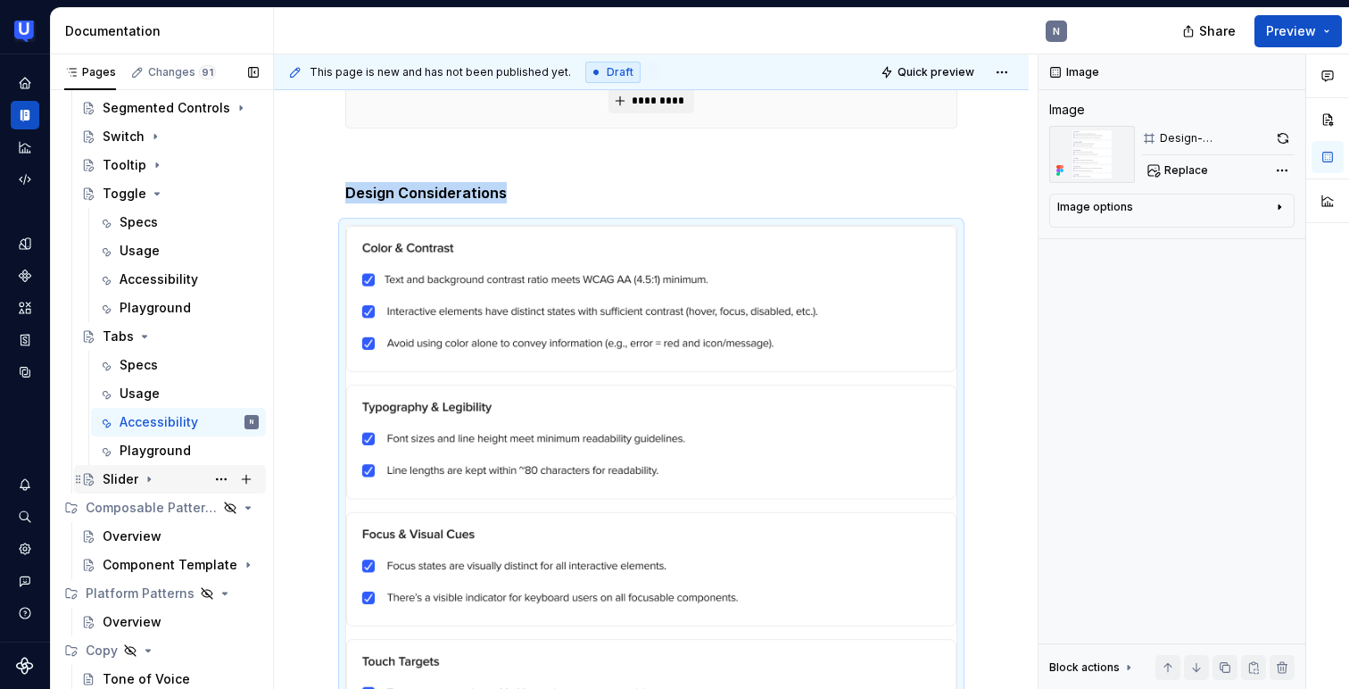
click at [150, 475] on icon "Page tree" at bounding box center [149, 479] width 14 height 14
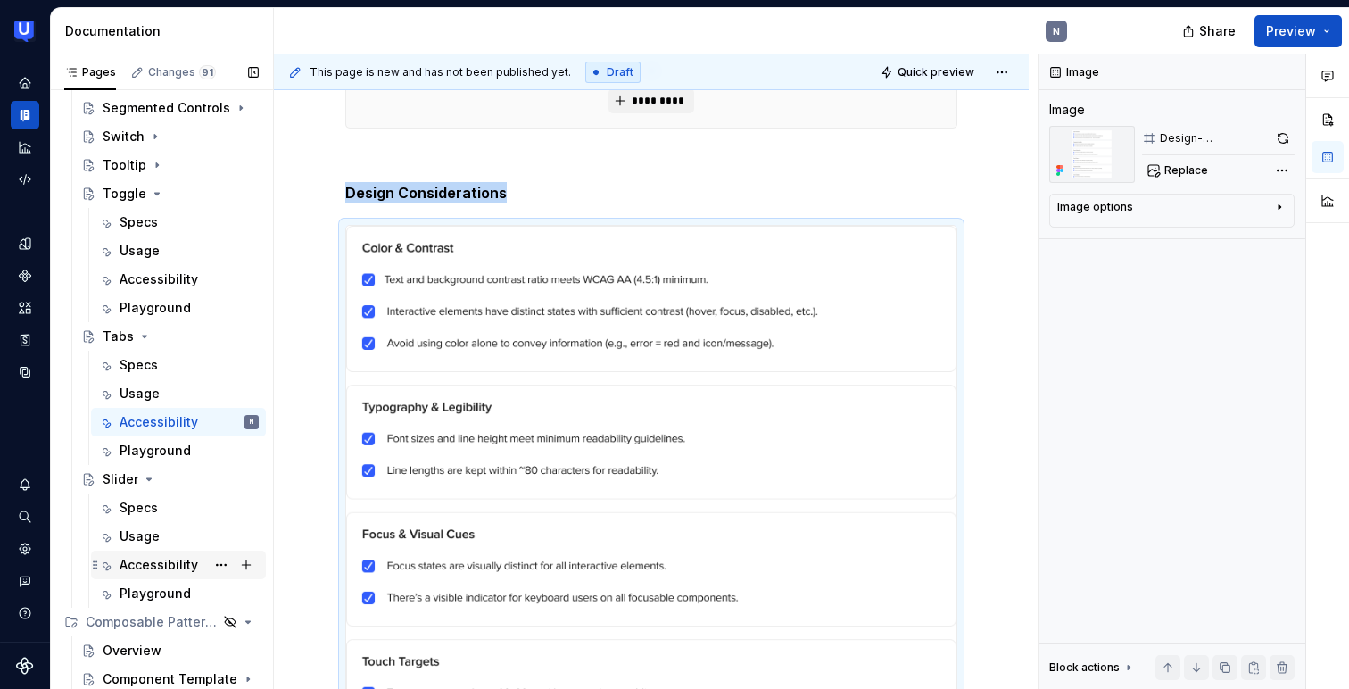
click at [161, 568] on div "Accessibility" at bounding box center [159, 565] width 78 height 18
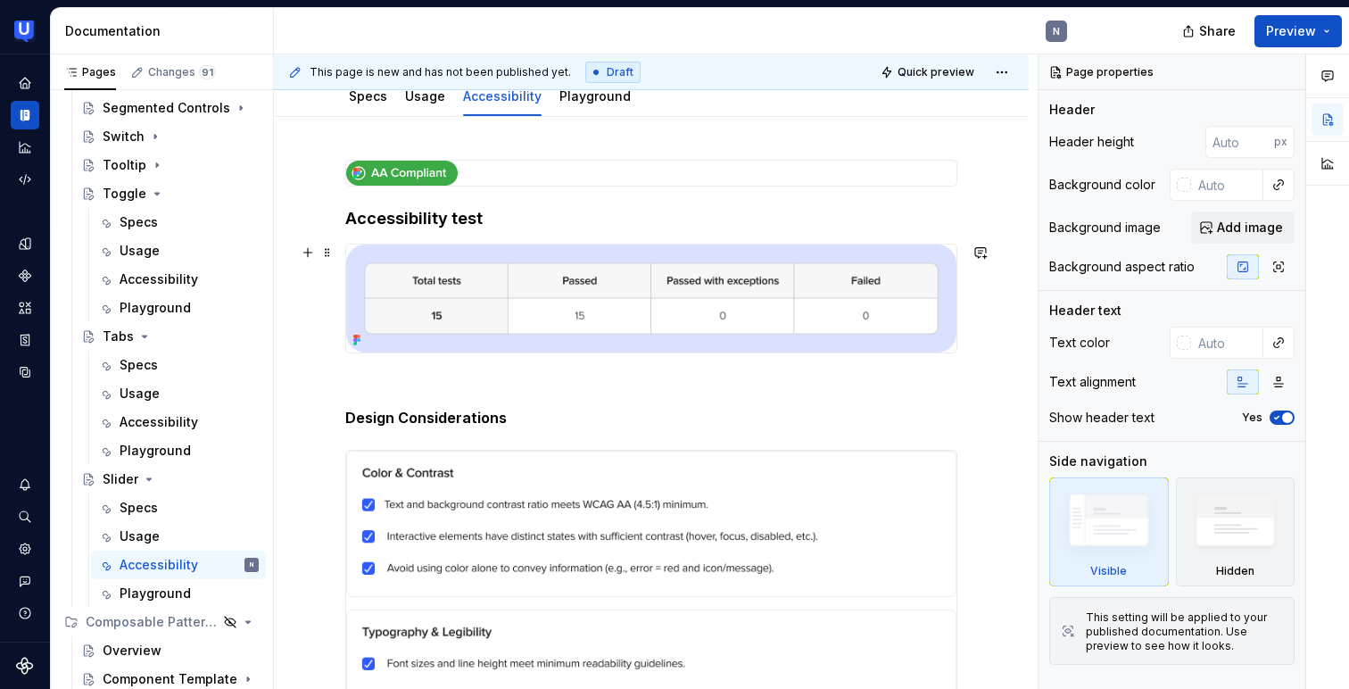
scroll to position [228, 0]
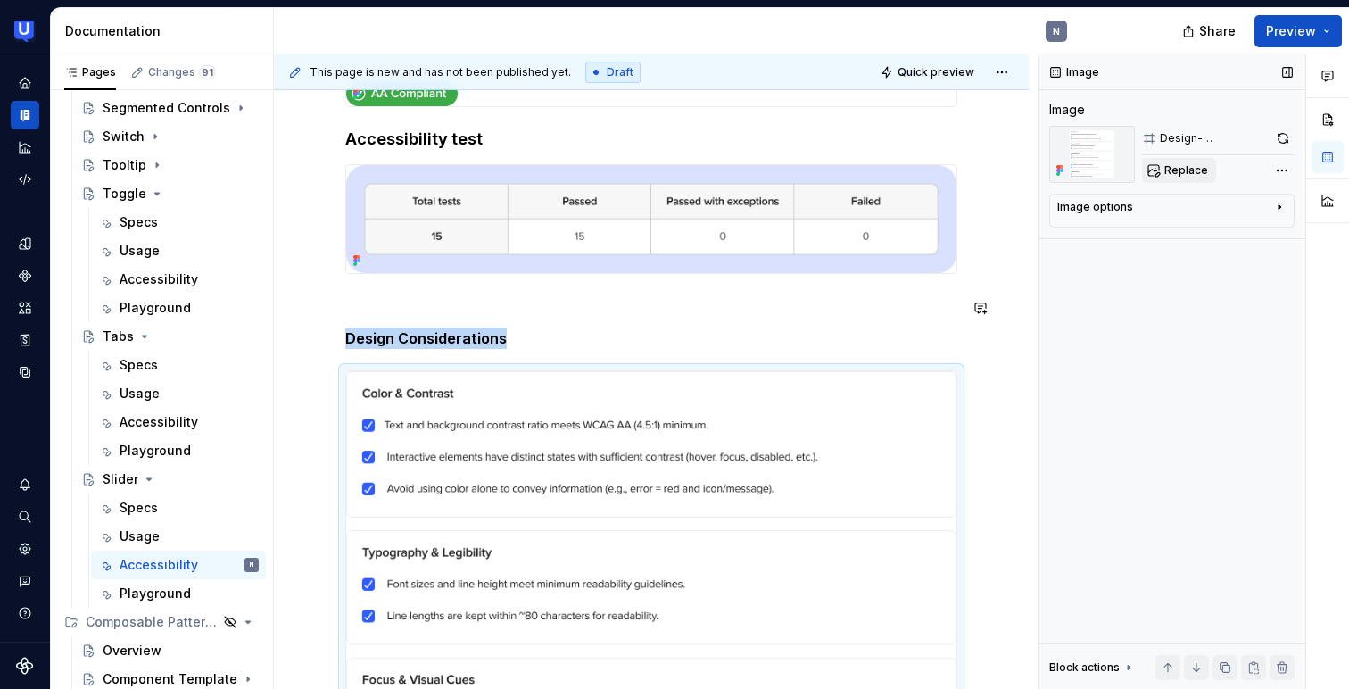
scroll to position [274, 0]
click at [1187, 167] on span "Replace" at bounding box center [1186, 170] width 44 height 14
type textarea "*"
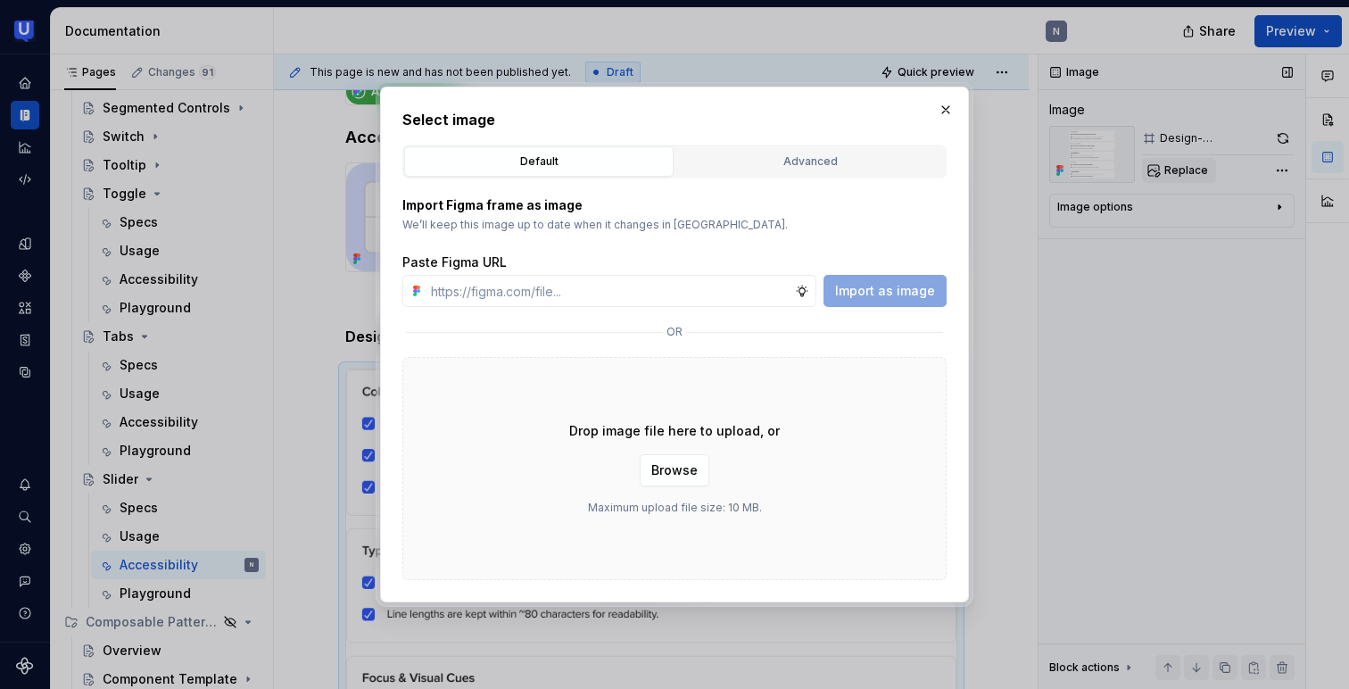
type input "[URL][DOMAIN_NAME]"
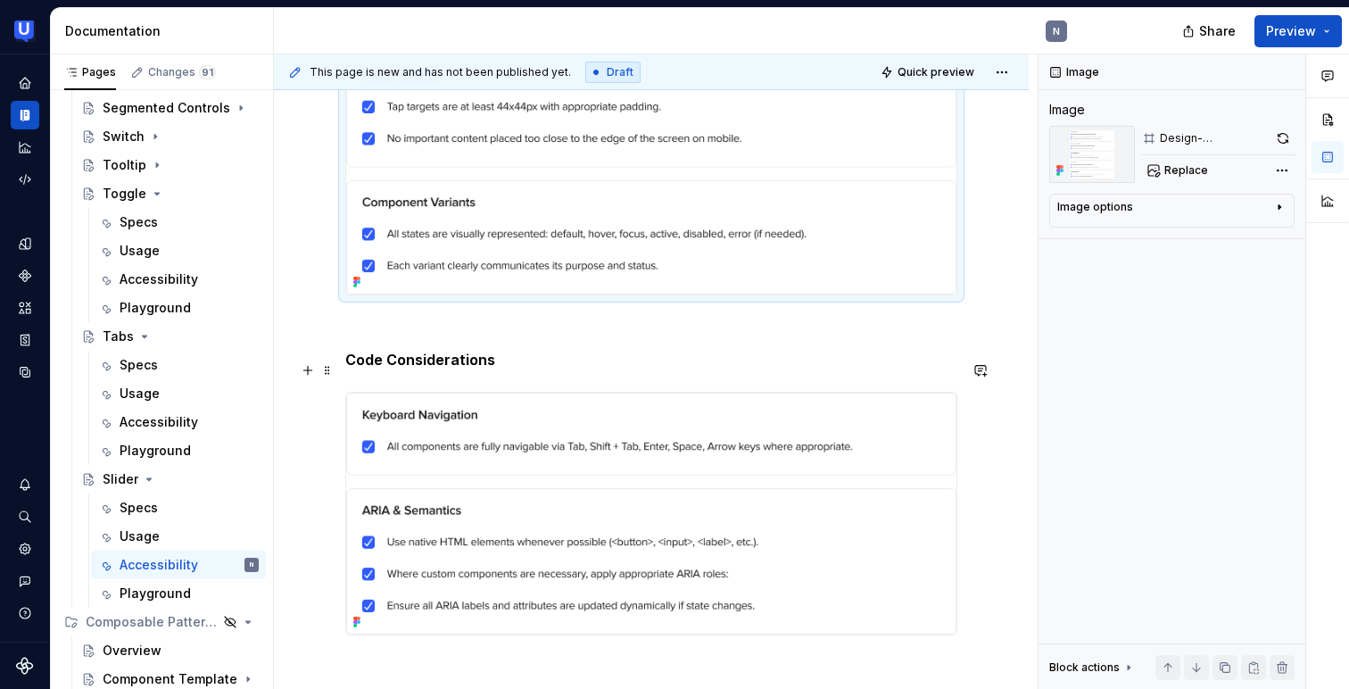
scroll to position [1049, 0]
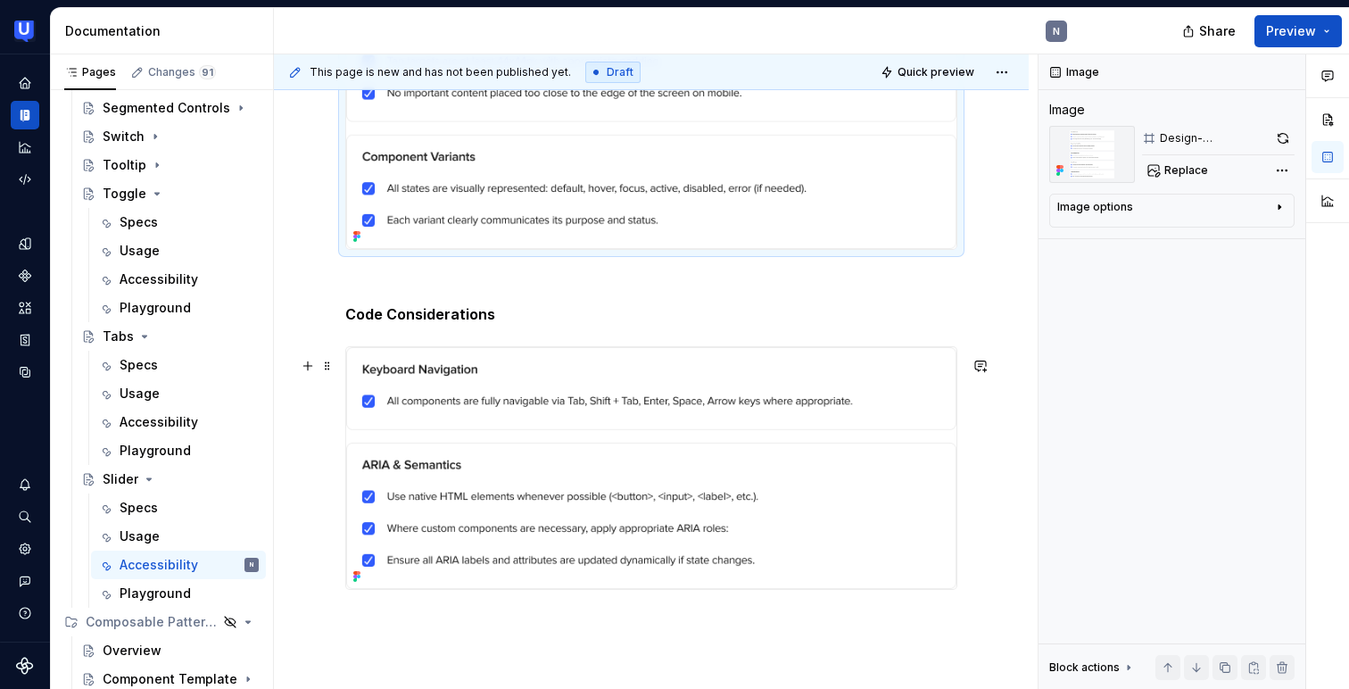
click at [573, 418] on img at bounding box center [651, 468] width 610 height 242
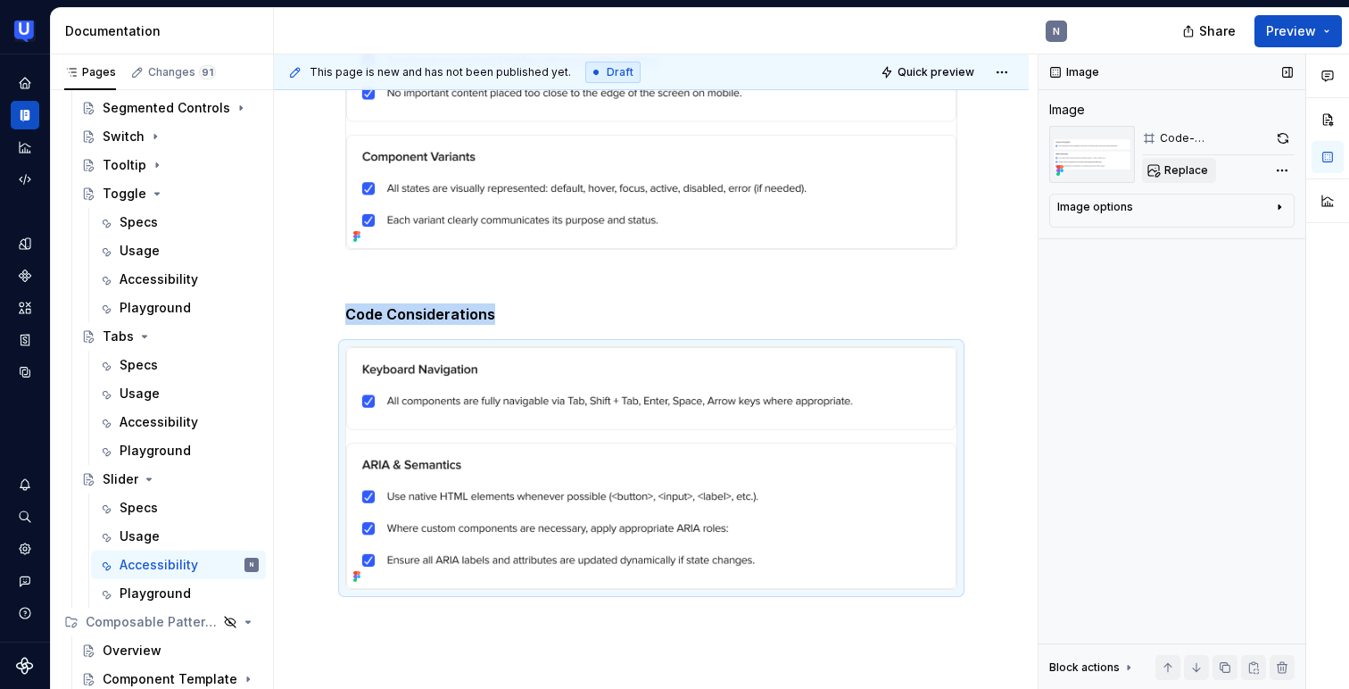
click at [1188, 169] on span "Replace" at bounding box center [1186, 170] width 44 height 14
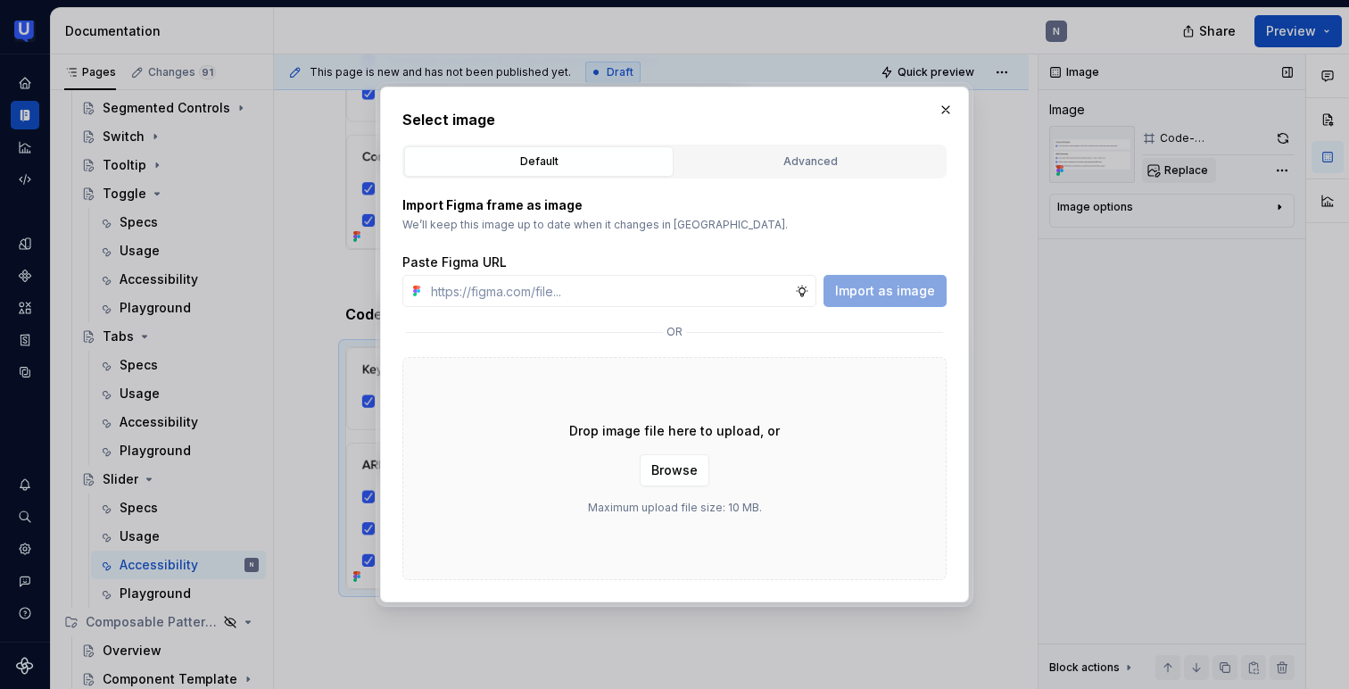
type textarea "*"
type input "[URL][DOMAIN_NAME]"
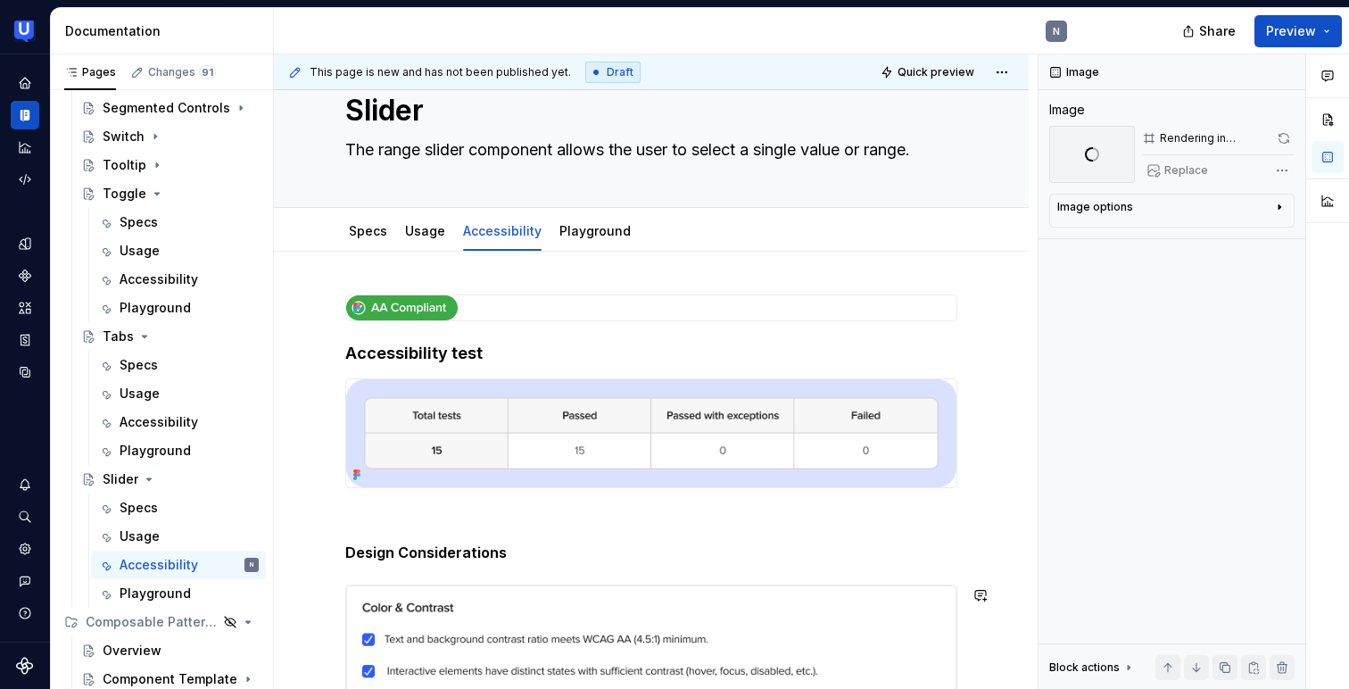
scroll to position [0, 0]
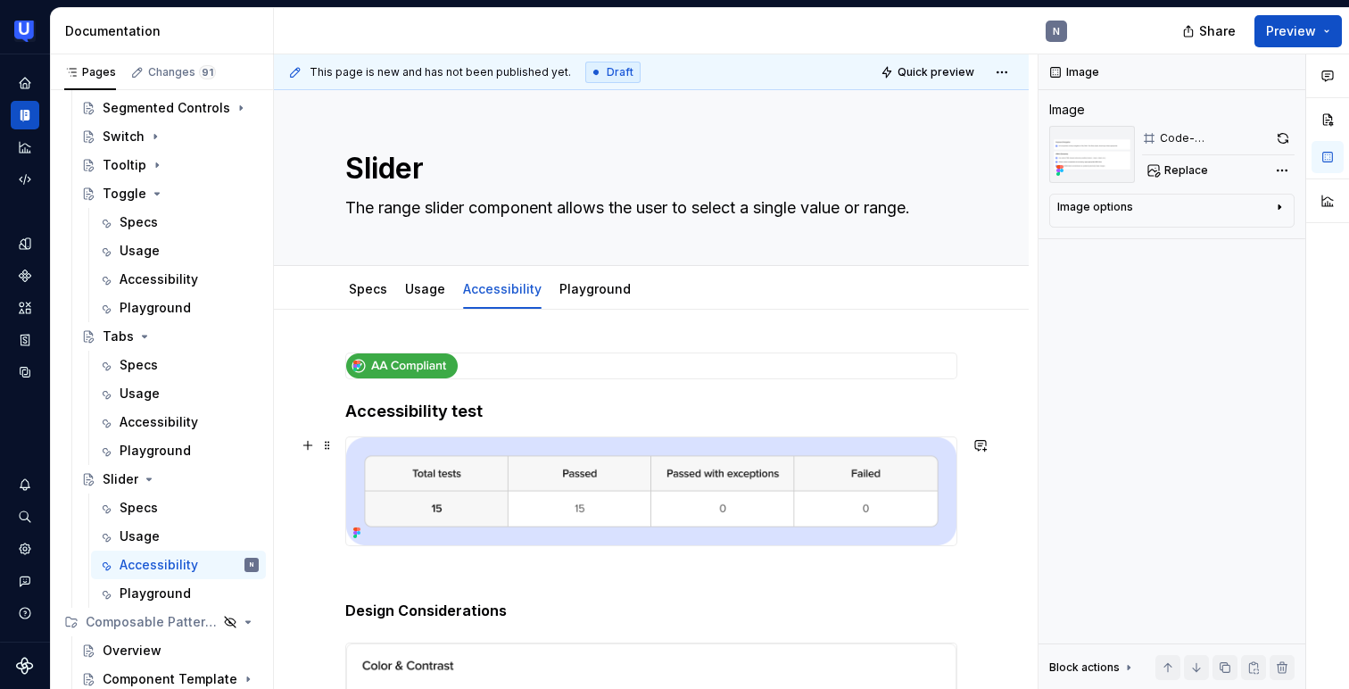
click at [440, 480] on img at bounding box center [651, 491] width 610 height 108
click at [1180, 167] on span "Replace" at bounding box center [1186, 170] width 44 height 14
type textarea "*"
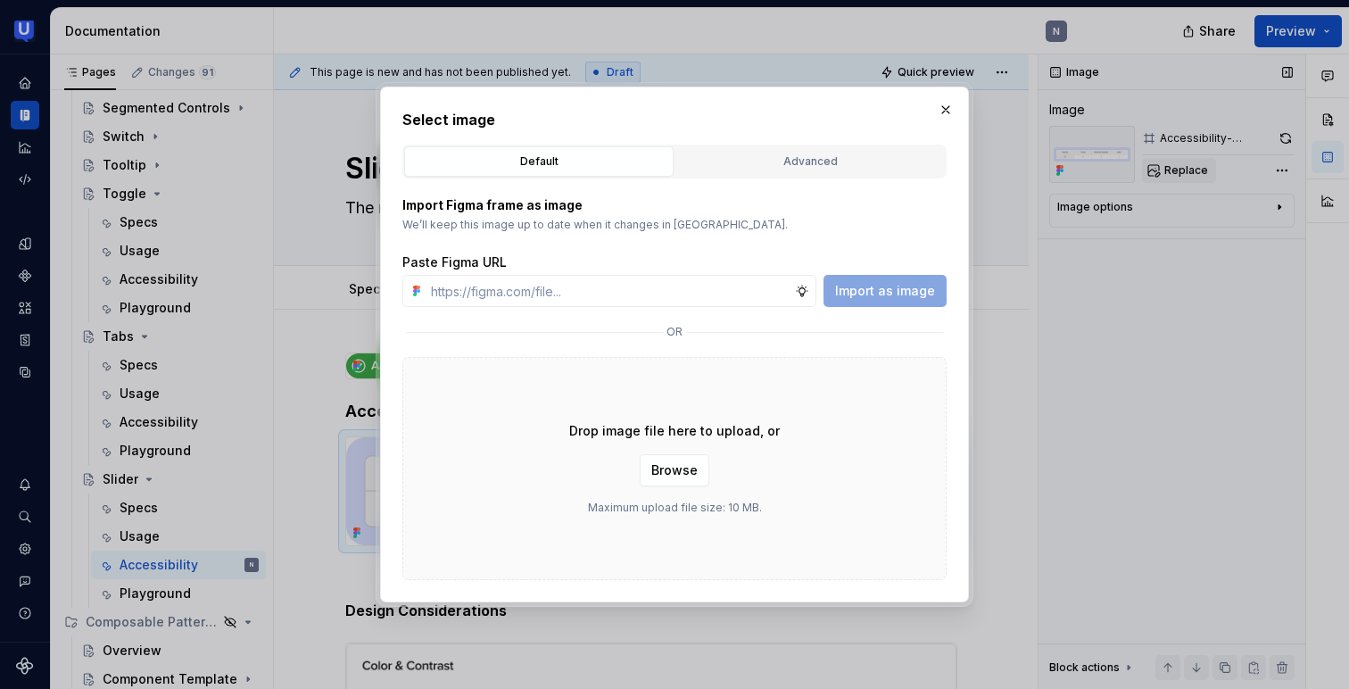
type input "[URL][DOMAIN_NAME]"
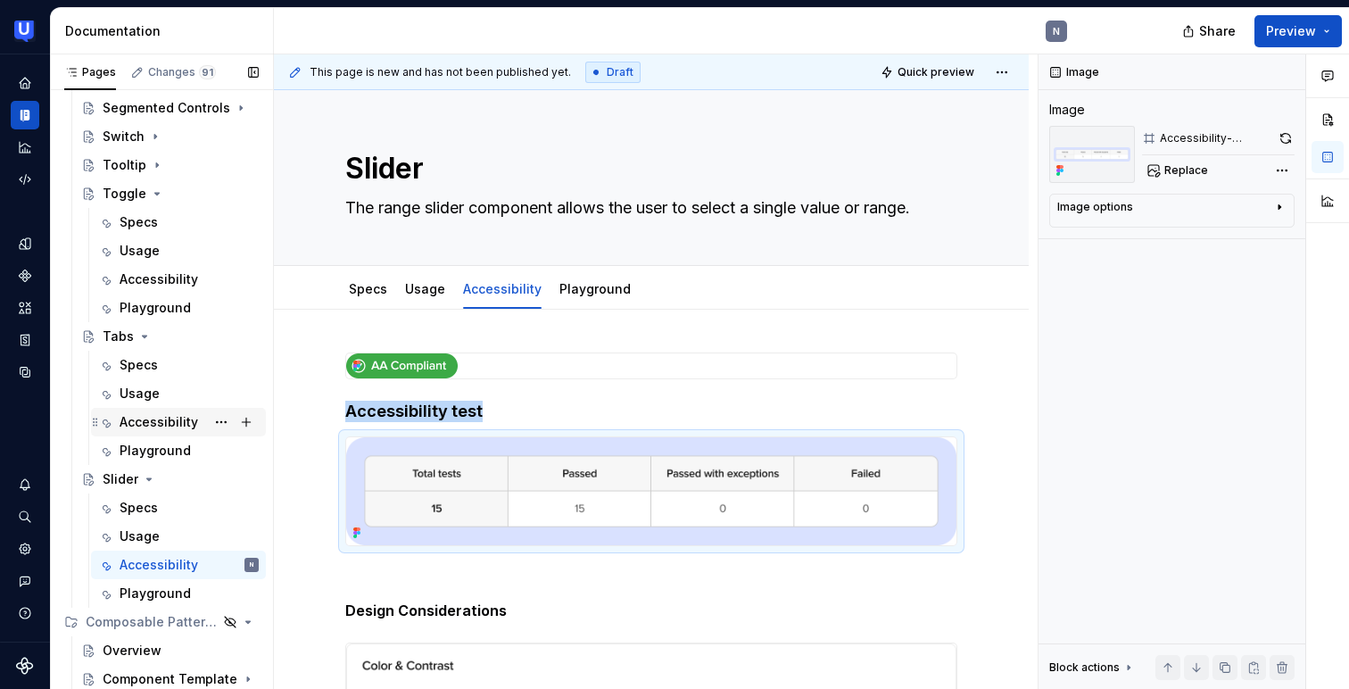
click at [152, 423] on div "Accessibility" at bounding box center [159, 422] width 78 height 18
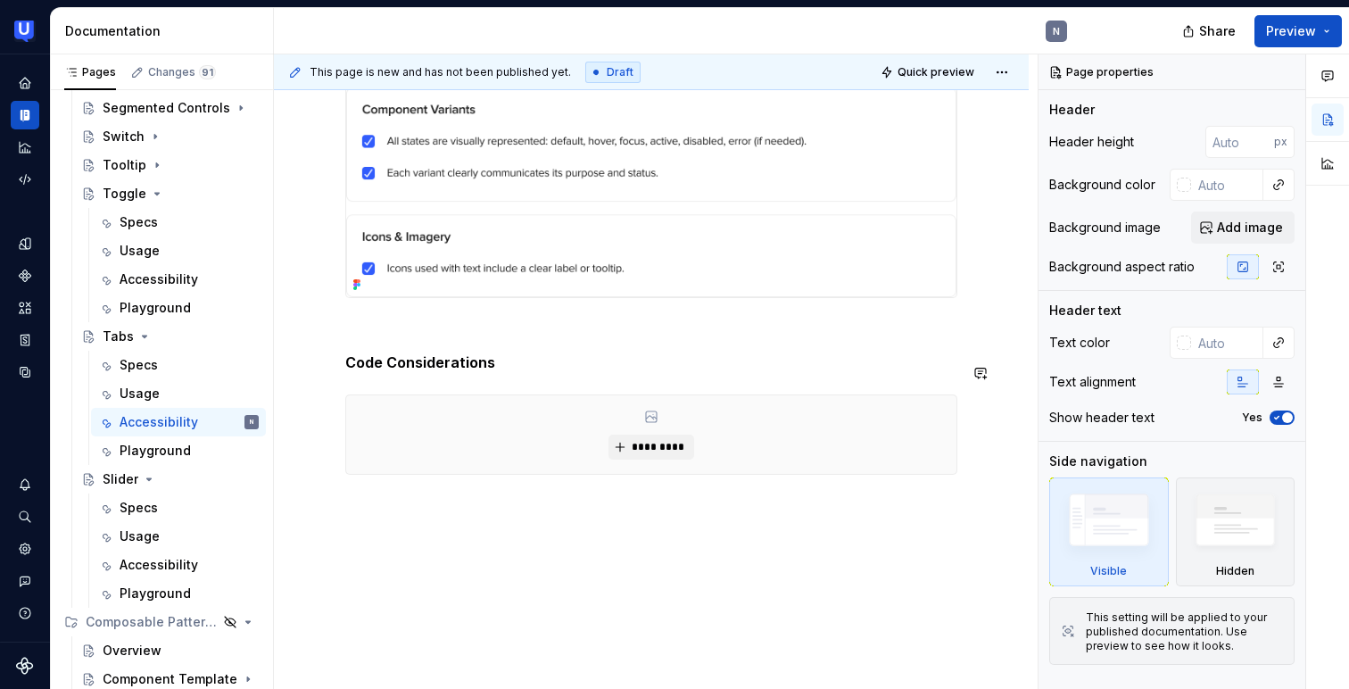
scroll to position [1085, 0]
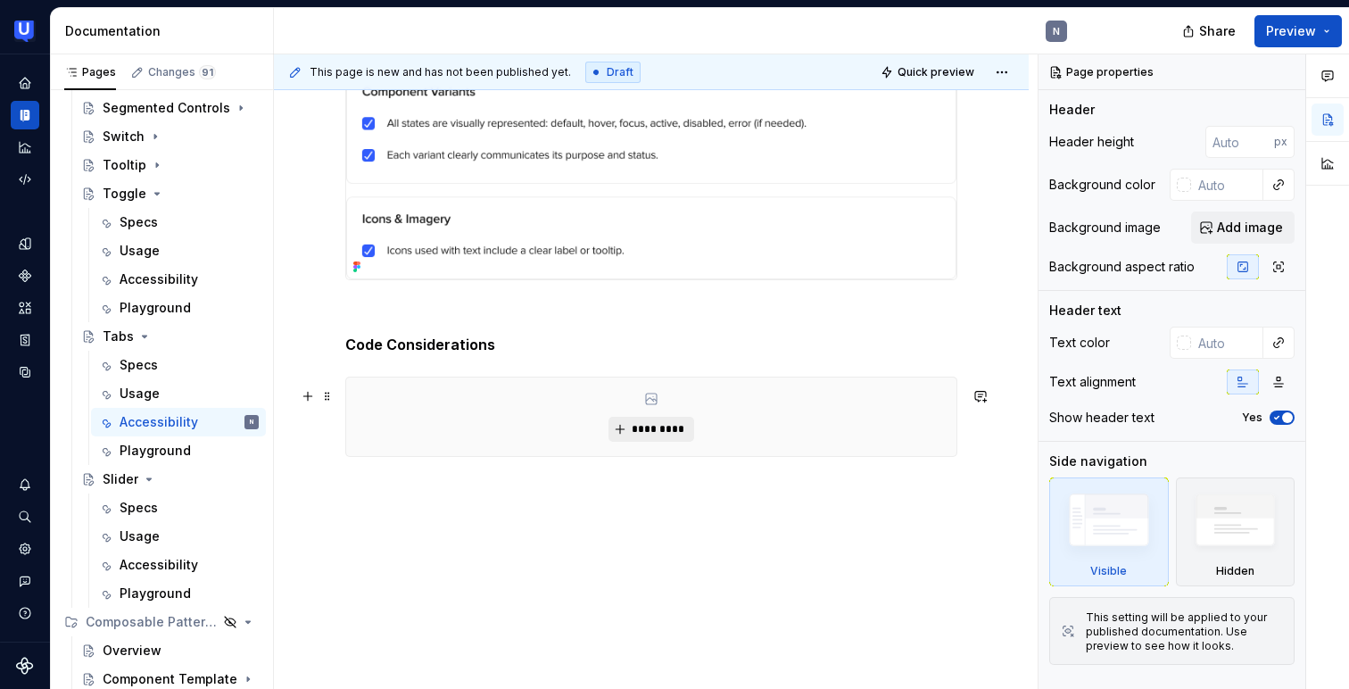
click at [649, 433] on span "*********" at bounding box center [658, 429] width 54 height 14
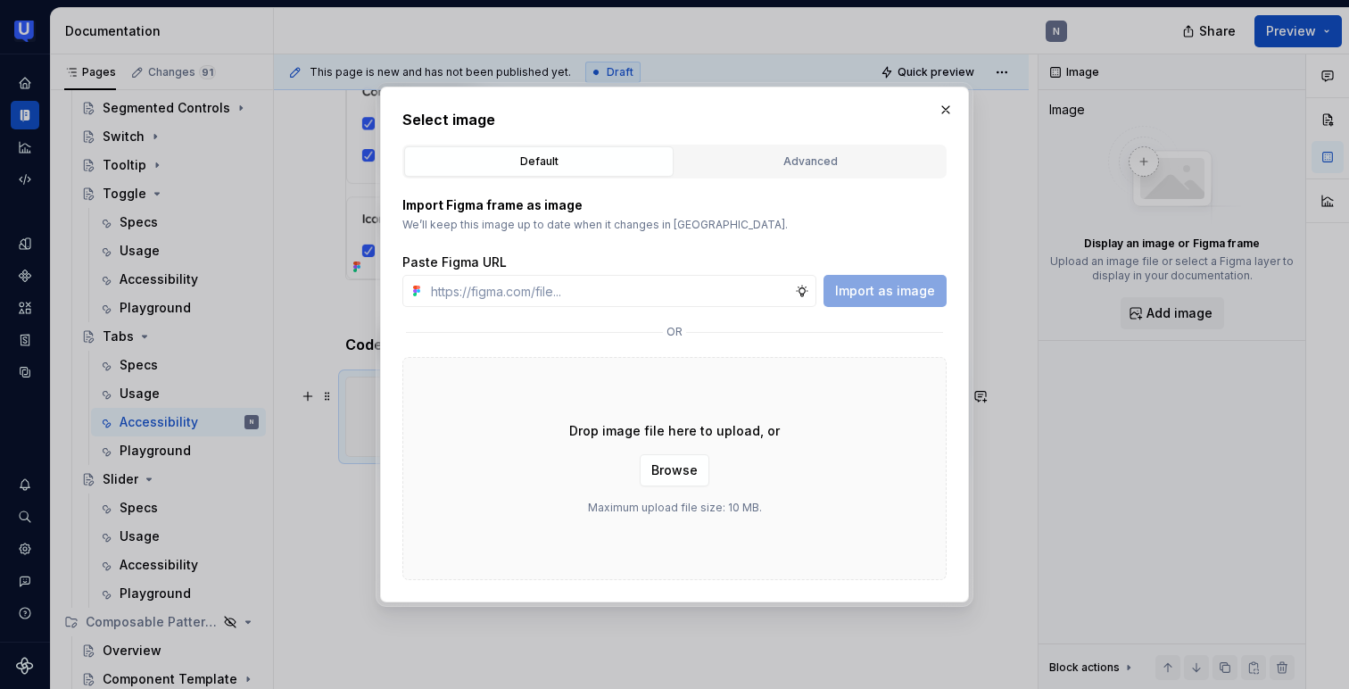
type textarea "*"
type input "[URL][DOMAIN_NAME]"
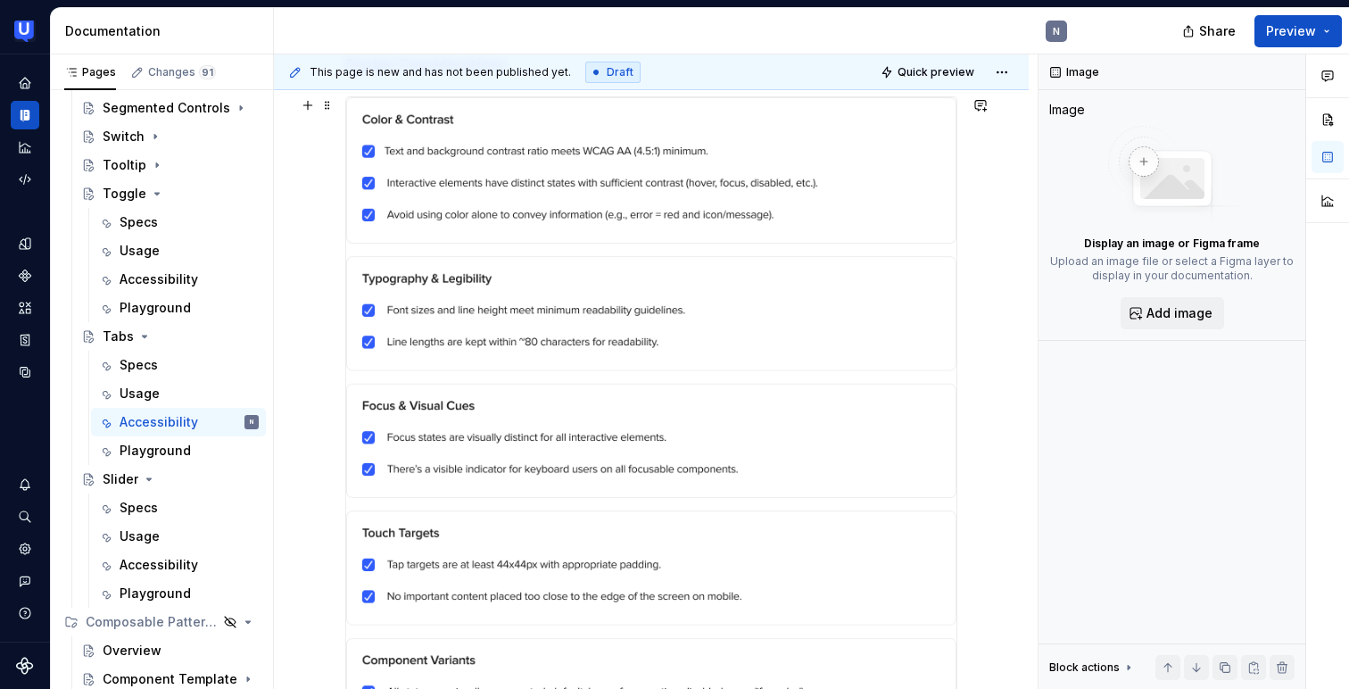
type textarea "*"
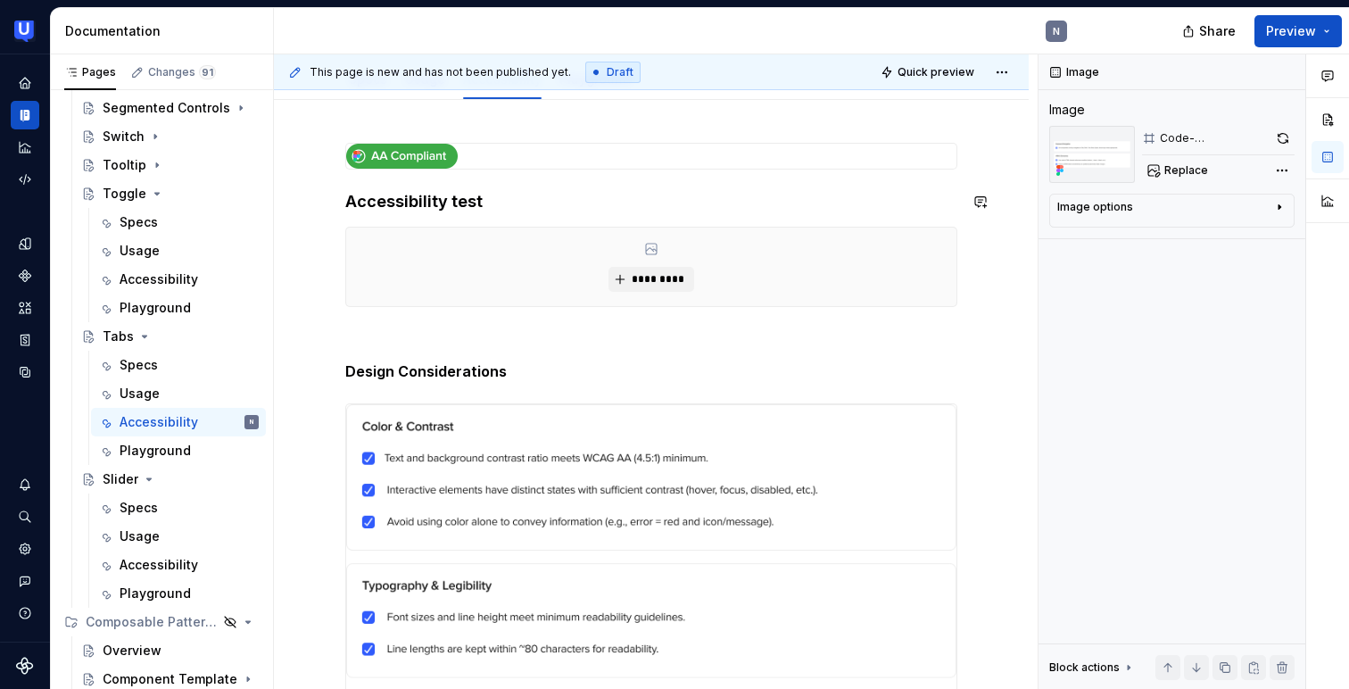
scroll to position [165, 0]
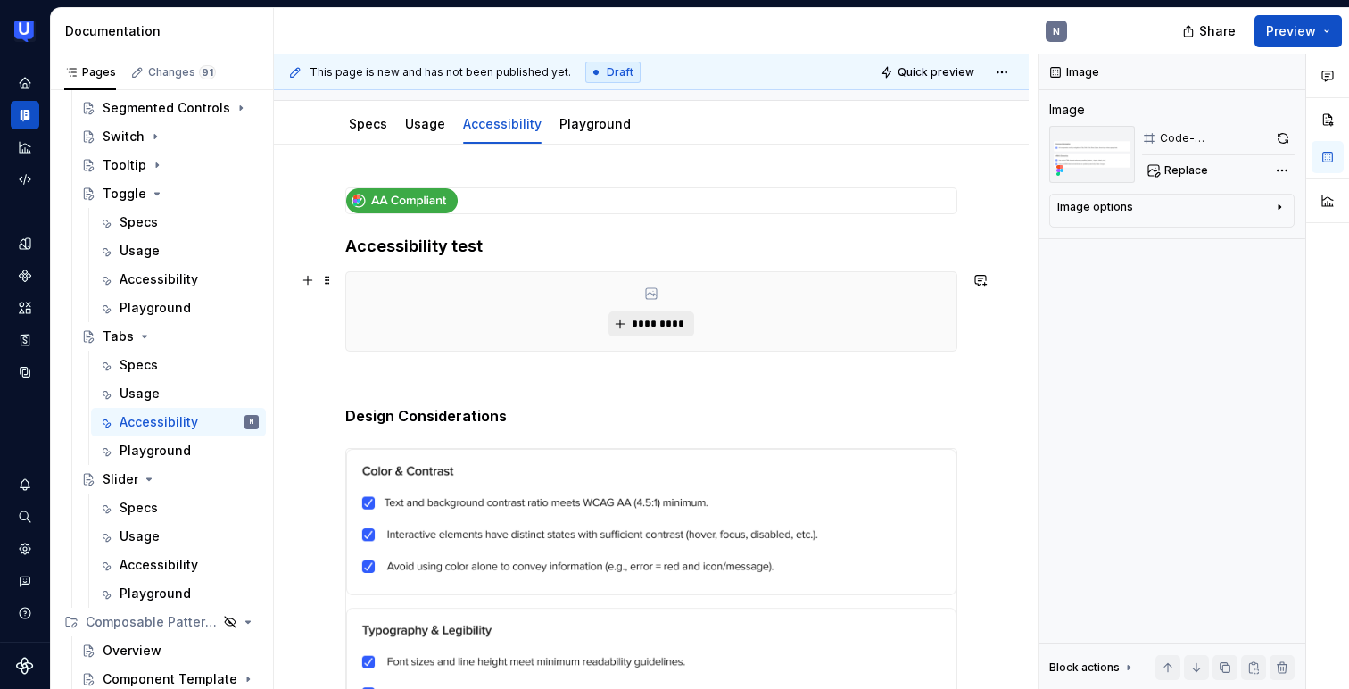
click at [658, 326] on span "*********" at bounding box center [658, 324] width 54 height 14
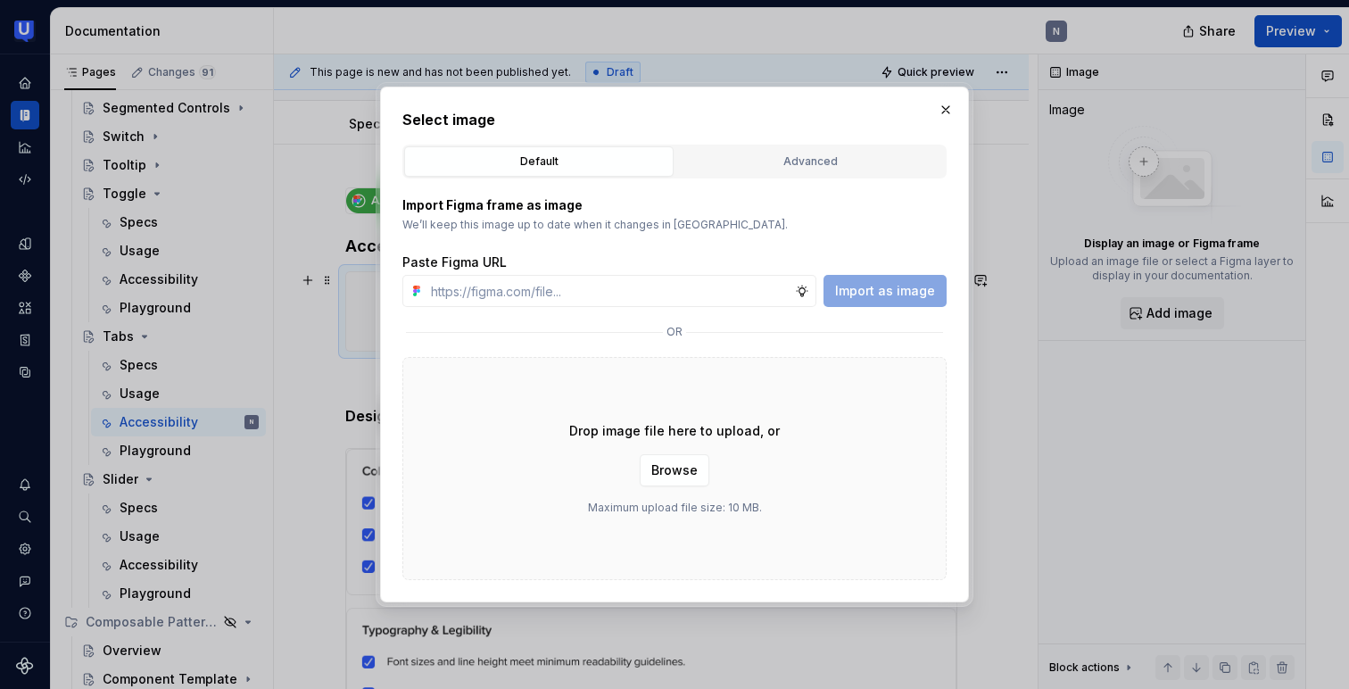
type input "[URL][DOMAIN_NAME]"
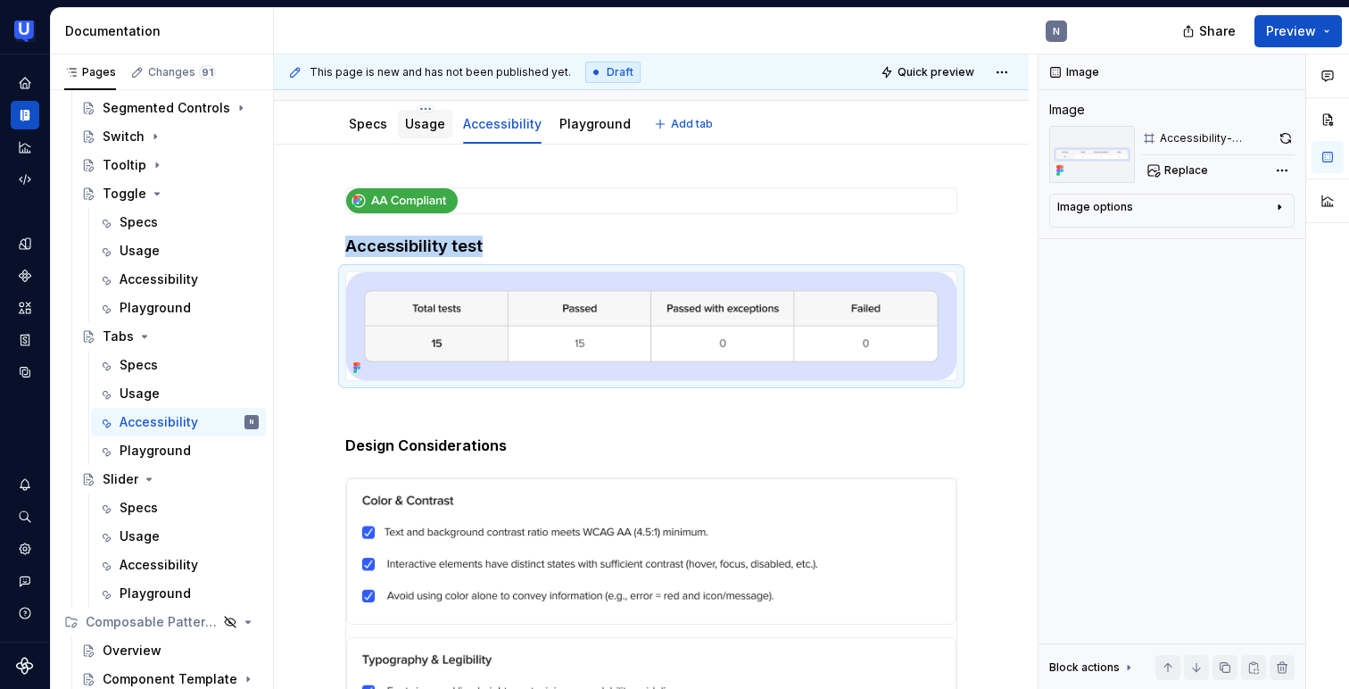
click at [419, 126] on link "Usage" at bounding box center [425, 123] width 40 height 15
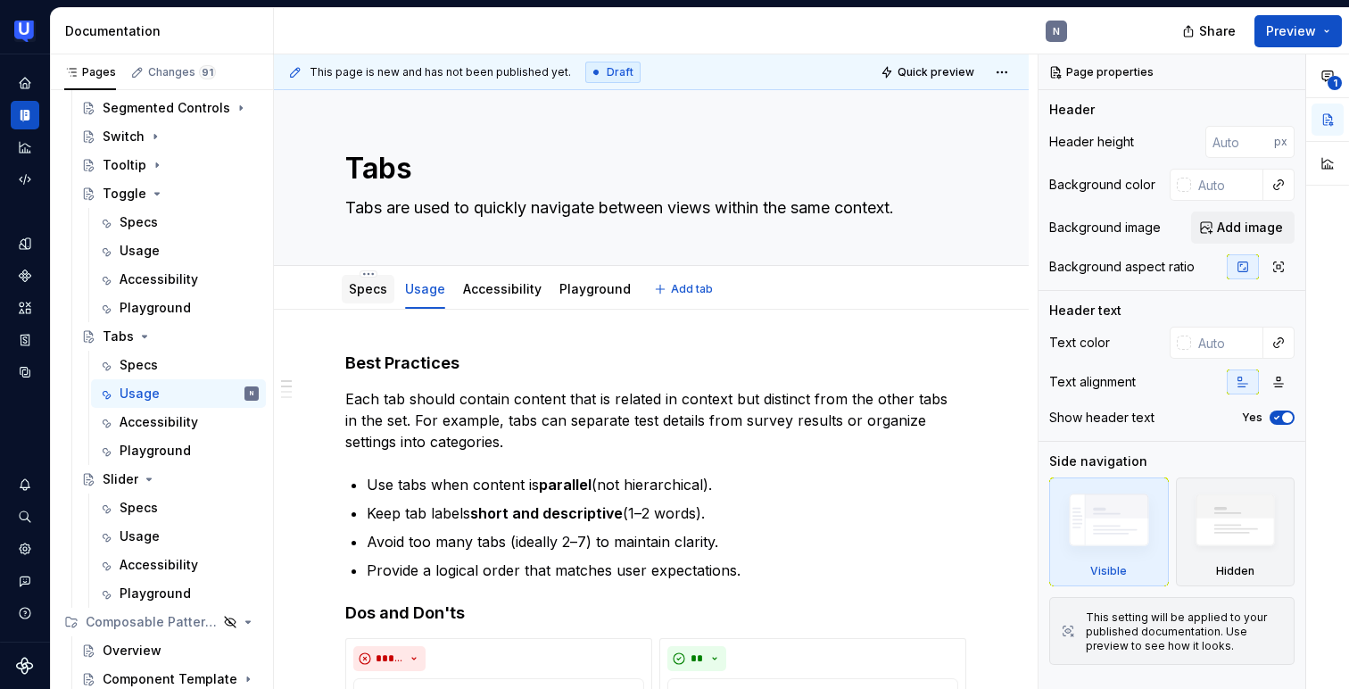
click at [367, 296] on link "Specs" at bounding box center [368, 288] width 38 height 15
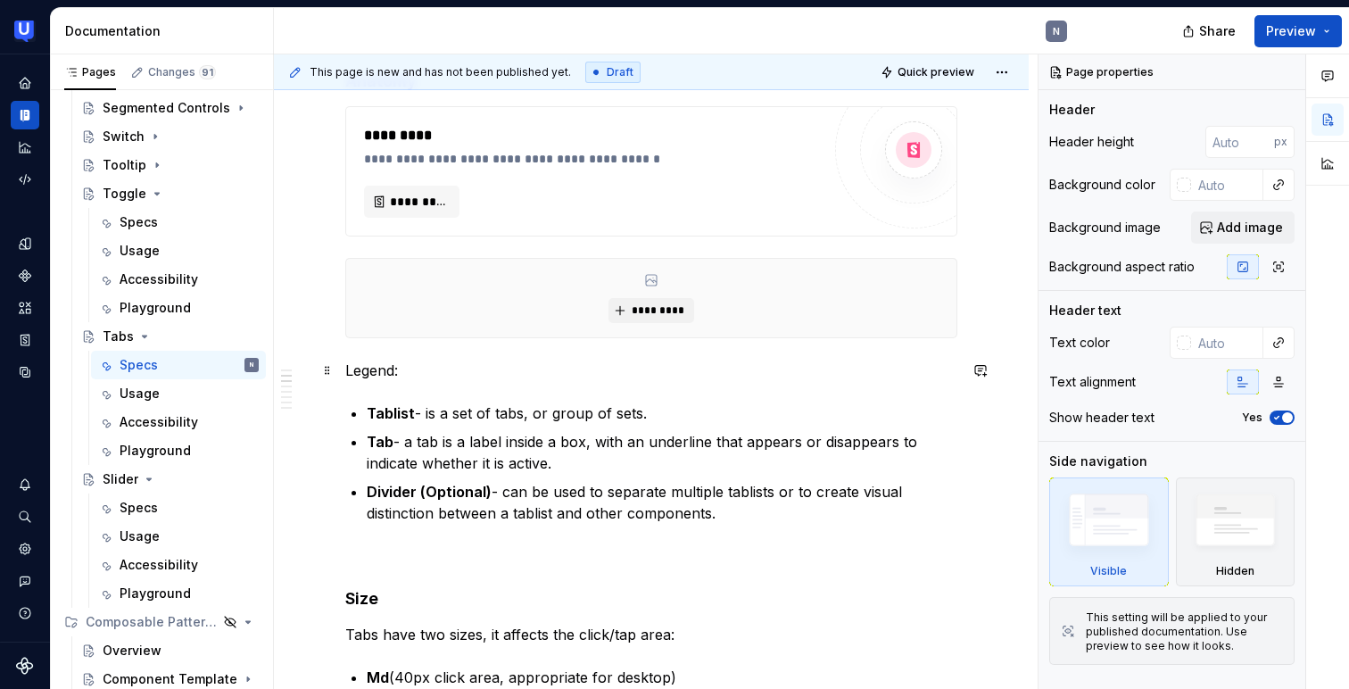
scroll to position [705, 0]
click at [326, 265] on span at bounding box center [327, 264] width 14 height 25
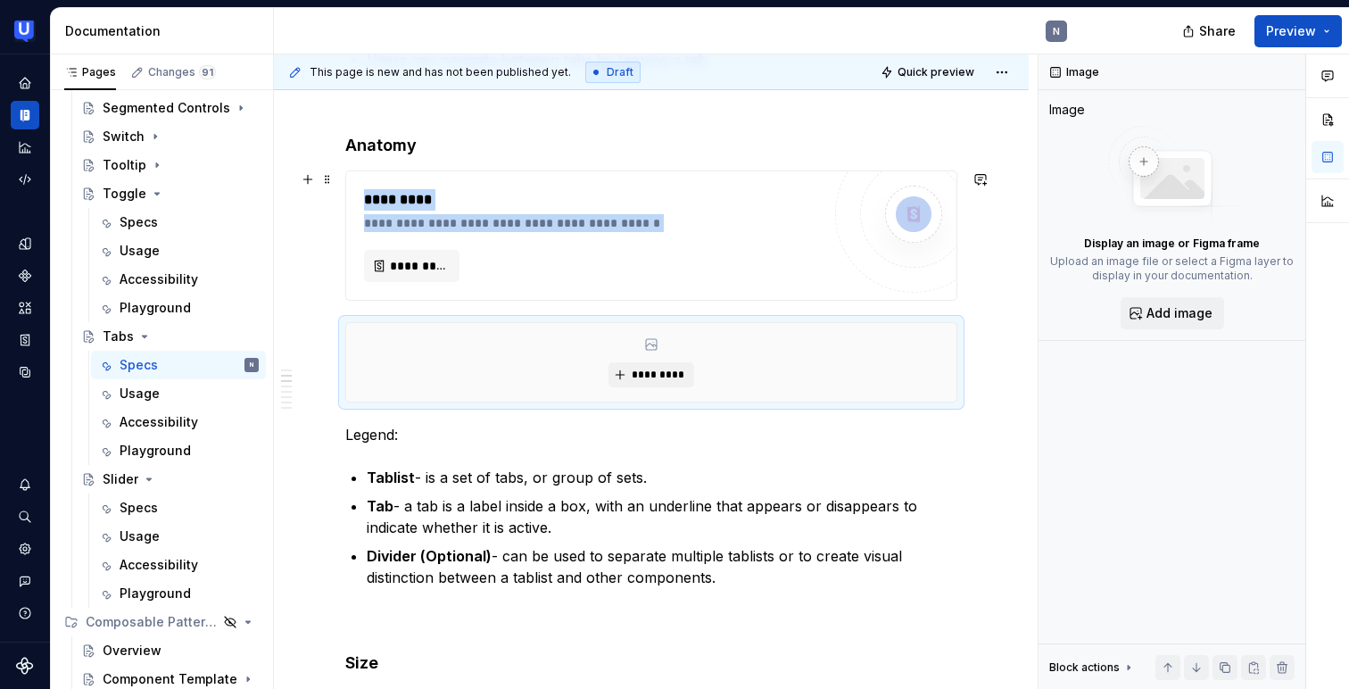
scroll to position [628, 0]
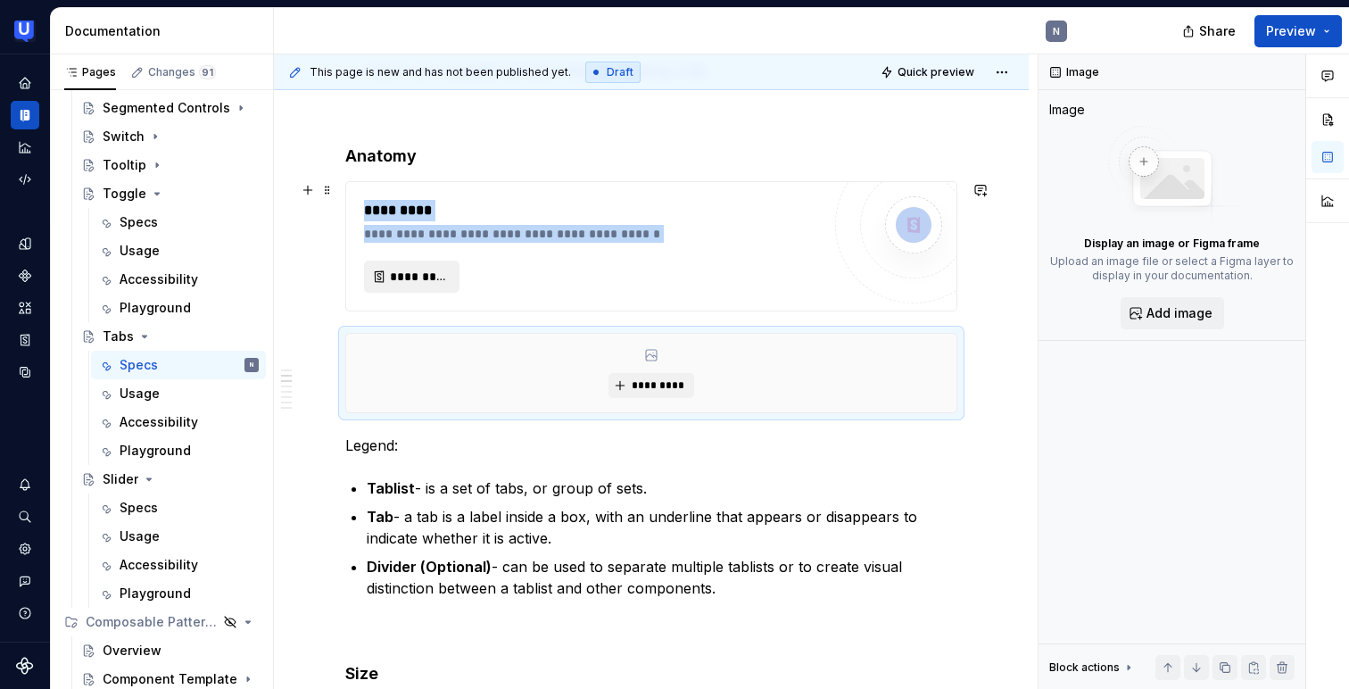
click at [435, 274] on span "*********" at bounding box center [419, 277] width 58 height 18
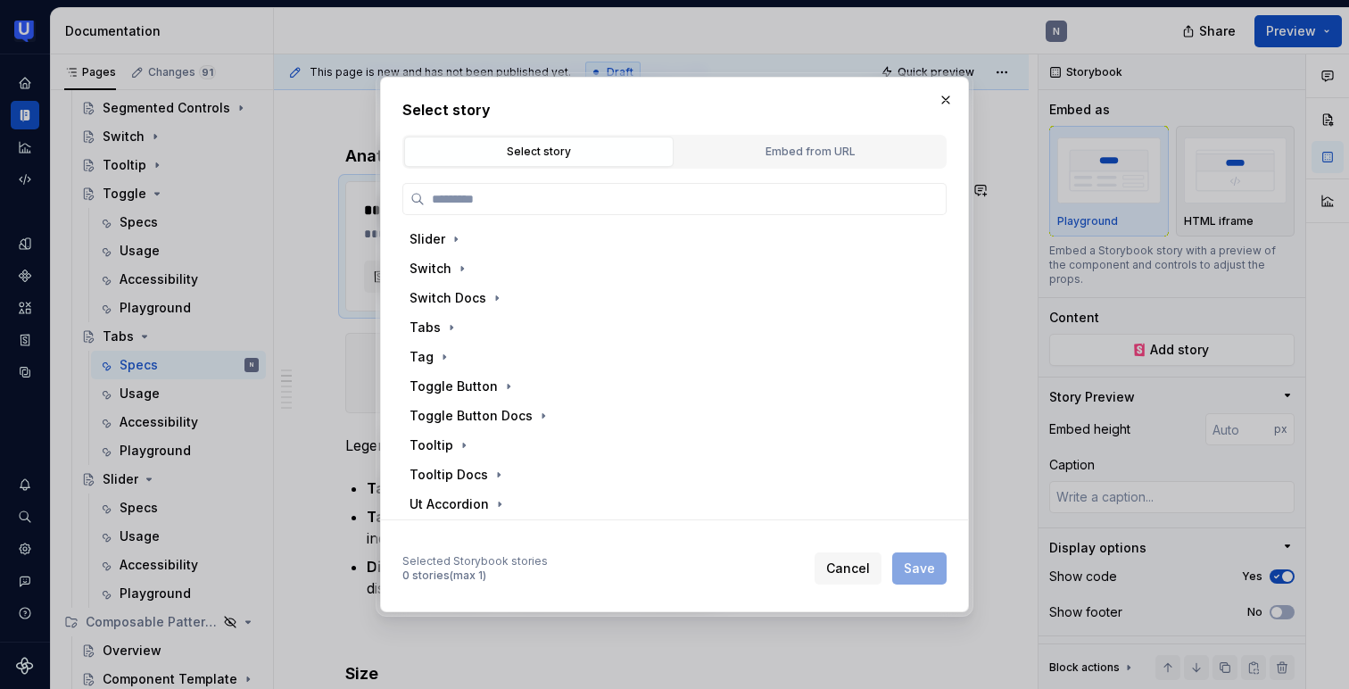
scroll to position [711, 0]
click at [444, 325] on icon "button" at bounding box center [451, 324] width 14 height 14
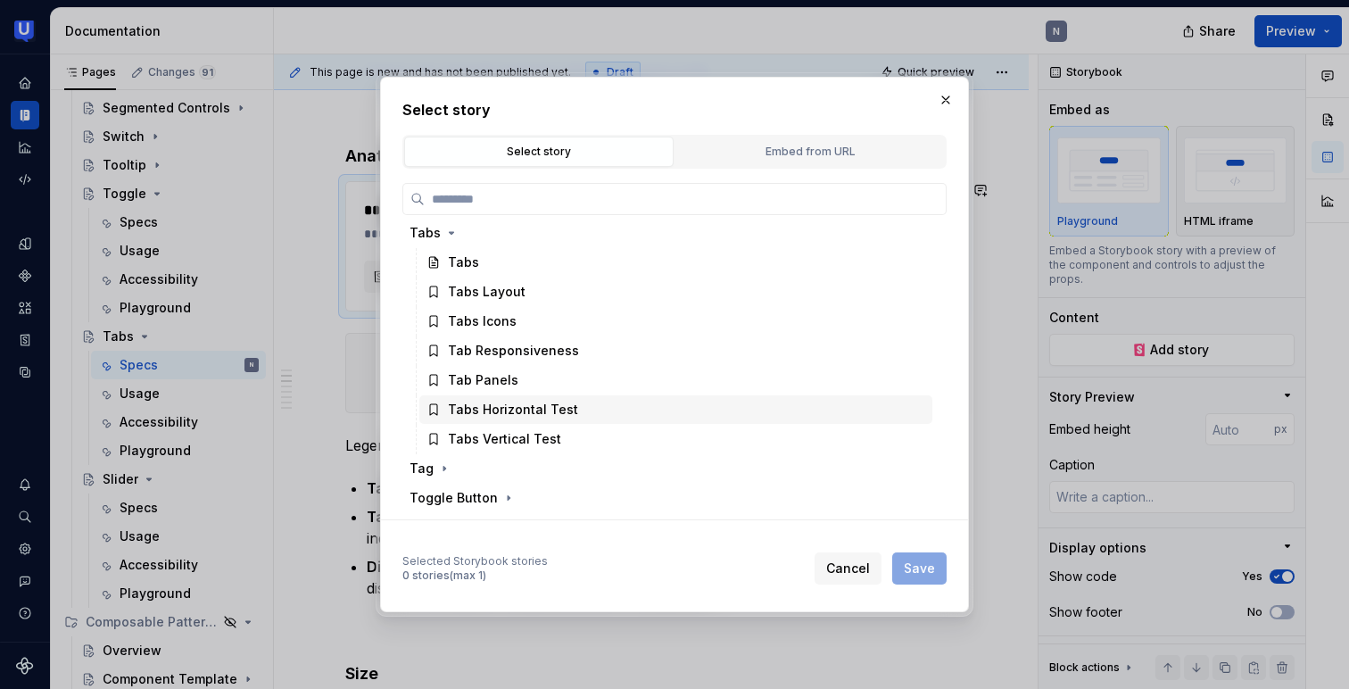
scroll to position [779, 0]
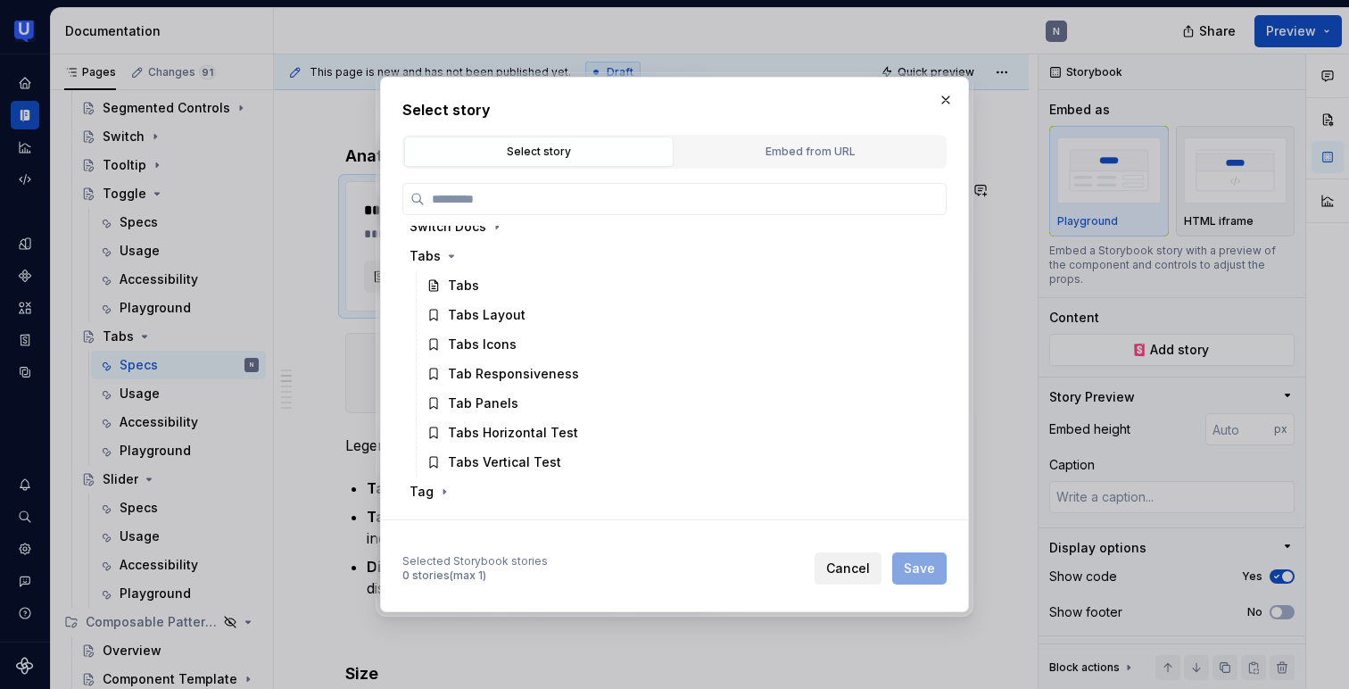
click at [867, 564] on span "Cancel" at bounding box center [848, 568] width 44 height 18
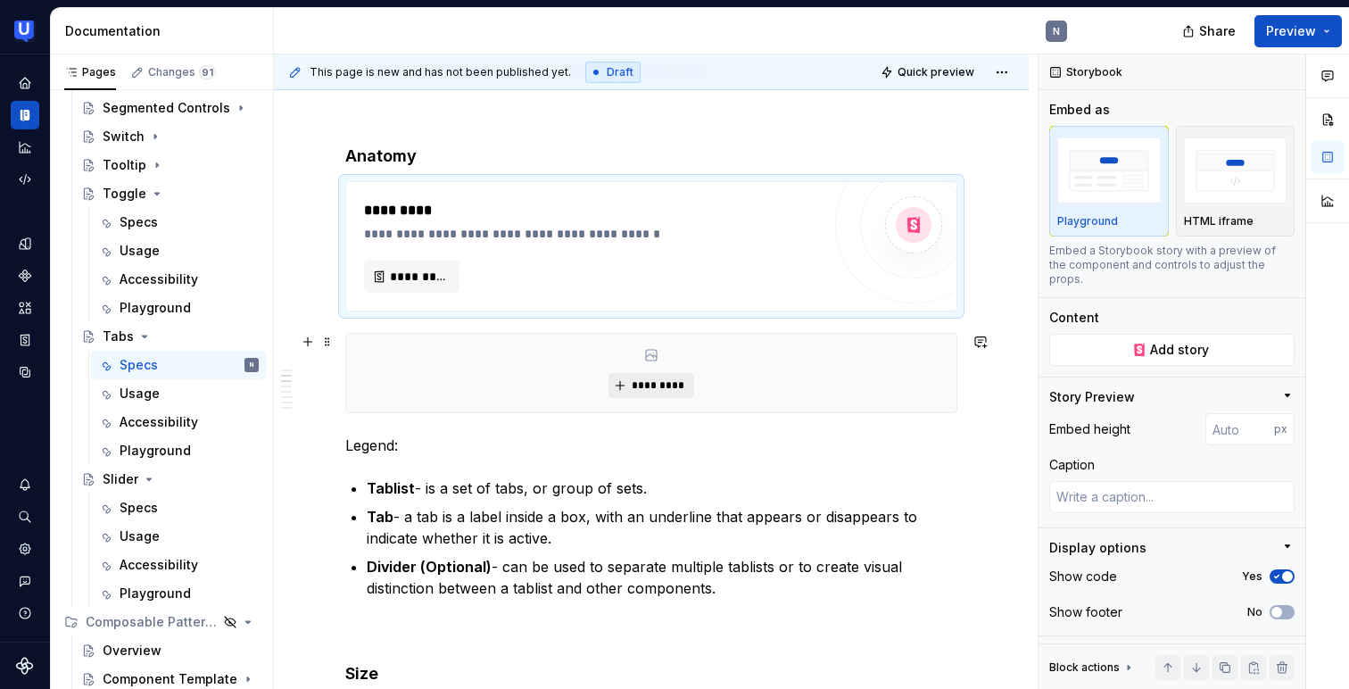
click at [642, 382] on span "*********" at bounding box center [658, 385] width 54 height 14
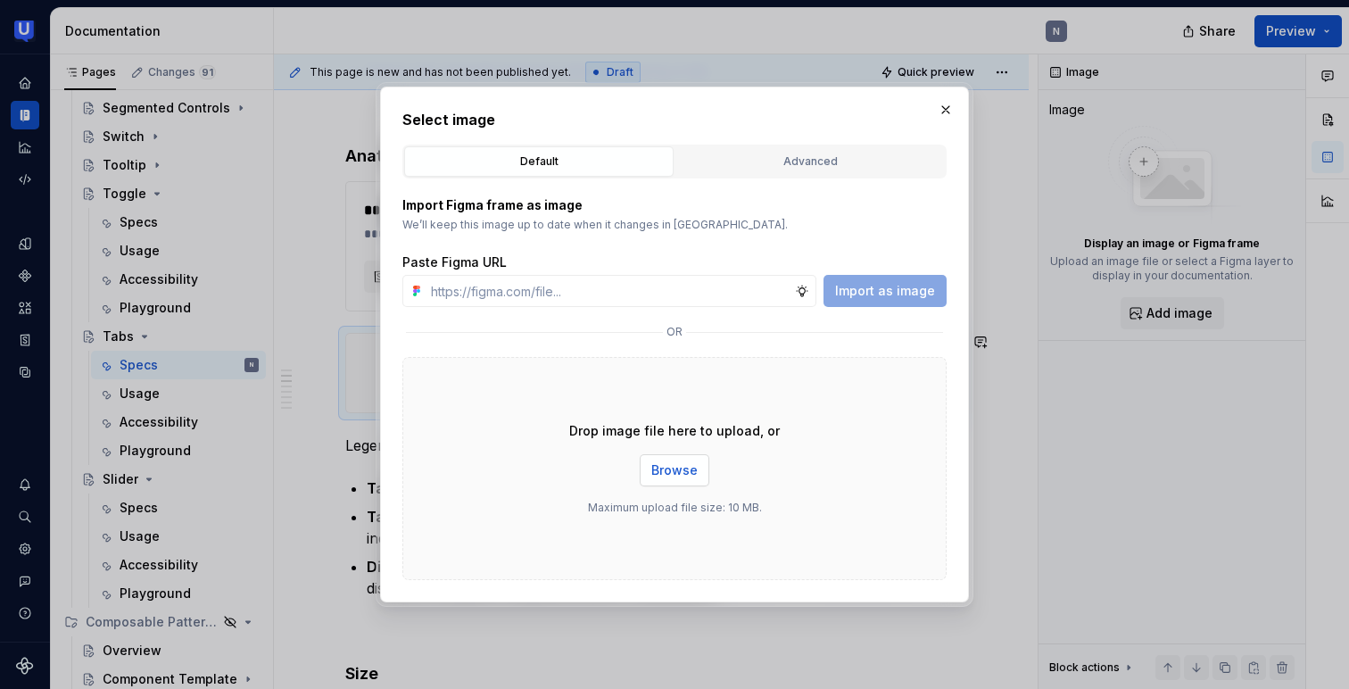
click at [671, 468] on span "Browse" at bounding box center [674, 470] width 46 height 18
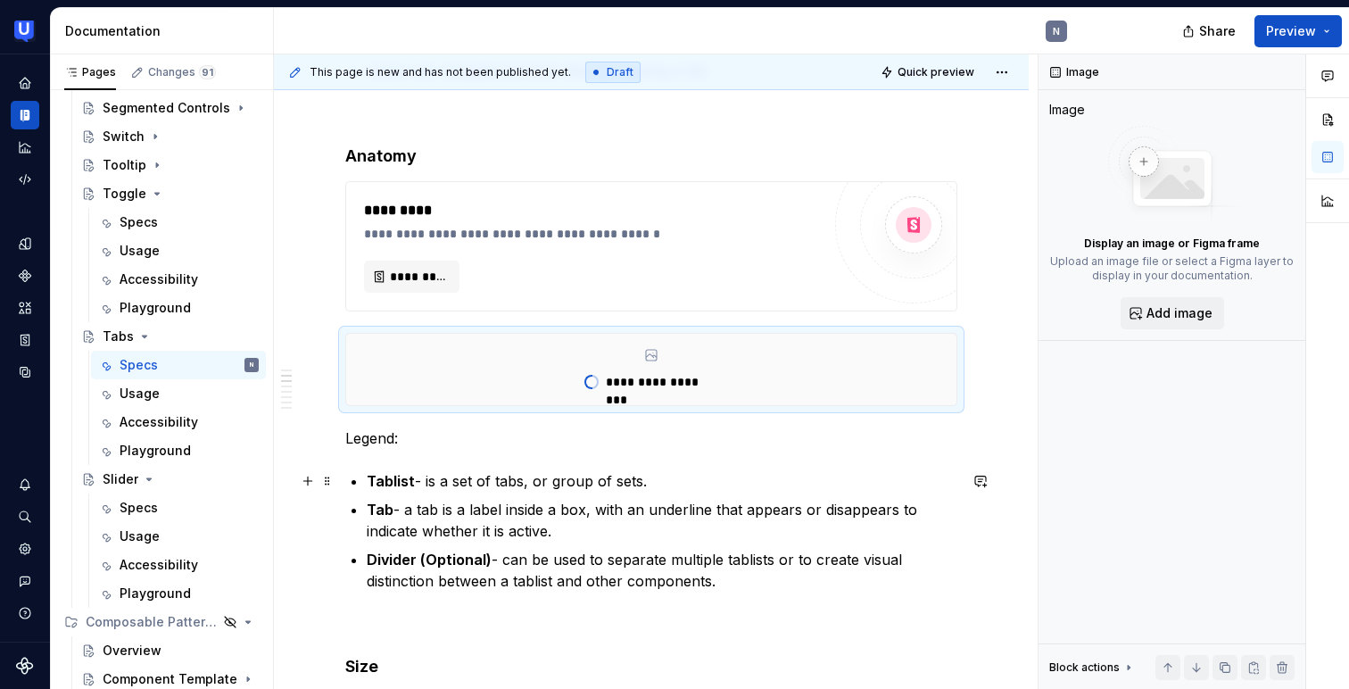
type textarea "*"
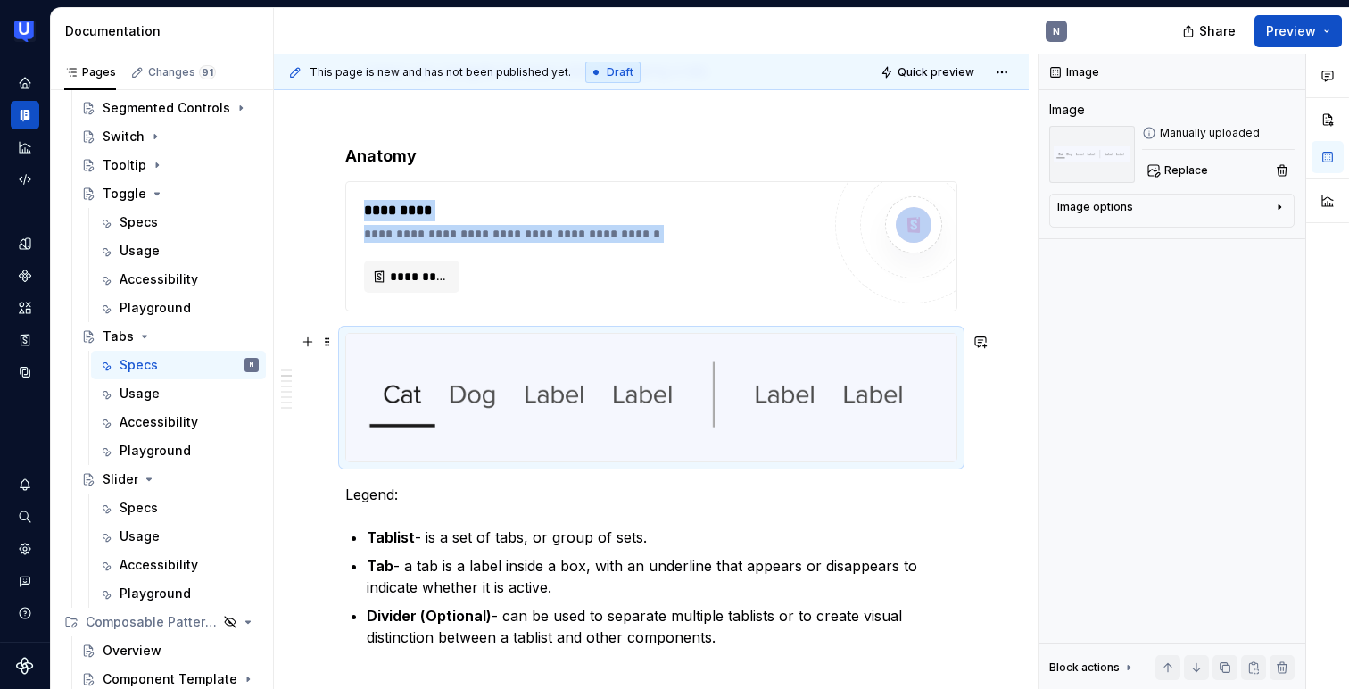
scroll to position [629, 0]
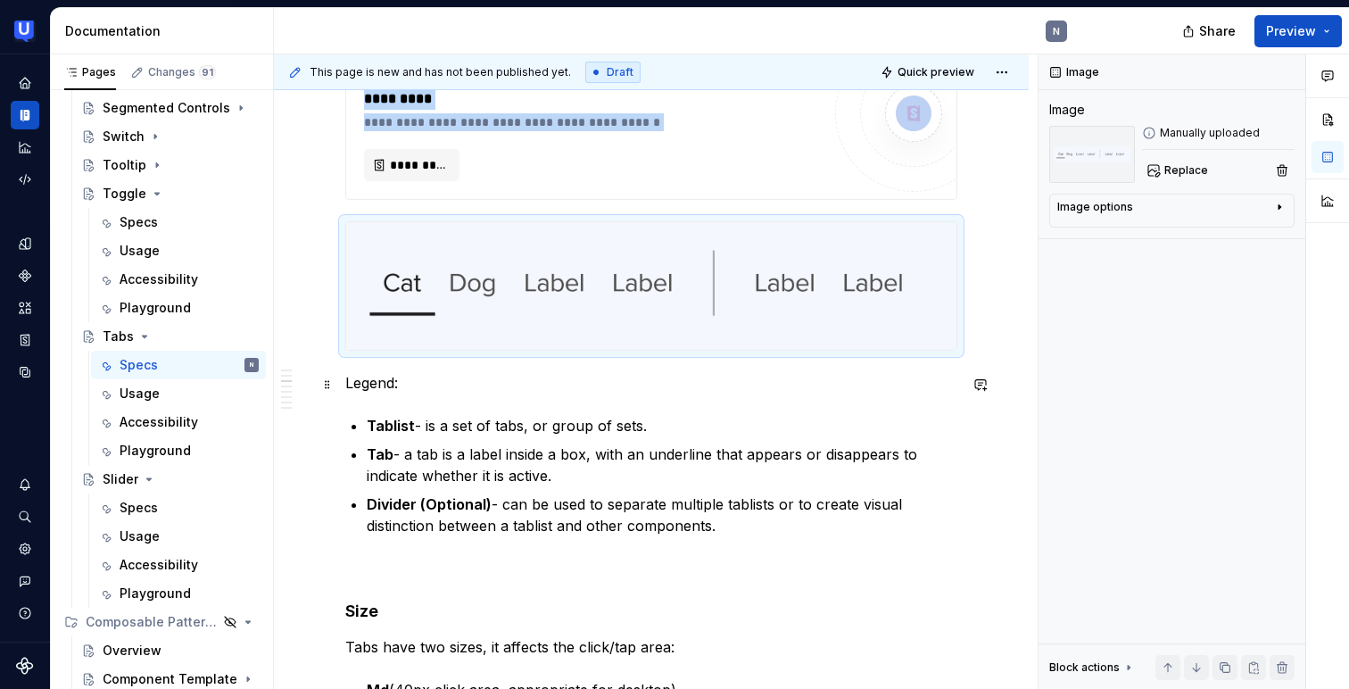
scroll to position [697, 0]
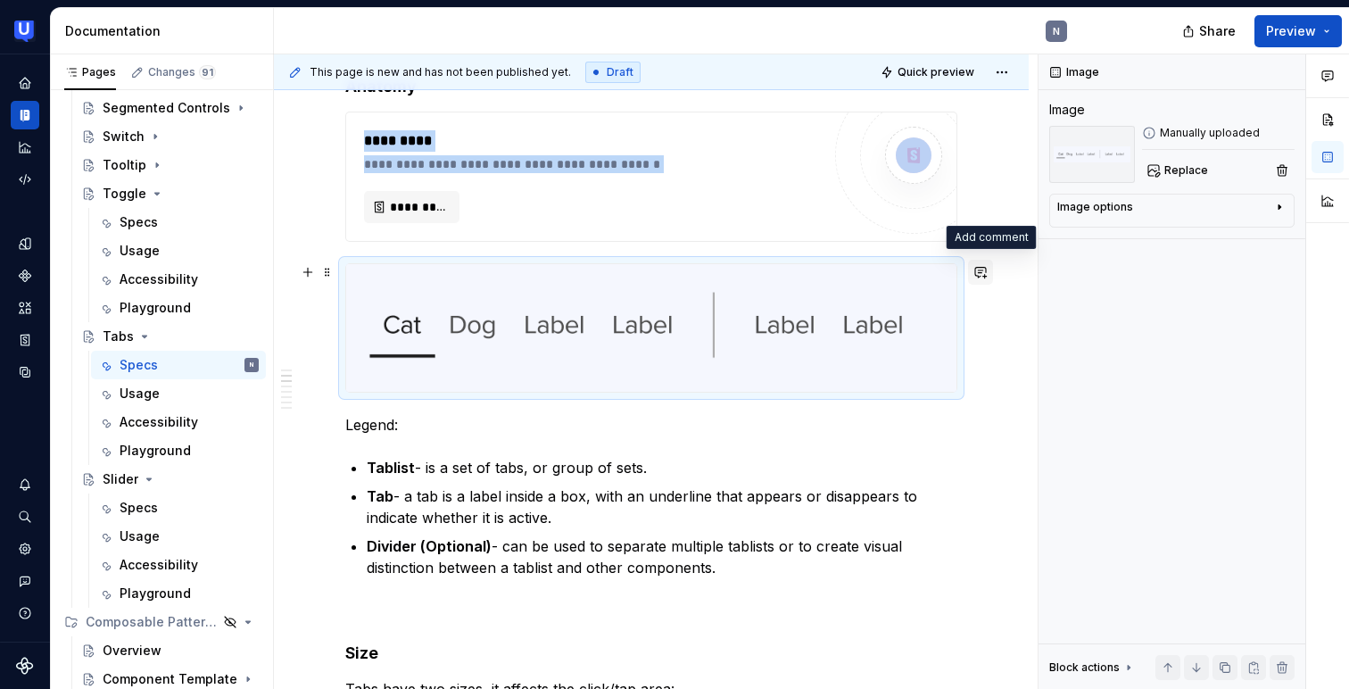
click at [991, 267] on button "button" at bounding box center [980, 272] width 25 height 25
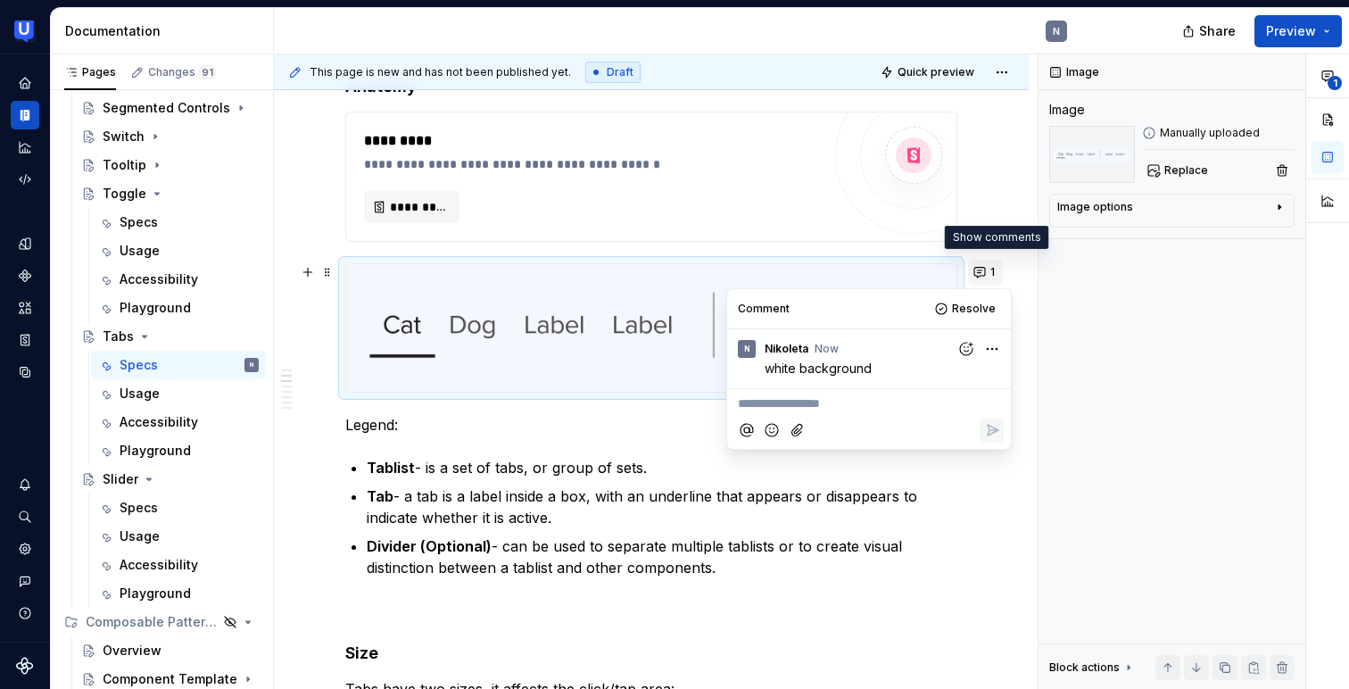
click at [991, 274] on button "1" at bounding box center [985, 272] width 35 height 25
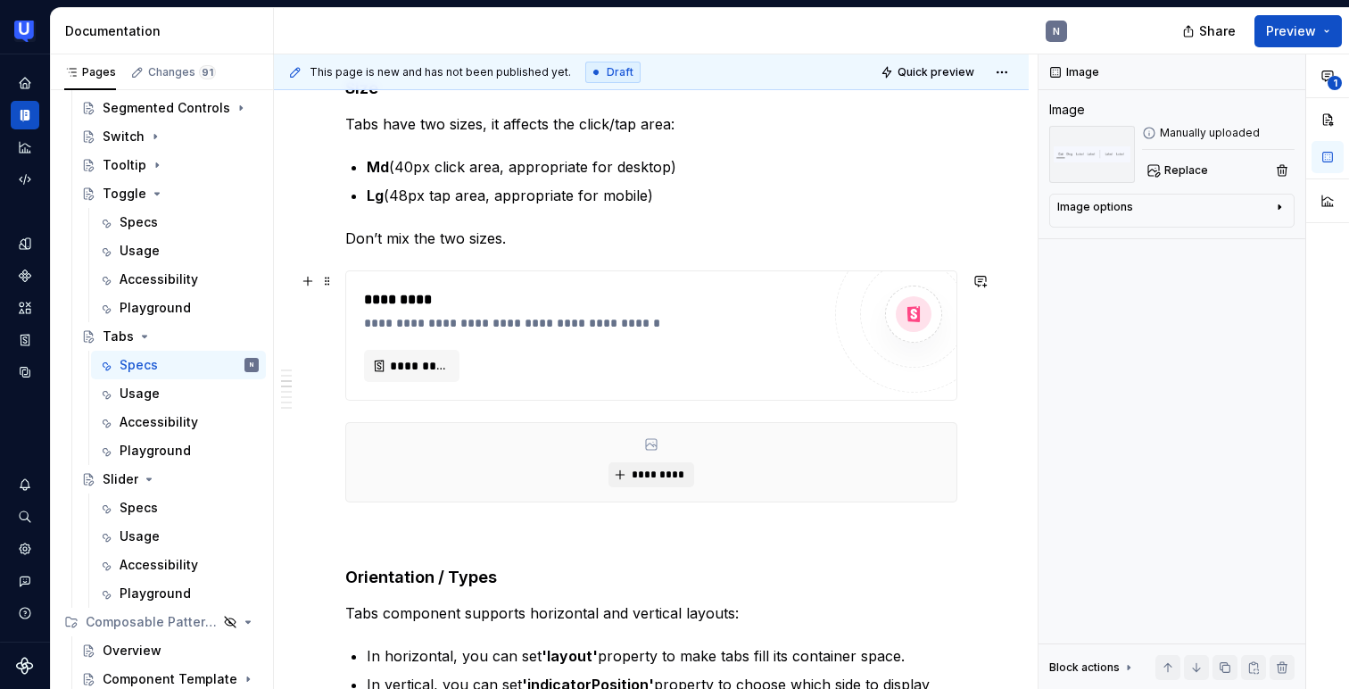
scroll to position [1302, 0]
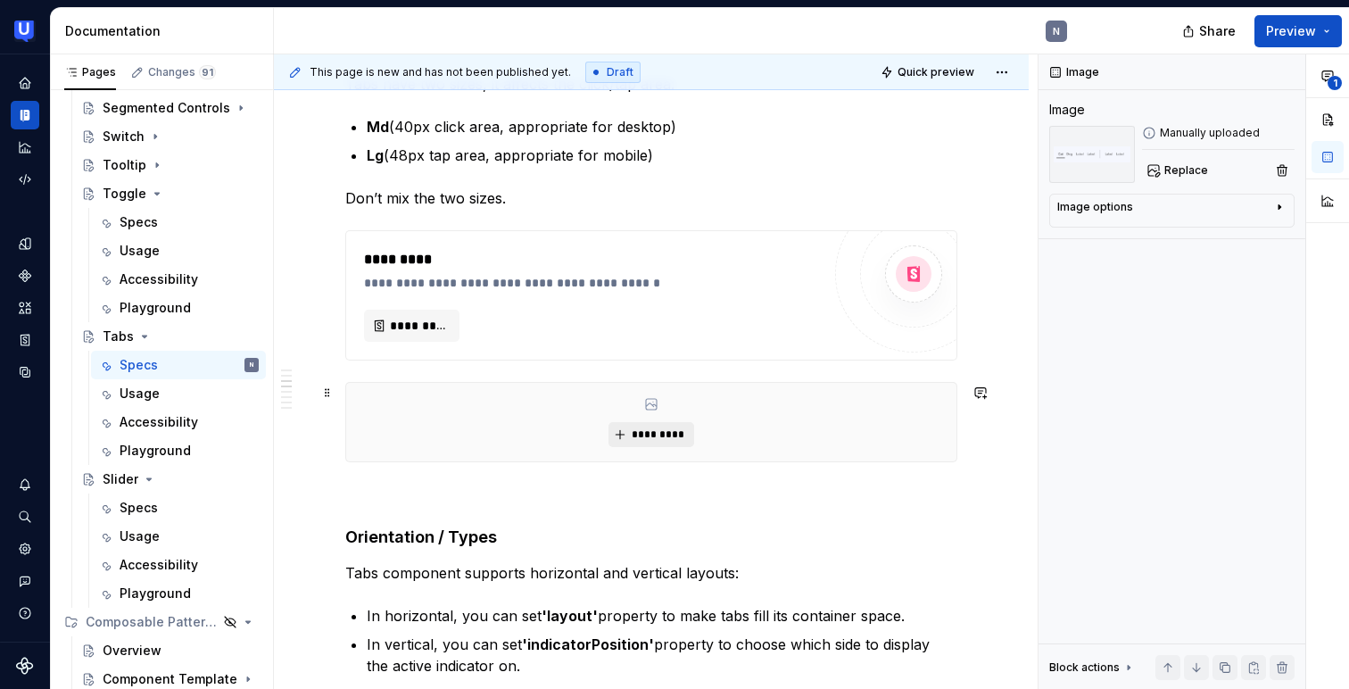
click at [659, 433] on span "*********" at bounding box center [658, 434] width 54 height 14
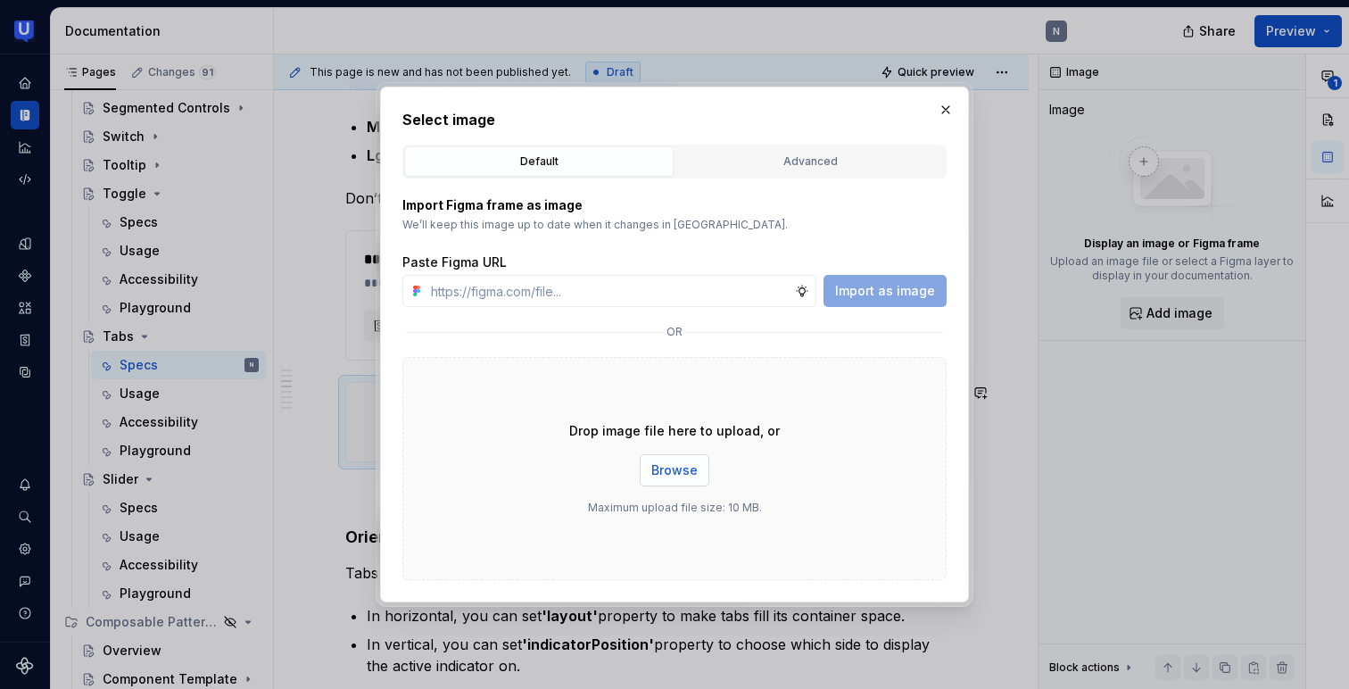
click at [658, 464] on span "Browse" at bounding box center [674, 470] width 46 height 18
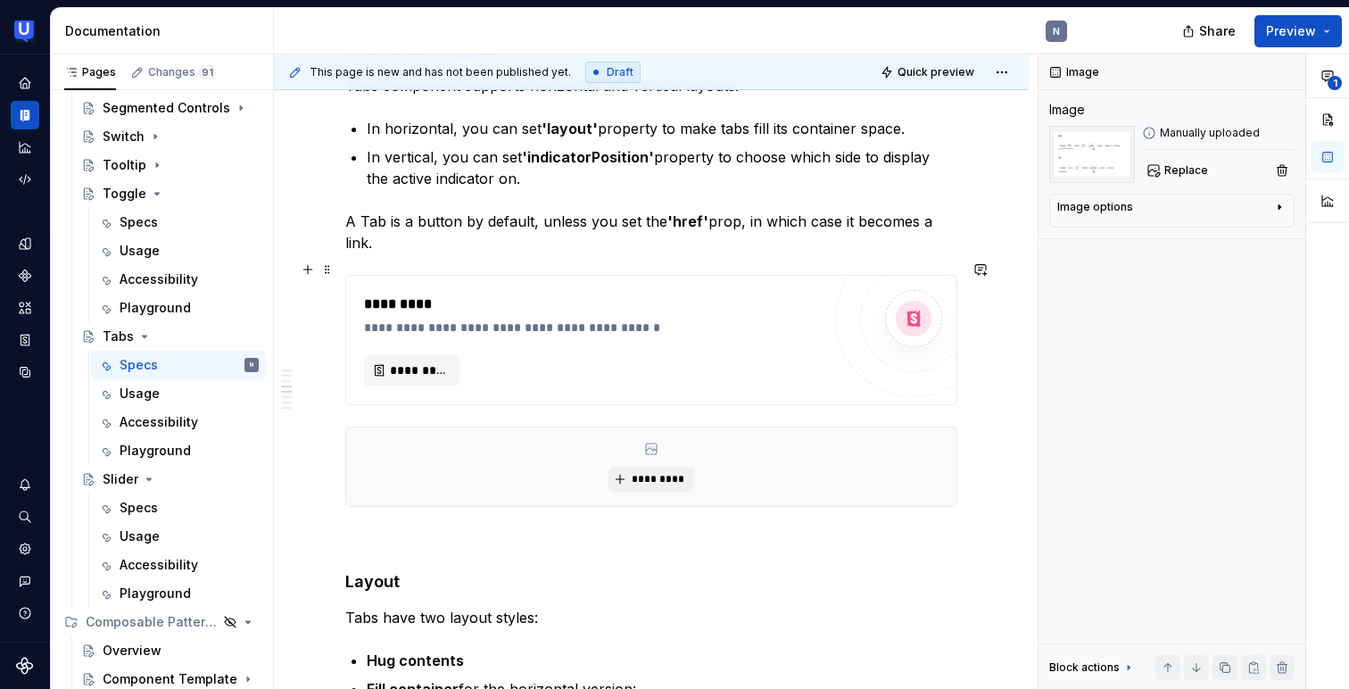
scroll to position [2081, 0]
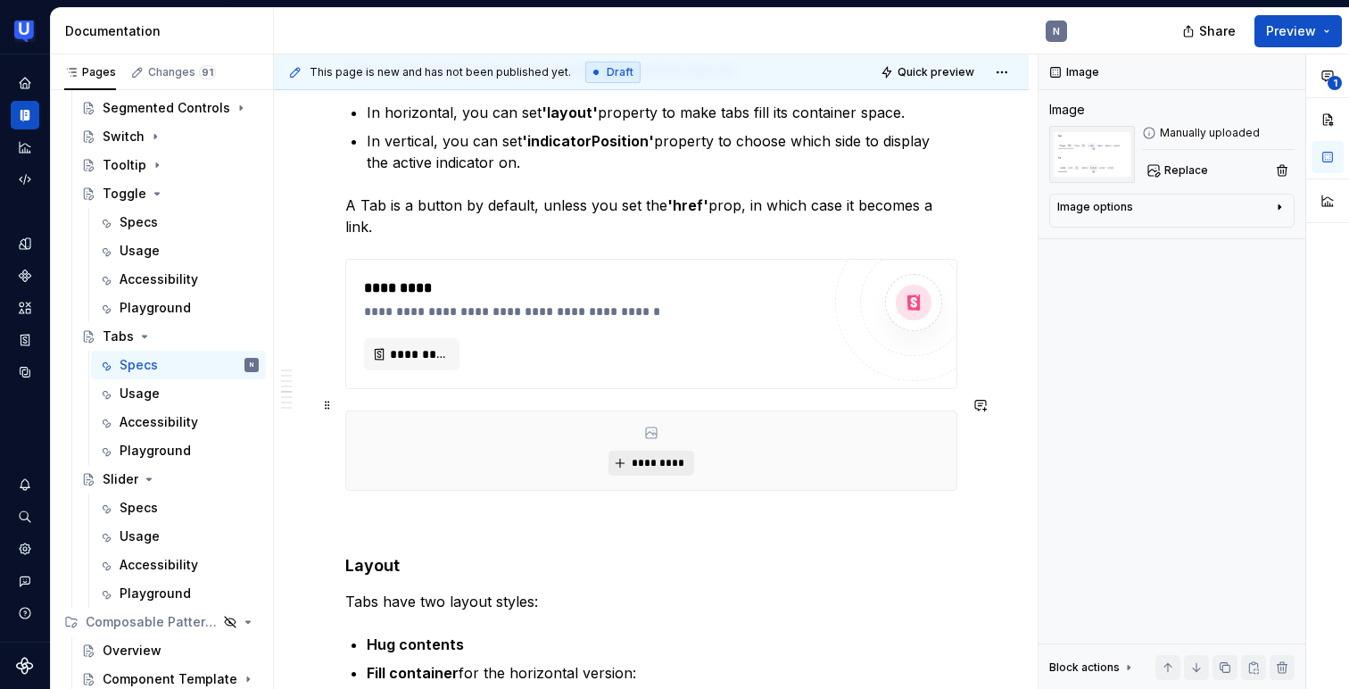
click at [638, 456] on span "*********" at bounding box center [658, 463] width 54 height 14
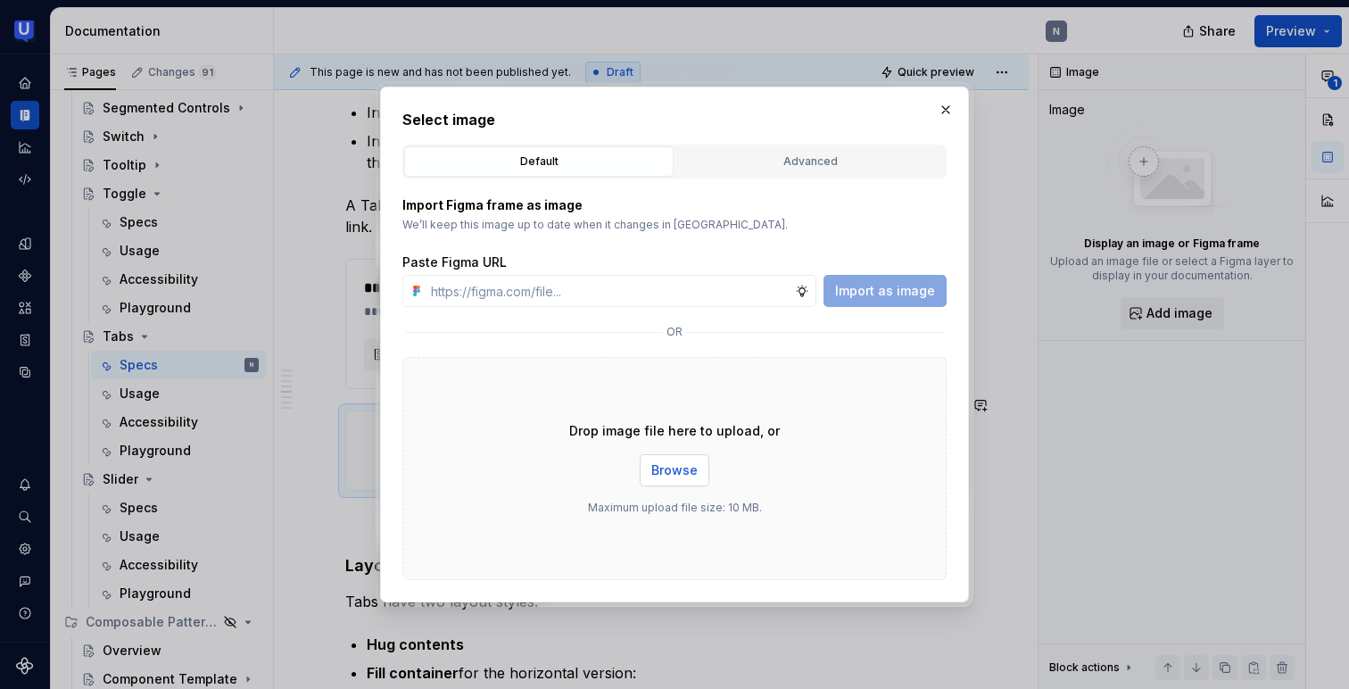
click at [689, 466] on span "Browse" at bounding box center [674, 470] width 46 height 18
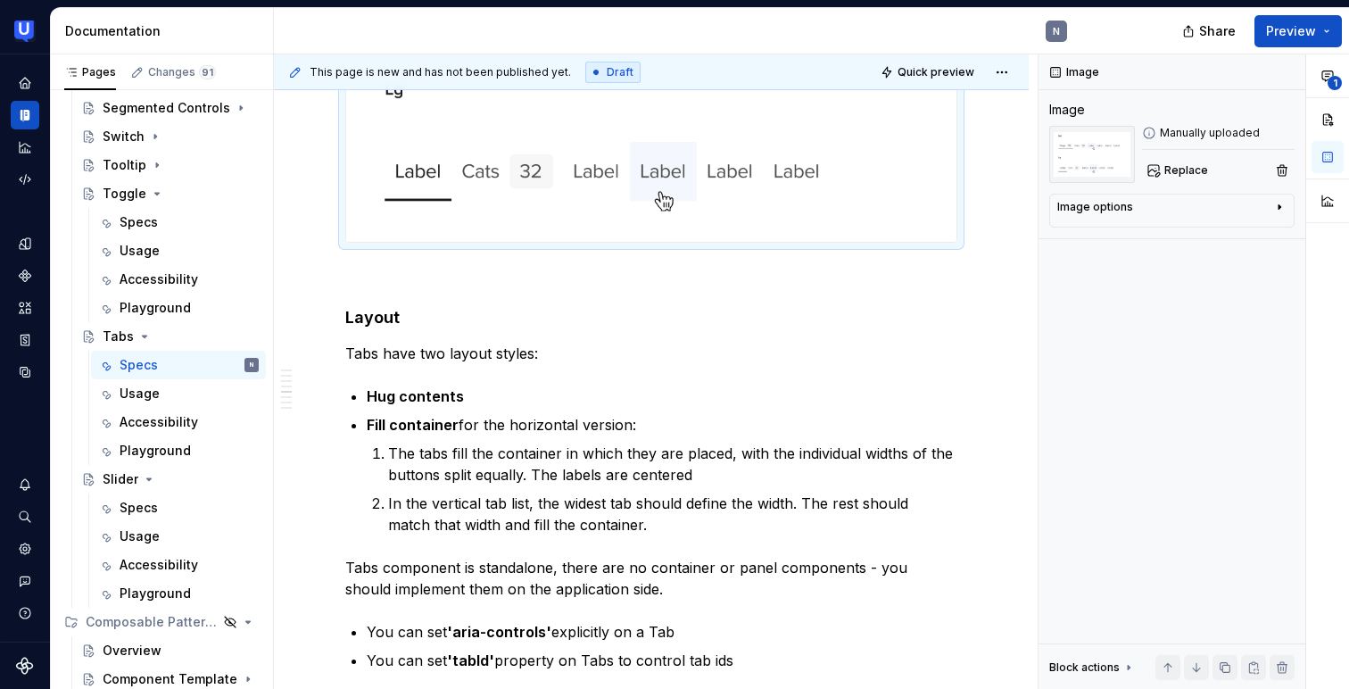
scroll to position [2420, 0]
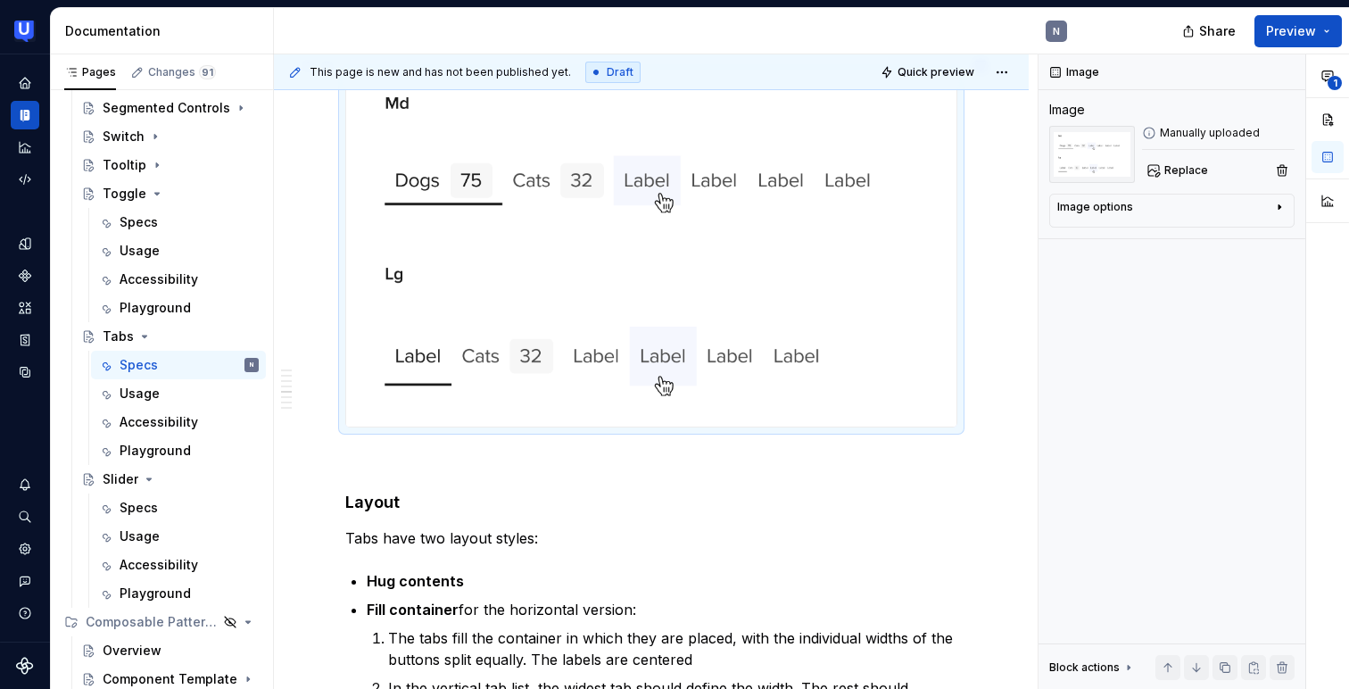
click at [610, 314] on img at bounding box center [651, 249] width 610 height 354
click at [1182, 169] on span "Replace" at bounding box center [1186, 170] width 44 height 14
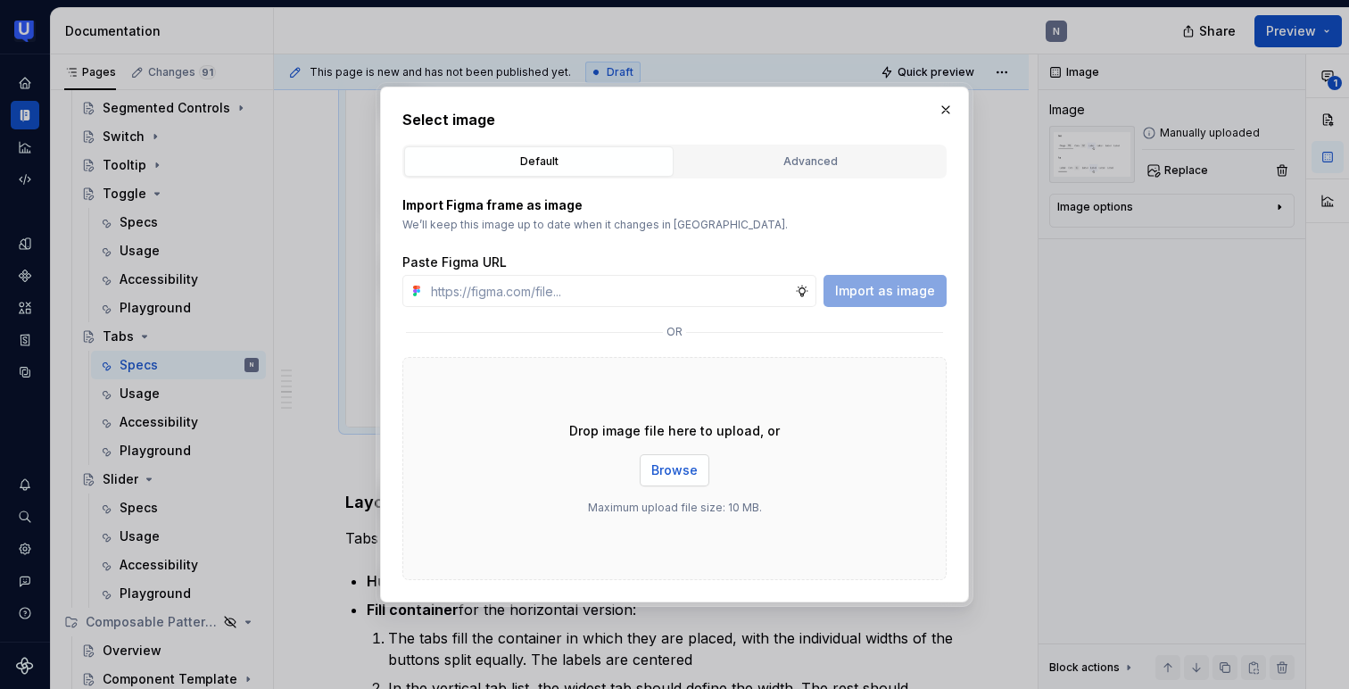
click at [691, 471] on span "Browse" at bounding box center [674, 470] width 46 height 18
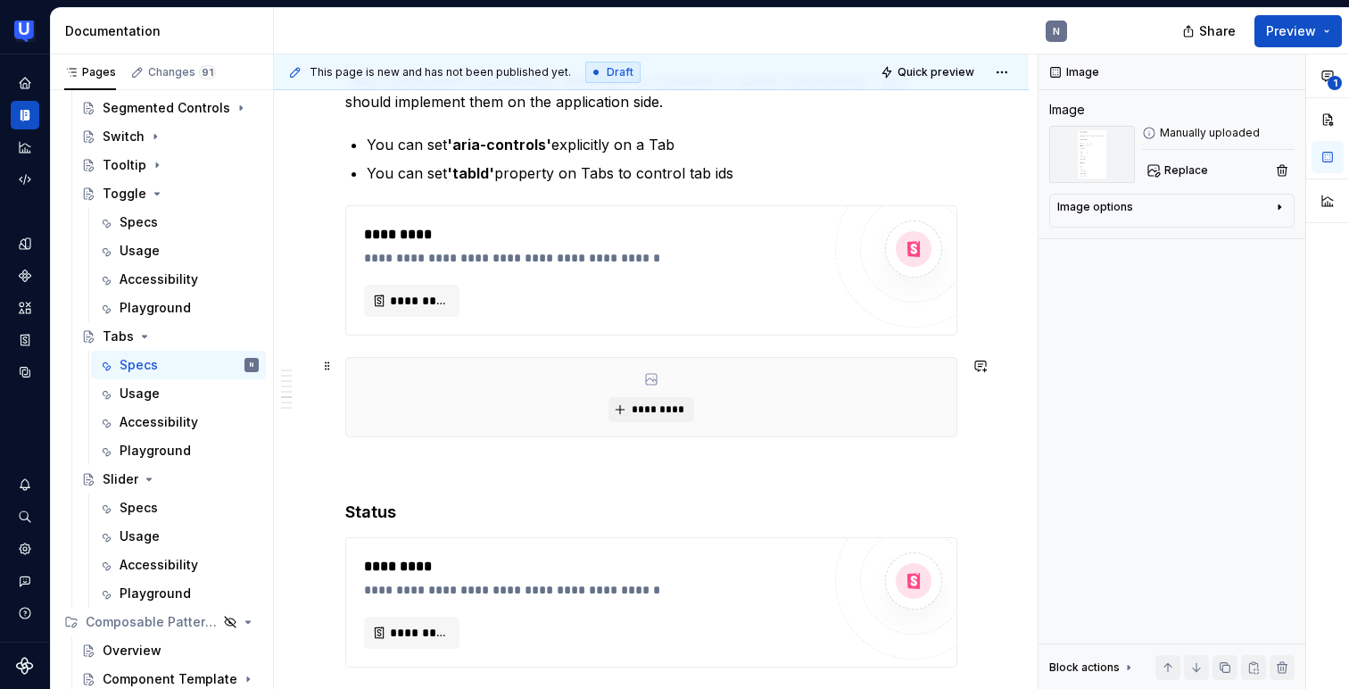
scroll to position [3756, 0]
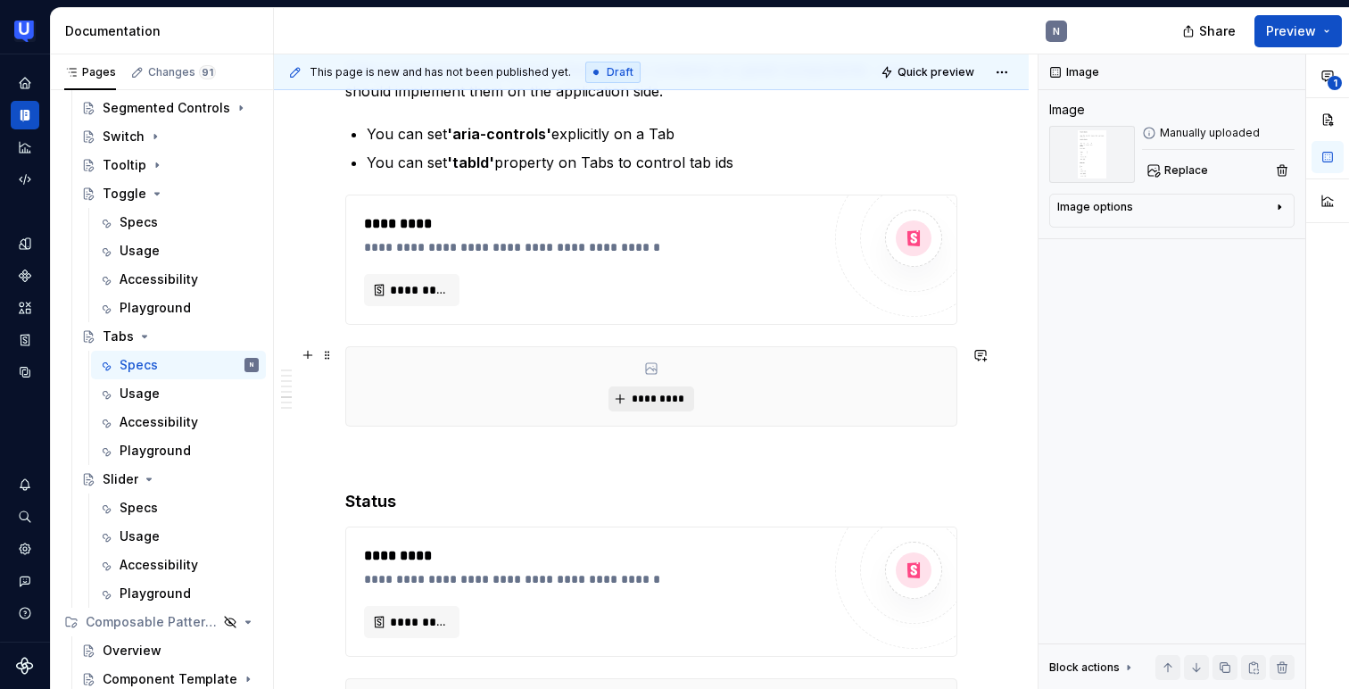
click at [646, 400] on span "*********" at bounding box center [658, 399] width 54 height 14
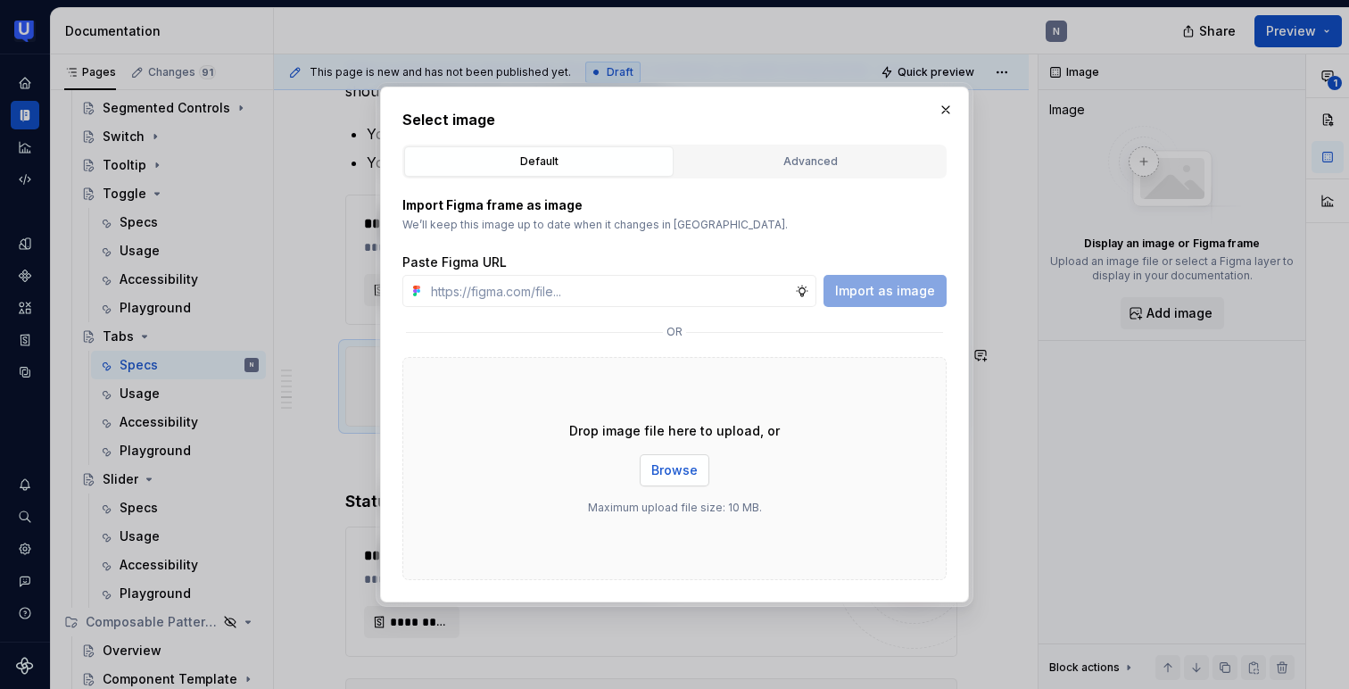
click at [668, 471] on span "Browse" at bounding box center [674, 470] width 46 height 18
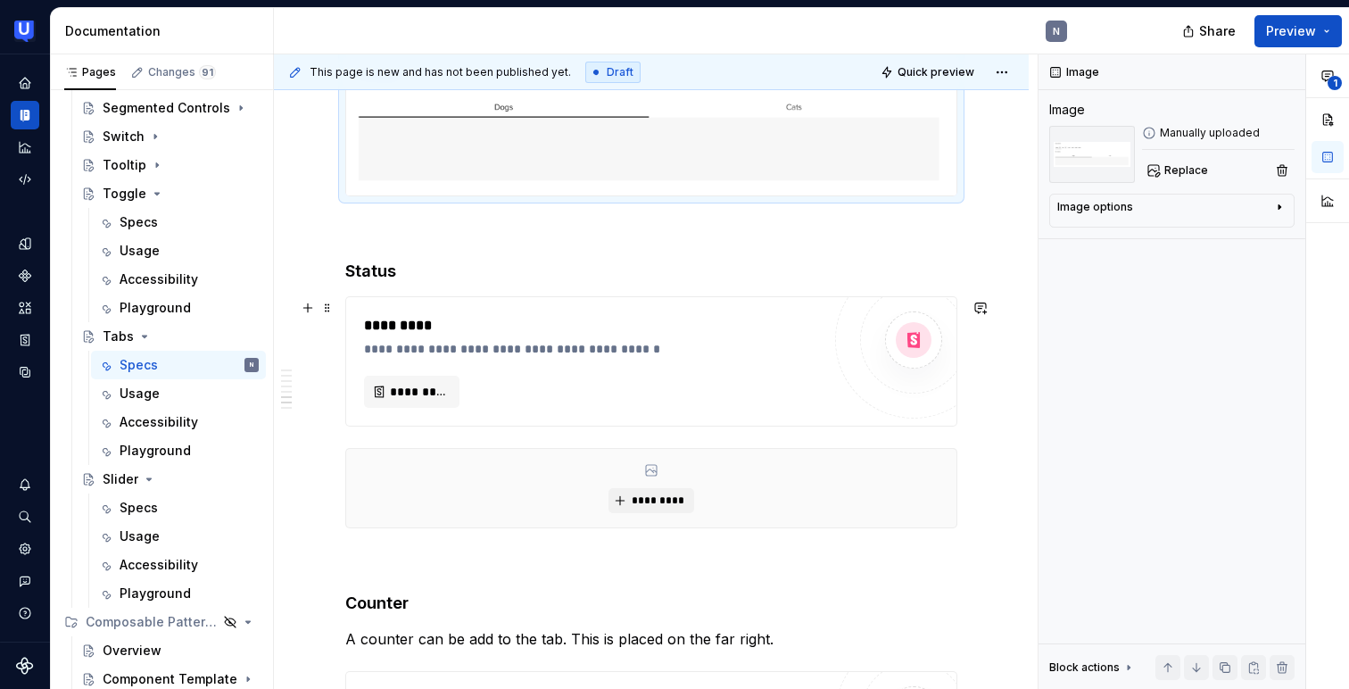
scroll to position [4196, 0]
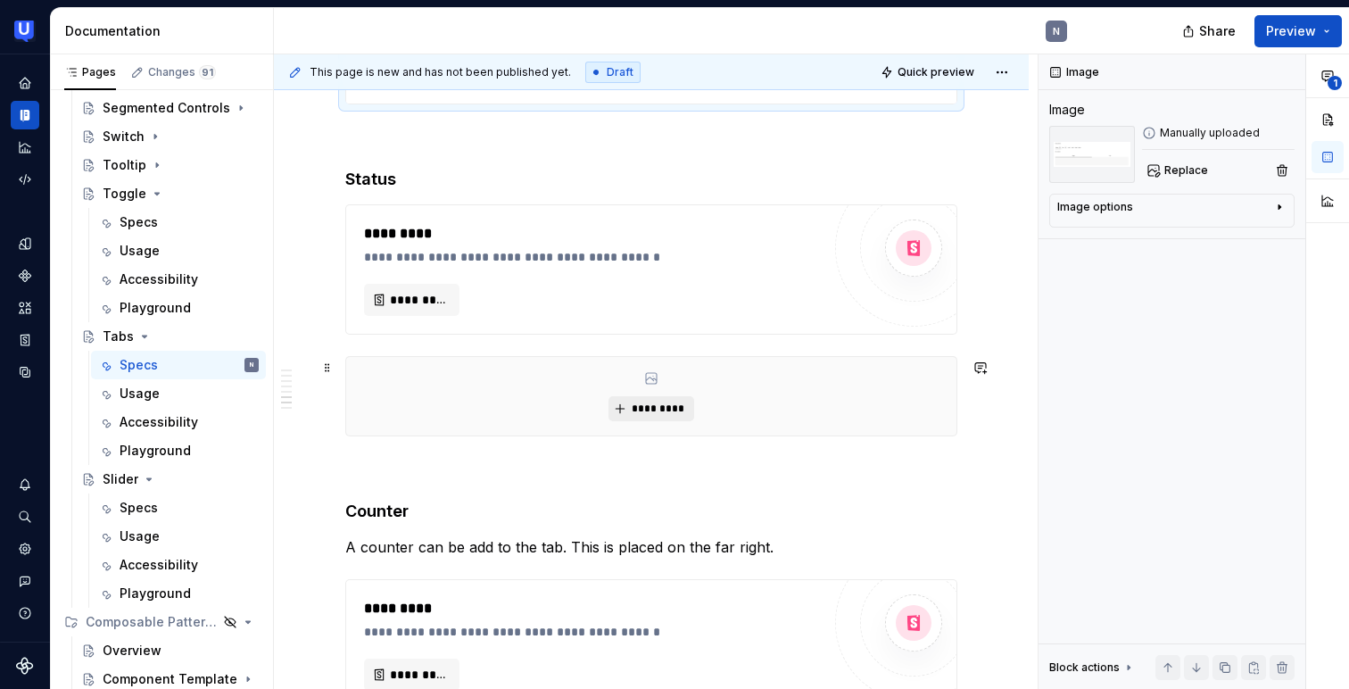
click at [625, 400] on button "*********" at bounding box center [650, 408] width 85 height 25
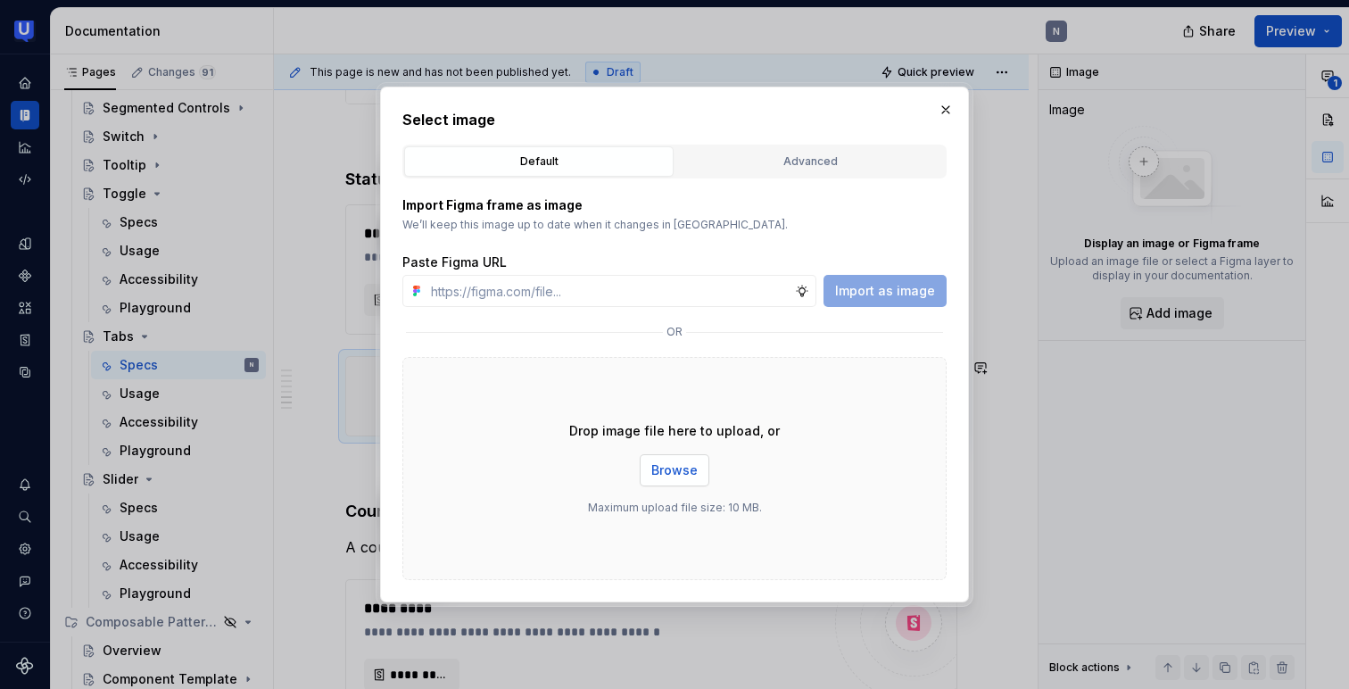
click at [665, 466] on span "Browse" at bounding box center [674, 470] width 46 height 18
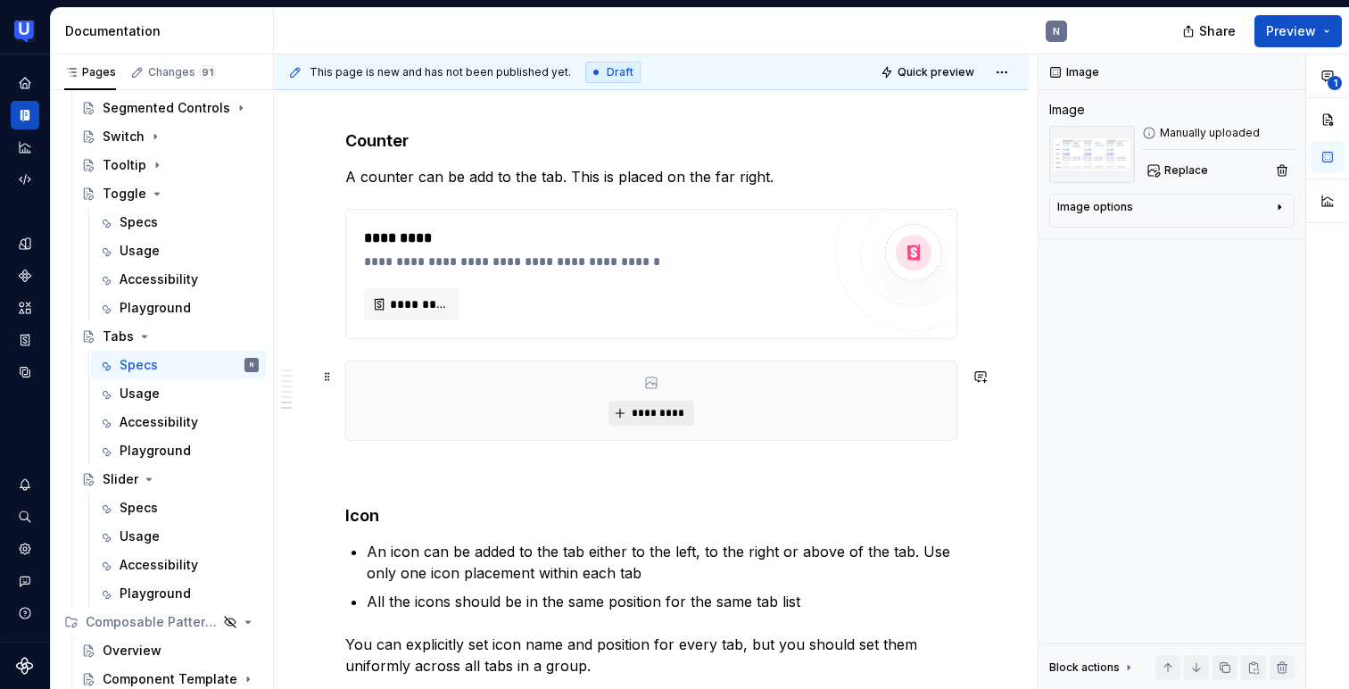
scroll to position [4771, 0]
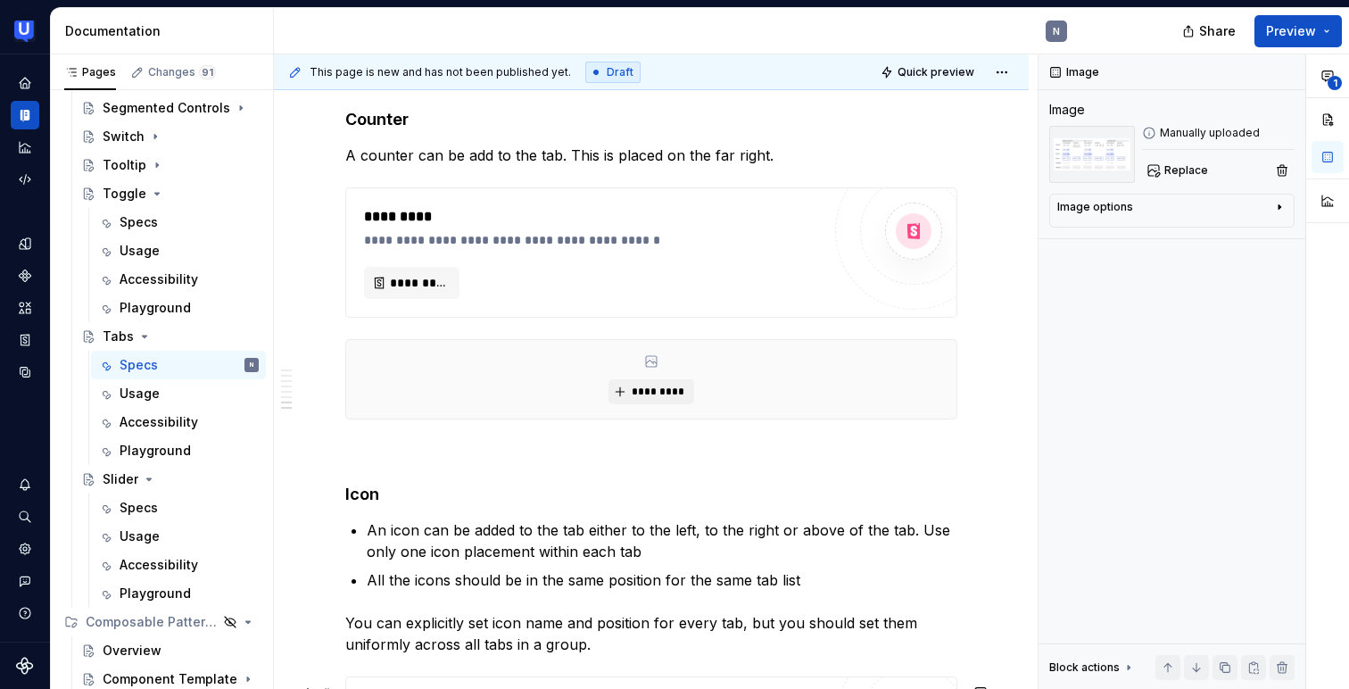
type textarea "*"
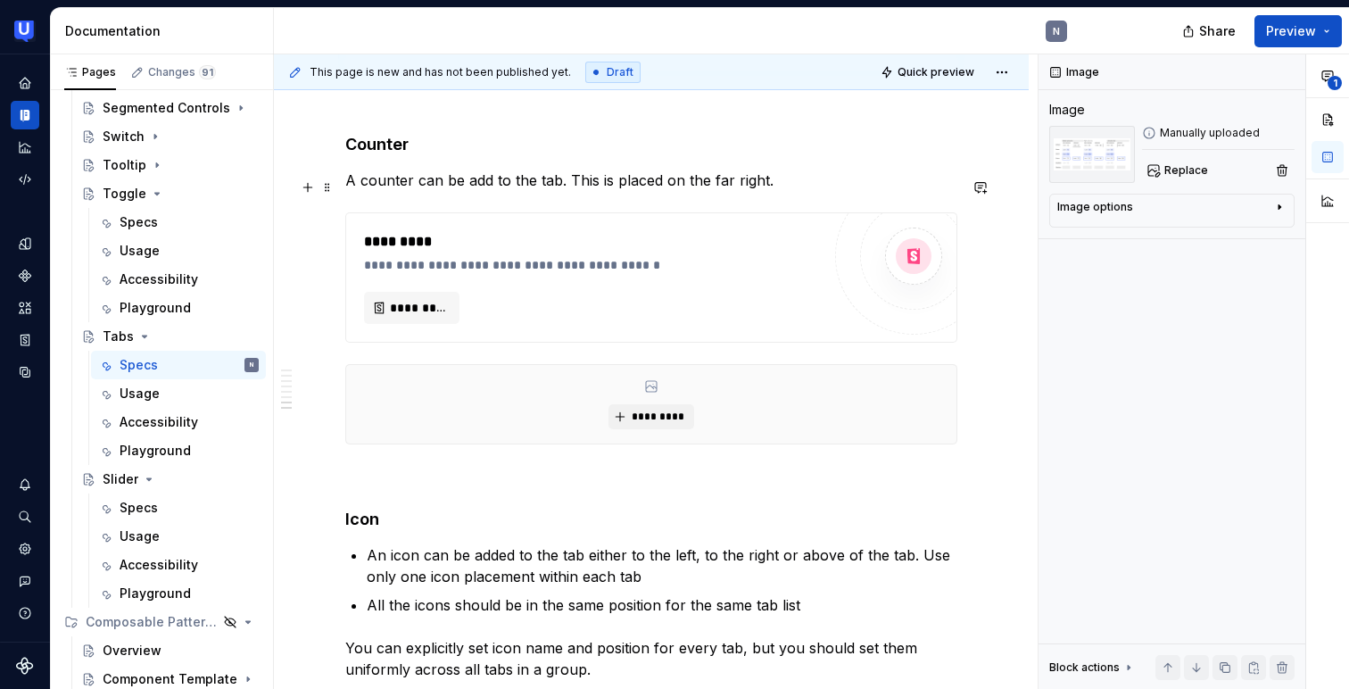
click at [494, 179] on p "A counter can be add to the tab. This is placed on the far right." at bounding box center [651, 179] width 612 height 21
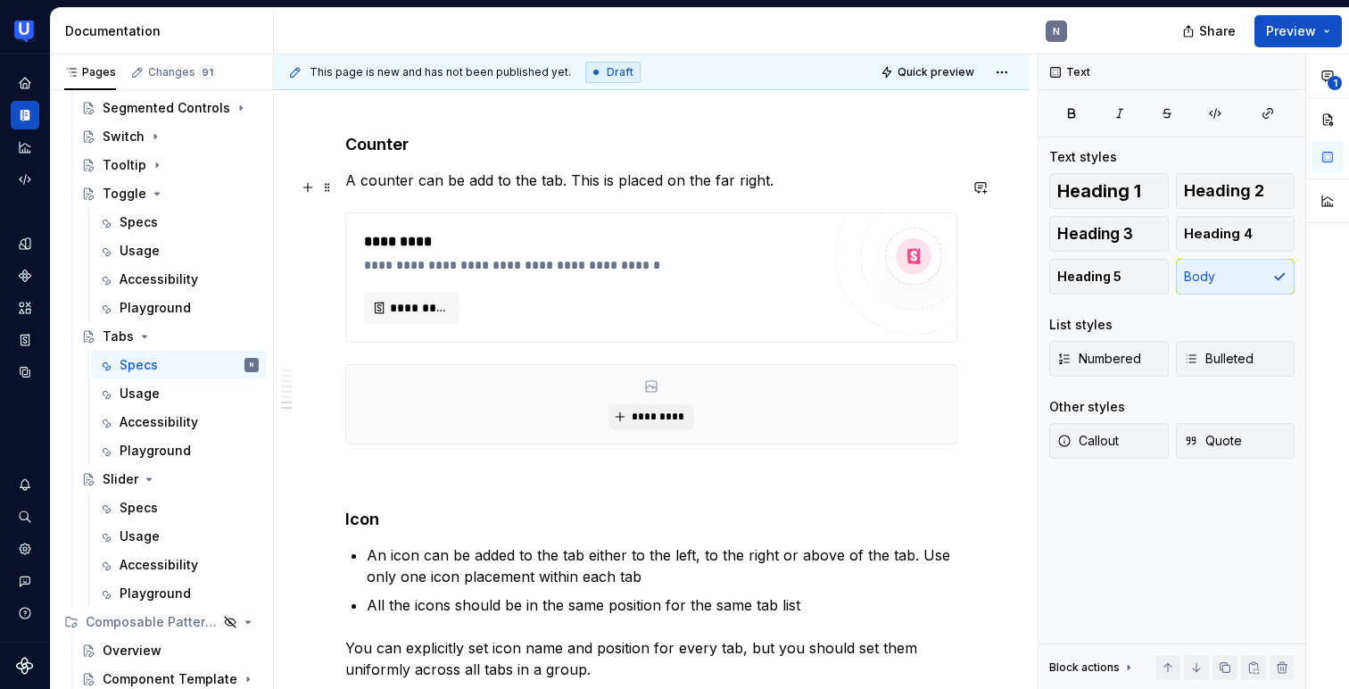
click at [489, 181] on p "A counter can be add to the tab. This is placed on the far right." at bounding box center [651, 179] width 612 height 21
click at [794, 186] on p "A counter can be added to the tab. This is placed on the far right." at bounding box center [651, 179] width 612 height 21
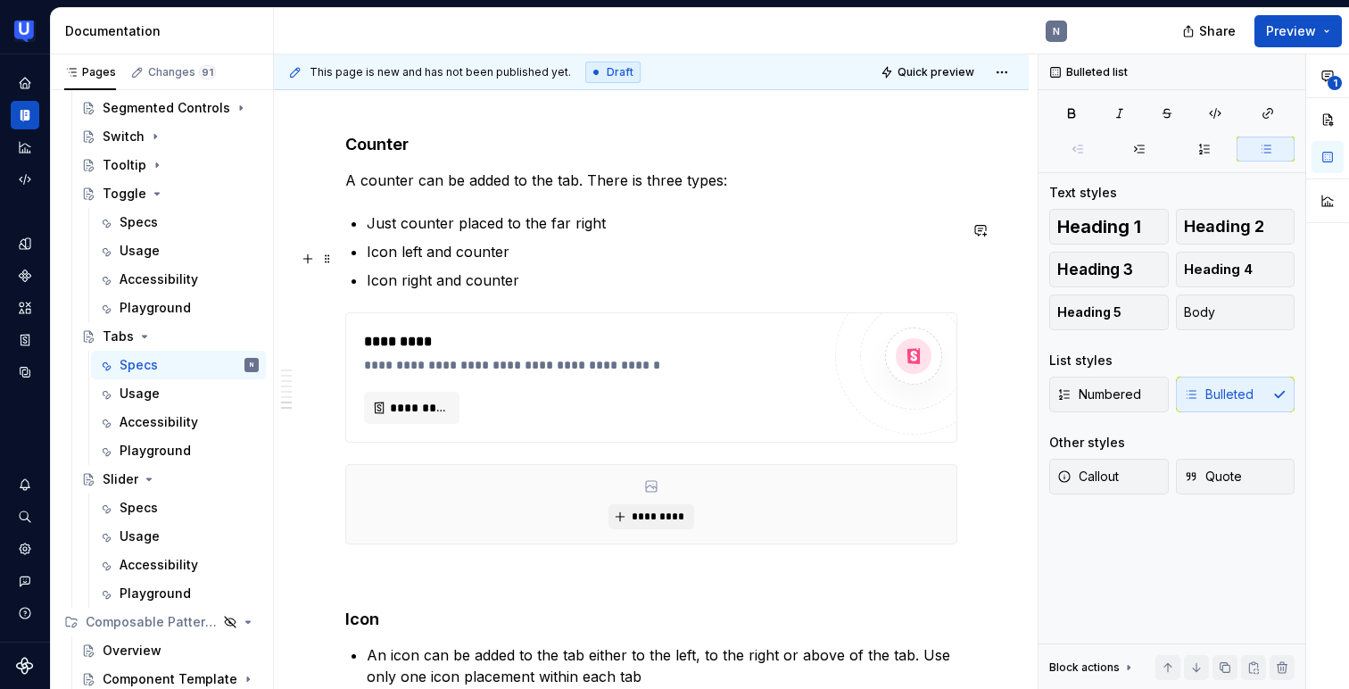
click at [587, 252] on p "Icon left and counter" at bounding box center [662, 251] width 590 height 21
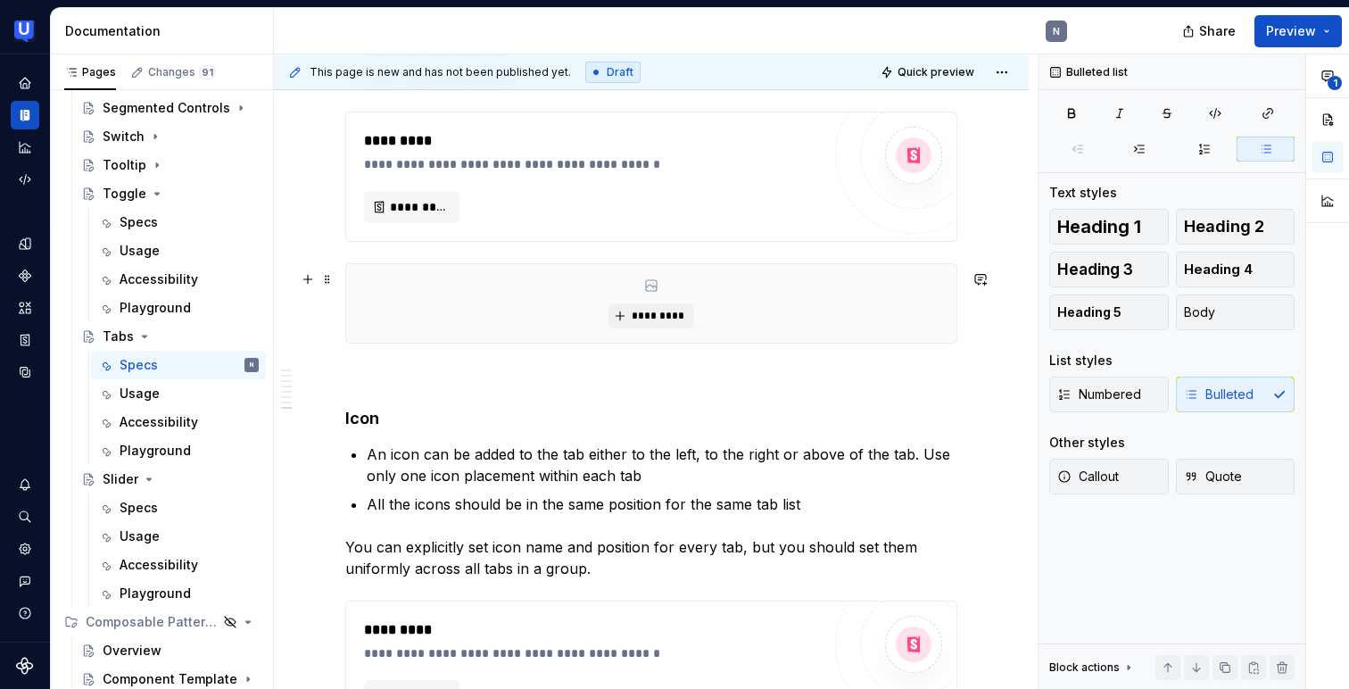
scroll to position [4949, 0]
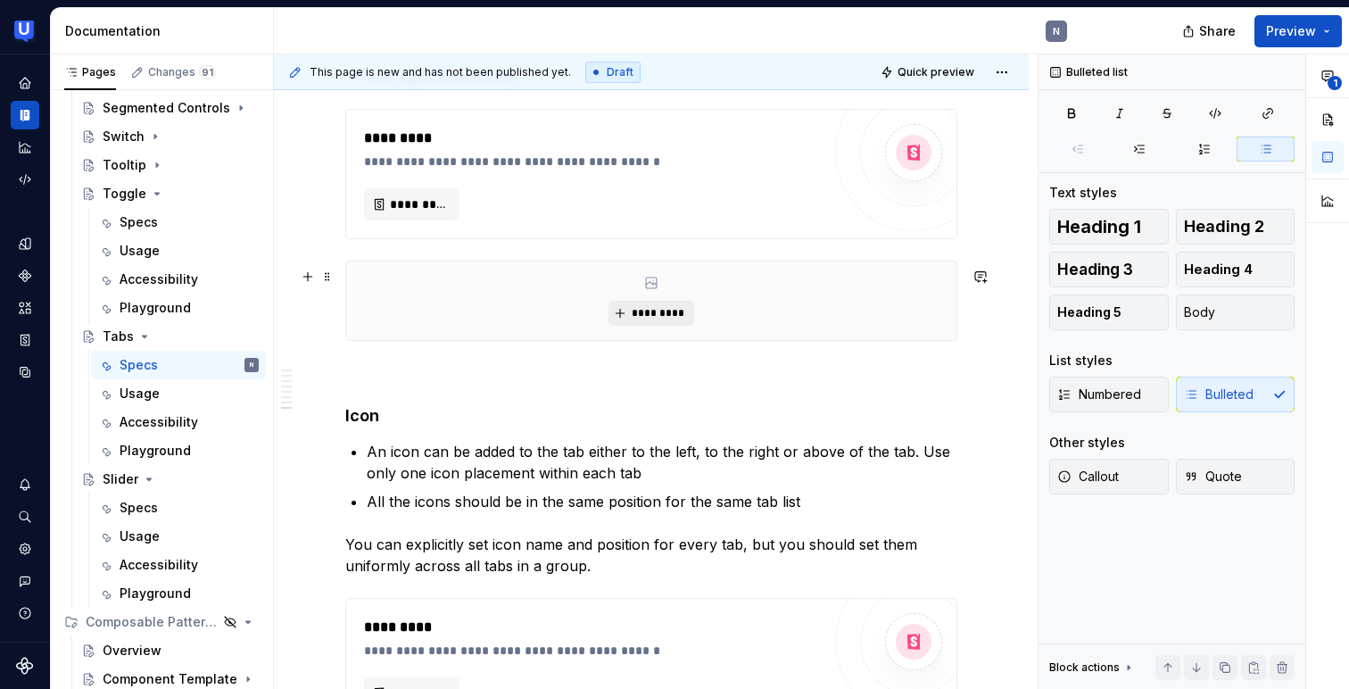
click at [640, 319] on span "*********" at bounding box center [658, 313] width 54 height 14
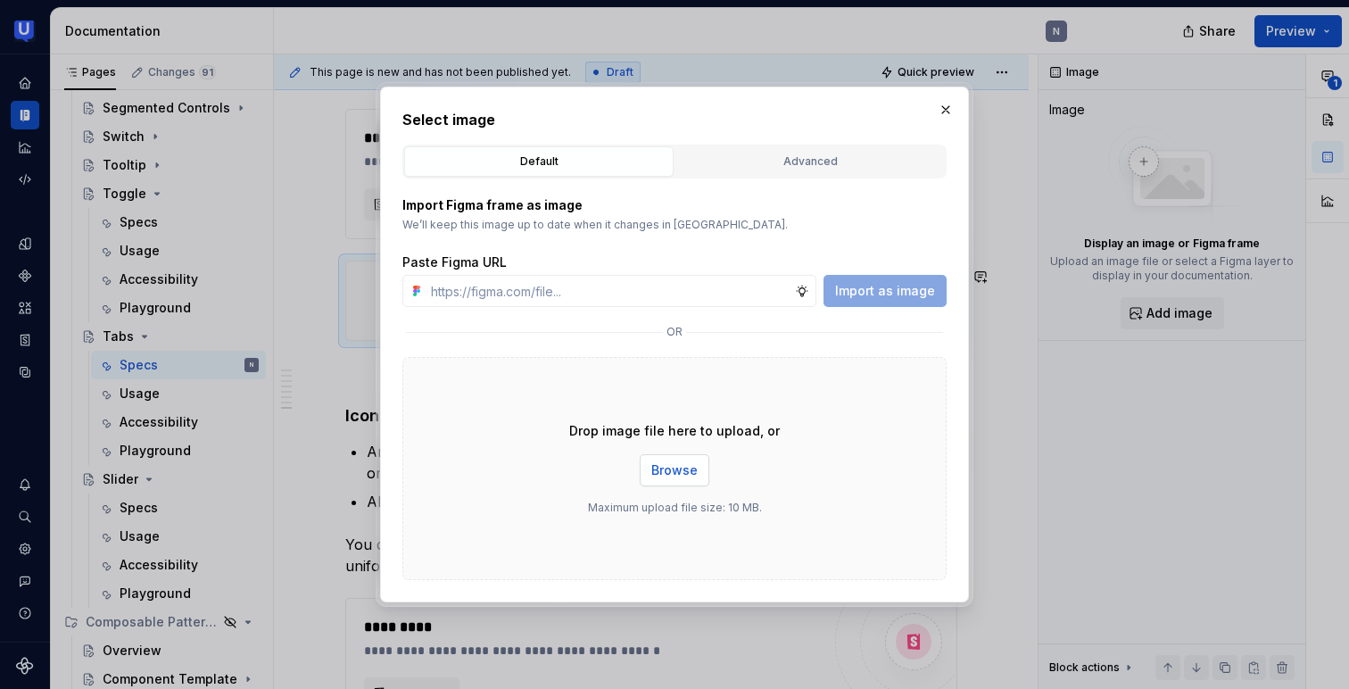
click at [666, 471] on span "Browse" at bounding box center [674, 470] width 46 height 18
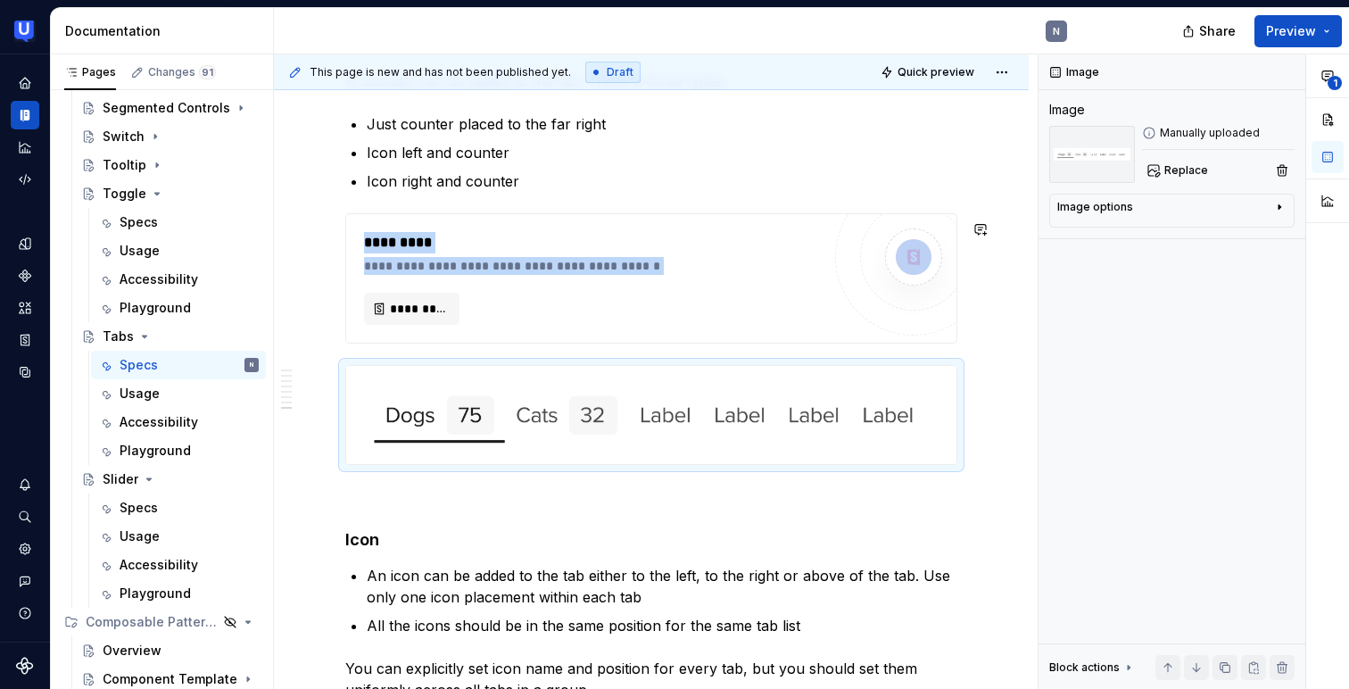
scroll to position [4854, 0]
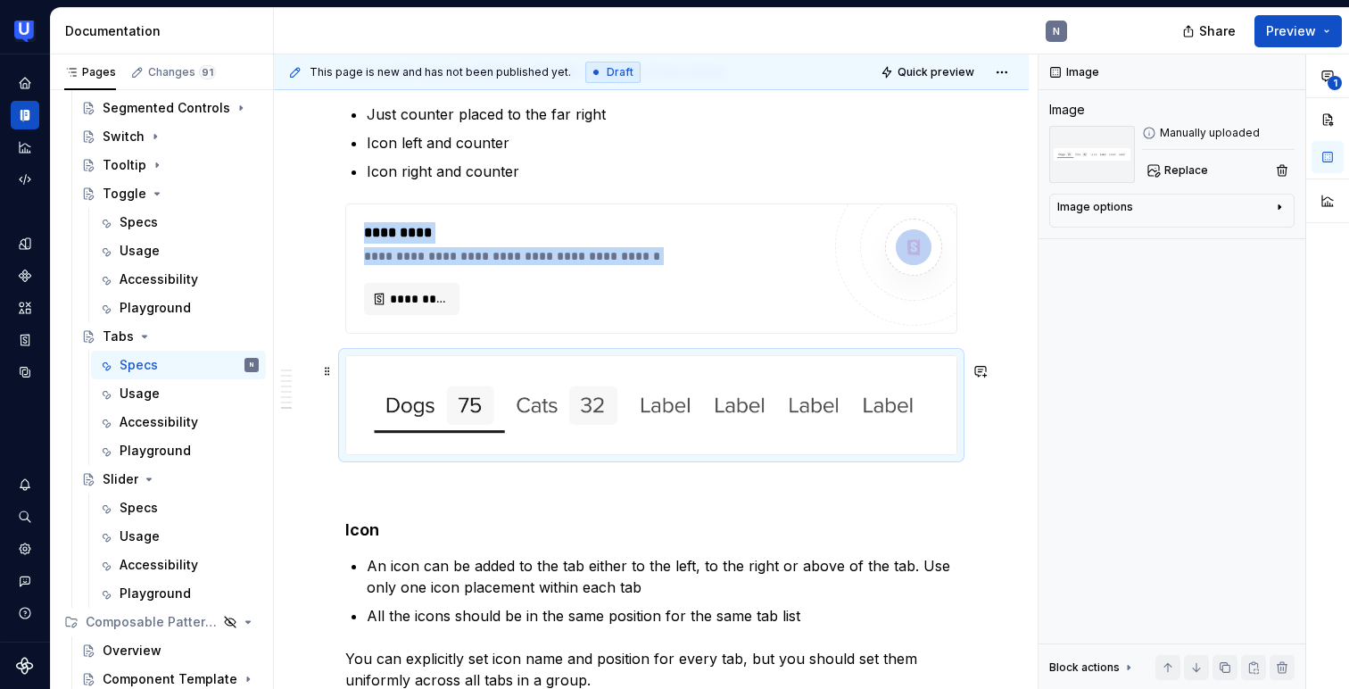
click at [465, 437] on img at bounding box center [651, 405] width 610 height 98
click at [873, 392] on img at bounding box center [651, 405] width 610 height 98
click at [1194, 167] on span "Replace" at bounding box center [1186, 170] width 44 height 14
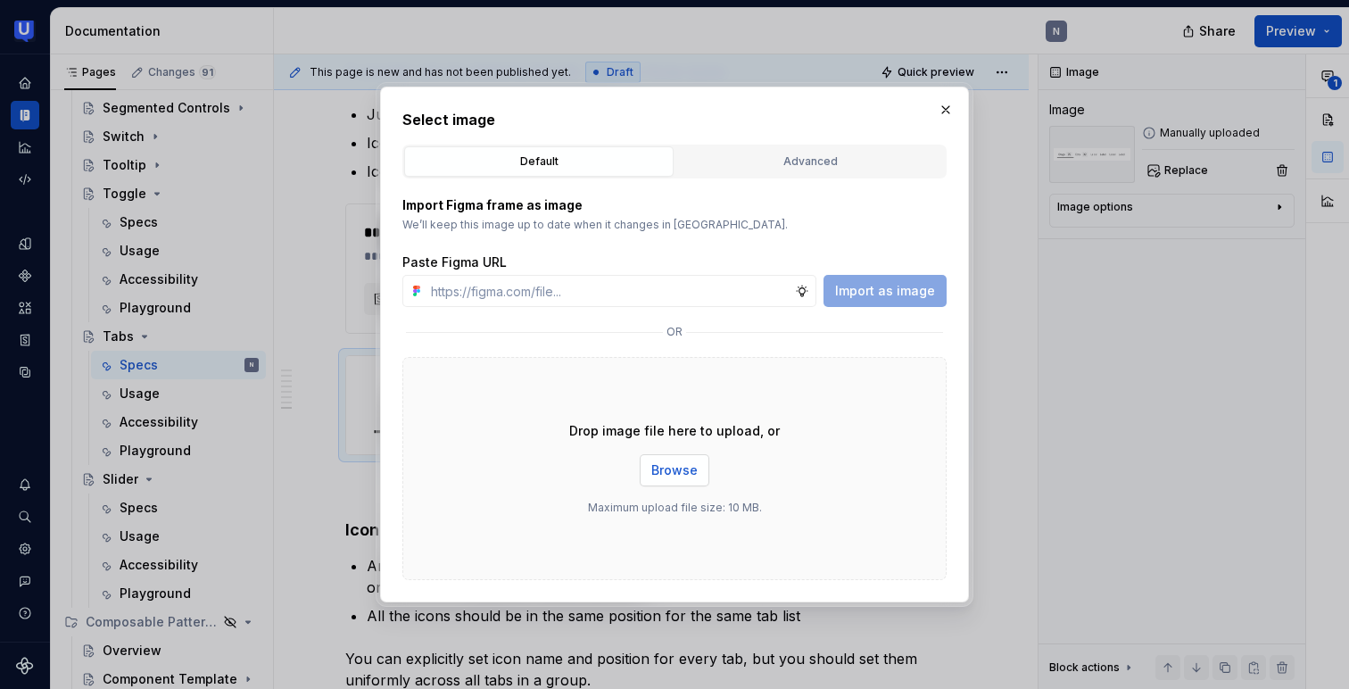
click at [675, 466] on span "Browse" at bounding box center [674, 470] width 46 height 18
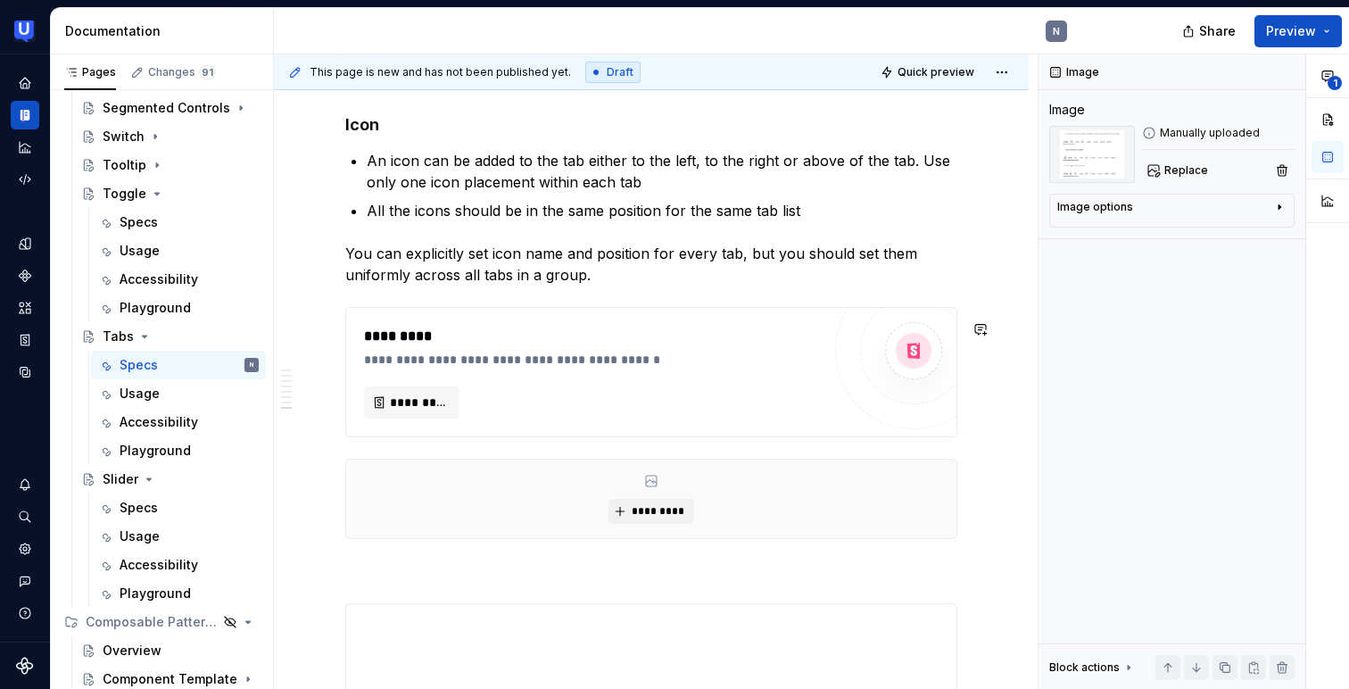
scroll to position [5600, 0]
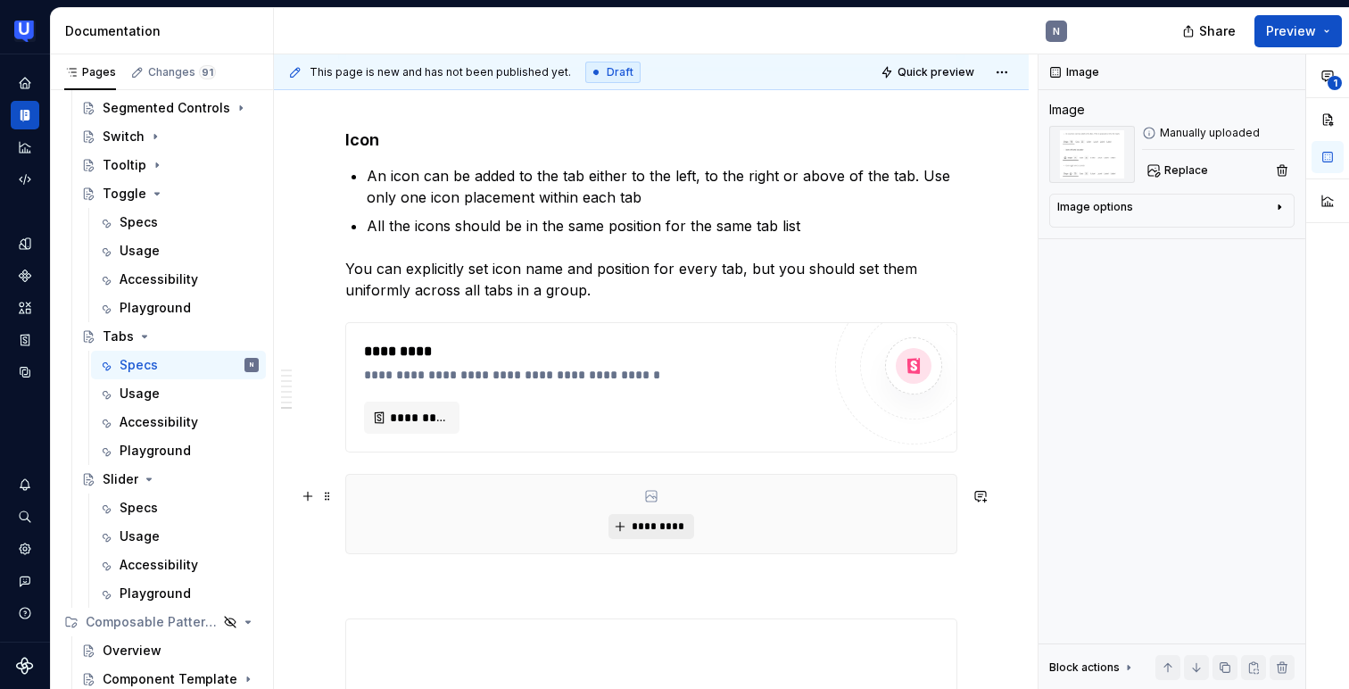
click at [648, 533] on span "*********" at bounding box center [658, 526] width 54 height 14
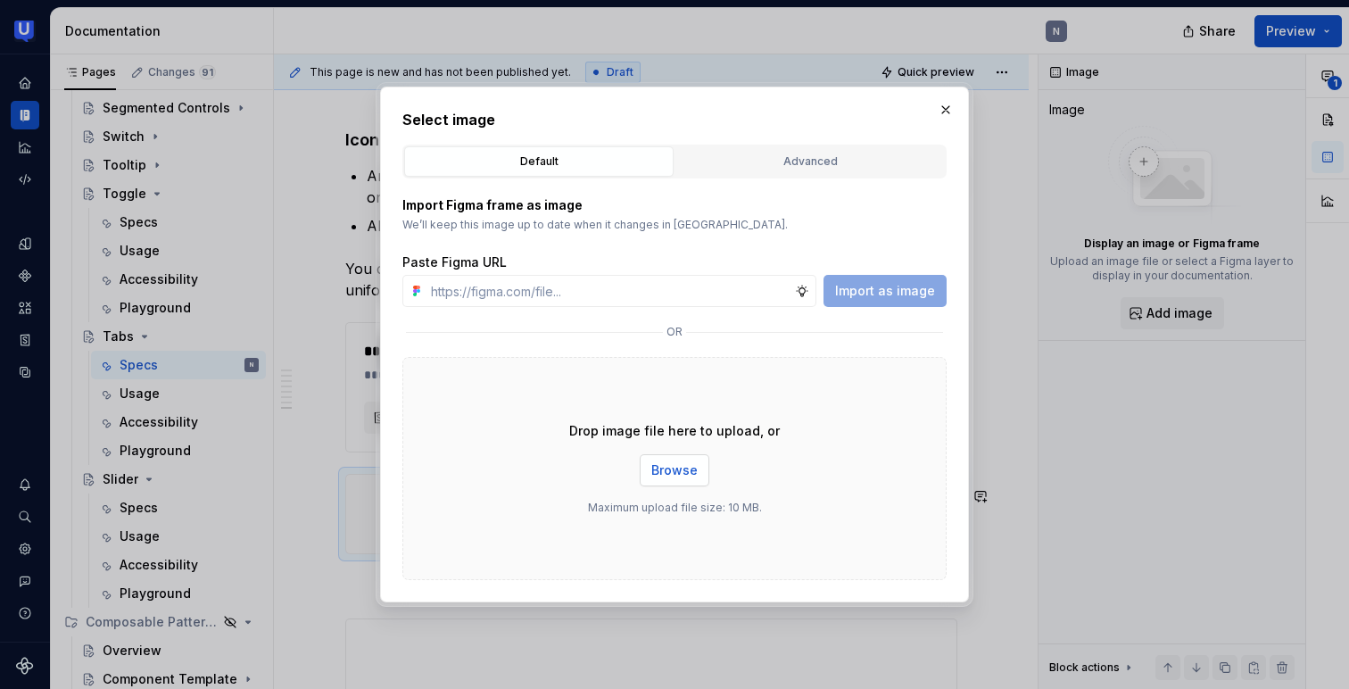
click at [672, 473] on span "Browse" at bounding box center [674, 470] width 46 height 18
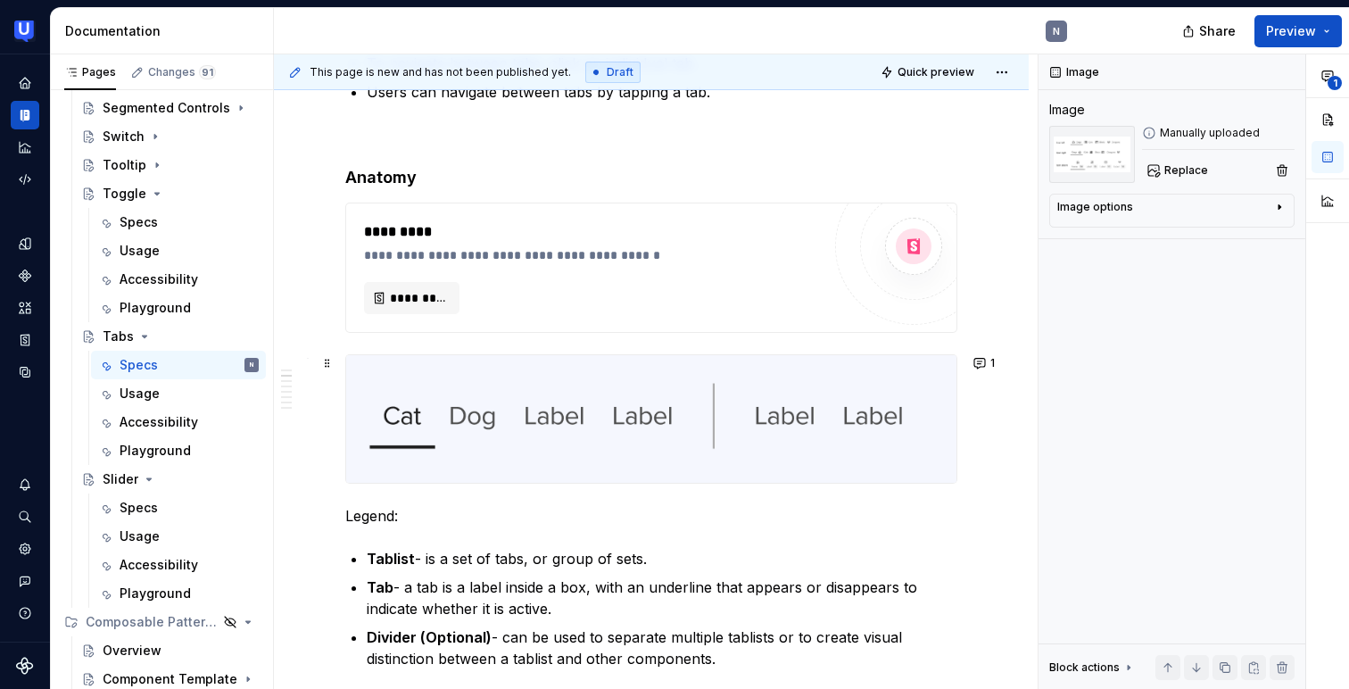
scroll to position [631, 0]
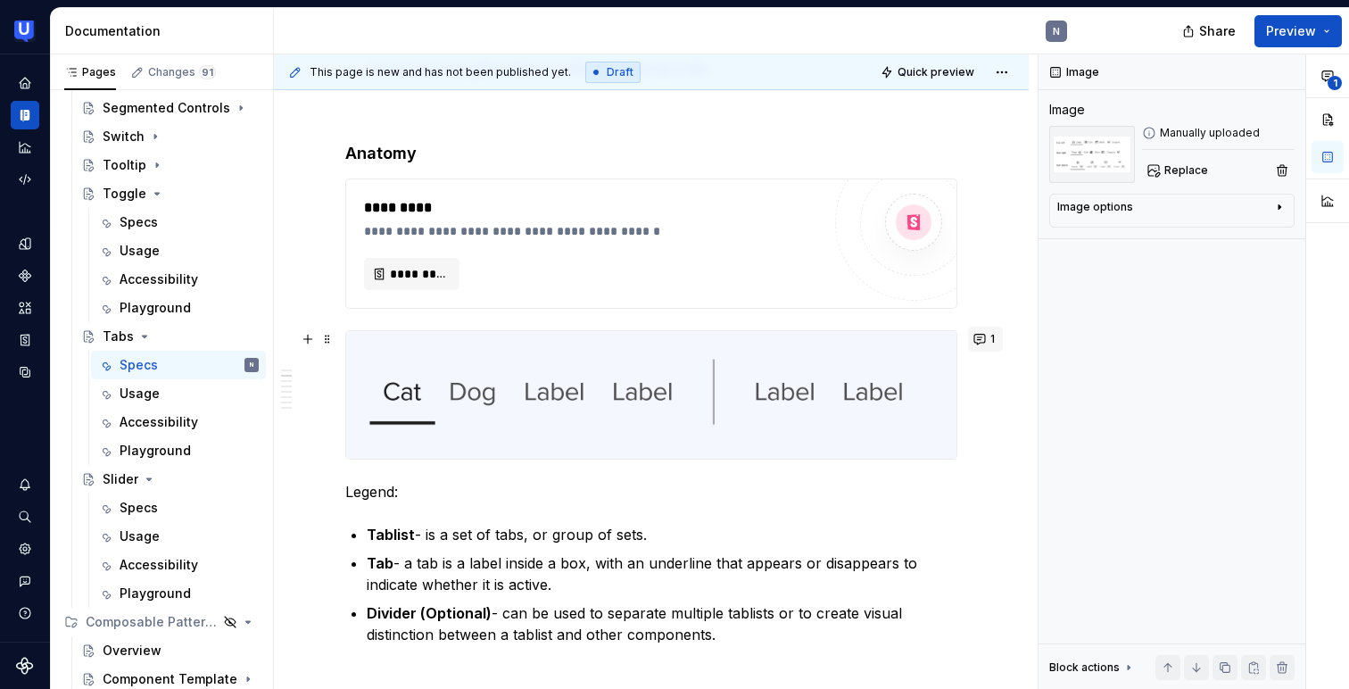
click at [994, 336] on button "1" at bounding box center [985, 338] width 35 height 25
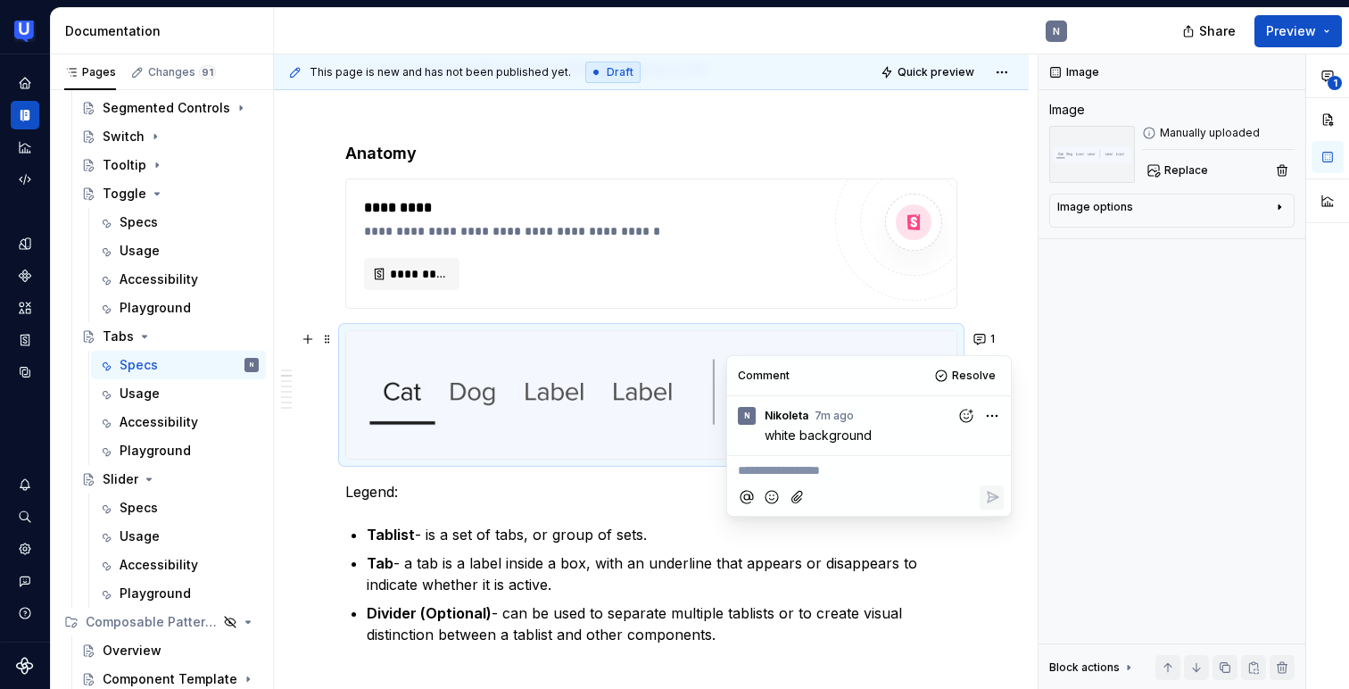
click at [993, 416] on html "UserTesting Design System N Design system data Documentation N Share Preview Pa…" at bounding box center [674, 344] width 1349 height 689
click at [961, 468] on span "Delete comment" at bounding box center [944, 474] width 102 height 18
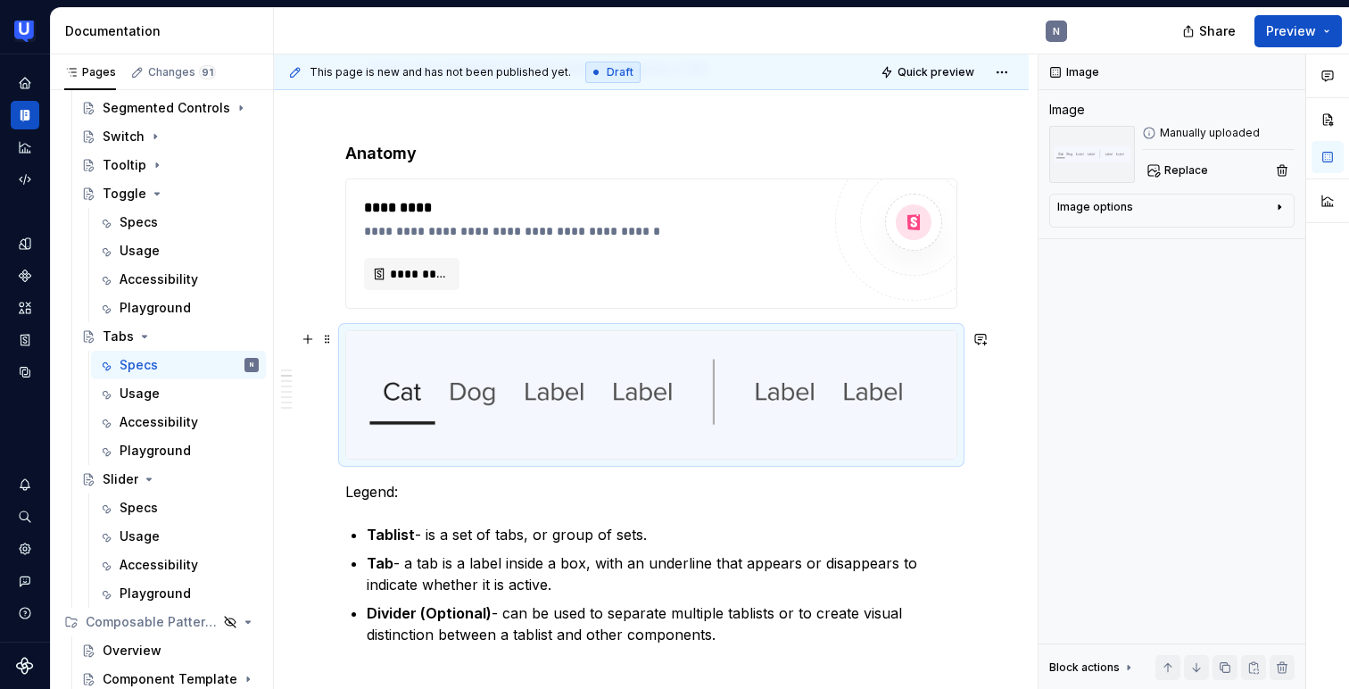
click at [924, 378] on img at bounding box center [651, 395] width 610 height 128
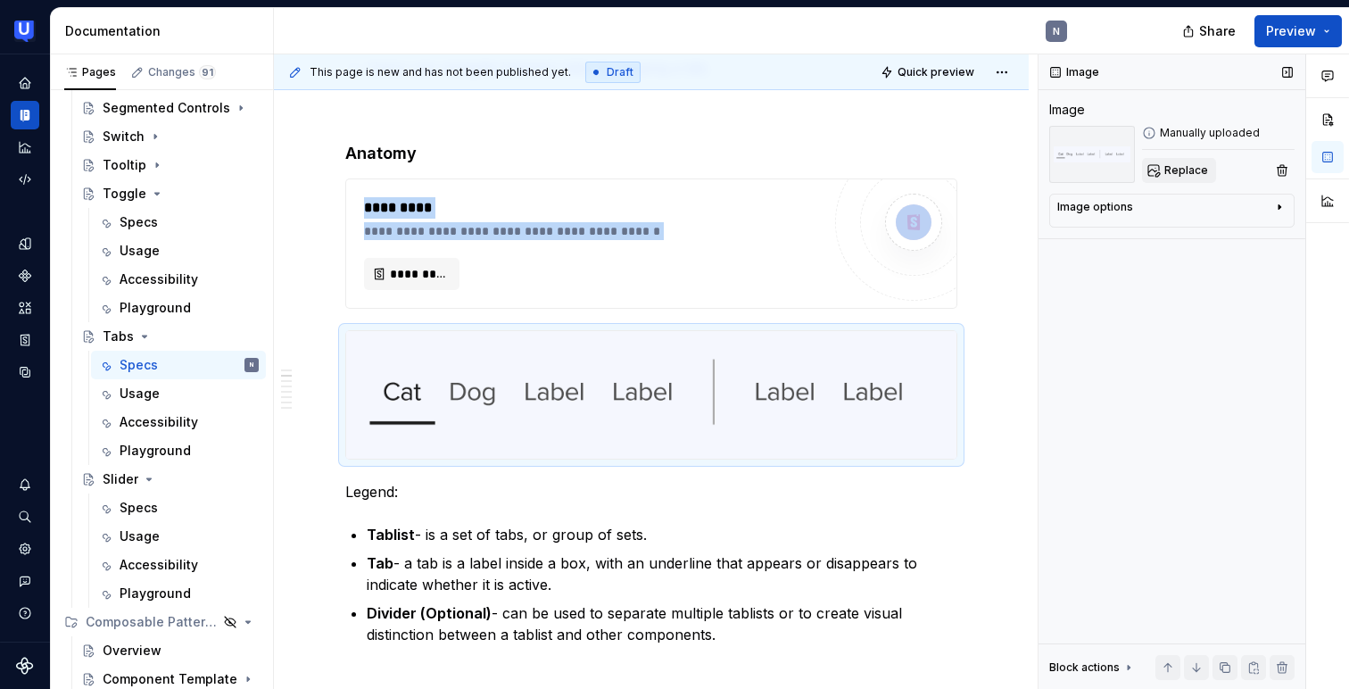
click at [1175, 159] on button "Replace" at bounding box center [1179, 170] width 74 height 25
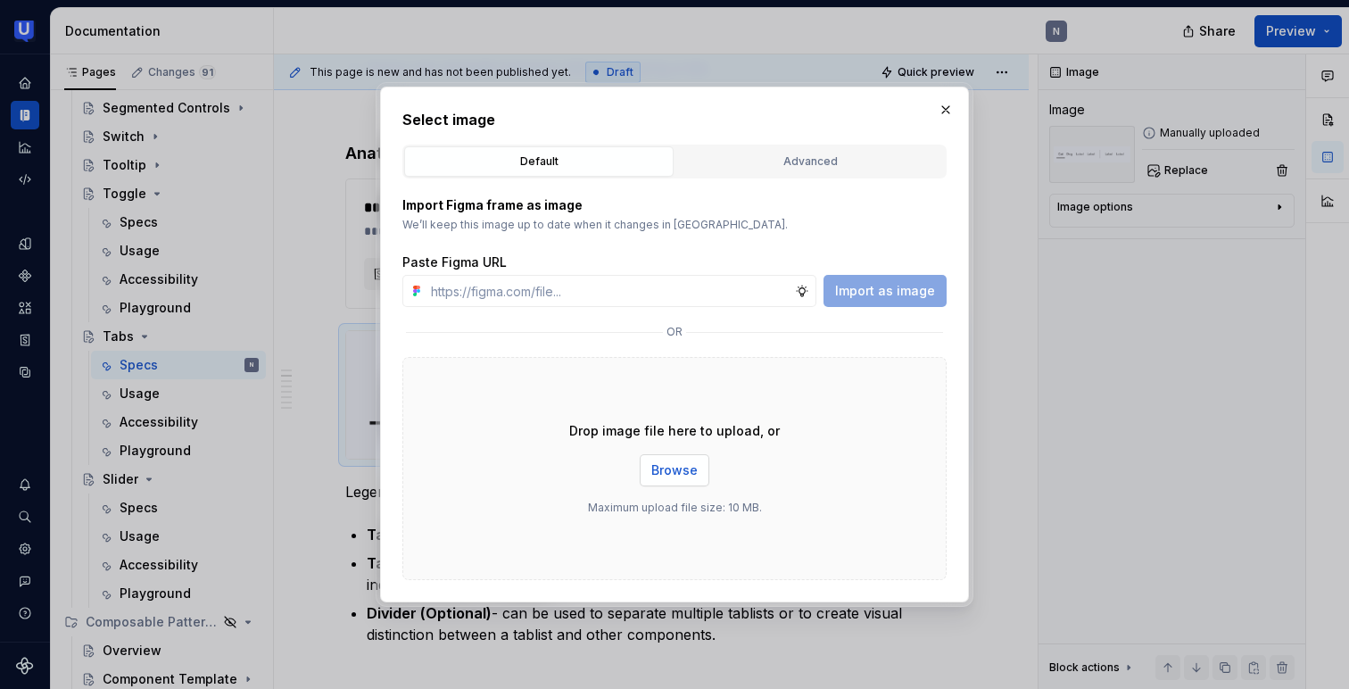
click at [673, 478] on span "Browse" at bounding box center [674, 470] width 46 height 18
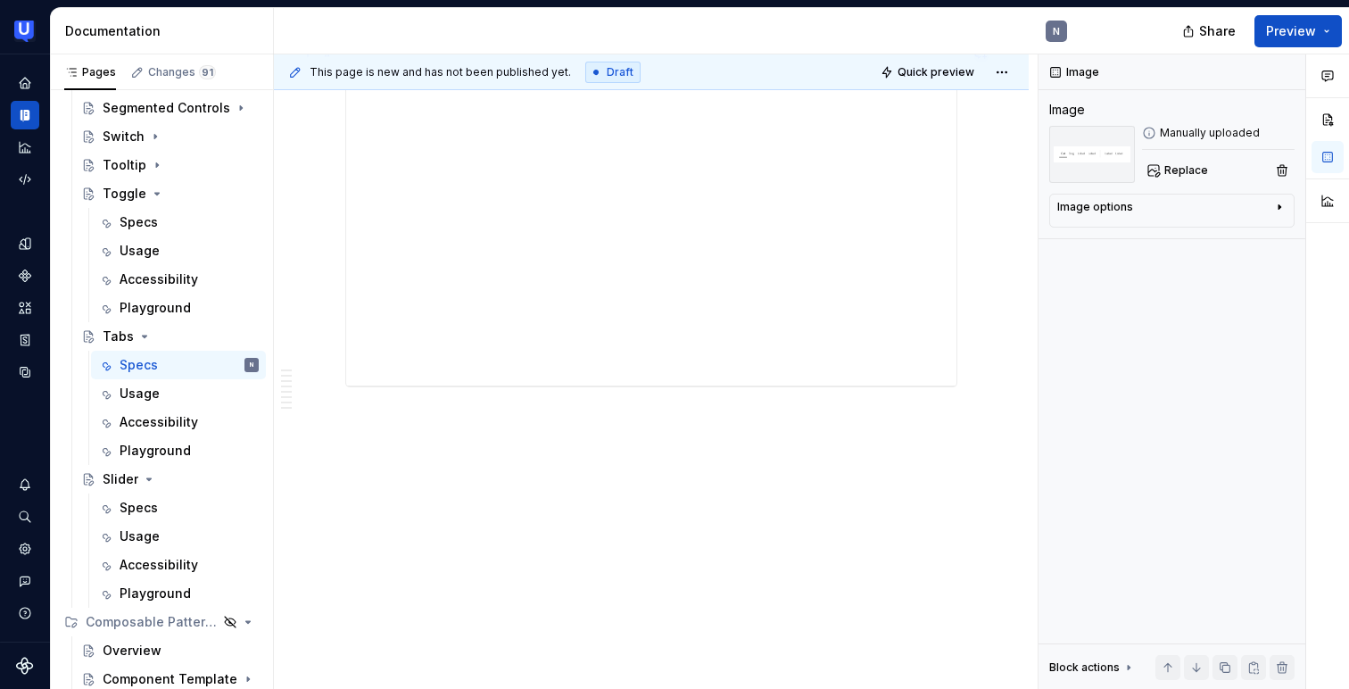
scroll to position [6409, 0]
click at [163, 395] on div "Usage" at bounding box center [189, 393] width 139 height 25
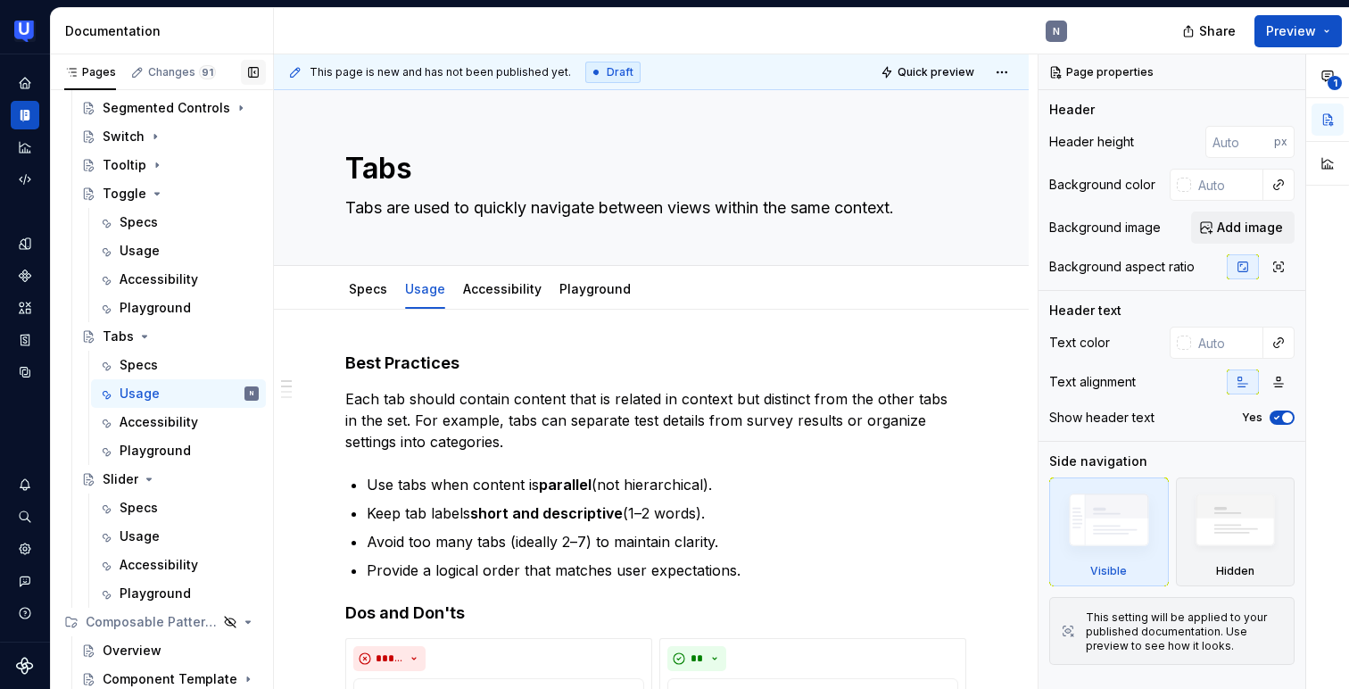
click at [252, 74] on button "button" at bounding box center [253, 72] width 25 height 25
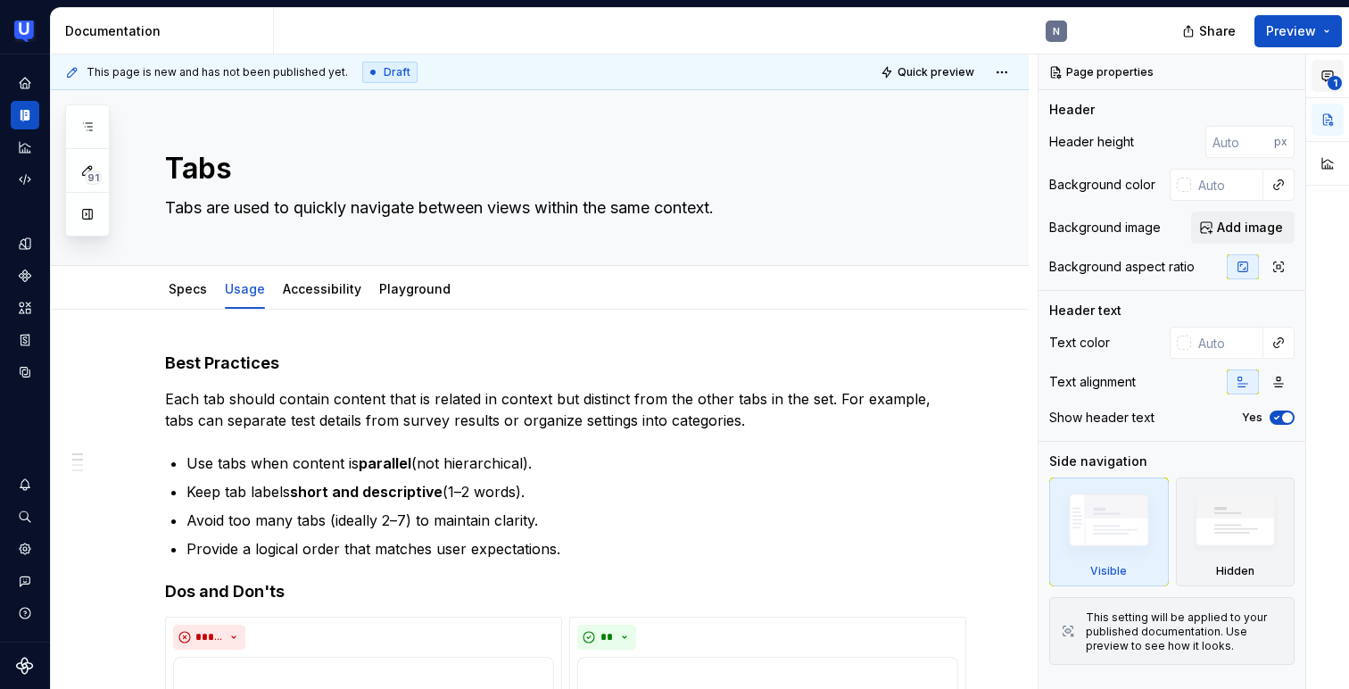
click at [1324, 67] on button "1" at bounding box center [1327, 76] width 32 height 32
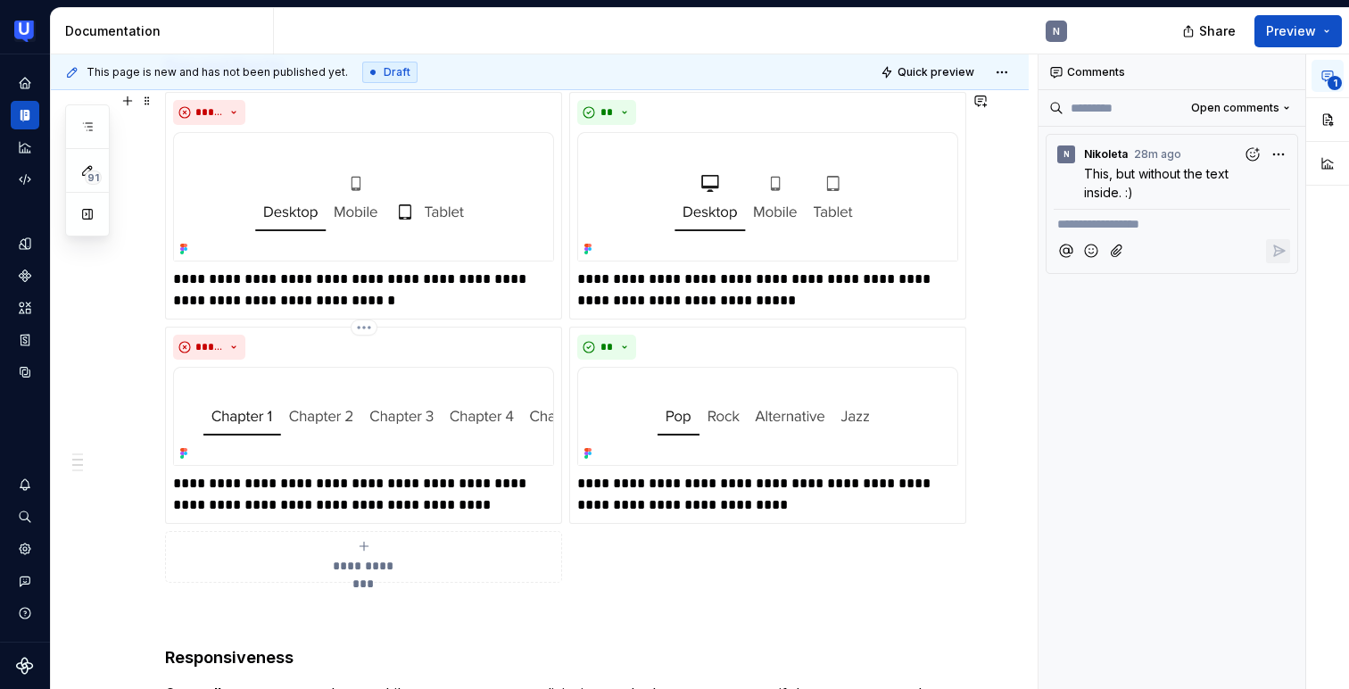
scroll to position [142, 0]
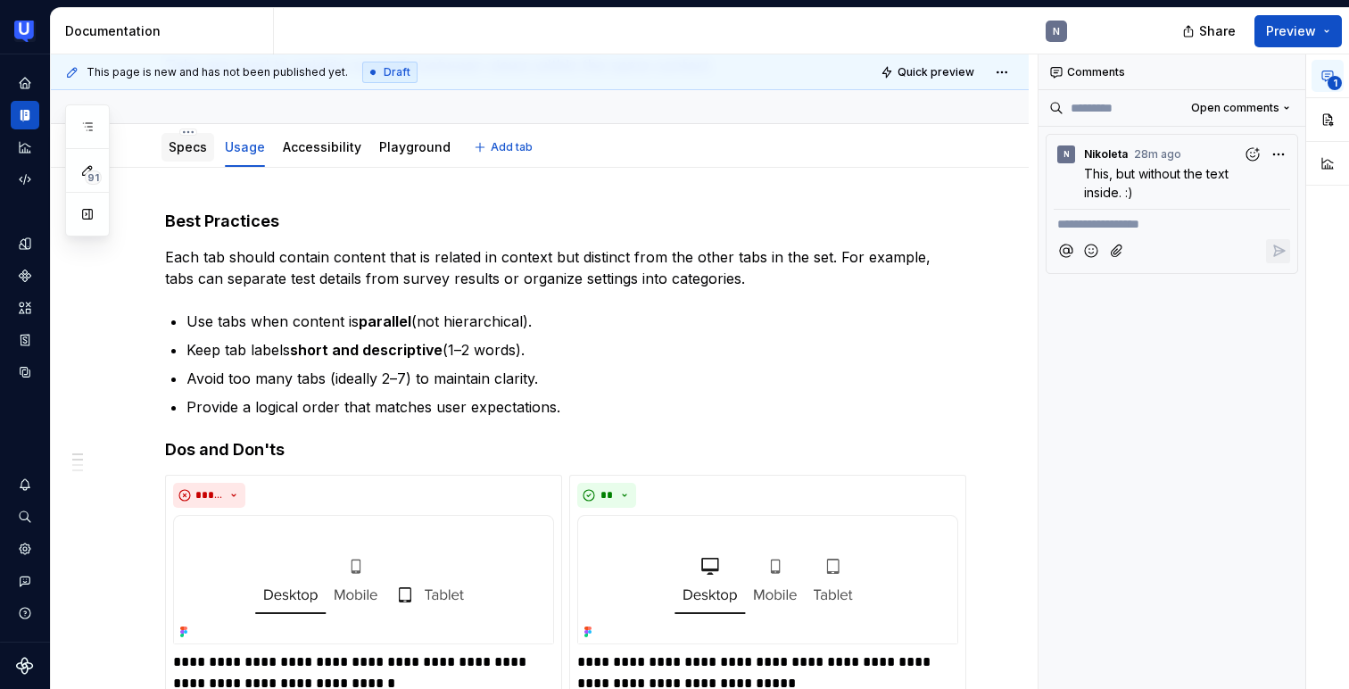
click at [194, 150] on link "Specs" at bounding box center [188, 146] width 38 height 15
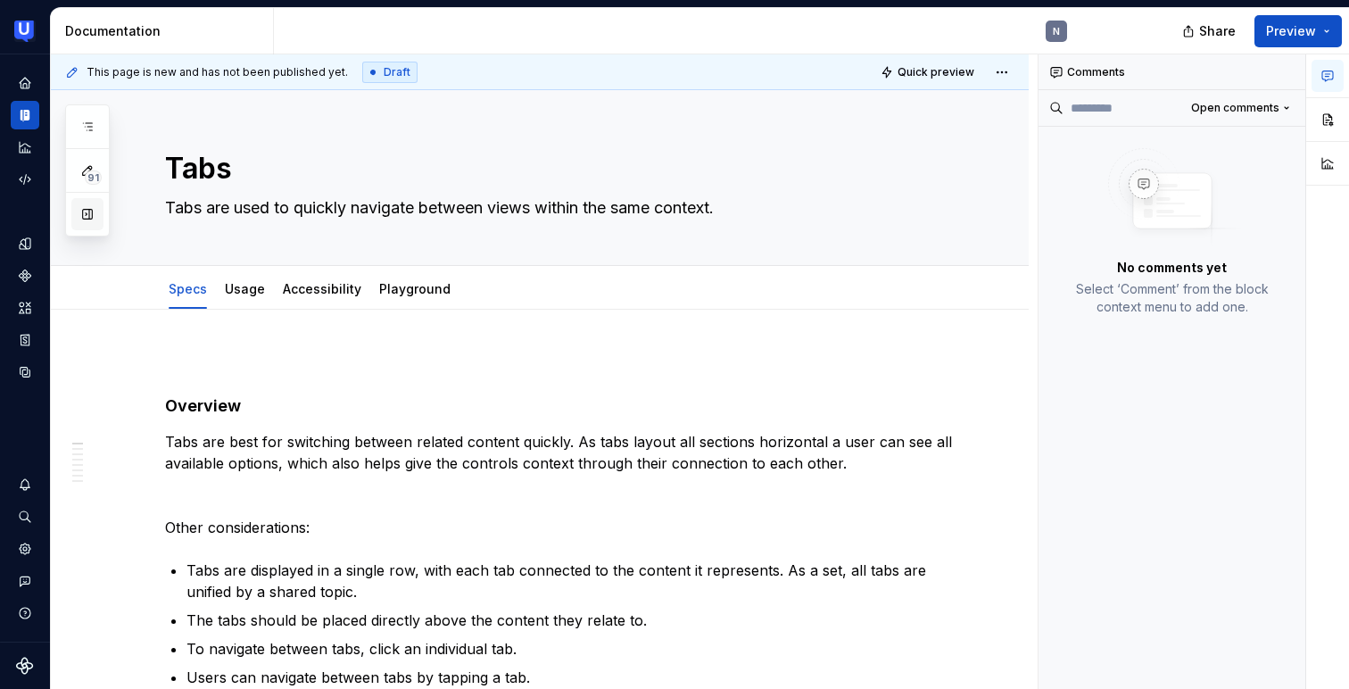
click at [86, 220] on button "button" at bounding box center [87, 214] width 32 height 32
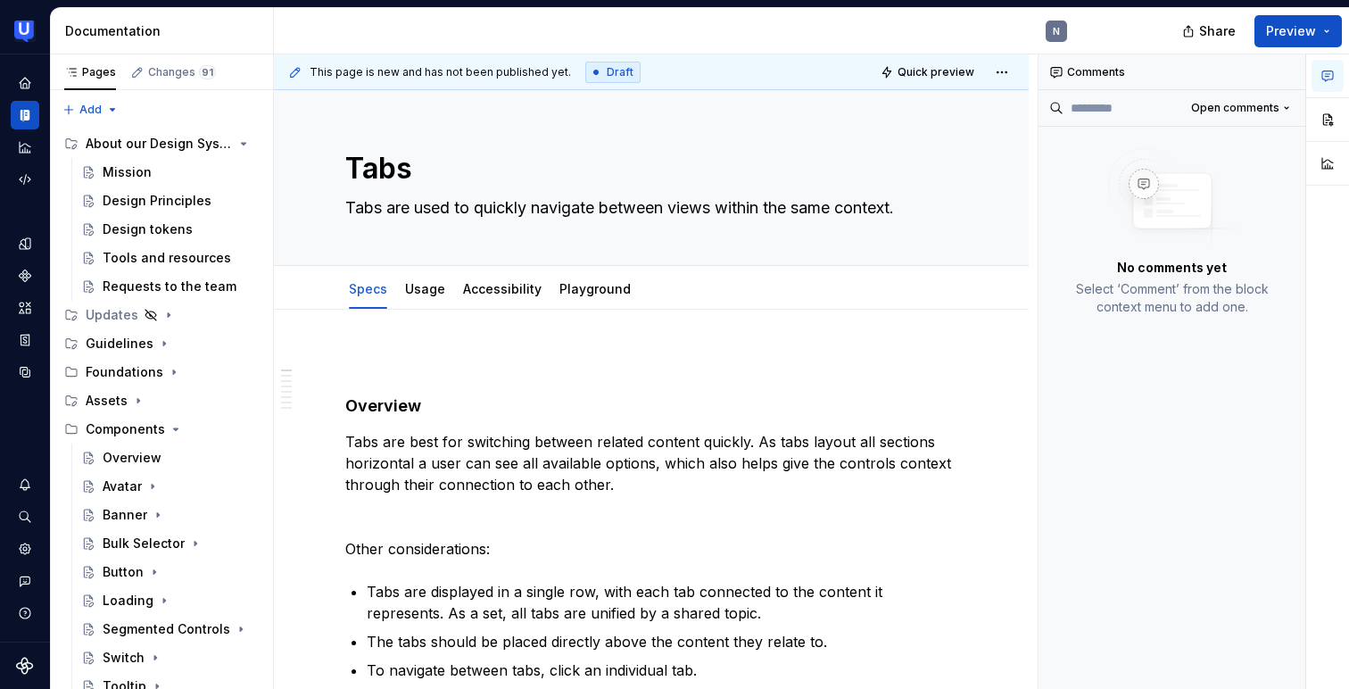
type textarea "*"
